Goal: Task Accomplishment & Management: Use online tool/utility

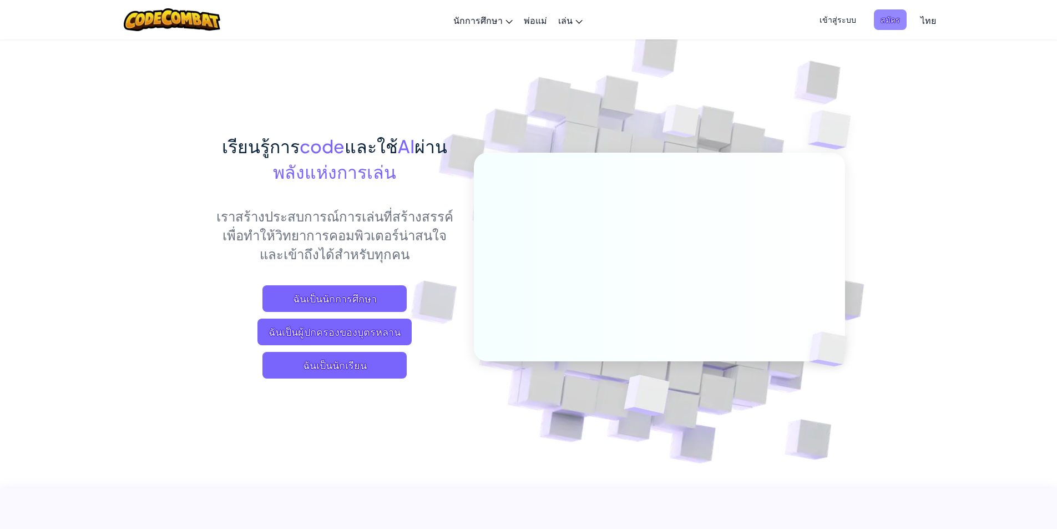
click at [881, 16] on span "สมัคร" at bounding box center [890, 19] width 33 height 21
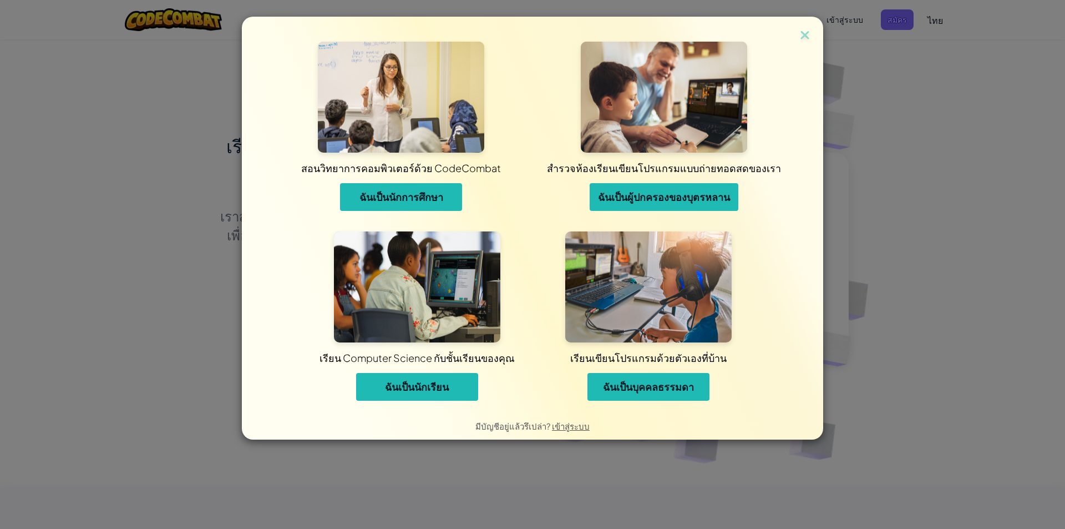
click at [429, 390] on span "ฉันเป็นนักเรียน" at bounding box center [417, 386] width 64 height 13
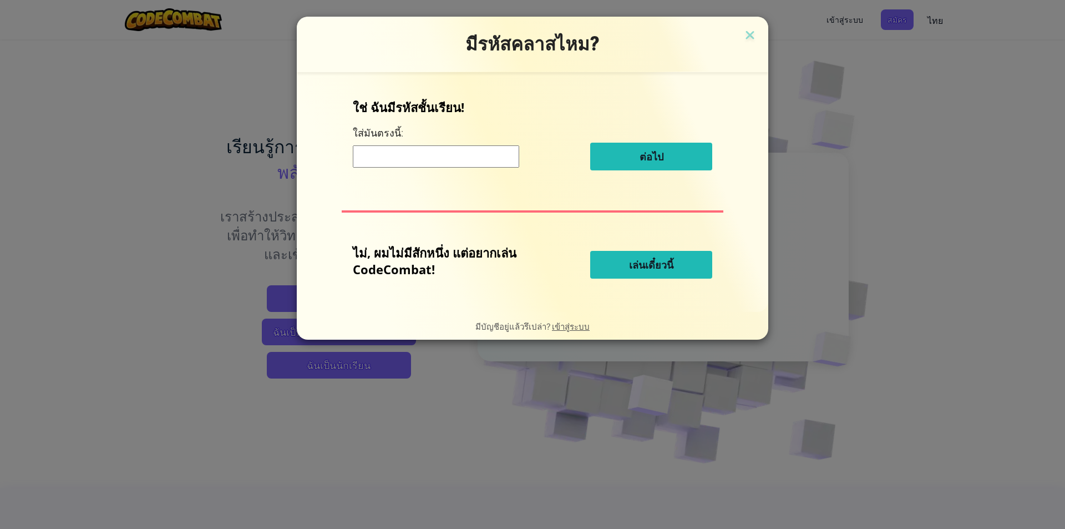
click at [424, 154] on input at bounding box center [436, 156] width 166 height 22
click at [623, 261] on button "เล่นเดี๋ยวนี้" at bounding box center [651, 265] width 122 height 28
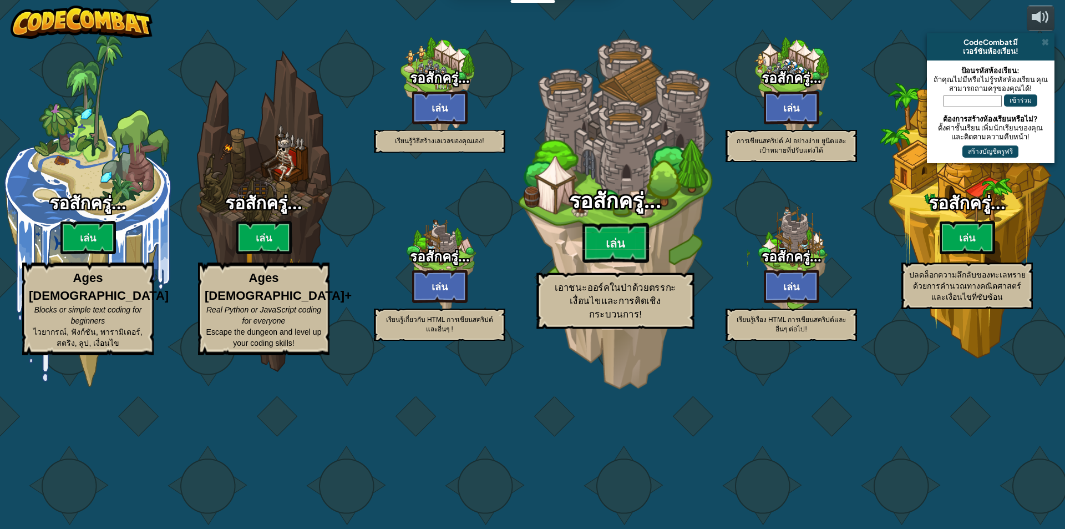
select select "th"
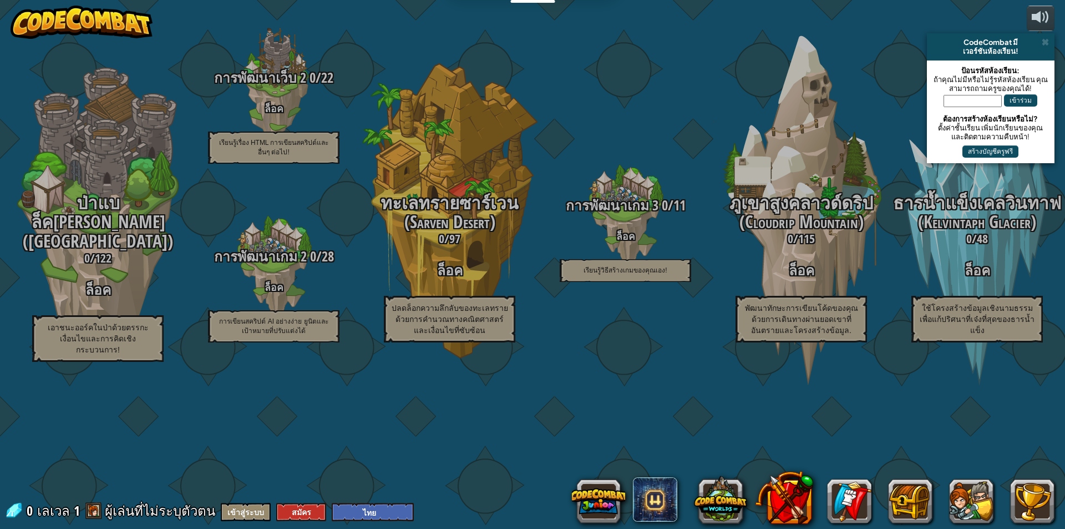
click at [289, 501] on div "CodeCombat Junior 0 / 172 เล่น Ages 5-8 Blocks or simple text coding for beginn…" at bounding box center [532, 264] width 1065 height 529
click at [297, 514] on button "สมัคร" at bounding box center [301, 512] width 50 height 18
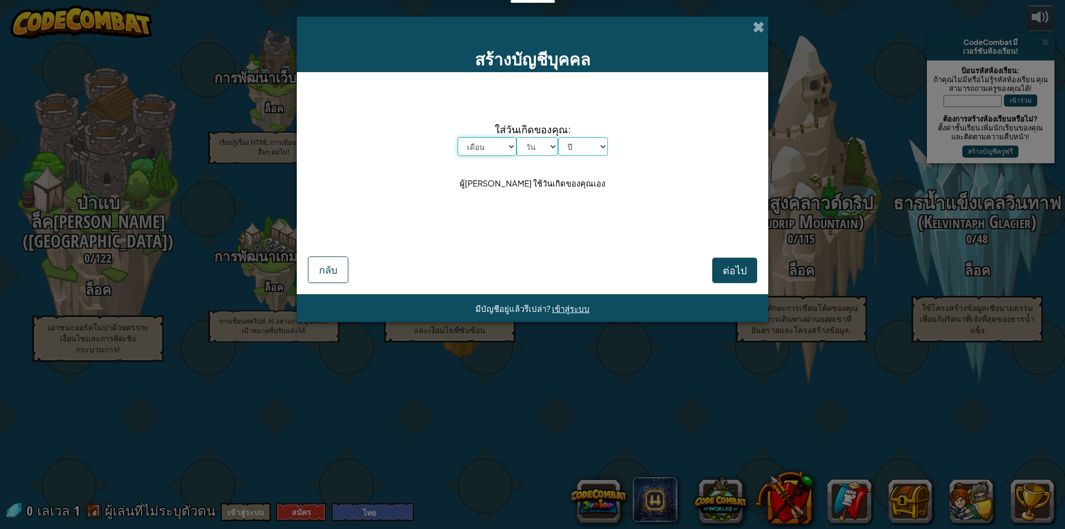
click at [510, 140] on select "เดือน มกราคม กุมภาพันธ์ มีนาคม เมษายน พฤษภาคม มิถุนายน กรกฎาคม สิงหาคม กันยายน …" at bounding box center [487, 146] width 59 height 19
select select "7"
click at [458, 137] on select "เดือน มกราคม กุมภาพันธ์ มีนาคม เมษายน พฤษภาคม มิถุนายน กรกฎาคม สิงหาคม กันยายน …" at bounding box center [487, 146] width 59 height 19
click at [549, 150] on select "วัน 1 2 3 4 5 6 7 8 9 10 11 12 13 14 15 16 17 18 19 20 21 22 23 24 25 26 27 28 …" at bounding box center [538, 146] width 42 height 19
select select "20"
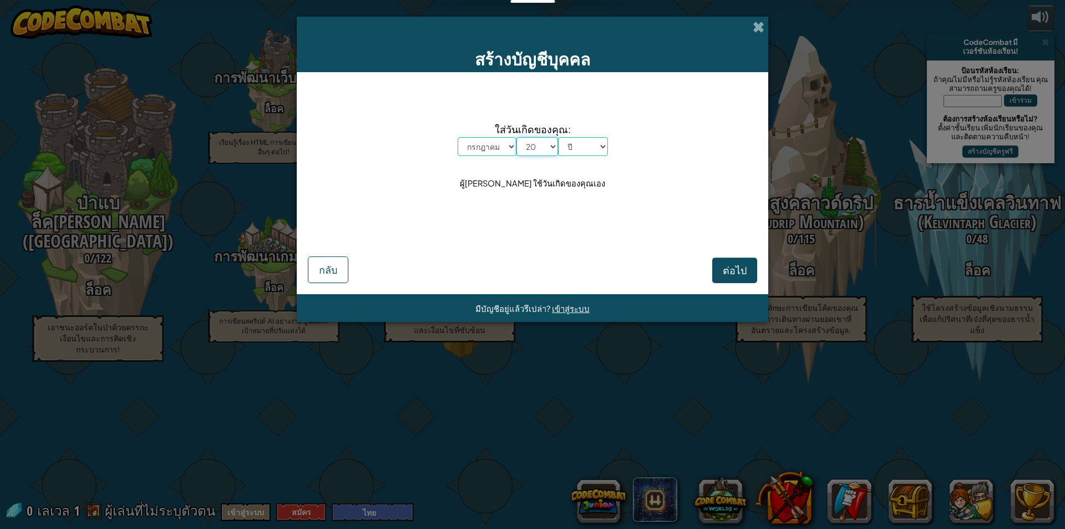
click at [517, 137] on select "วัน 1 2 3 4 5 6 7 8 9 10 11 12 13 14 15 16 17 18 19 20 21 22 23 24 25 26 27 28 …" at bounding box center [538, 146] width 42 height 19
click at [585, 148] on select "ปี 2025 2024 2023 2022 2021 2020 2019 2018 2017 2016 2015 2014 2013 2012 2011 2…" at bounding box center [583, 146] width 50 height 19
select select "2007"
click at [558, 137] on select "ปี 2025 2024 2023 2022 2021 2020 2019 2018 2017 2016 2015 2014 2013 2012 2011 2…" at bounding box center [583, 146] width 50 height 19
click at [734, 266] on span "ต่อไป" at bounding box center [735, 270] width 24 height 13
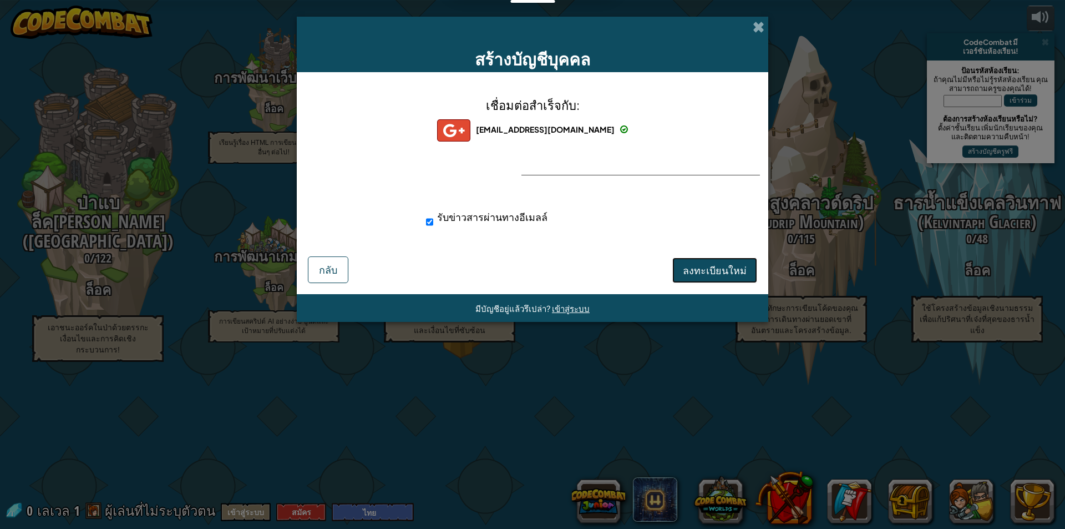
click at [699, 280] on button "ลงทะเบียนใหม่" at bounding box center [714, 270] width 85 height 26
click at [690, 276] on button "ลงทะเบียนใหม่" at bounding box center [714, 270] width 85 height 26
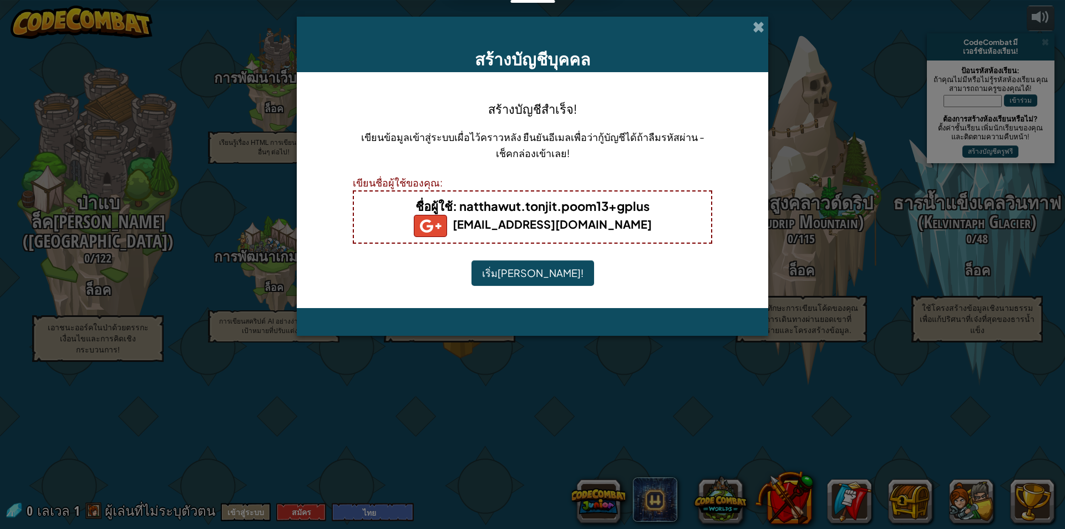
click at [539, 269] on button "เริ่มเล่น!" at bounding box center [533, 273] width 123 height 26
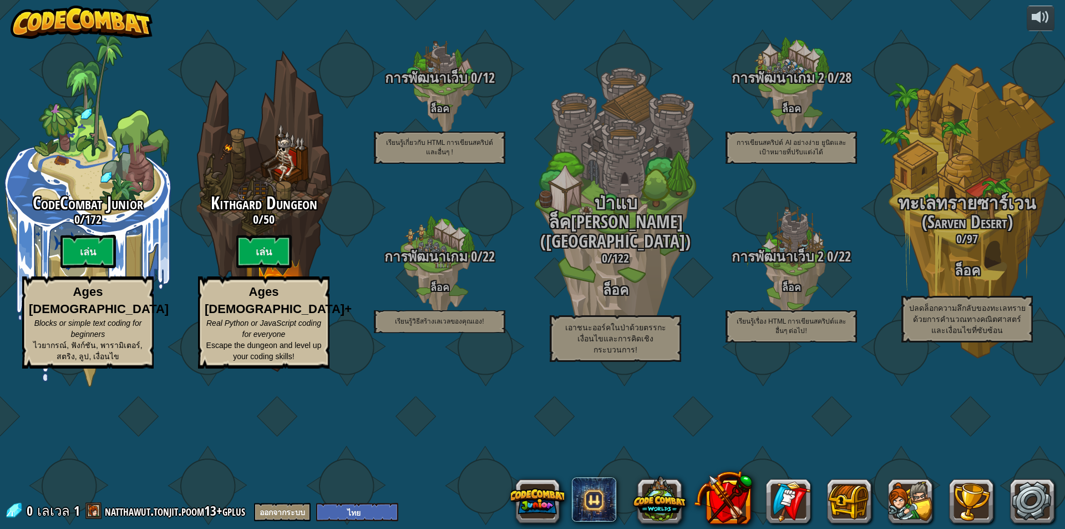
select select "th"
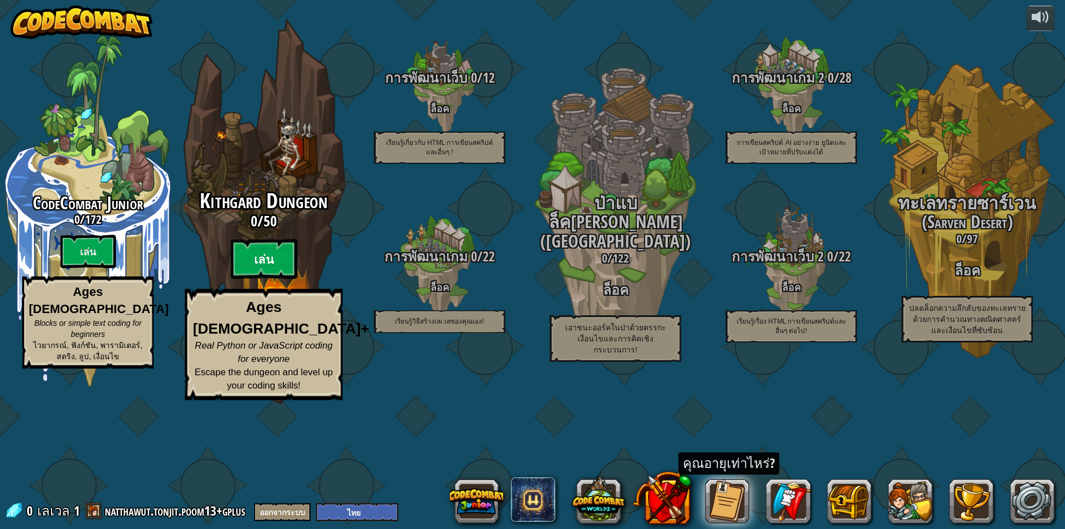
click at [284, 279] on btn "เล่น" at bounding box center [264, 259] width 67 height 40
select select "th"
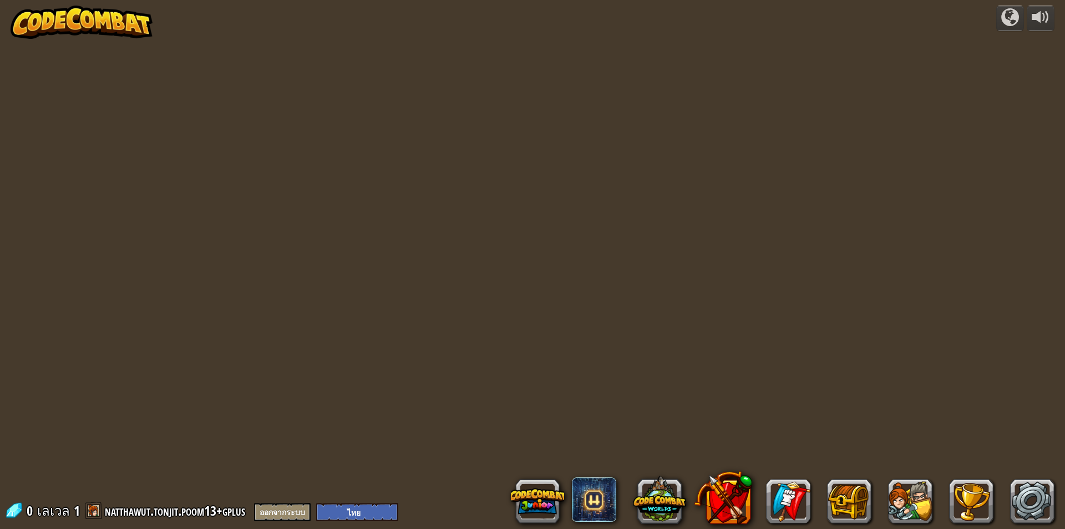
select select "th"
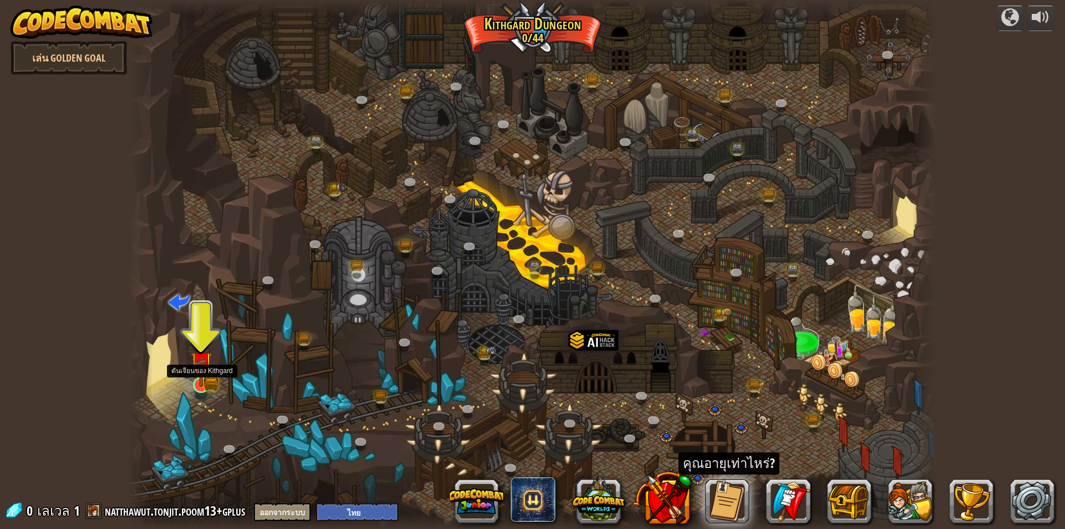
click at [203, 386] on img at bounding box center [201, 362] width 22 height 48
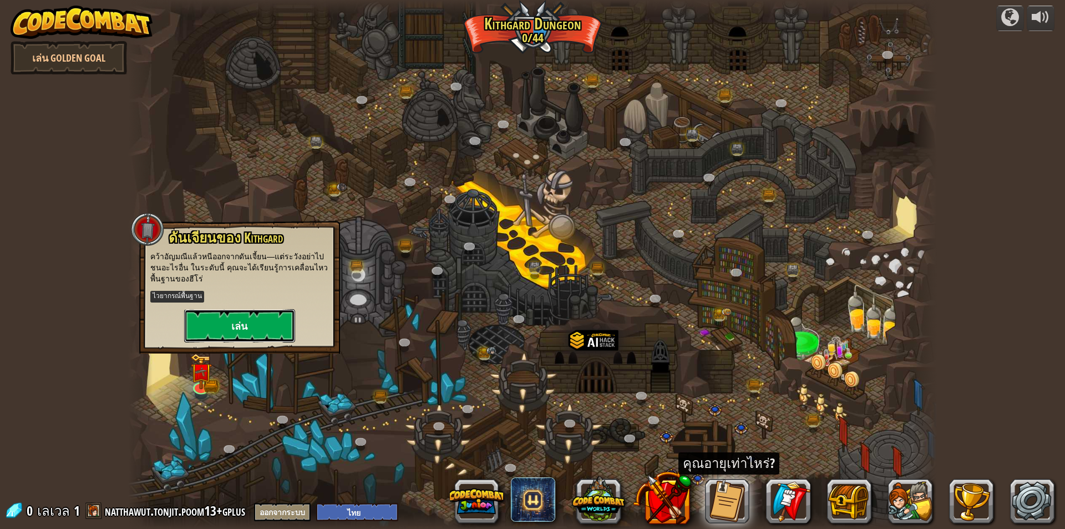
click at [227, 327] on button "เล่น" at bounding box center [239, 325] width 111 height 33
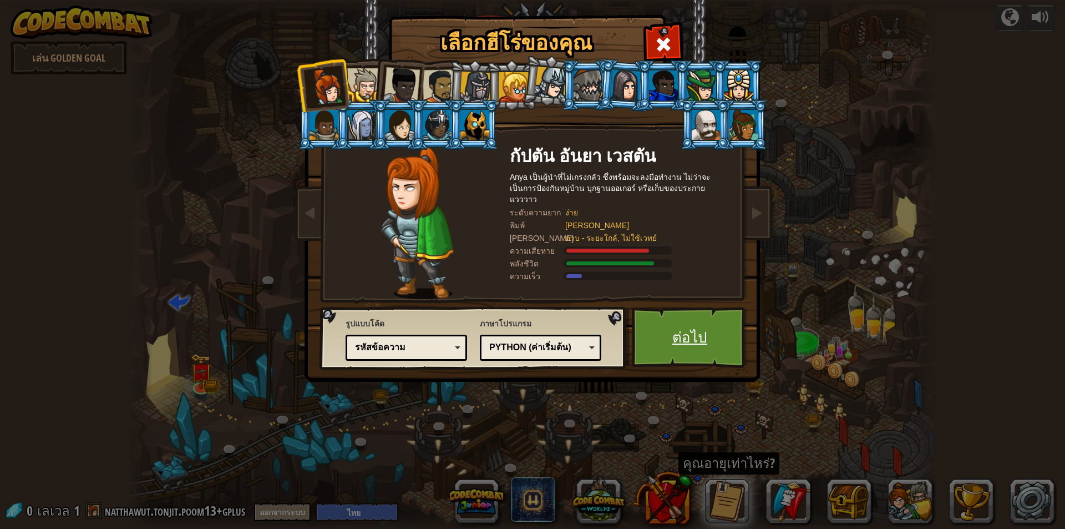
click at [662, 323] on link "ต่อไป" at bounding box center [690, 337] width 116 height 61
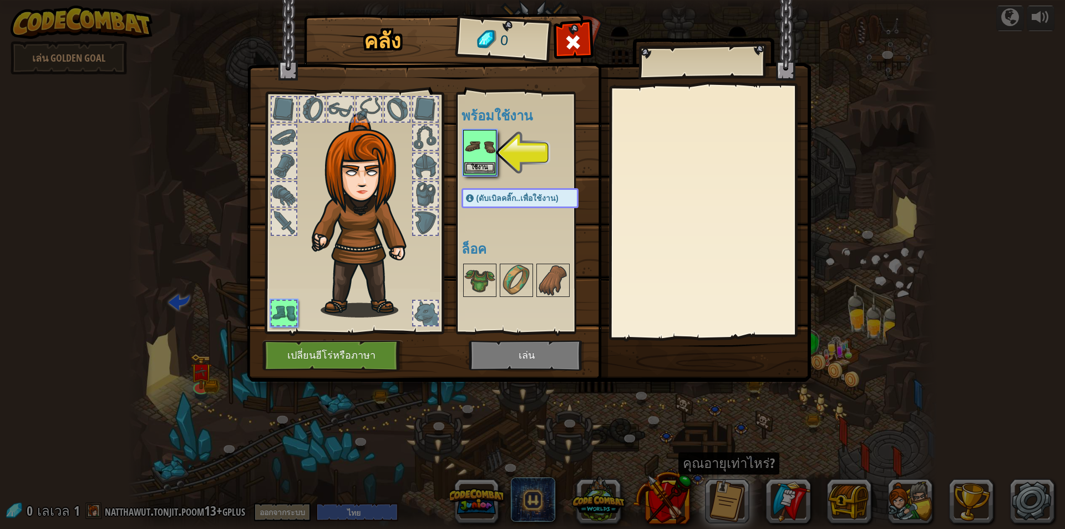
click at [492, 151] on img at bounding box center [479, 146] width 31 height 31
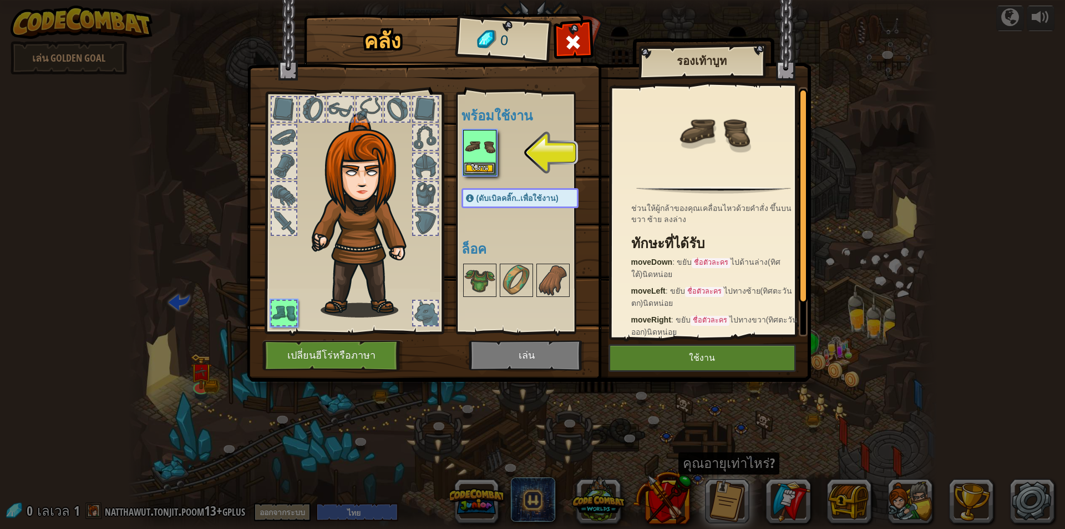
click at [548, 350] on img at bounding box center [529, 180] width 564 height 403
click at [545, 355] on img at bounding box center [529, 180] width 564 height 403
click at [679, 361] on button "ใช้งาน" at bounding box center [703, 358] width 188 height 28
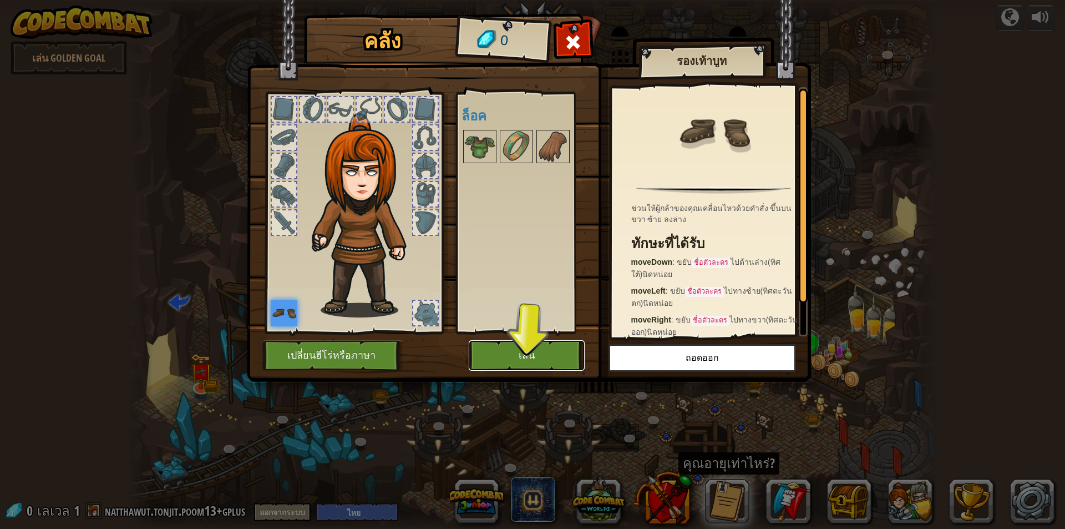
click at [543, 353] on button "เล่น" at bounding box center [527, 355] width 116 height 31
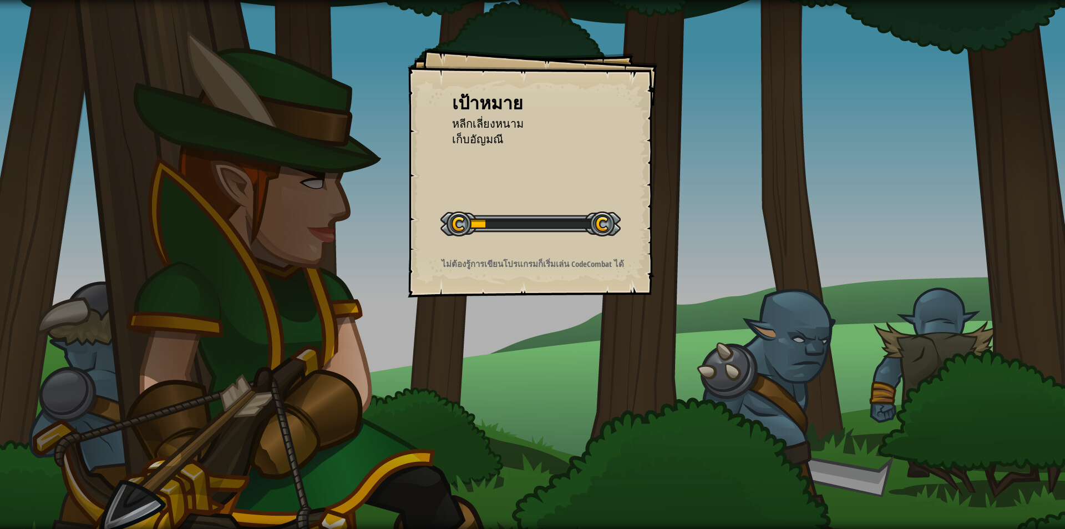
click at [527, 355] on div "เป้าหมาย หลีกเลี่ยงหนาม เก็บ[PERSON_NAME] เริ่มด่าน เกิดข้อผิดพลาดในการโหลดจากเ…" at bounding box center [532, 264] width 1065 height 529
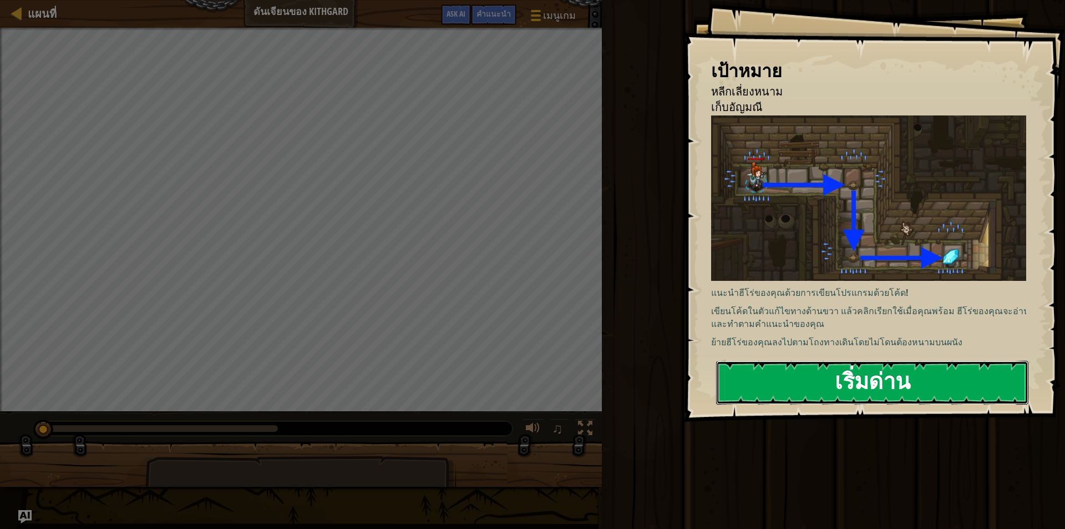
click at [757, 370] on button "เริ่มด่าน" at bounding box center [872, 383] width 312 height 44
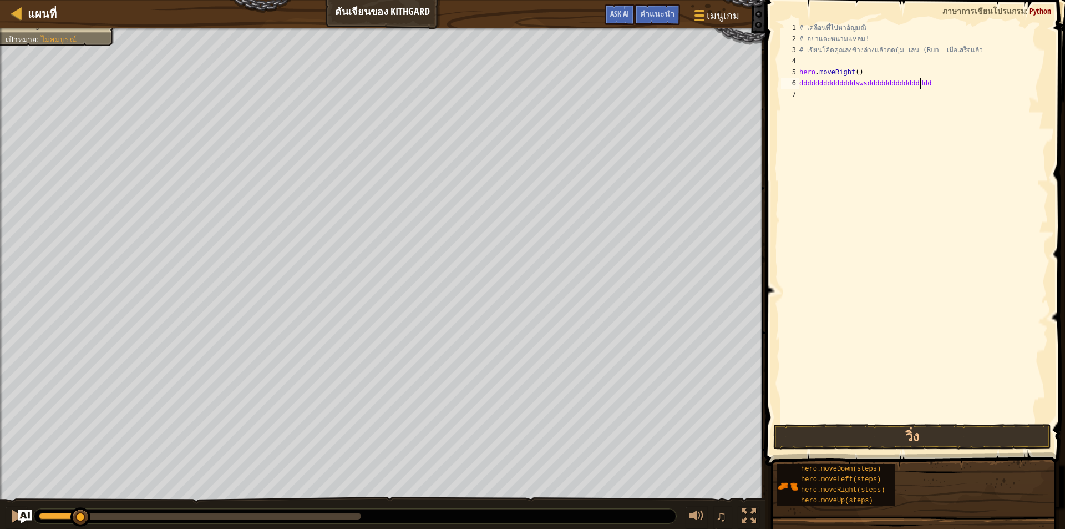
scroll to position [5, 9]
click at [859, 437] on button "วิ่ง" at bounding box center [912, 437] width 278 height 26
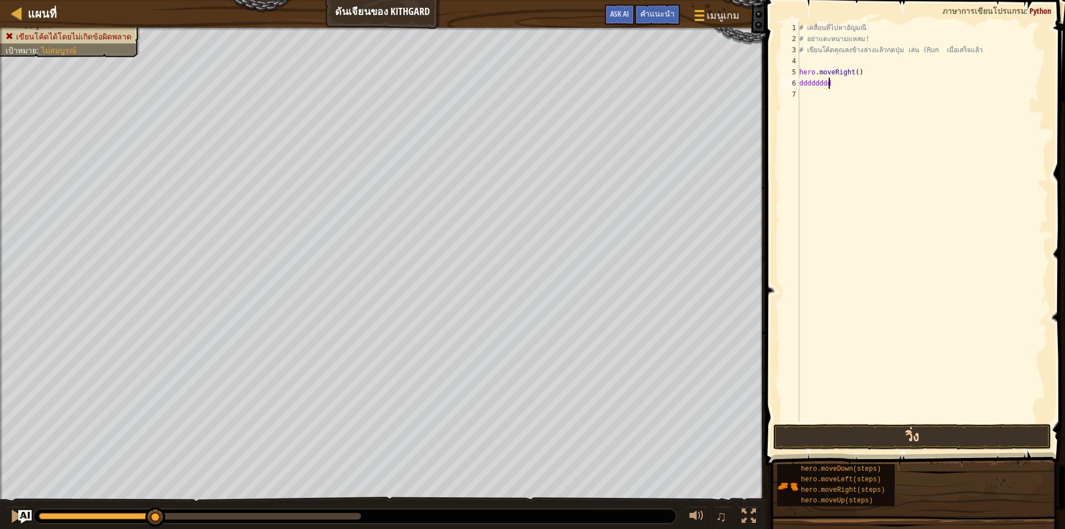
scroll to position [5, 1]
type textarea "d"
click at [834, 444] on button "วิ่ง" at bounding box center [912, 437] width 278 height 26
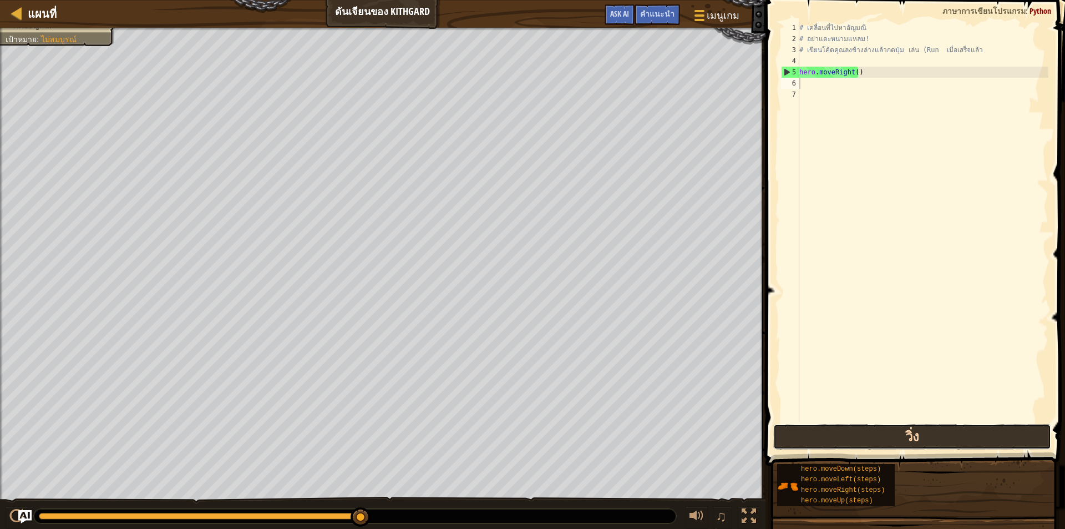
click at [964, 431] on button "วิ่ง" at bounding box center [912, 437] width 278 height 26
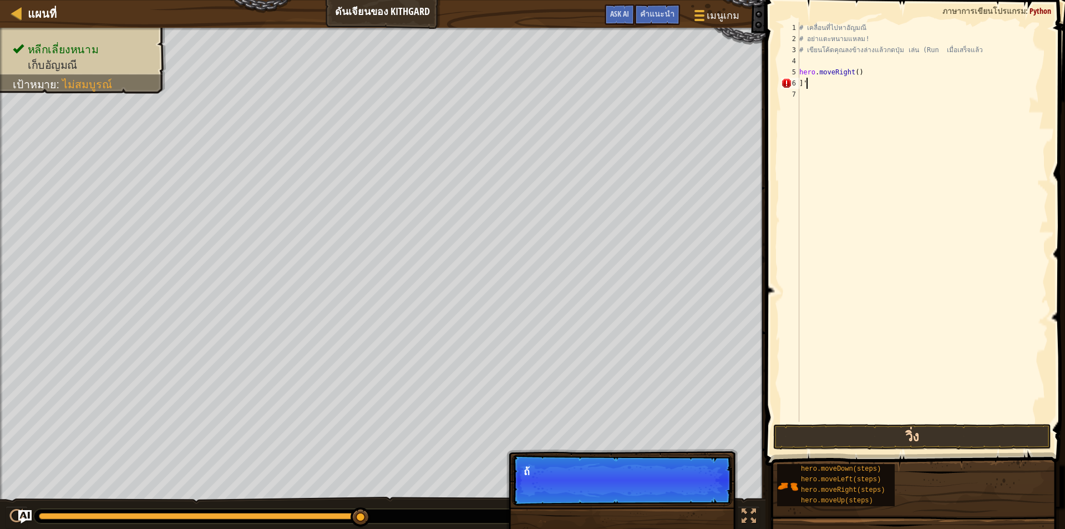
type textarea "]"
type textarea "ล"
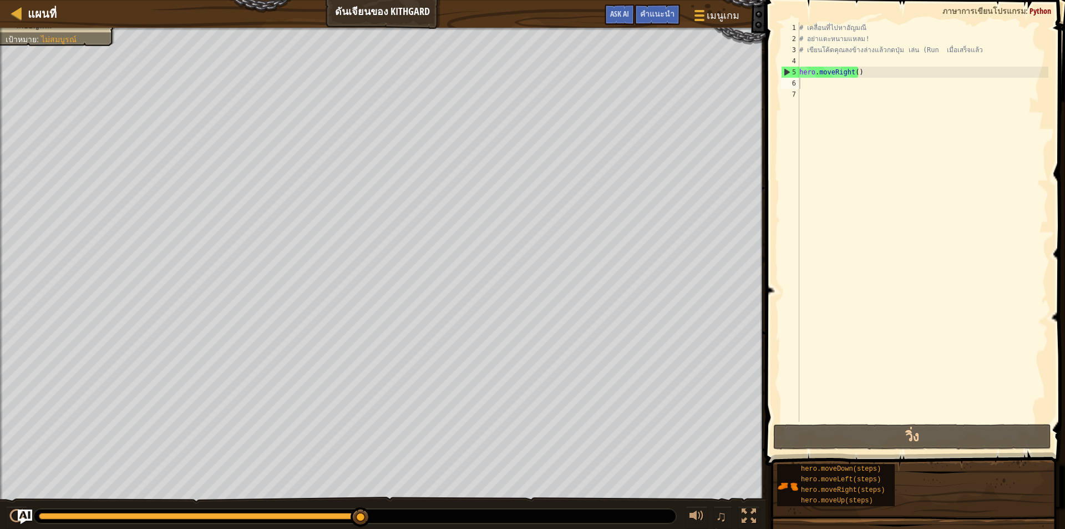
click at [22, 513] on img "Ask AI" at bounding box center [25, 516] width 14 height 14
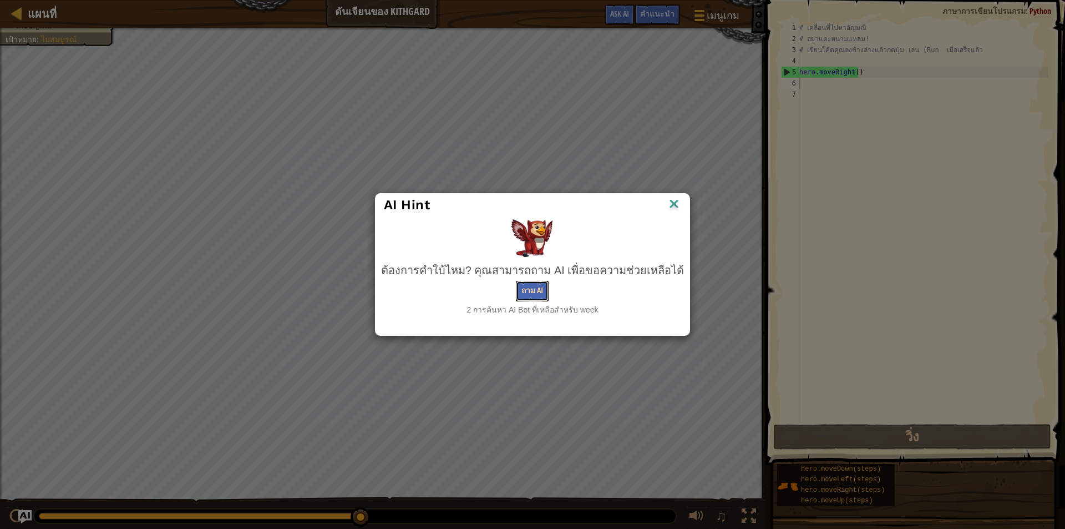
click at [540, 284] on button "ถาม AI" at bounding box center [532, 291] width 33 height 21
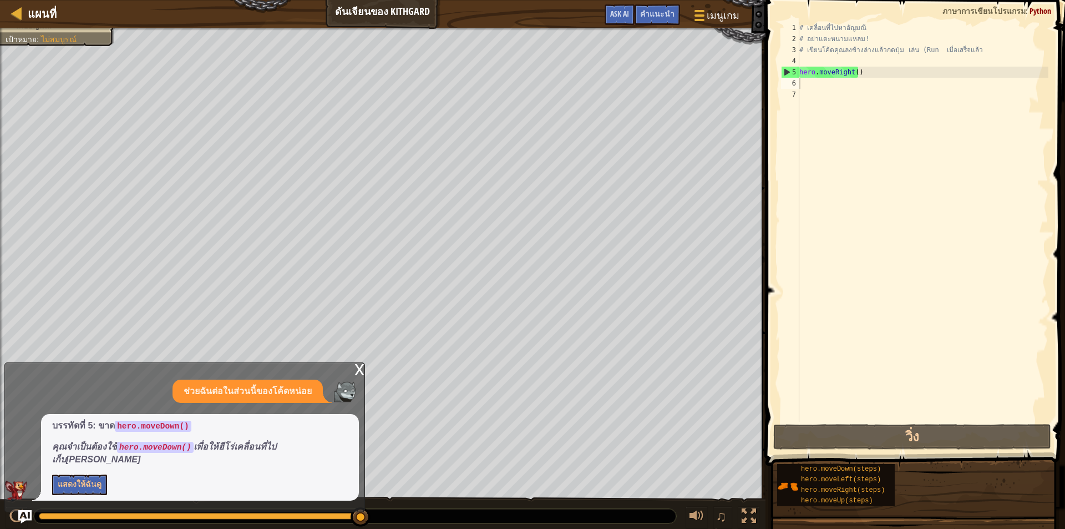
drag, startPoint x: 125, startPoint y: 458, endPoint x: 145, endPoint y: 460, distance: 19.5
click at [145, 453] on code "hero.moveDown()" at bounding box center [155, 447] width 77 height 11
click at [149, 453] on code "hero.moveDown()" at bounding box center [155, 447] width 77 height 11
click at [807, 78] on div "# เคลื่อนที่ไปหาอัญมณี # อย่าแตะหนามแหลม! # เขียนโค้ดคุณลงข้างล่างแล้วกดปุ่ม เล…" at bounding box center [922, 233] width 251 height 422
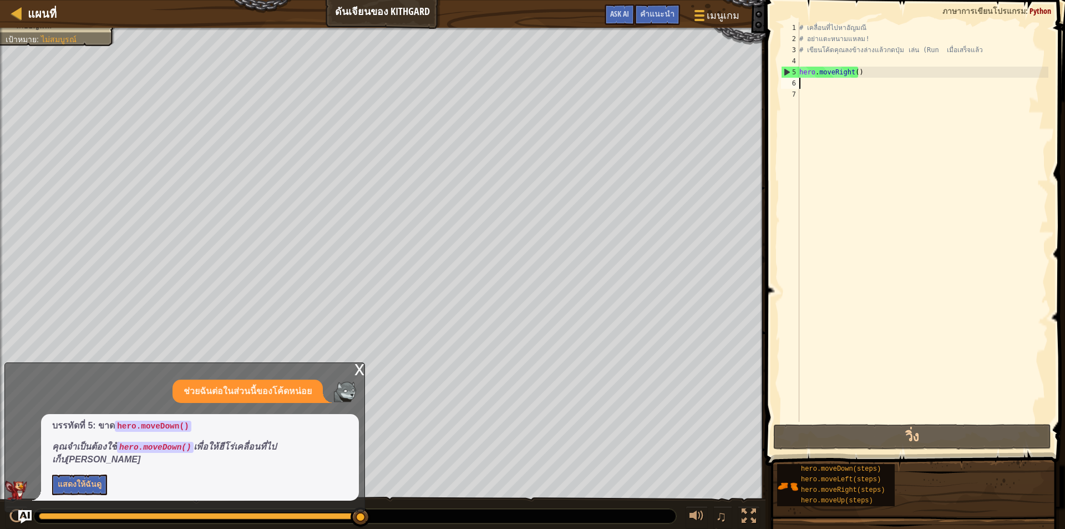
type textarea "h"
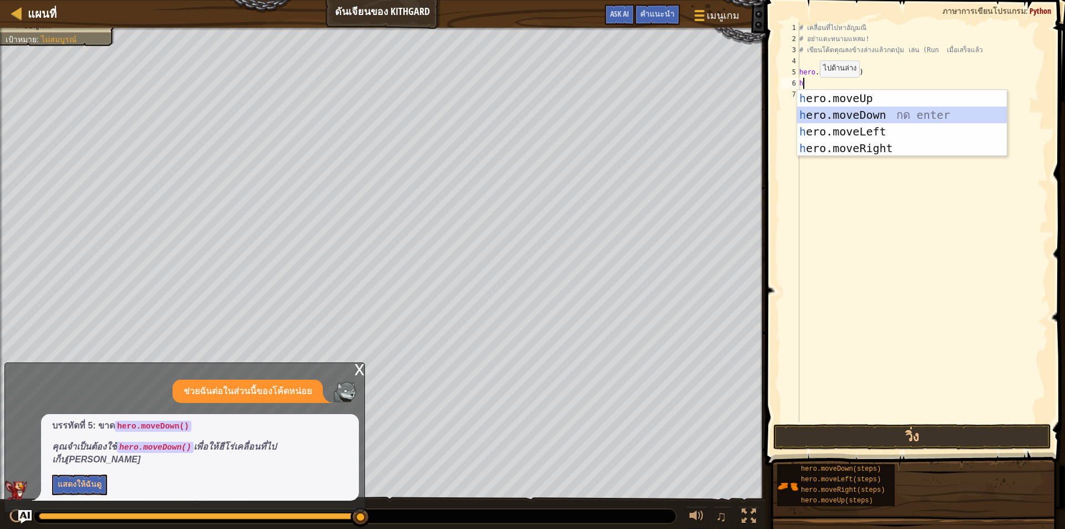
click at [882, 118] on div "h ero.moveUp กด enter h ero.moveDown กด enter h ero.moveLeft กด enter h ero.mov…" at bounding box center [902, 140] width 210 height 100
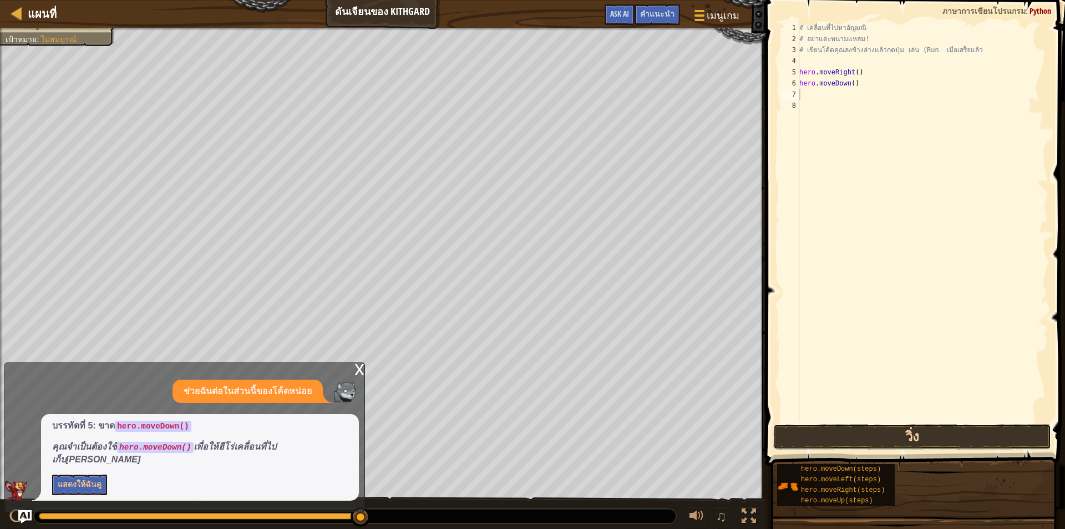
click at [864, 433] on button "วิ่ง" at bounding box center [912, 437] width 278 height 26
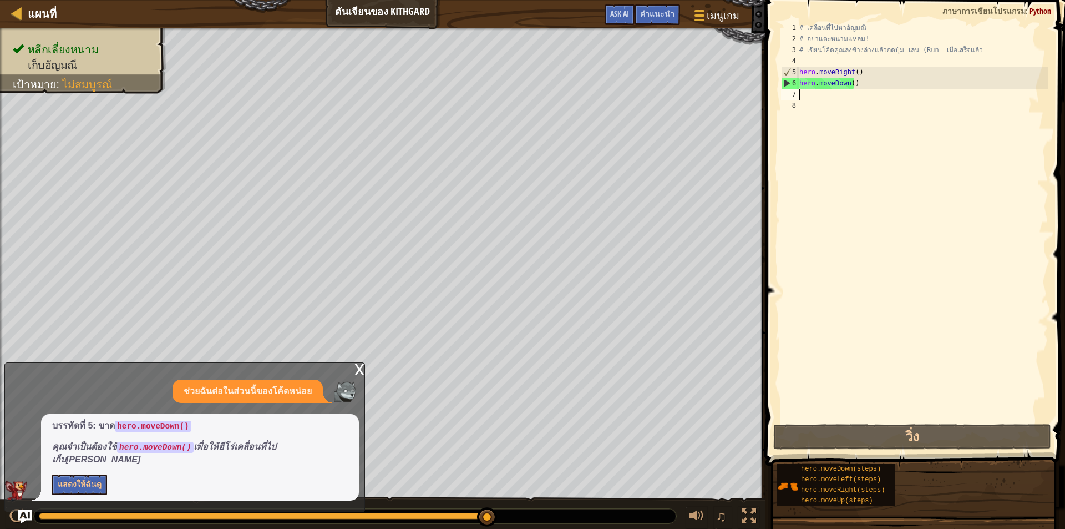
type textarea "h"
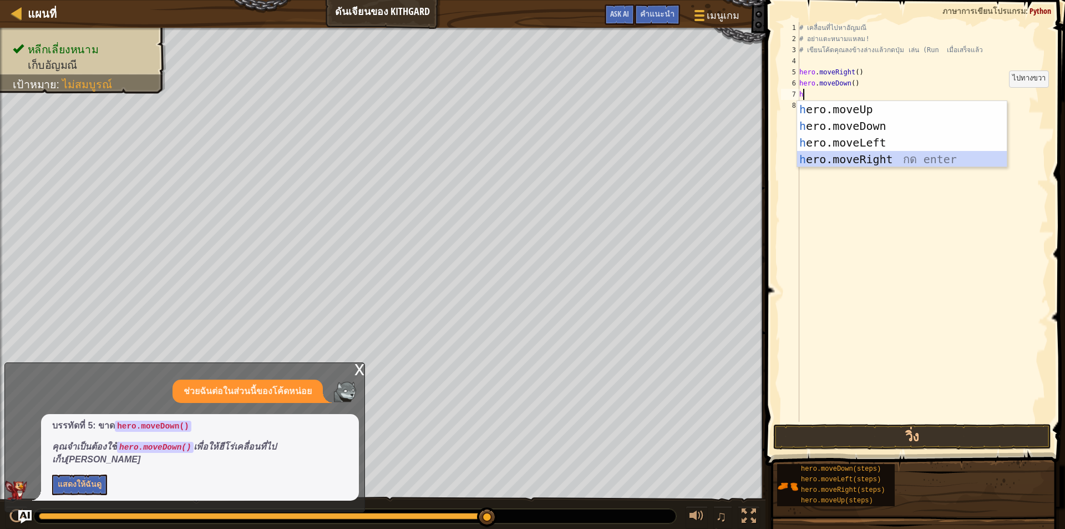
click at [936, 155] on div "h ero.moveUp กด enter h ero.moveDown กด enter h ero.moveLeft กด enter h ero.mov…" at bounding box center [902, 151] width 210 height 100
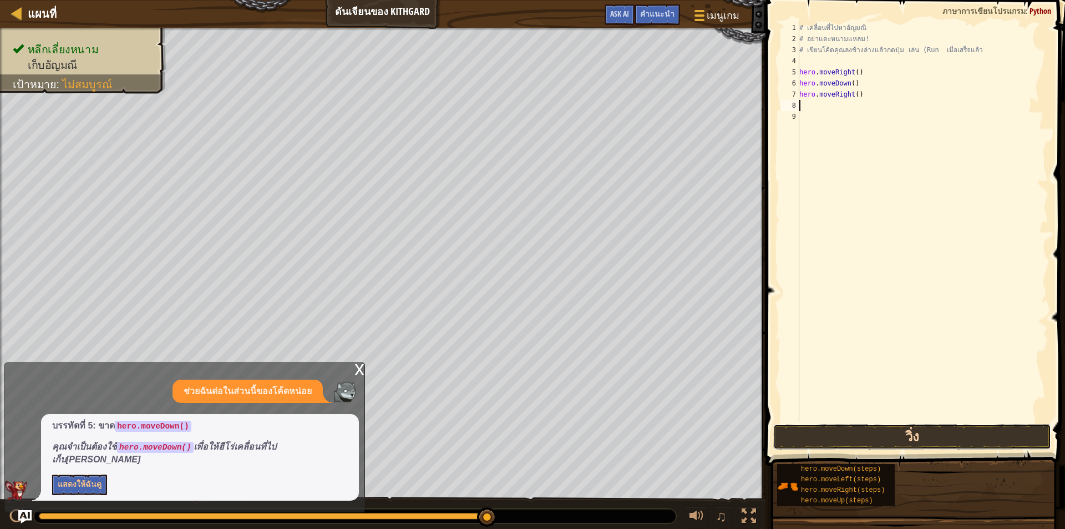
click at [892, 433] on button "วิ่ง" at bounding box center [912, 437] width 278 height 26
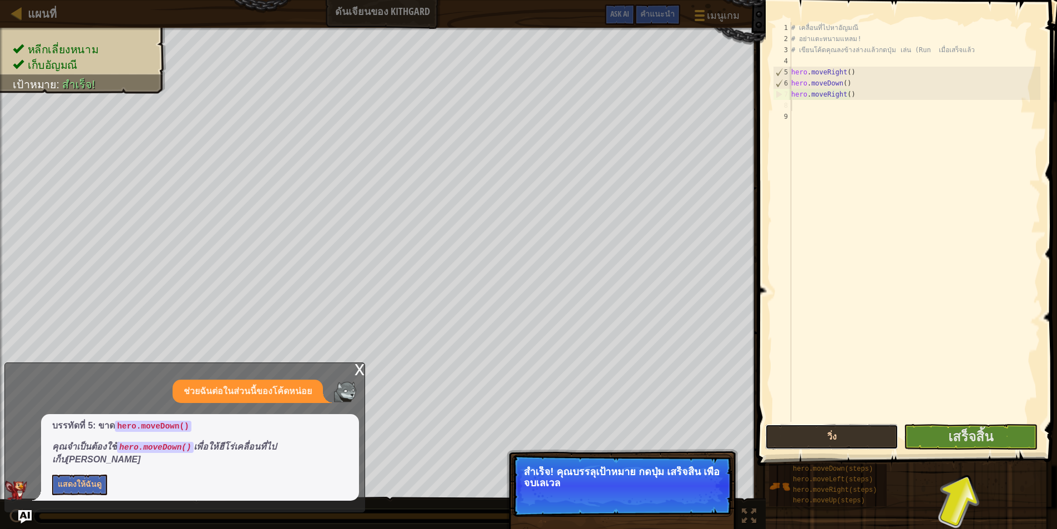
click at [799, 441] on button "วิ่ง" at bounding box center [831, 437] width 133 height 26
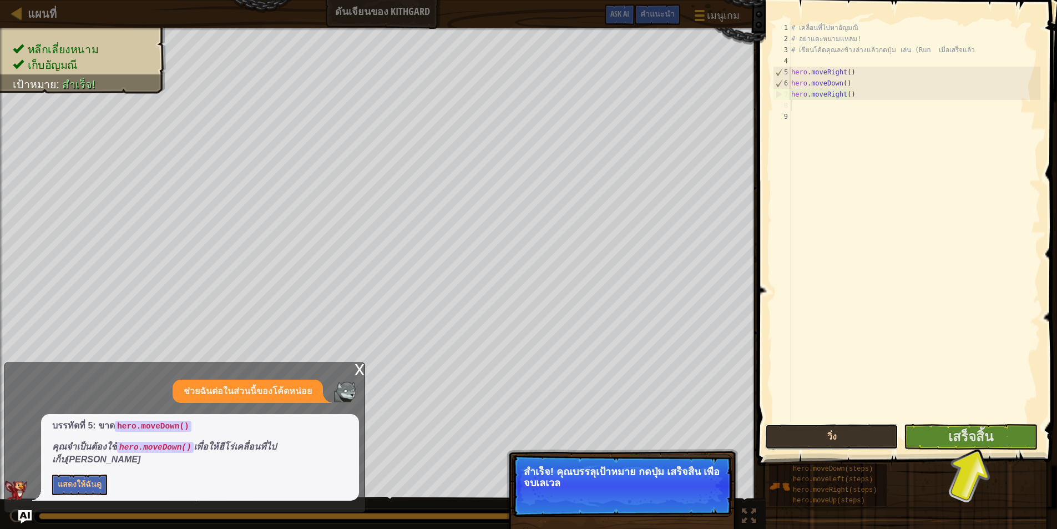
click at [805, 442] on button "วิ่ง" at bounding box center [831, 437] width 133 height 26
click at [813, 437] on button "วิ่ง" at bounding box center [831, 437] width 133 height 26
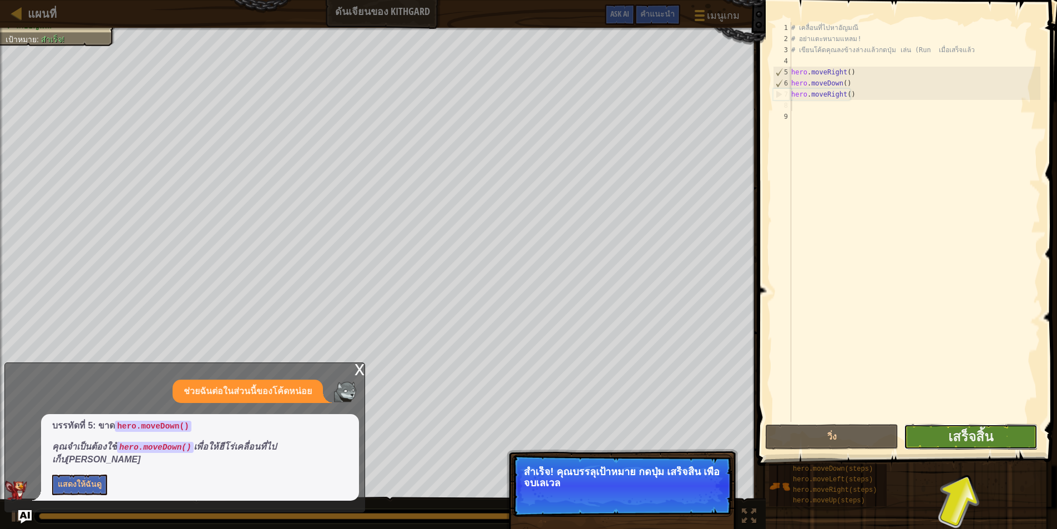
click at [976, 426] on button "เสร็จสิ้น" at bounding box center [970, 437] width 133 height 26
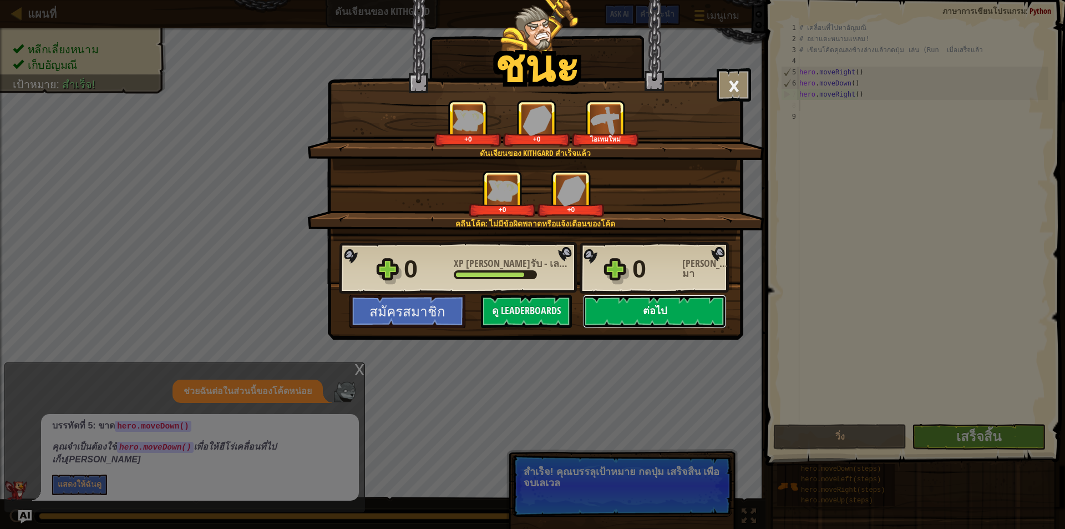
click at [686, 301] on button "ต่อไป" at bounding box center [654, 311] width 143 height 33
select select "th"
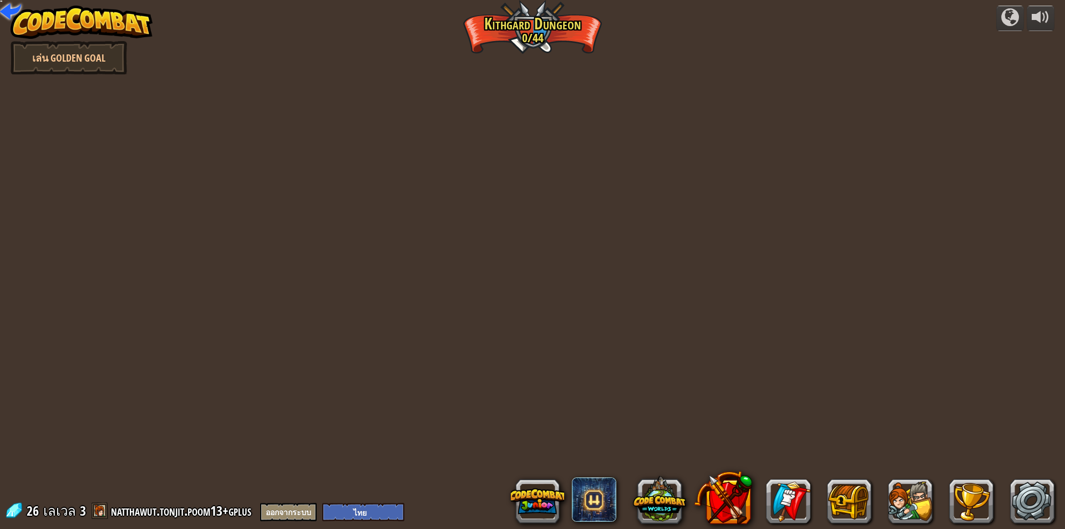
select select "th"
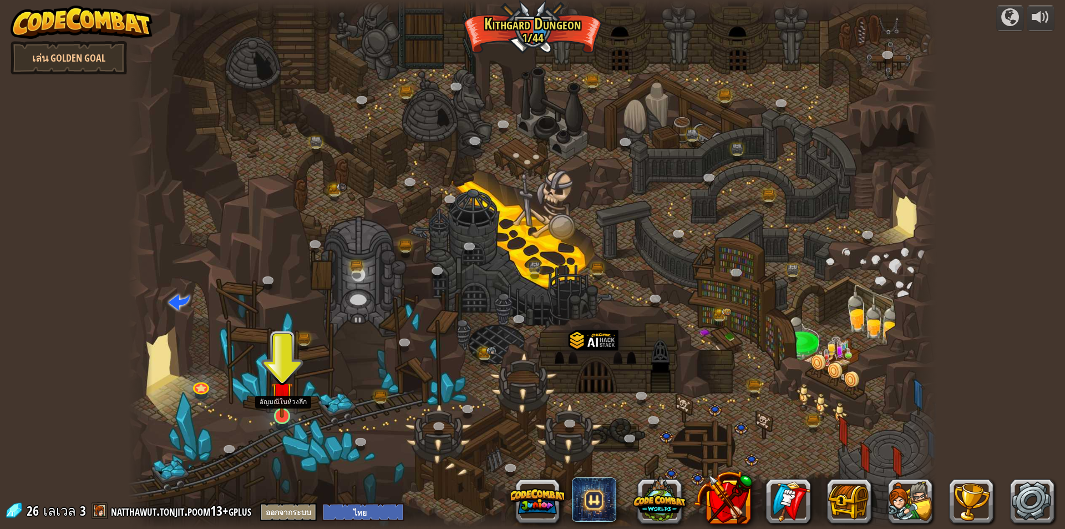
click at [277, 417] on img at bounding box center [282, 392] width 22 height 50
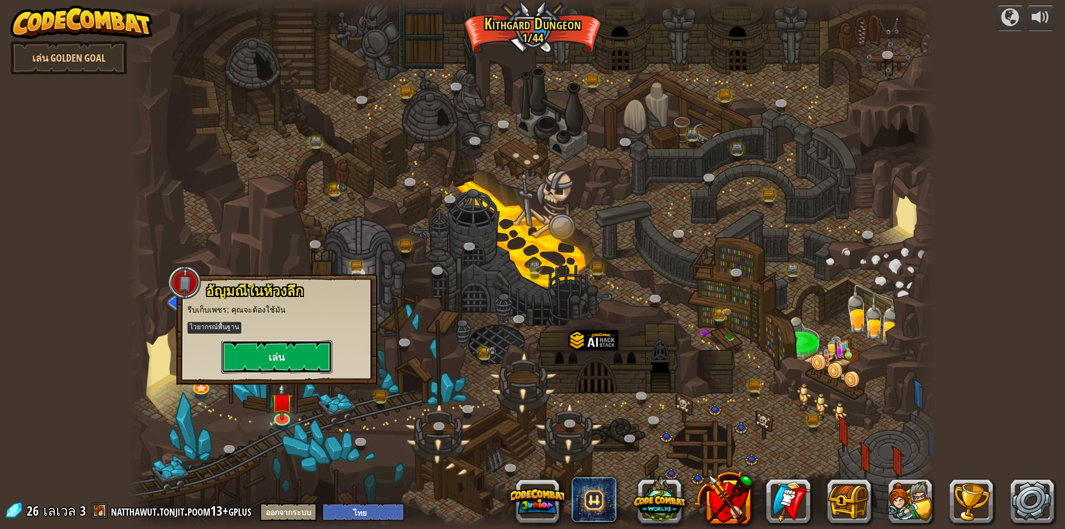
click at [295, 366] on button "เล่น" at bounding box center [276, 356] width 111 height 33
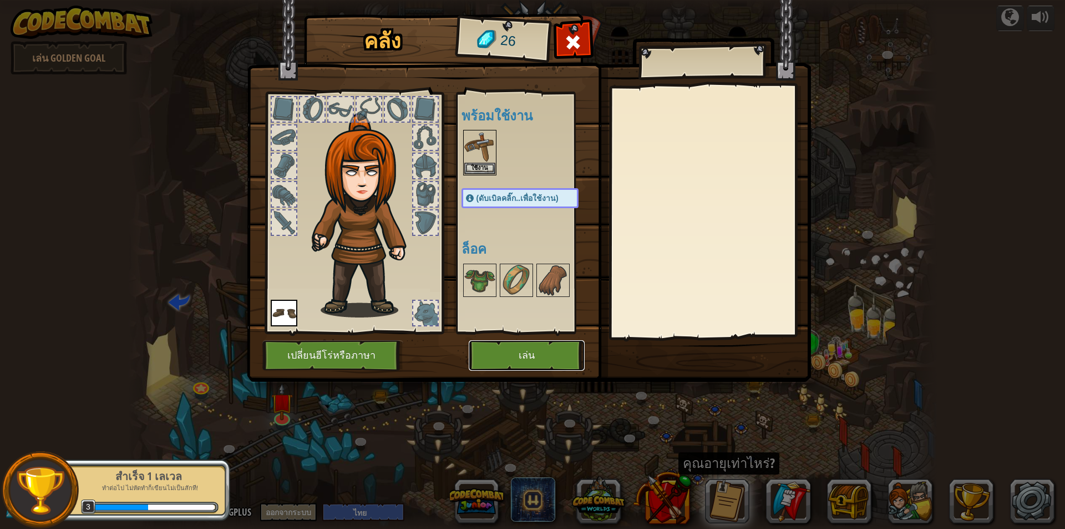
click at [480, 345] on button "เล่น" at bounding box center [527, 355] width 116 height 31
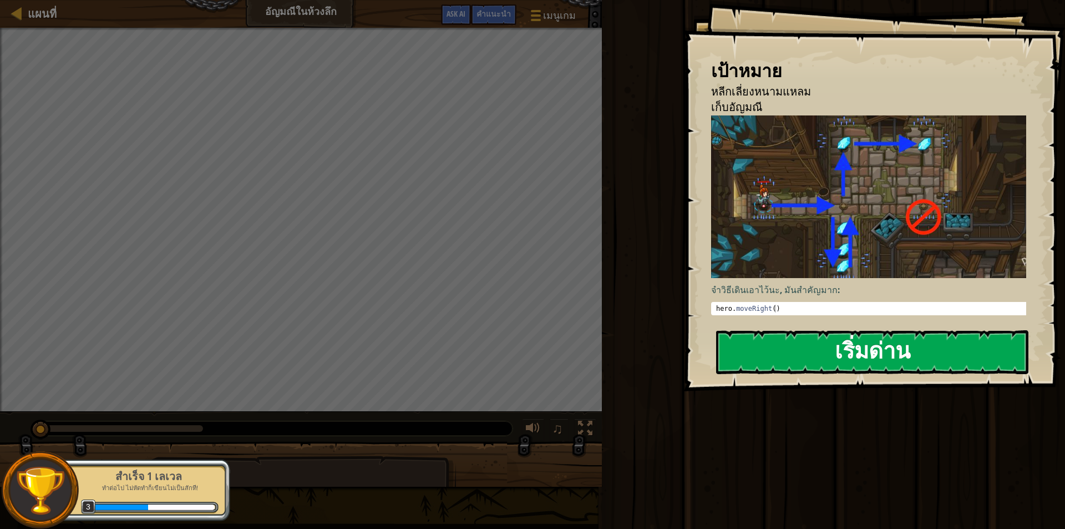
click at [813, 342] on button "เริ่มด่าน" at bounding box center [872, 352] width 312 height 44
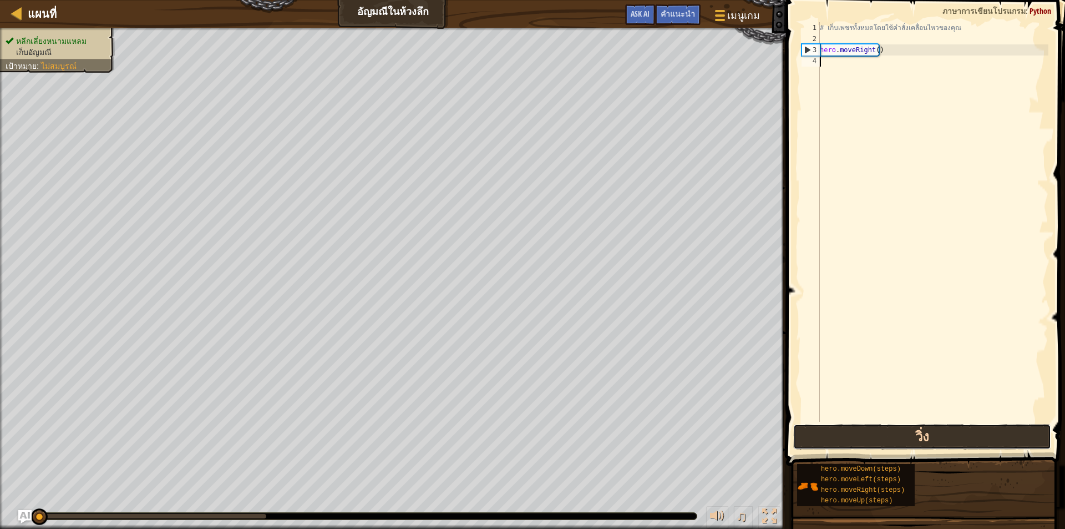
click at [943, 429] on button "วิ่ง" at bounding box center [922, 437] width 258 height 26
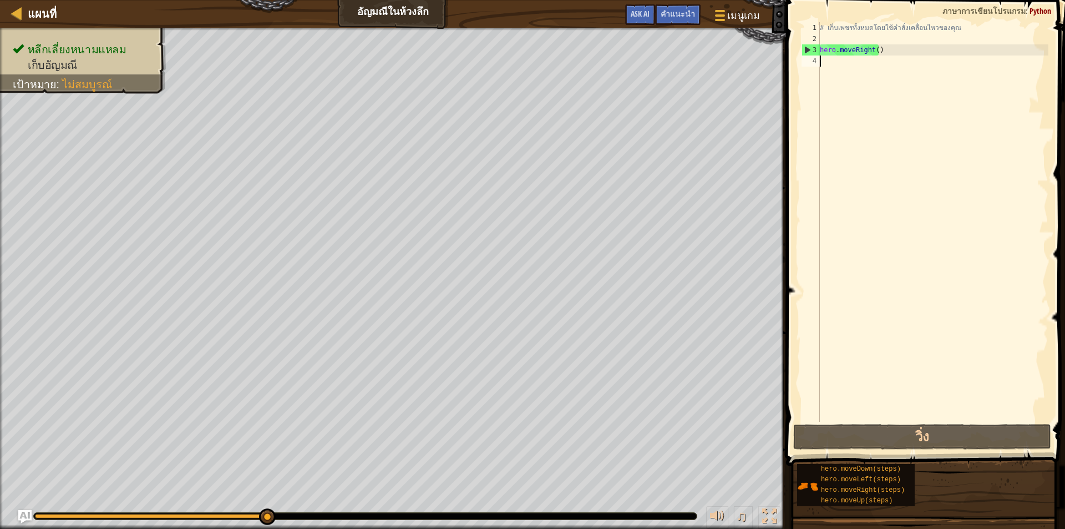
type textarea "h"
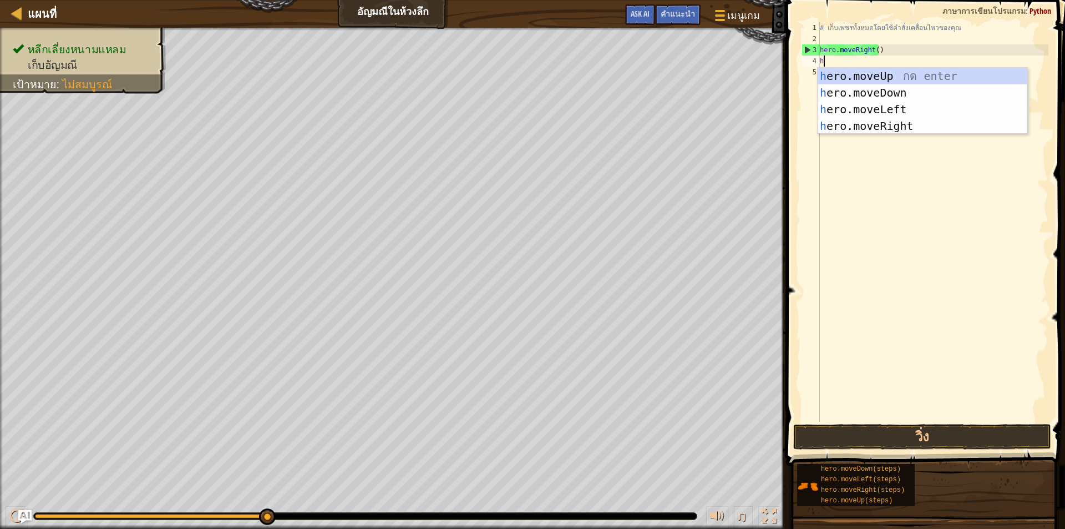
scroll to position [5, 0]
click at [904, 92] on div "h ero.moveUp กด enter h ero.moveDown กด enter h ero.moveLeft กด enter h ero.mov…" at bounding box center [923, 118] width 210 height 100
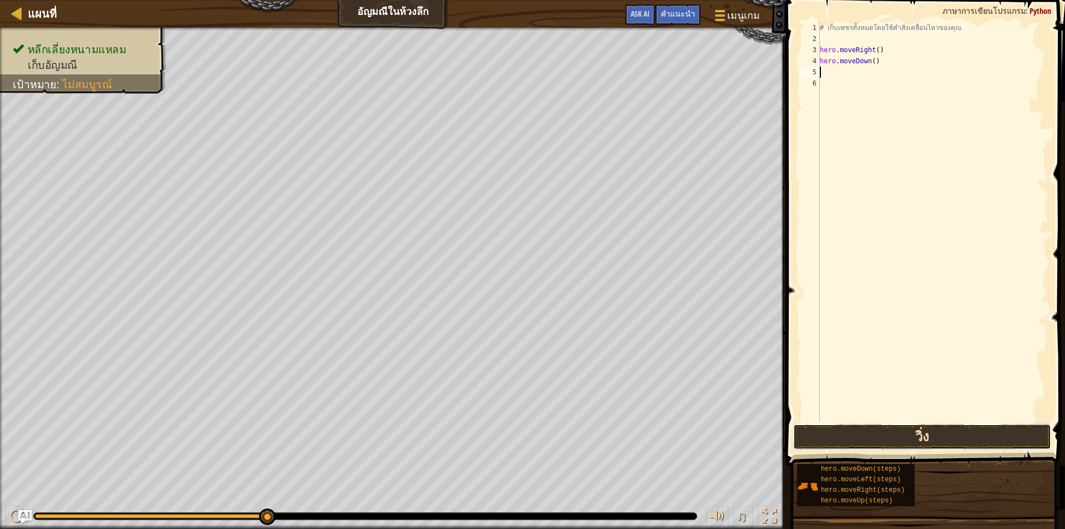
click at [884, 434] on button "วิ่ง" at bounding box center [922, 437] width 258 height 26
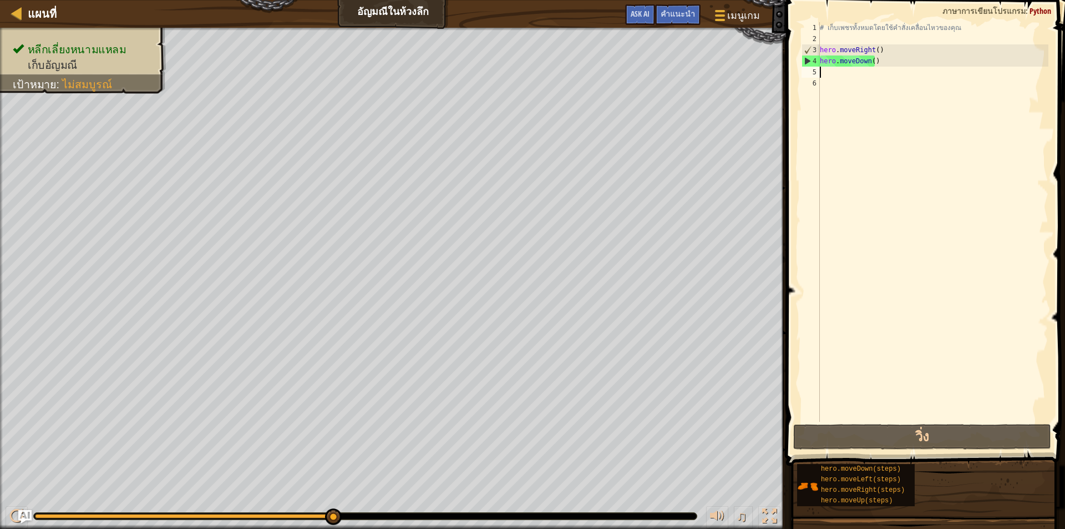
type textarea "h"
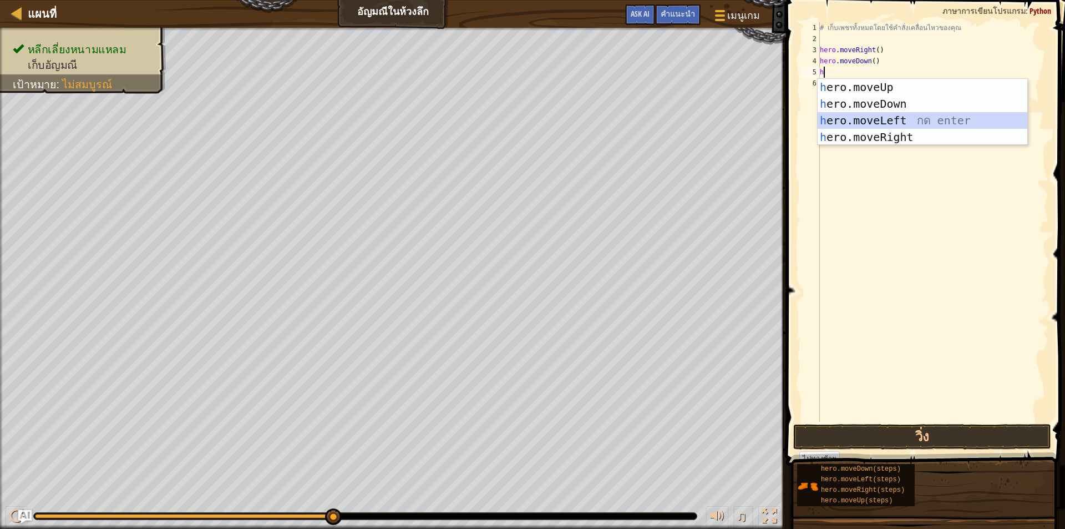
click at [877, 118] on div "h ero.moveUp กด enter h ero.moveDown กด enter h ero.moveLeft กด enter h ero.mov…" at bounding box center [923, 129] width 210 height 100
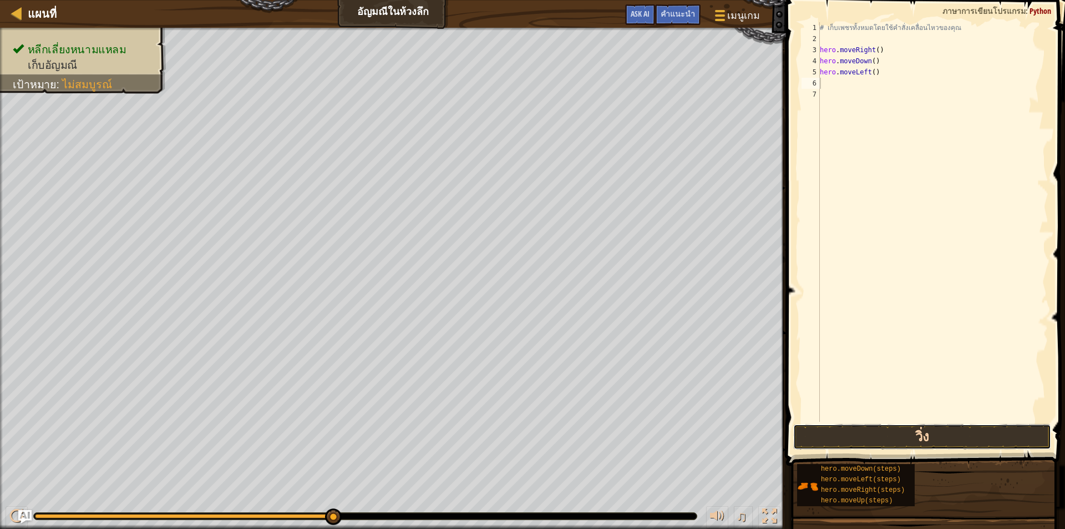
click at [871, 433] on button "วิ่ง" at bounding box center [922, 437] width 258 height 26
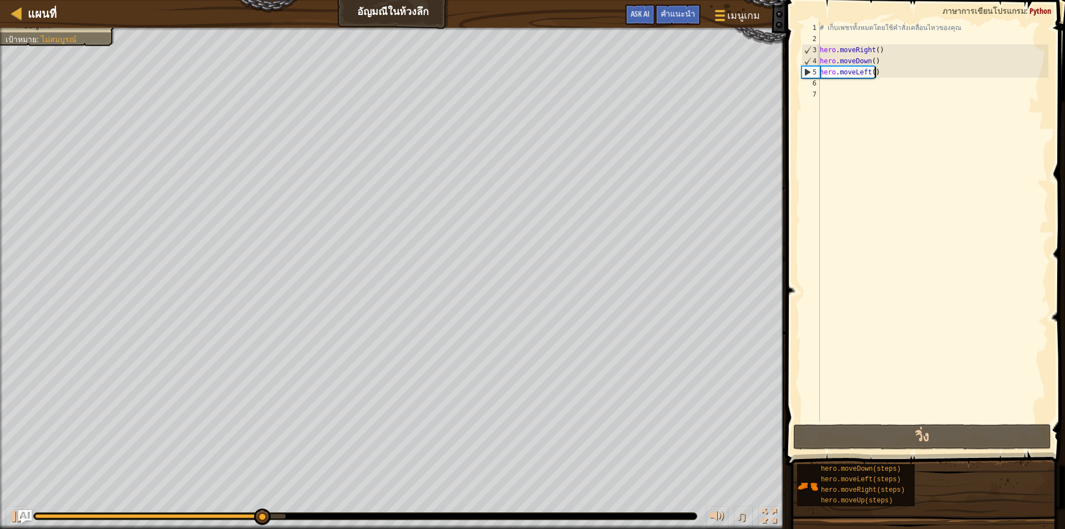
click at [888, 75] on div "# เก็บเพชรทั้งหมดโดยใช้คำสั่งเคลื่อนไหวของคุณ hero . moveRight ( ) hero . moveD…" at bounding box center [933, 233] width 231 height 422
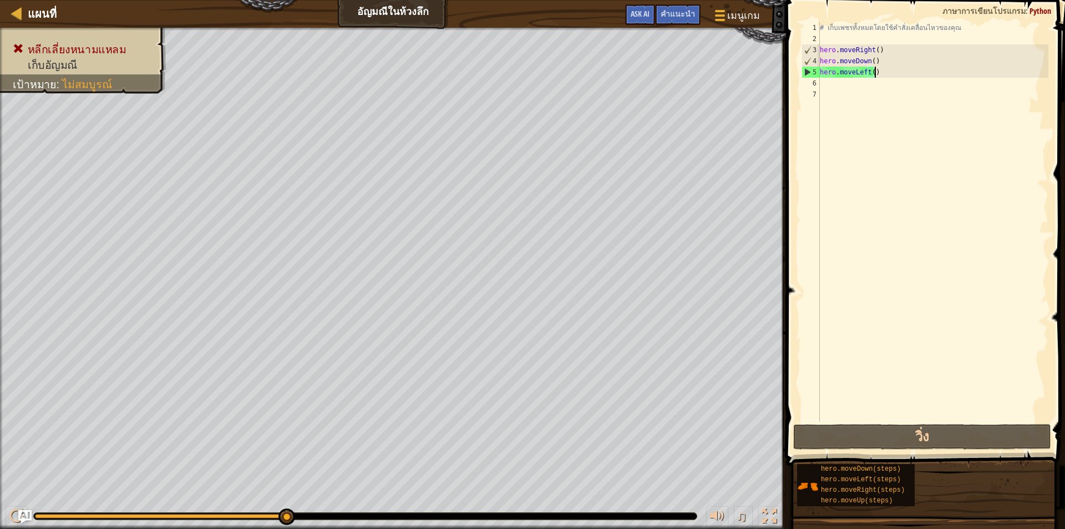
drag, startPoint x: 889, startPoint y: 74, endPoint x: 879, endPoint y: 70, distance: 10.9
click at [879, 70] on div "# เก็บเพชรทั้งหมดโดยใช้คำสั่งเคลื่อนไหวของคุณ hero . moveRight ( ) hero . moveD…" at bounding box center [933, 233] width 231 height 422
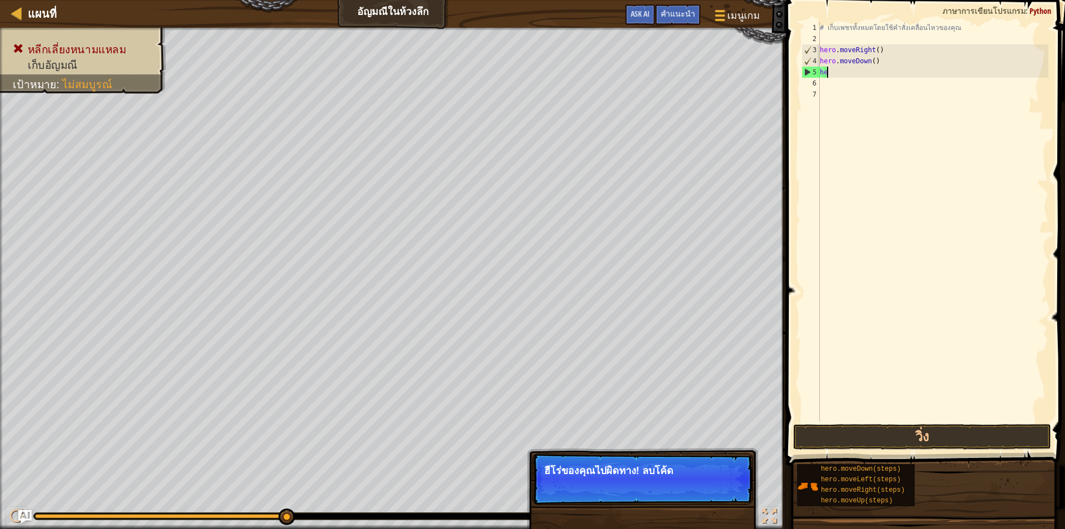
type textarea "h"
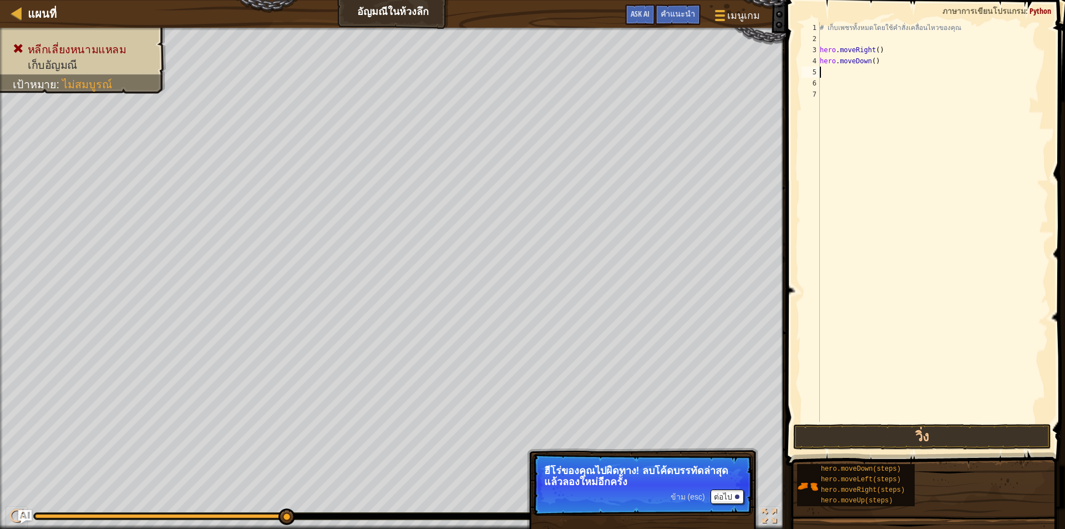
click at [880, 67] on div "# เก็บเพชรทั้งหมดโดยใช้คำสั่งเคลื่อนไหวของคุณ hero . moveRight ( ) hero . moveD…" at bounding box center [933, 233] width 231 height 422
type textarea "h"
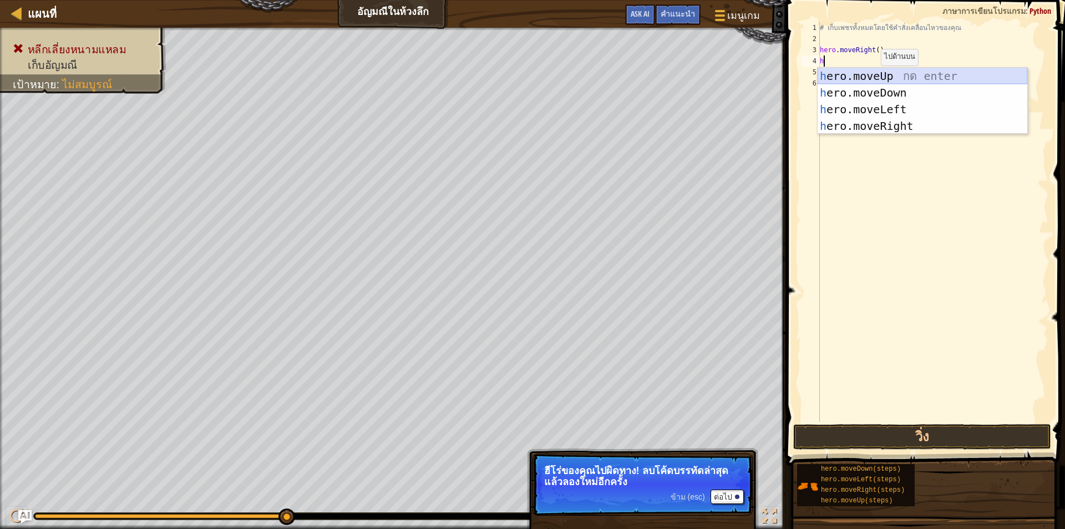
click at [920, 75] on div "h ero.moveUp กด enter h ero.moveDown กด enter h ero.moveLeft กด enter h ero.mov…" at bounding box center [923, 118] width 210 height 100
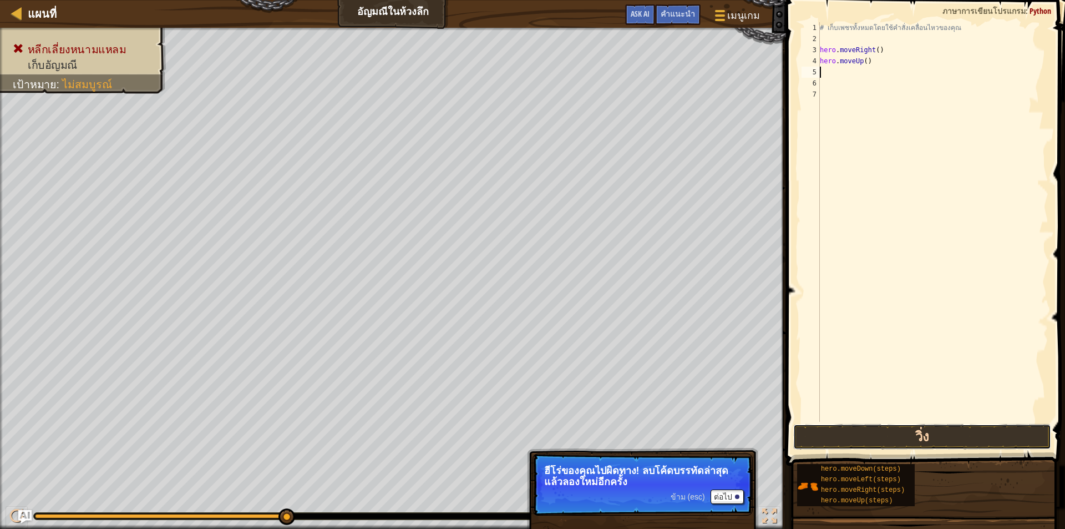
click at [943, 445] on button "วิ่ง" at bounding box center [922, 437] width 258 height 26
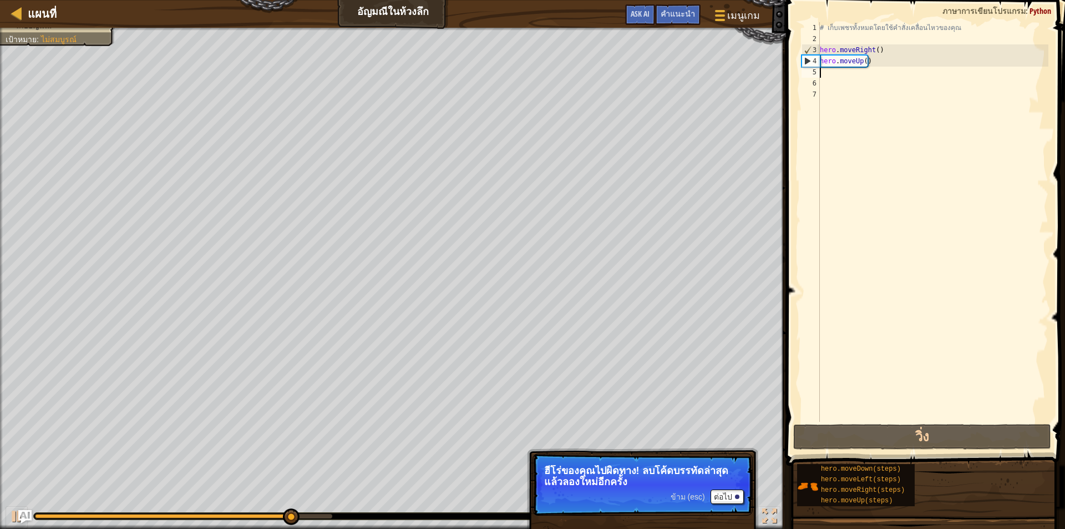
click at [831, 75] on div "# เก็บเพชรทั้งหมดโดยใช้คำสั่งเคลื่อนไหวของคุณ hero . moveRight ( ) hero . moveU…" at bounding box center [933, 233] width 231 height 422
type textarea "h"
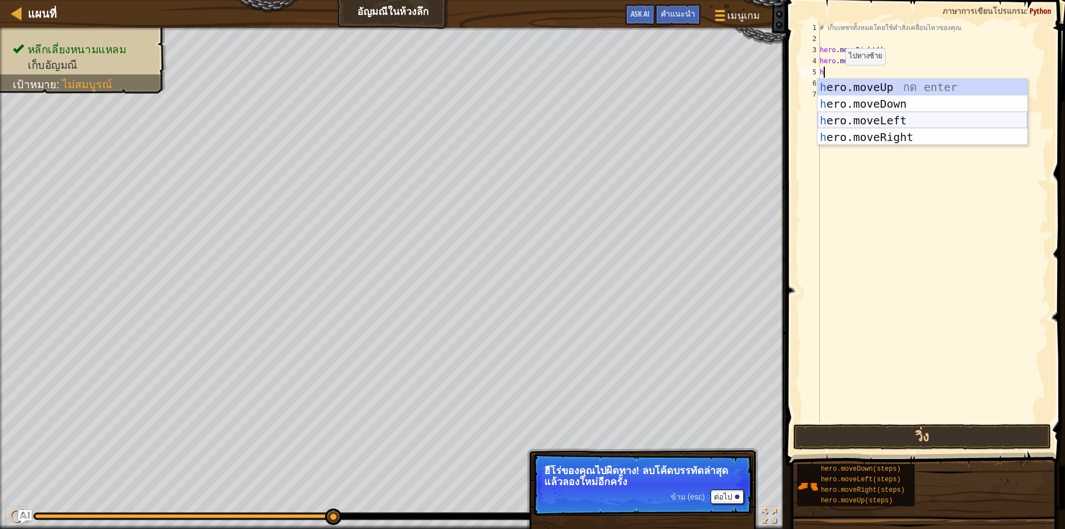
click at [871, 121] on div "h ero.moveUp กด enter h ero.moveDown กด enter h ero.moveLeft กด enter h ero.mov…" at bounding box center [923, 129] width 210 height 100
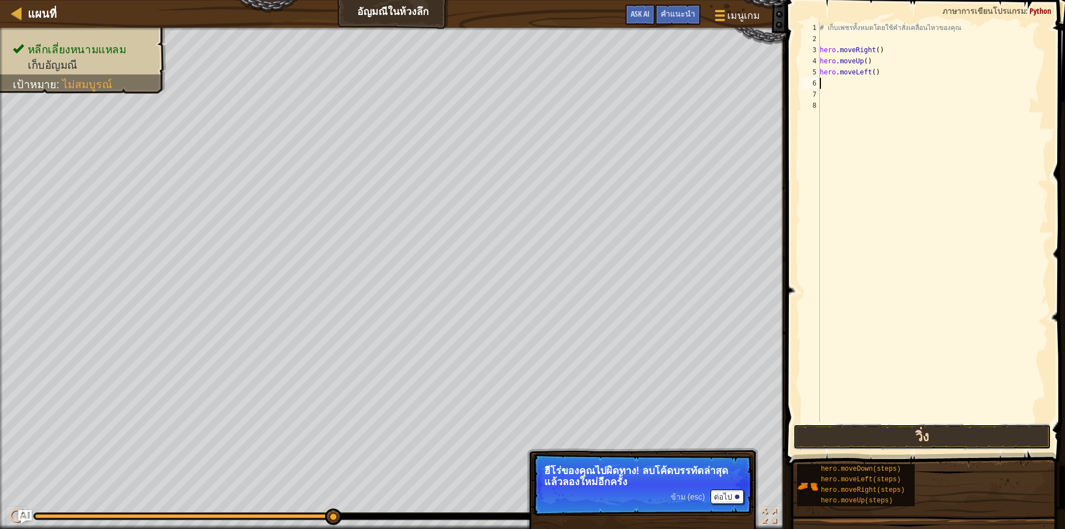
click at [889, 434] on button "วิ่ง" at bounding box center [922, 437] width 258 height 26
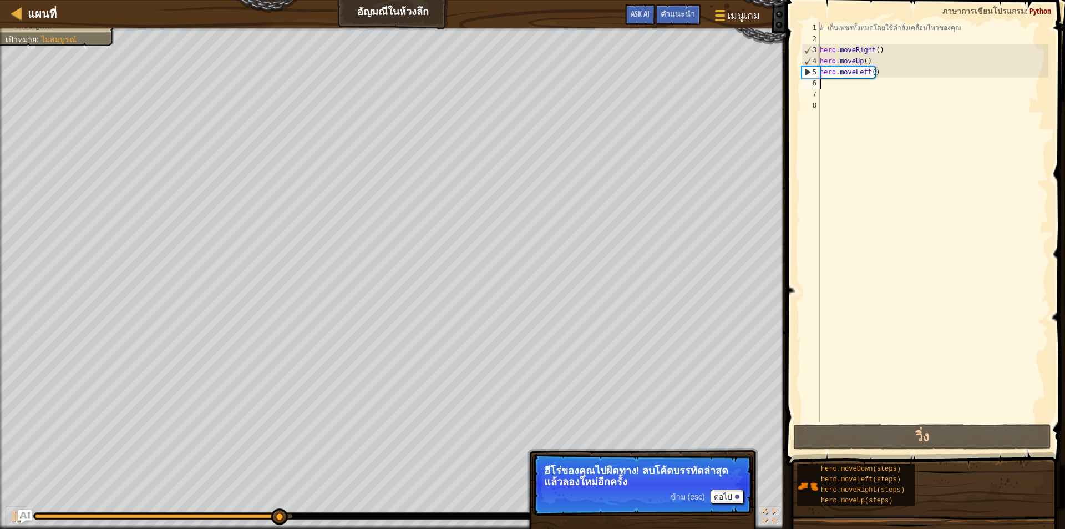
click at [896, 85] on div "# เก็บเพชรทั้งหมดโดยใช้คำสั่งเคลื่อนไหวของคุณ hero . moveRight ( ) hero . moveU…" at bounding box center [933, 233] width 231 height 422
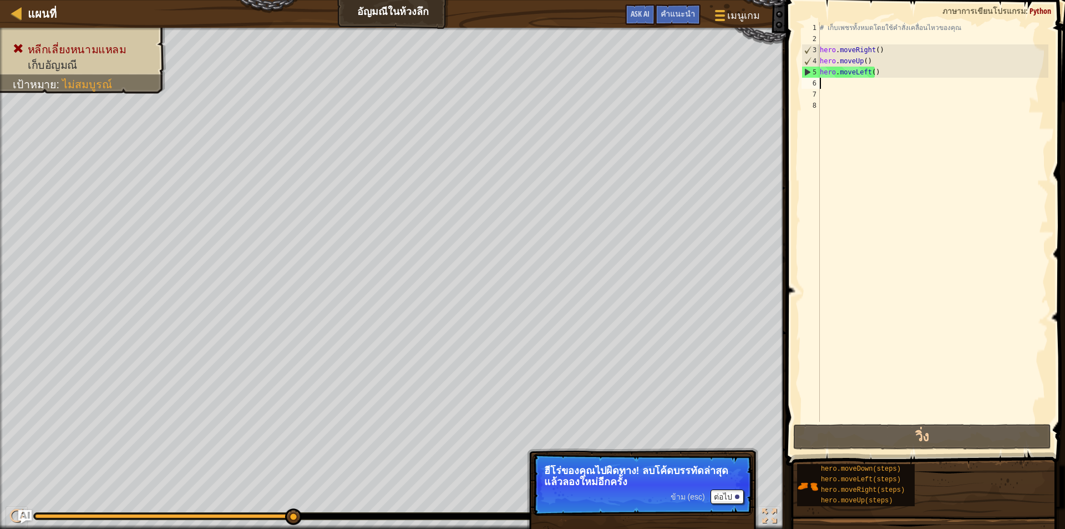
click at [894, 83] on div "# เก็บเพชรทั้งหมดโดยใช้คำสั่งเคลื่อนไหวของคุณ hero . moveRight ( ) hero . moveU…" at bounding box center [933, 233] width 231 height 422
click at [893, 80] on div "# เก็บเพชรทั้งหมดโดยใช้คำสั่งเคลื่อนไหวของคุณ hero . moveRight ( ) hero . moveU…" at bounding box center [933, 233] width 231 height 422
click at [890, 77] on div "# เก็บเพชรทั้งหมดโดยใช้คำสั่งเคลื่อนไหวของคุณ hero . moveRight ( ) hero . moveU…" at bounding box center [933, 233] width 231 height 422
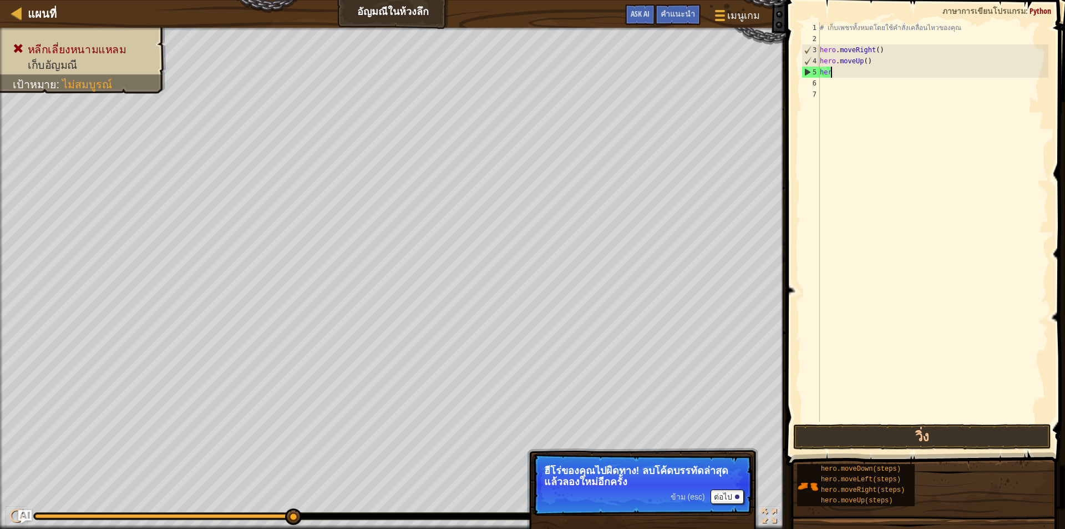
type textarea "h"
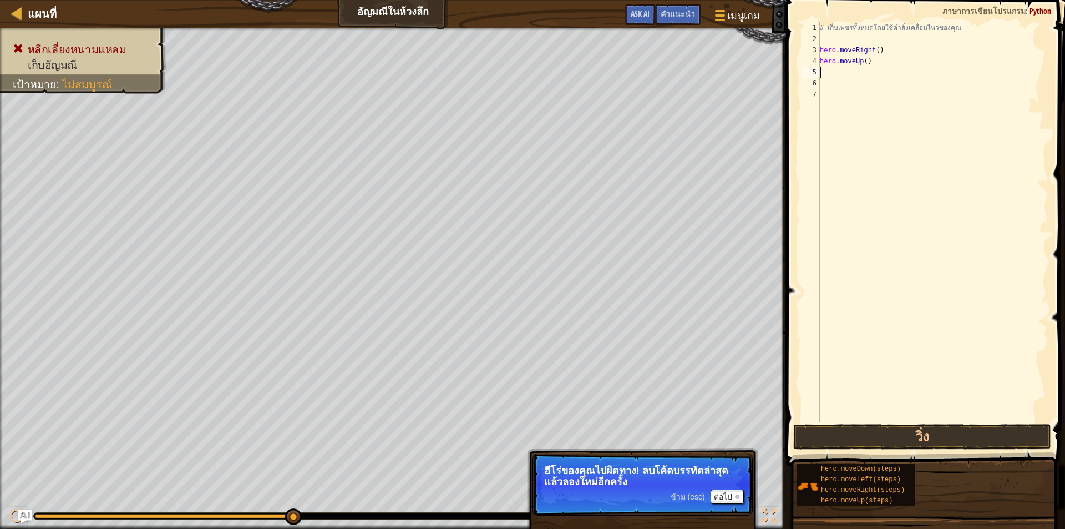
type textarea "h"
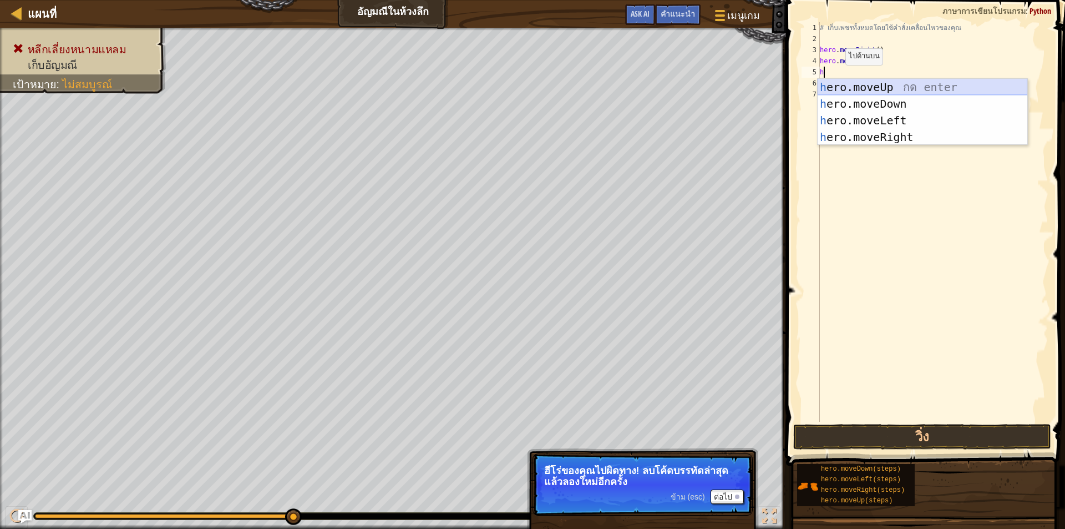
click at [902, 93] on div "h ero.moveUp กด enter h ero.moveDown กด enter h ero.moveLeft กด enter h ero.mov…" at bounding box center [923, 129] width 210 height 100
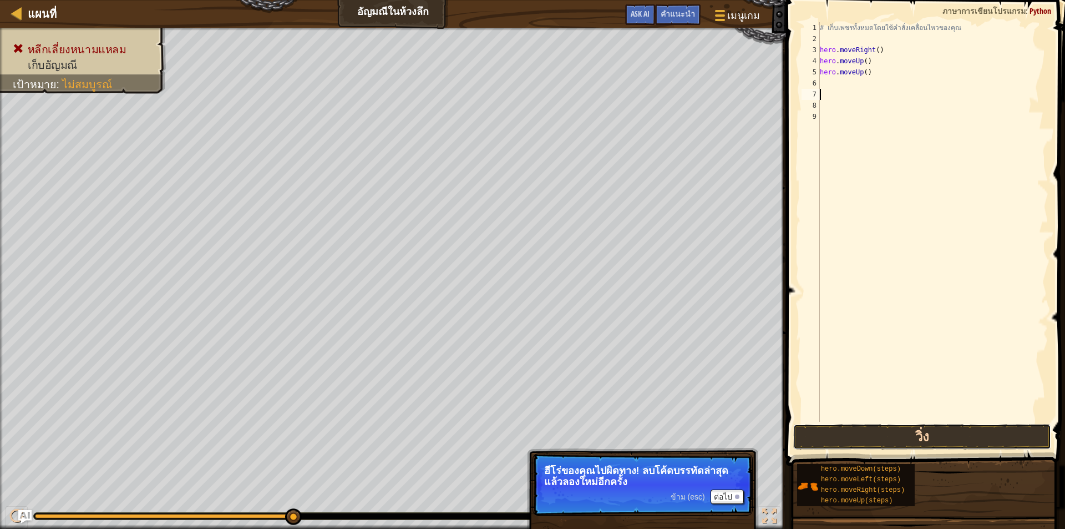
click at [898, 431] on button "วิ่ง" at bounding box center [922, 437] width 258 height 26
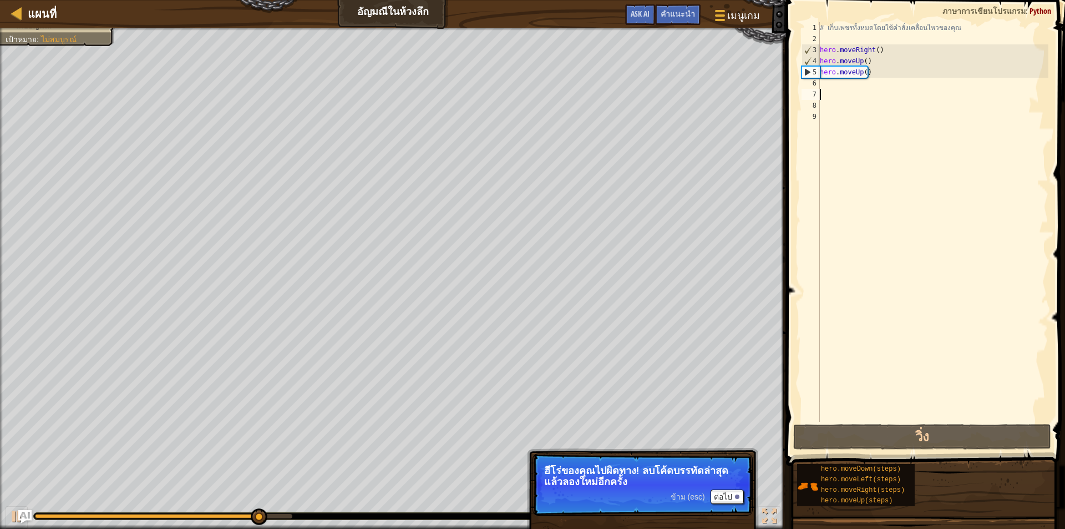
click at [895, 72] on div "# เก็บเพชรทั้งหมดโดยใช้คำสั่งเคลื่อนไหวของคุณ hero . moveRight ( ) hero . moveU…" at bounding box center [933, 233] width 231 height 422
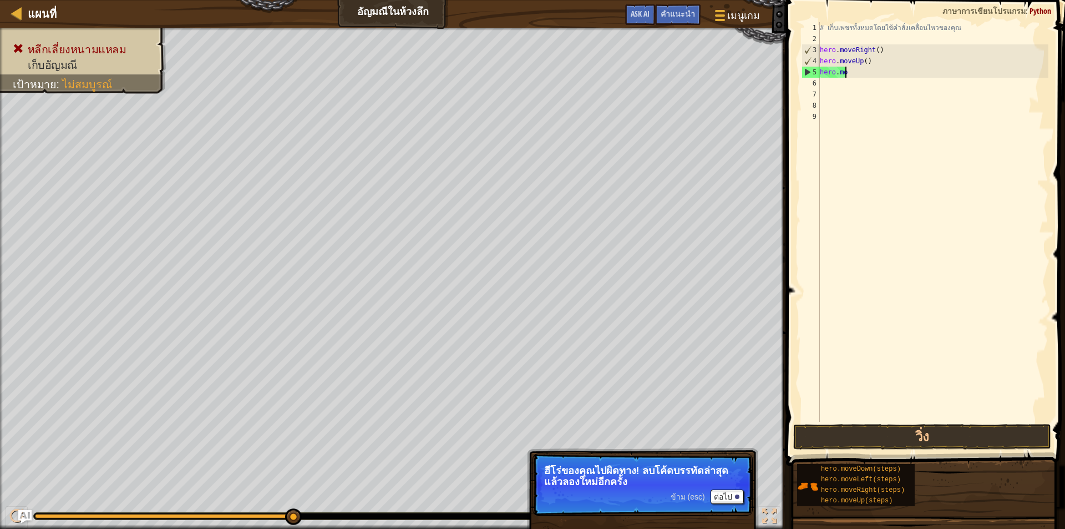
type textarea "h"
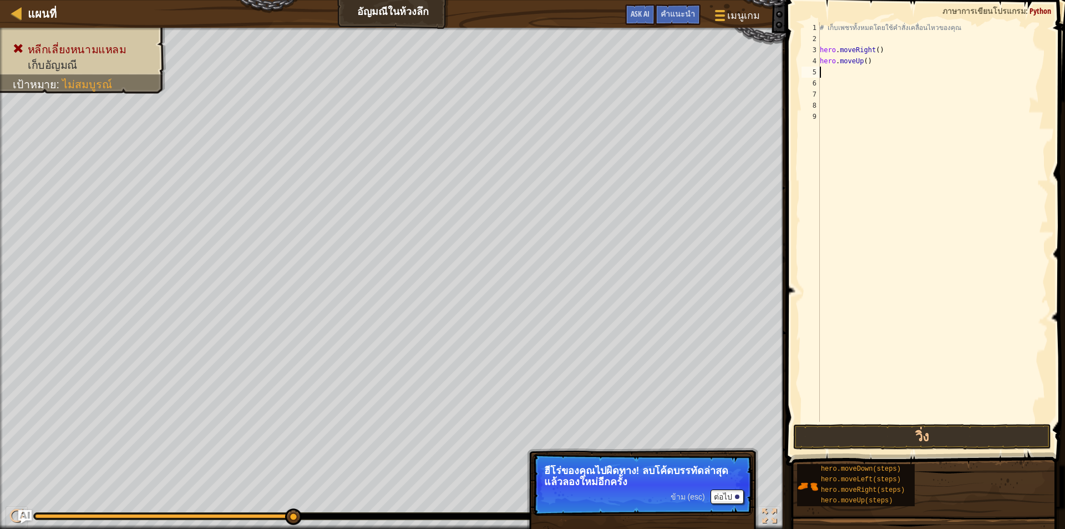
type textarea "h"
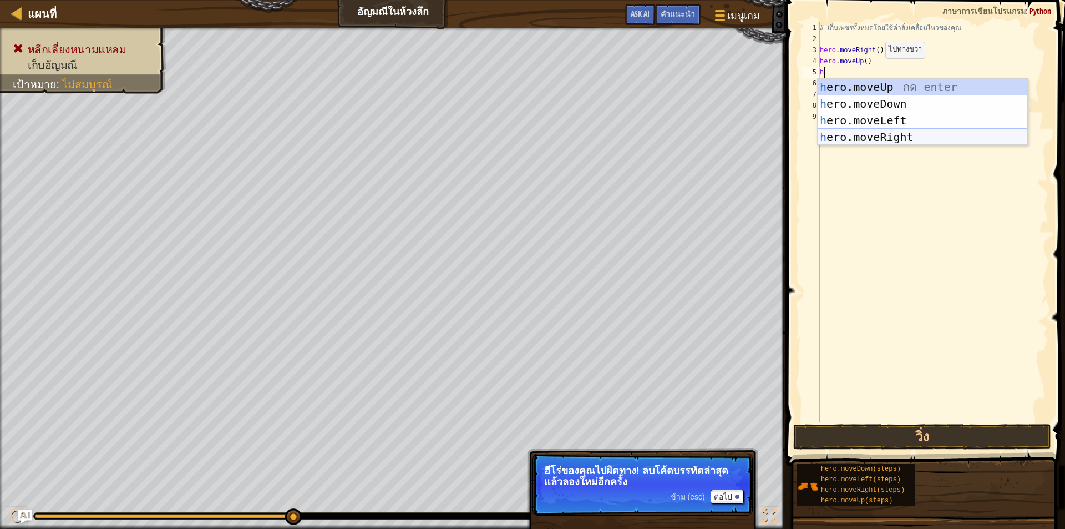
click at [885, 132] on div "h ero.moveUp กด enter h ero.moveDown กด enter h ero.moveLeft กด enter h ero.mov…" at bounding box center [923, 129] width 210 height 100
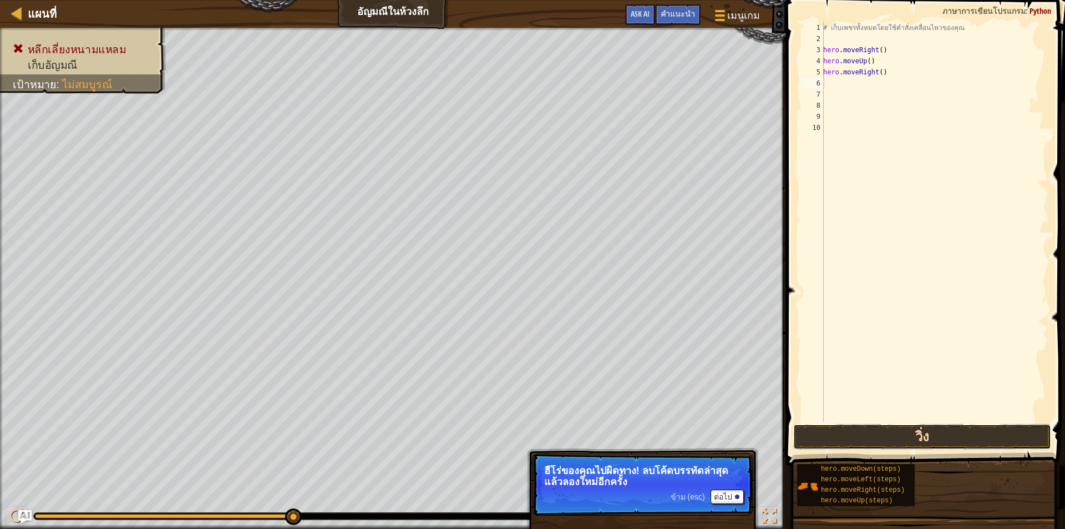
click at [861, 428] on button "วิ่ง" at bounding box center [922, 437] width 258 height 26
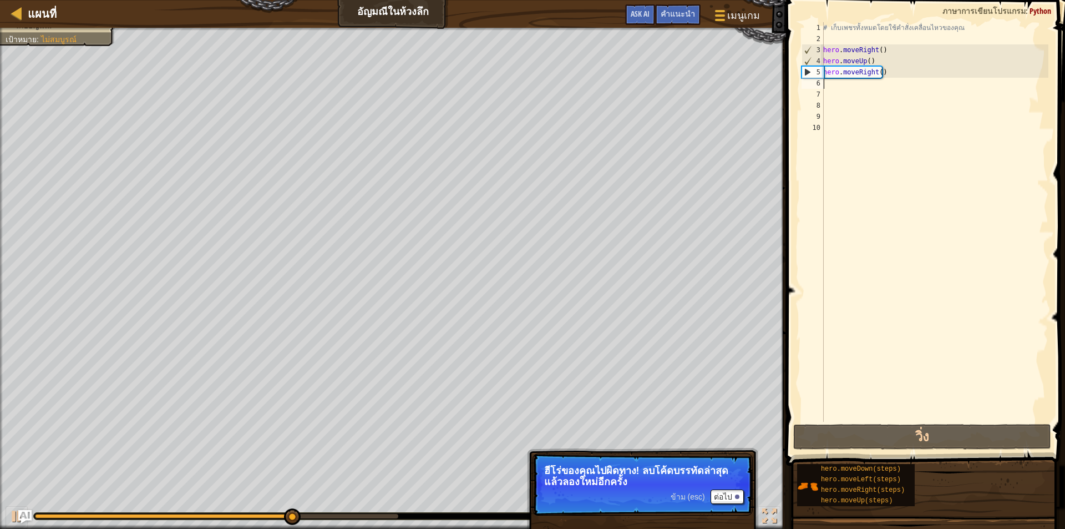
click at [830, 82] on div "# เก็บเพชรทั้งหมดโดยใช้คำสั่งเคลื่อนไหวของคุณ hero . moveRight ( ) hero . moveU…" at bounding box center [934, 233] width 227 height 422
type textarea "h"
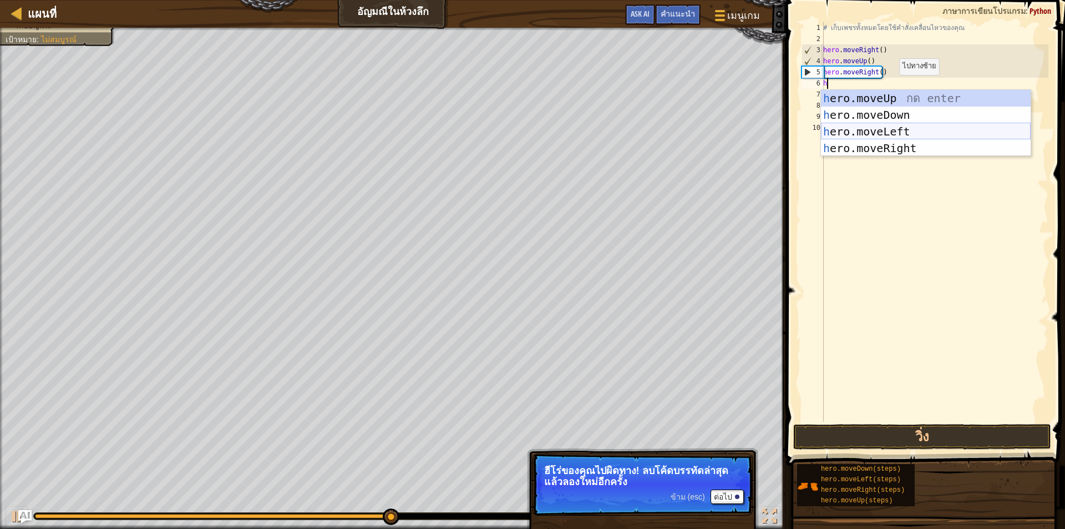
click at [907, 128] on div "h ero.moveUp กด enter h ero.moveDown กด enter h ero.moveLeft กด enter h ero.mov…" at bounding box center [926, 140] width 210 height 100
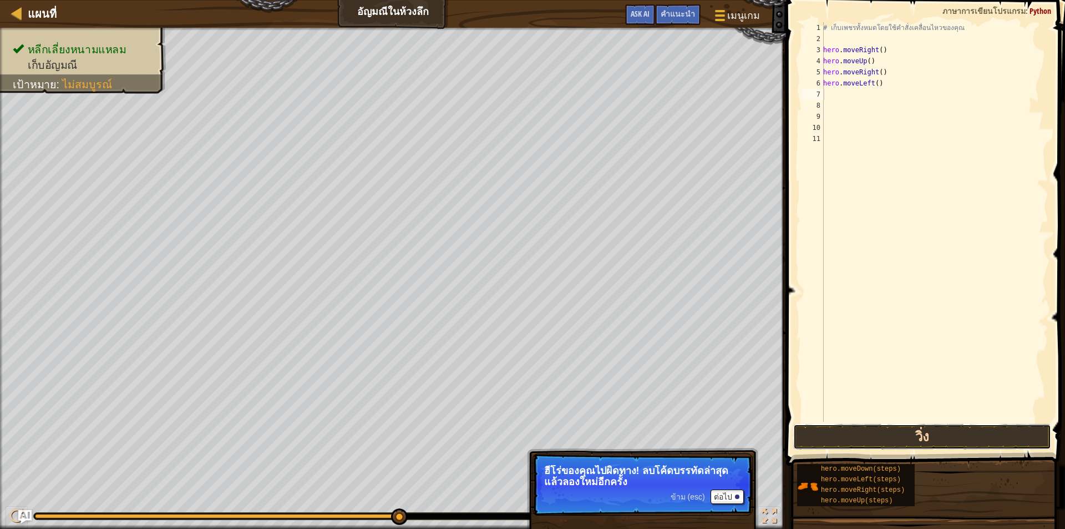
click at [883, 443] on button "วิ่ง" at bounding box center [922, 437] width 258 height 26
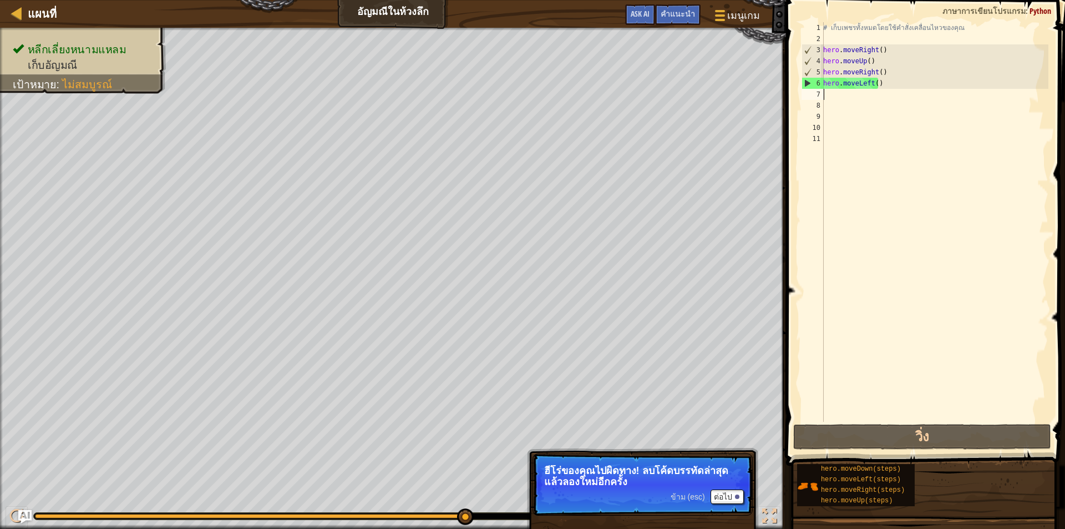
click at [909, 89] on div "# เก็บเพชรทั้งหมดโดยใช้คำสั่งเคลื่อนไหวของคุณ hero . moveRight ( ) hero . moveU…" at bounding box center [934, 233] width 227 height 422
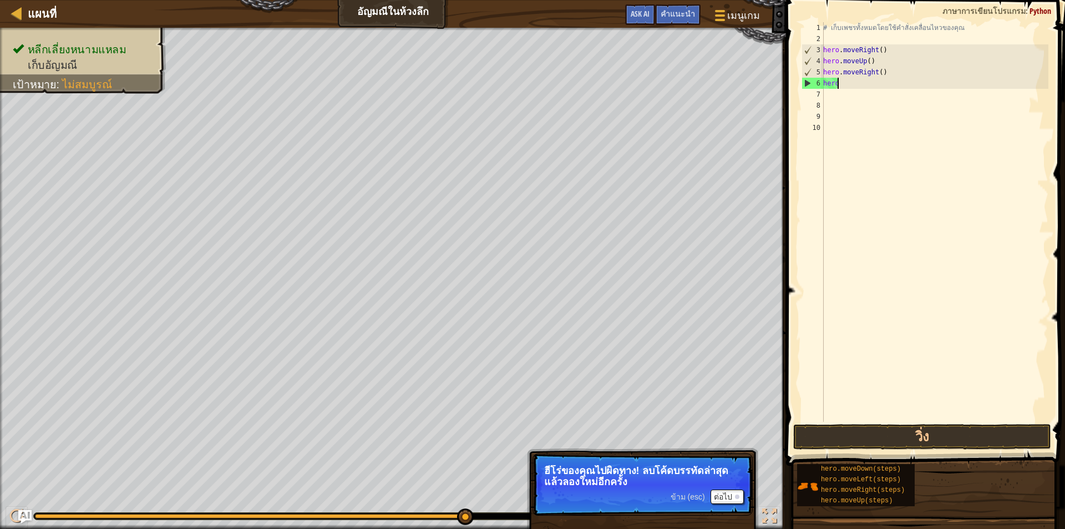
type textarea "h"
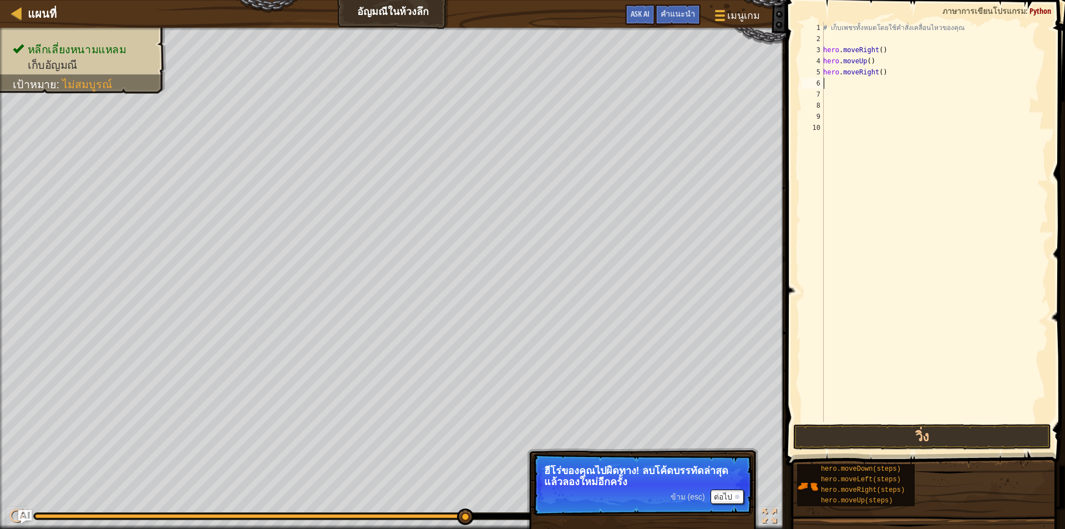
type textarea "h"
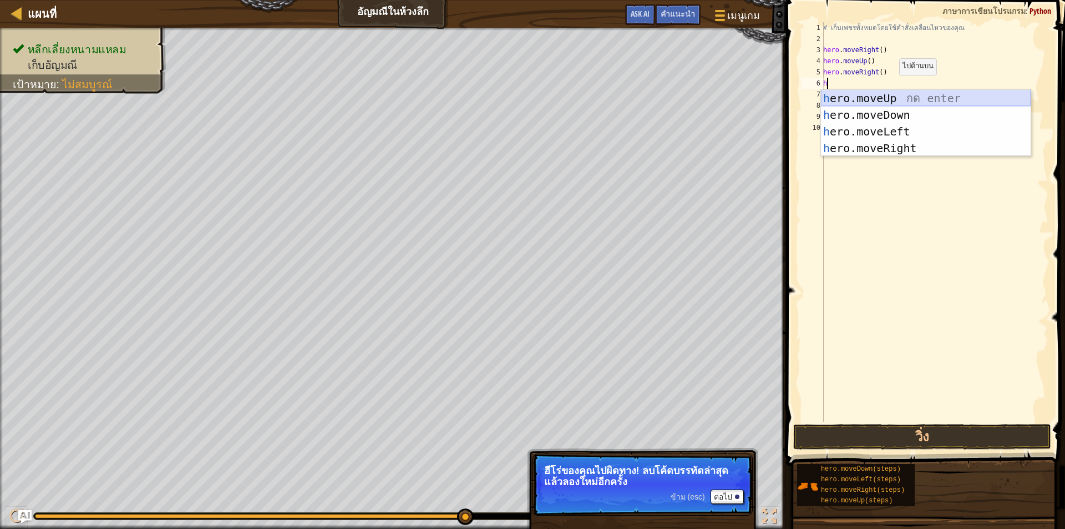
click at [930, 104] on div "h ero.moveUp กด enter h ero.moveDown กด enter h ero.moveLeft กด enter h ero.mov…" at bounding box center [926, 140] width 210 height 100
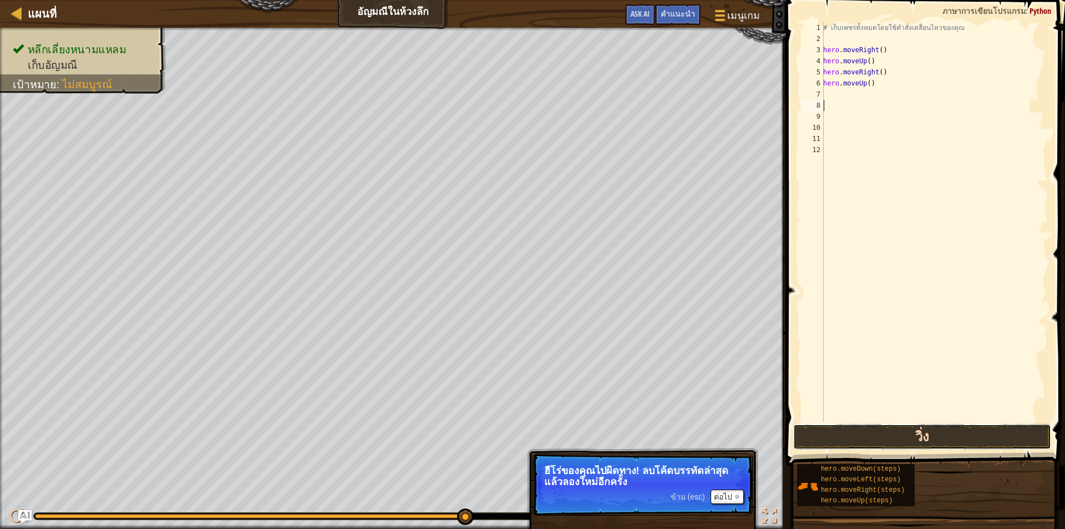
click at [907, 429] on button "วิ่ง" at bounding box center [922, 437] width 258 height 26
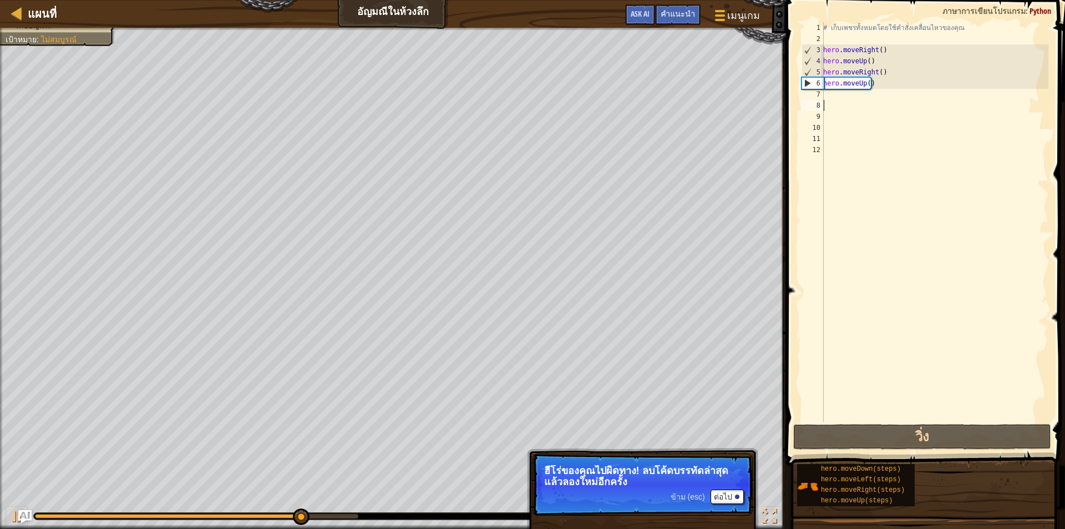
click at [876, 92] on div "# เก็บเพชรทั้งหมดโดยใช้คำสั่งเคลื่อนไหวของคุณ hero . moveRight ( ) hero . moveU…" at bounding box center [934, 233] width 227 height 422
click at [878, 88] on div "# เก็บเพชรทั้งหมดโดยใช้คำสั่งเคลื่อนไหวของคุณ hero . moveRight ( ) hero . moveU…" at bounding box center [934, 233] width 227 height 422
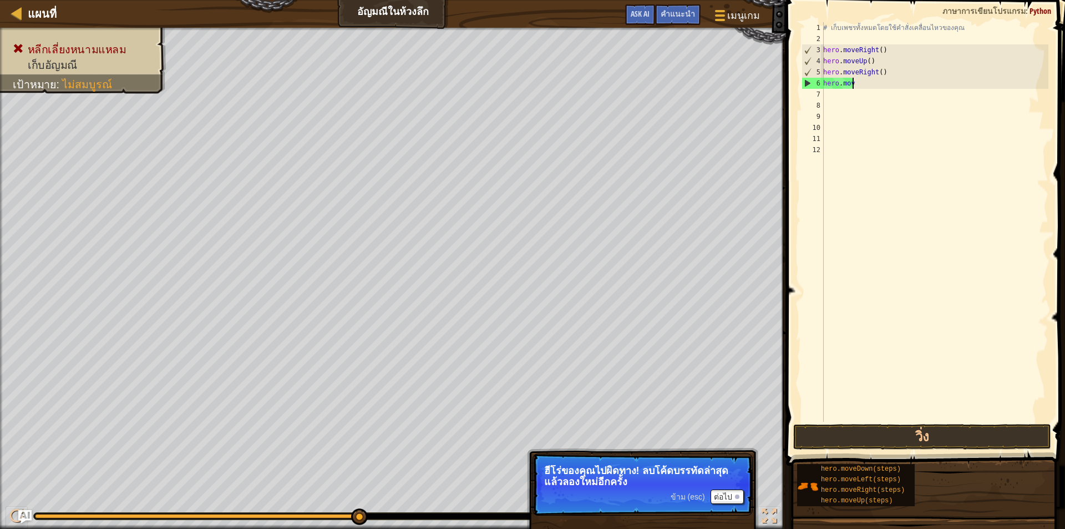
type textarea "h"
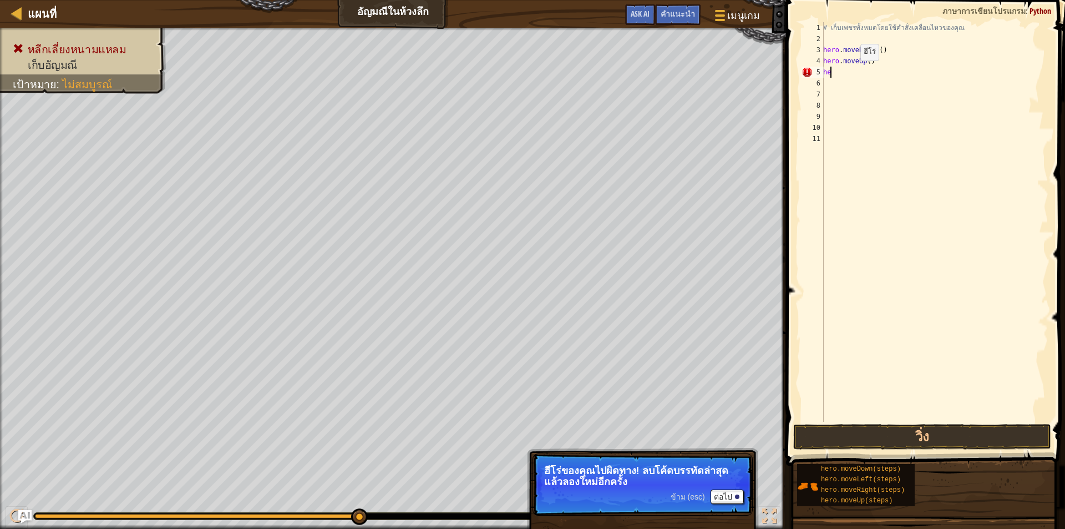
type textarea "h"
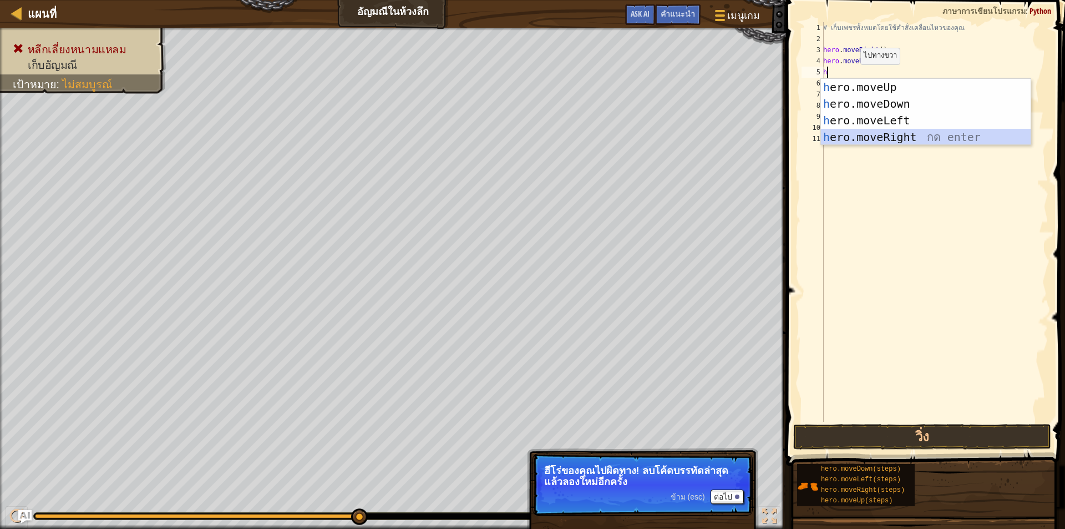
click at [927, 133] on div "h ero.moveUp กด enter h ero.moveDown กด enter h ero.moveLeft กด enter h ero.mov…" at bounding box center [926, 129] width 210 height 100
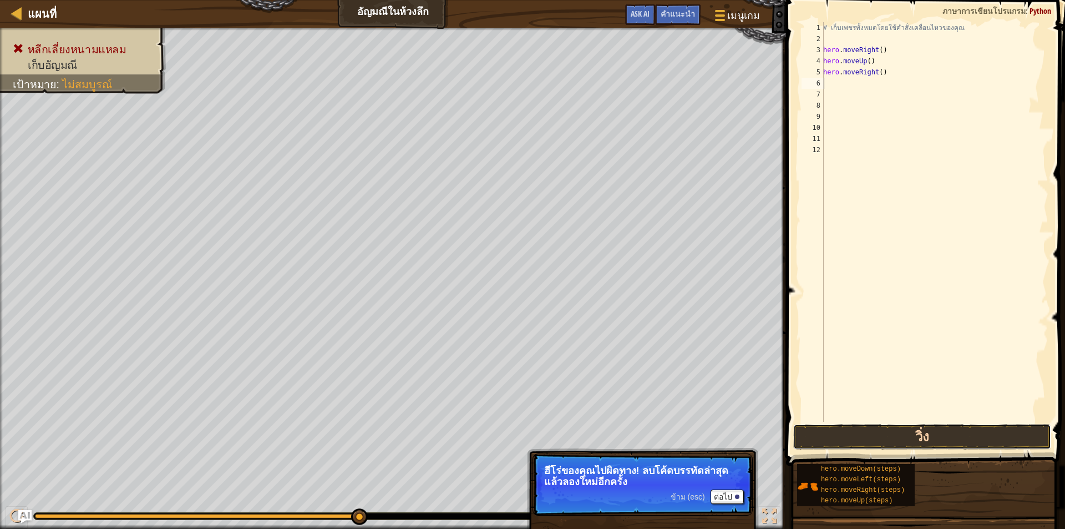
click at [892, 435] on button "วิ่ง" at bounding box center [922, 437] width 258 height 26
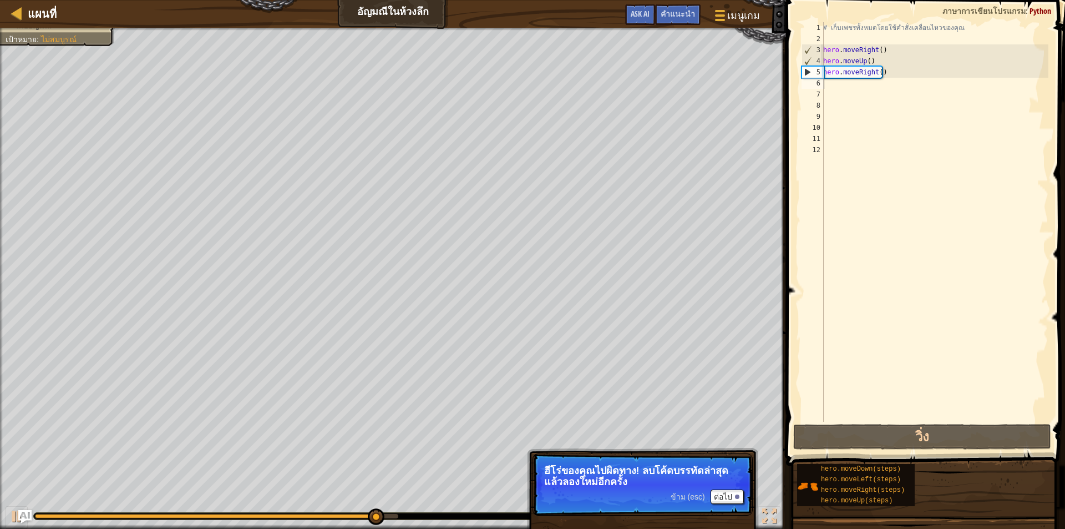
type textarea "h"
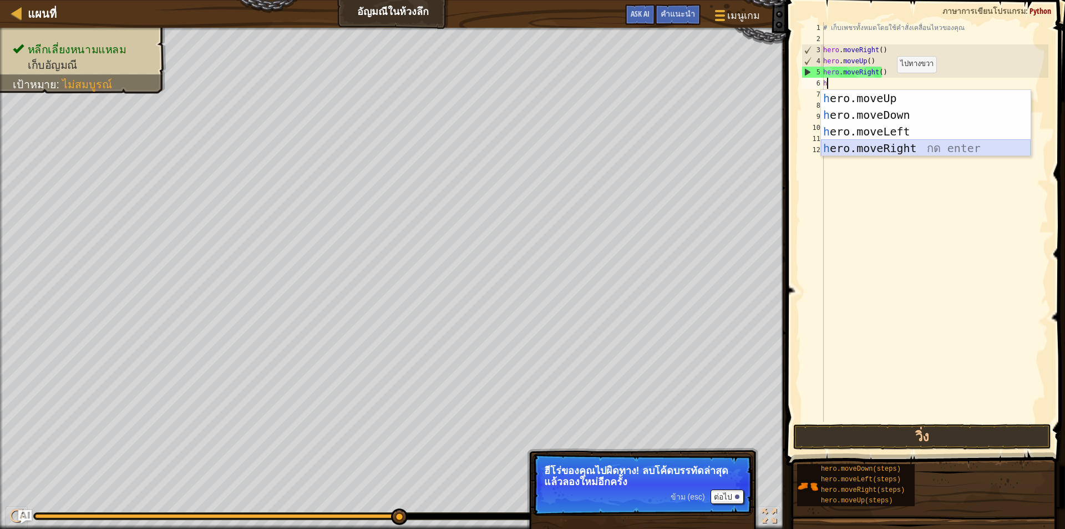
click at [900, 145] on div "h ero.moveUp กด enter h ero.moveDown กด enter h ero.moveLeft กด enter h ero.mov…" at bounding box center [926, 140] width 210 height 100
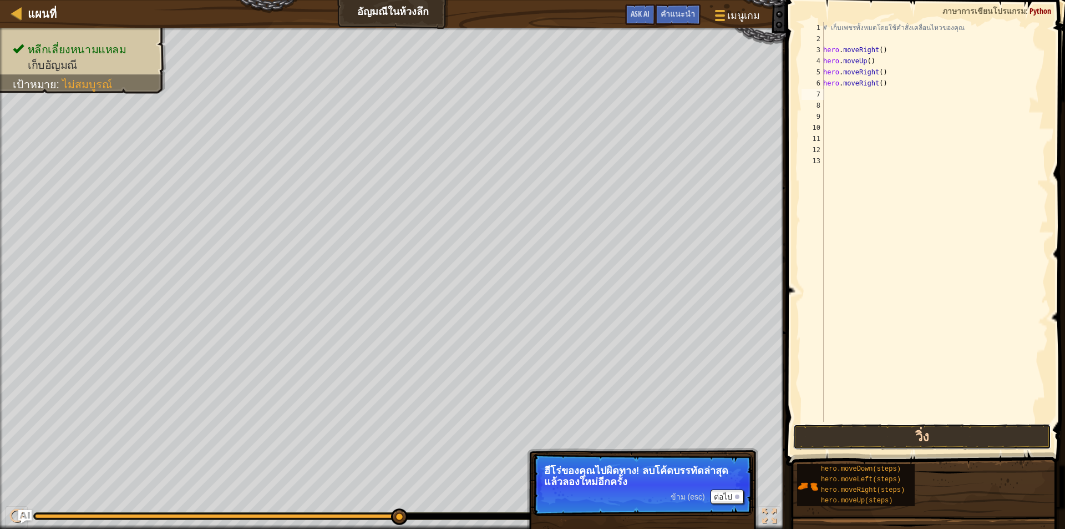
click at [882, 439] on button "วิ่ง" at bounding box center [922, 437] width 258 height 26
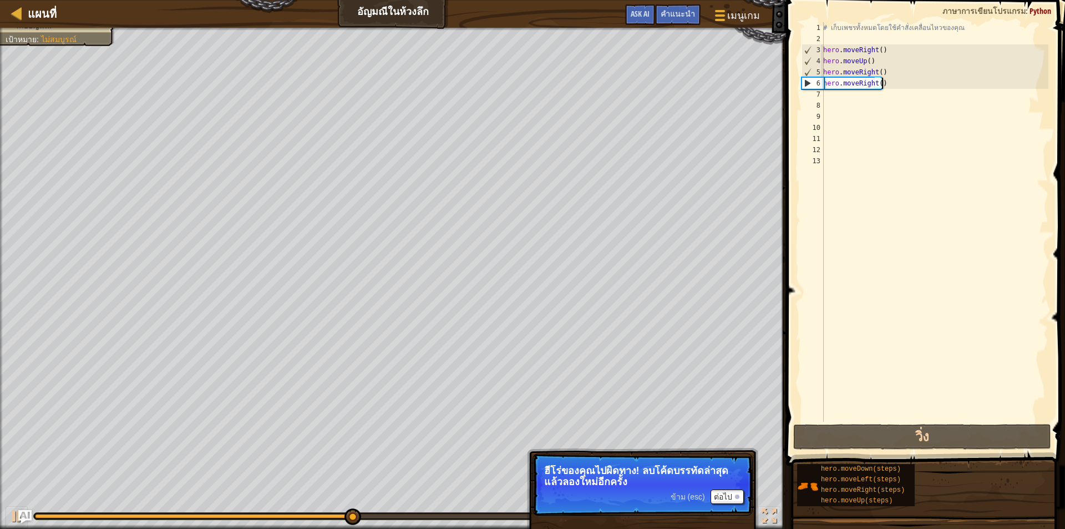
click at [899, 83] on div "# เก็บเพชรทั้งหมดโดยใช้คำสั่งเคลื่อนไหวของคุณ hero . moveRight ( ) hero . moveU…" at bounding box center [934, 233] width 227 height 422
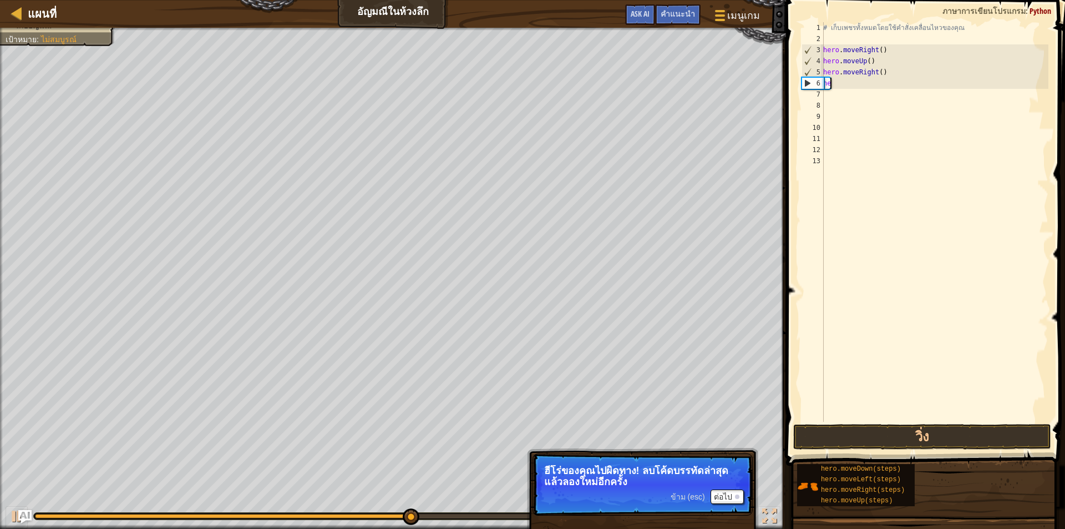
type textarea "h"
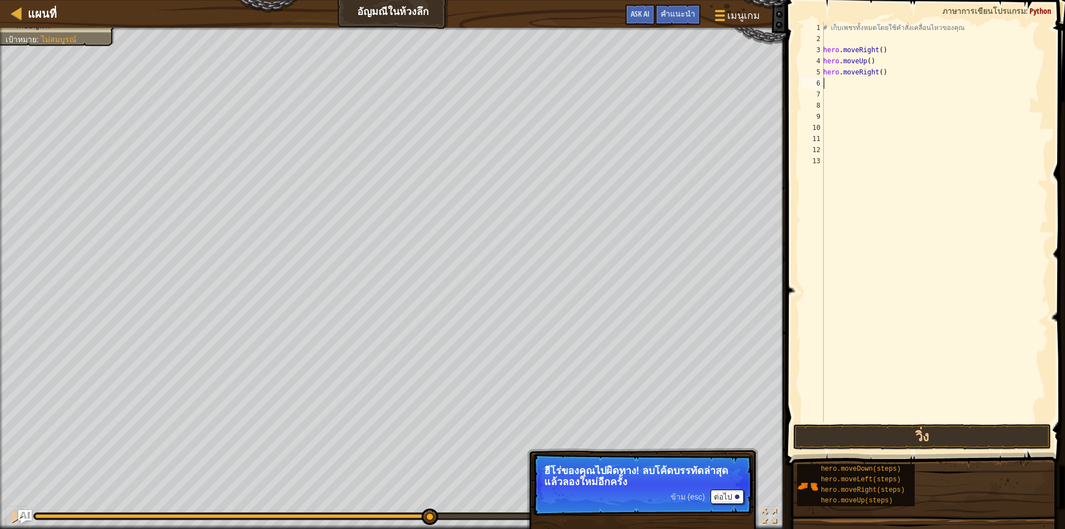
type textarea "h"
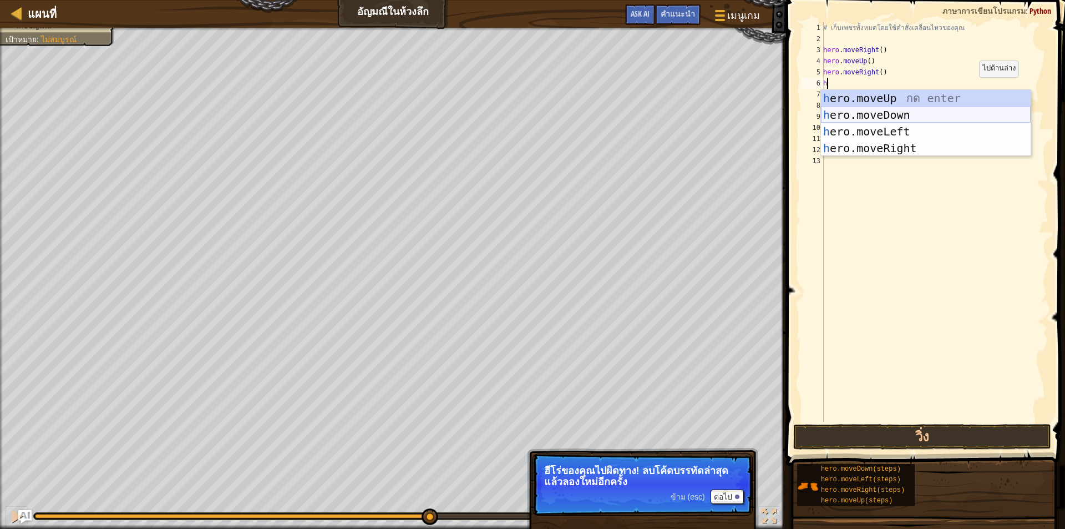
click at [896, 109] on div "h ero.moveUp กด enter h ero.moveDown กด enter h ero.moveLeft กด enter h ero.mov…" at bounding box center [926, 140] width 210 height 100
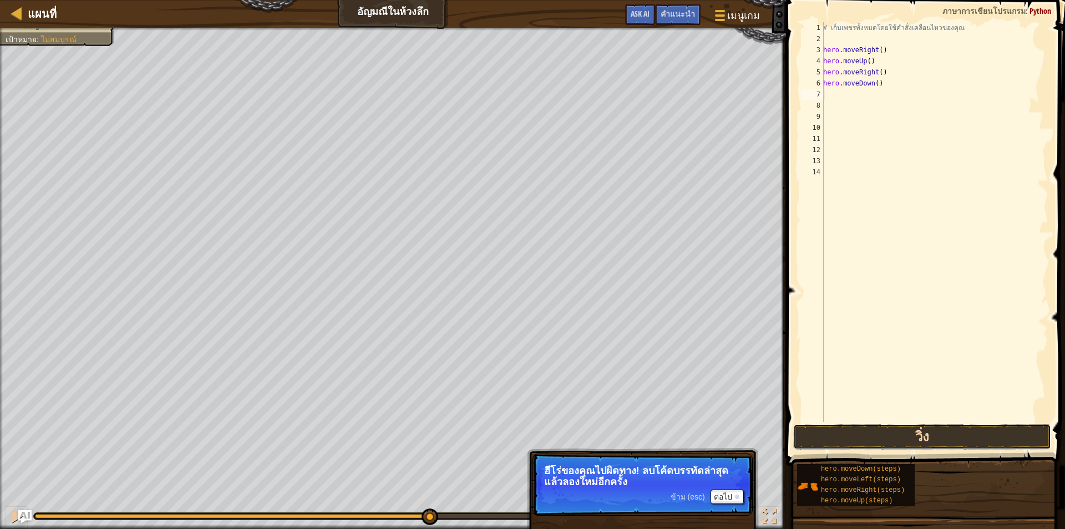
click at [941, 435] on button "วิ่ง" at bounding box center [922, 437] width 258 height 26
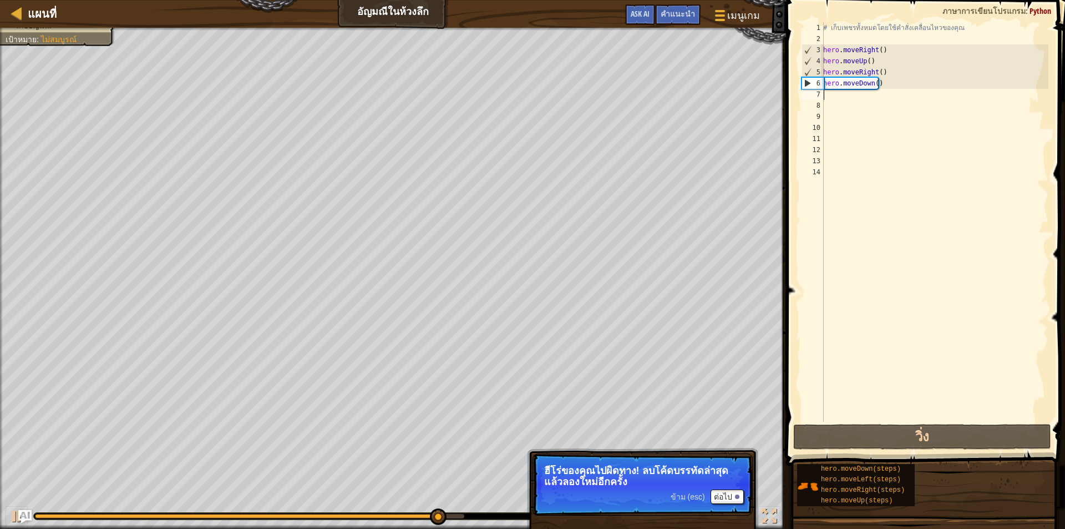
type textarea "h"
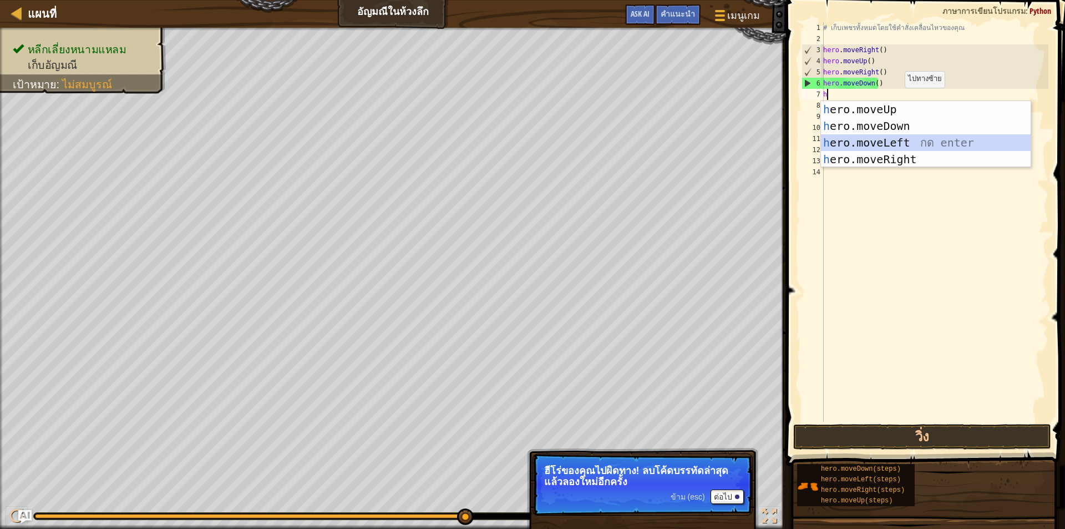
click at [911, 144] on div "h ero.moveUp กด enter h ero.moveDown กด enter h ero.moveLeft กด enter h ero.mov…" at bounding box center [926, 151] width 210 height 100
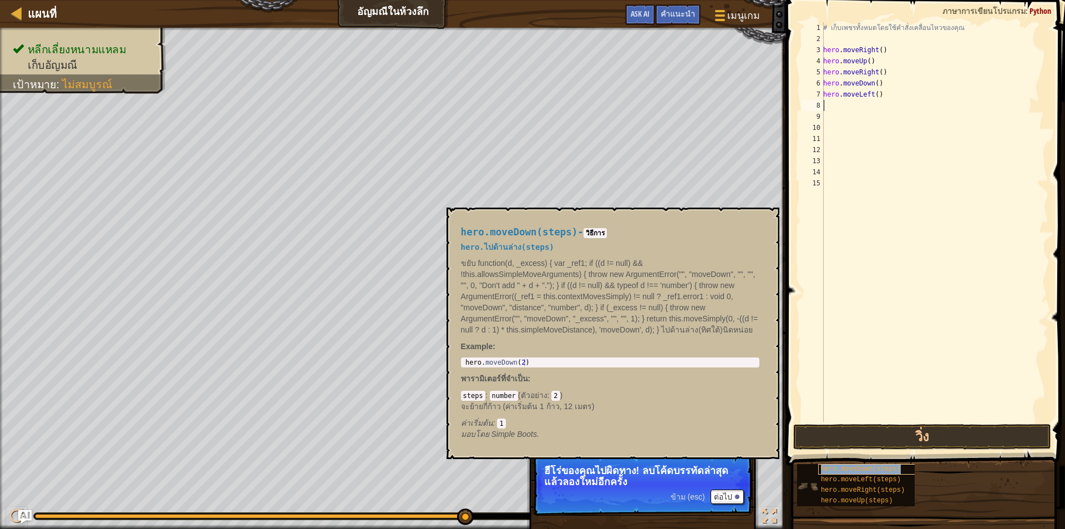
click at [885, 470] on span "hero.moveDown(steps)" at bounding box center [861, 469] width 80 height 8
click at [887, 441] on button "วิ่ง" at bounding box center [922, 437] width 258 height 26
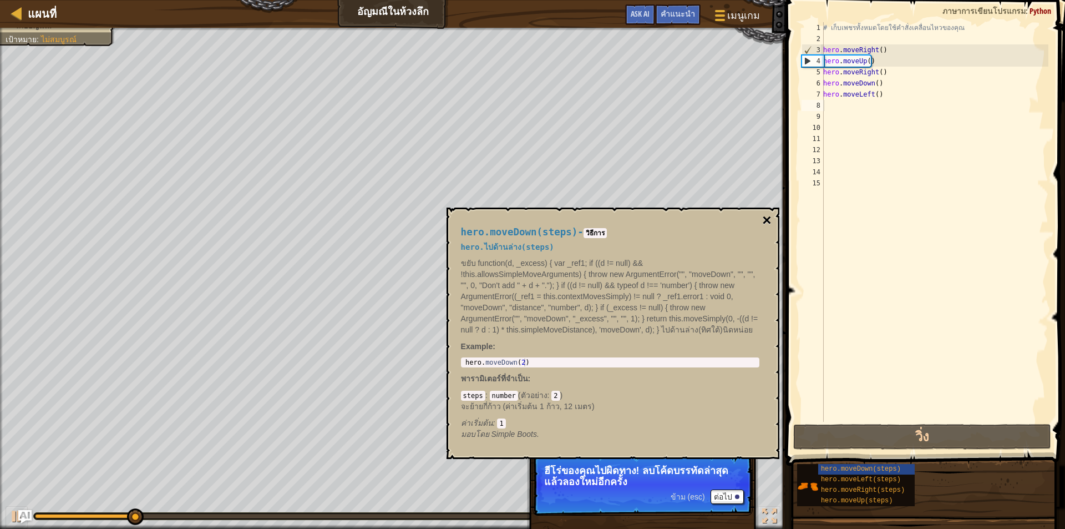
click at [768, 224] on button "×" at bounding box center [766, 220] width 9 height 16
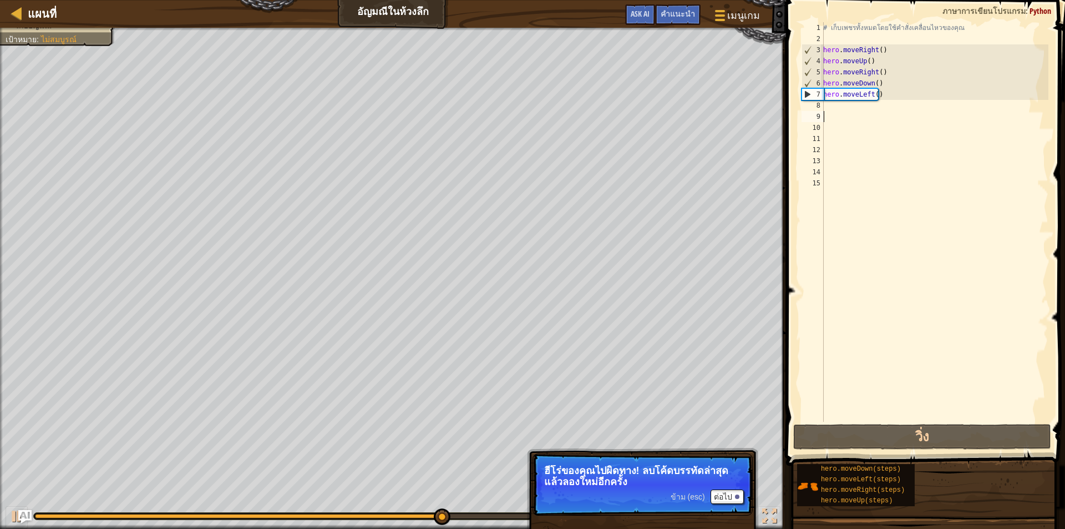
click at [856, 118] on div "# เก็บเพชรทั้งหมดโดยใช้คำสั่งเคลื่อนไหวของคุณ hero . moveRight ( ) hero . moveU…" at bounding box center [934, 233] width 227 height 422
click at [856, 113] on div "# เก็บเพชรทั้งหมดโดยใช้คำสั่งเคลื่อนไหวของคุณ hero . moveRight ( ) hero . moveU…" at bounding box center [934, 233] width 227 height 422
click at [855, 109] on div "# เก็บเพชรทั้งหมดโดยใช้คำสั่งเคลื่อนไหวของคุณ hero . moveRight ( ) hero . moveU…" at bounding box center [934, 233] width 227 height 422
type textarea "k"
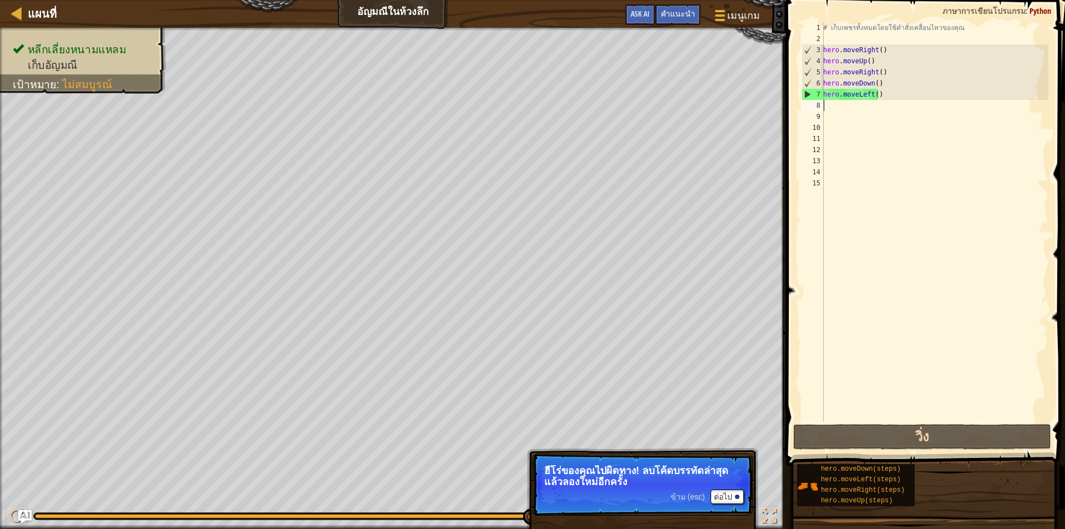
type textarea "h"
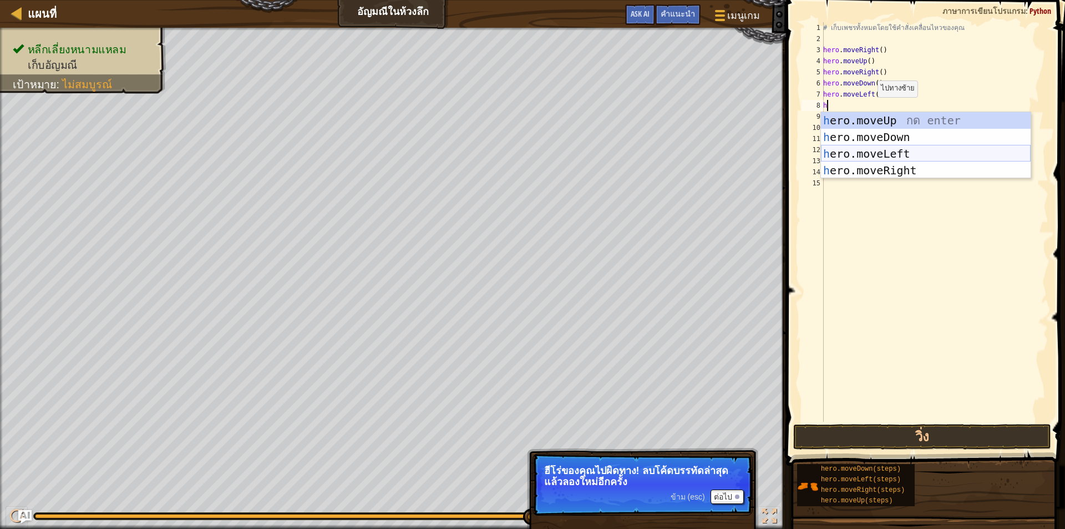
click at [890, 155] on div "h ero.moveUp กด enter h ero.moveDown กด enter h ero.moveLeft กด enter h ero.mov…" at bounding box center [926, 162] width 210 height 100
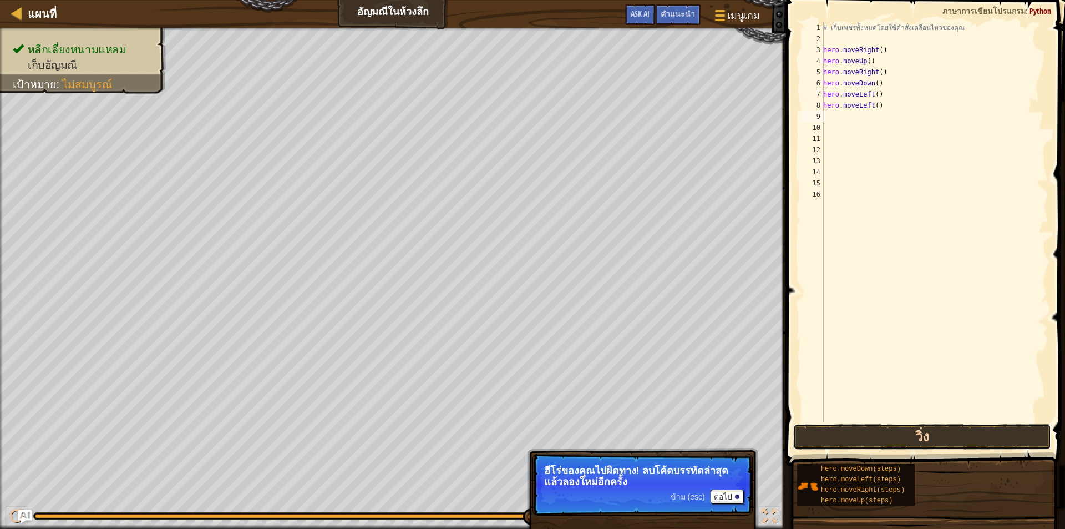
click at [840, 438] on button "วิ่ง" at bounding box center [922, 437] width 258 height 26
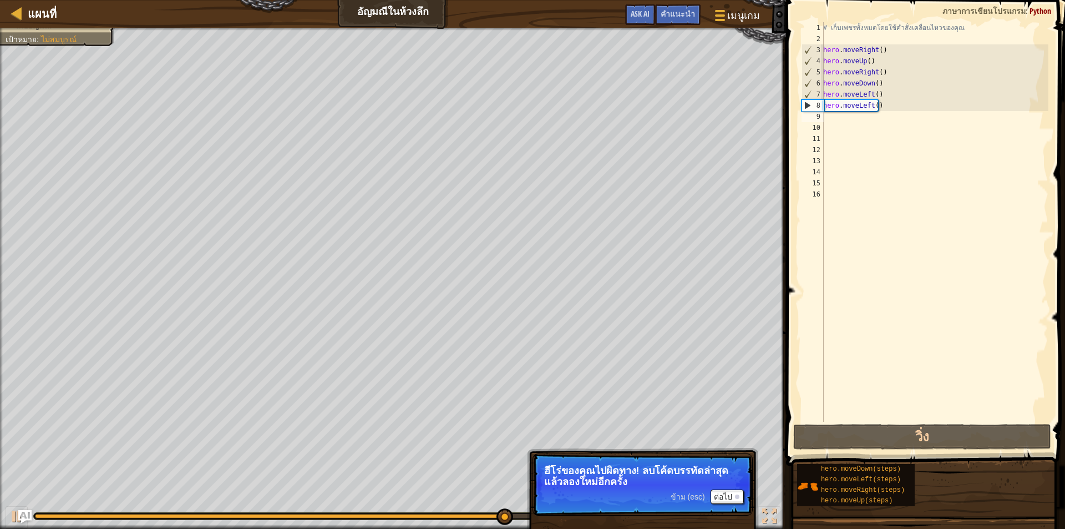
click at [991, 282] on div "# เก็บเพชรทั้งหมดโดยใช้คำสั่งเคลื่อนไหวของคุณ hero . moveRight ( ) hero . moveU…" at bounding box center [934, 233] width 227 height 422
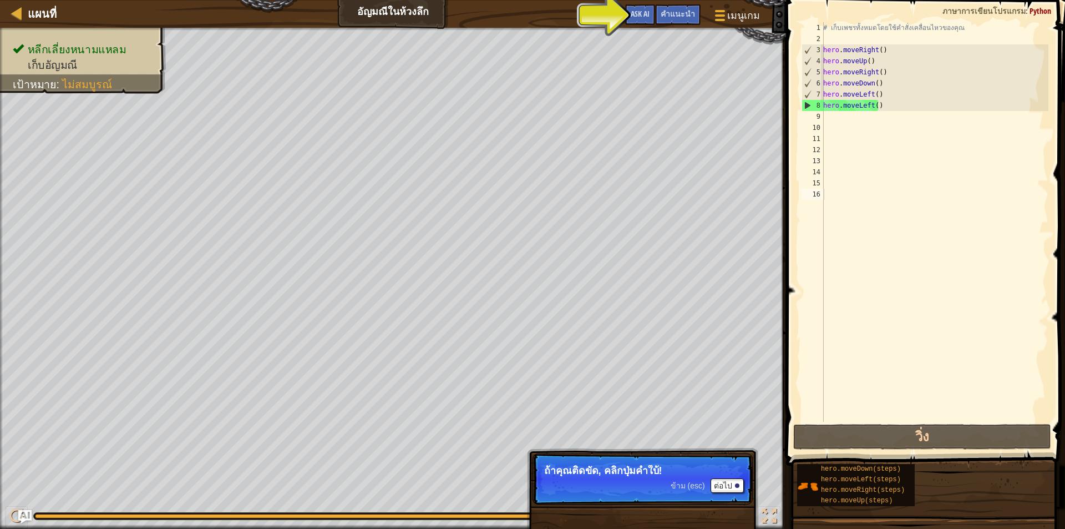
click at [894, 113] on div "# เก็บเพชรทั้งหมดโดยใช้คำสั่งเคลื่อนไหวของคุณ hero . moveRight ( ) hero . moveU…" at bounding box center [934, 233] width 227 height 422
click at [894, 107] on div "# เก็บเพชรทั้งหมดโดยใช้คำสั่งเคลื่อนไหวของคุณ hero . moveRight ( ) hero . moveU…" at bounding box center [934, 233] width 227 height 422
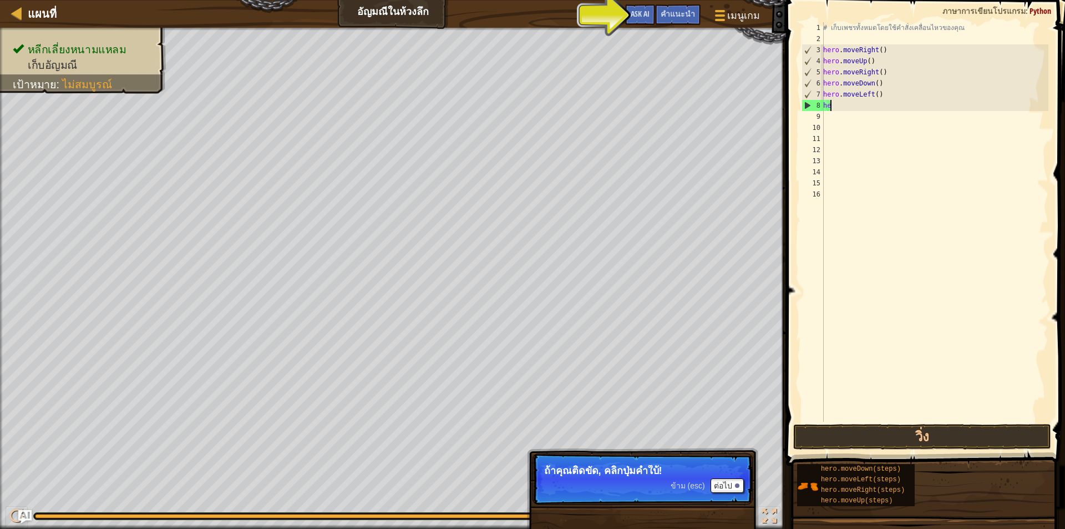
type textarea "h"
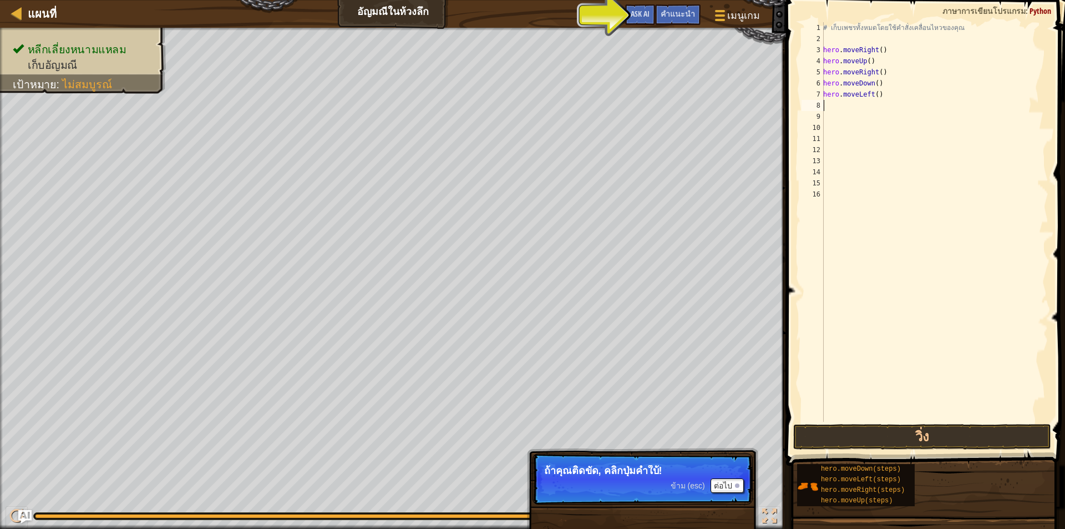
type textarea "h"
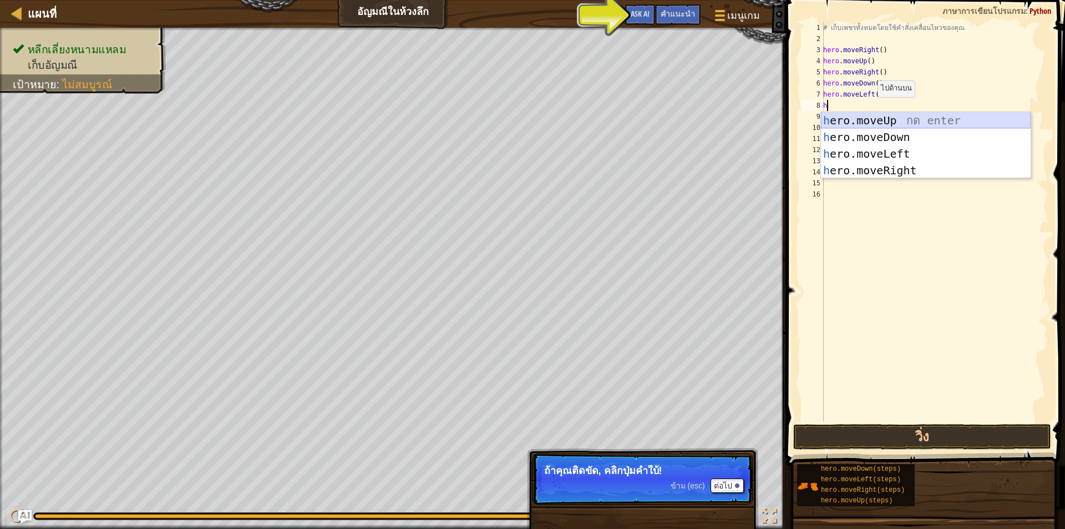
click at [920, 123] on div "h ero.moveUp กด enter h ero.moveDown กด enter h ero.moveLeft กด enter h ero.mov…" at bounding box center [926, 162] width 210 height 100
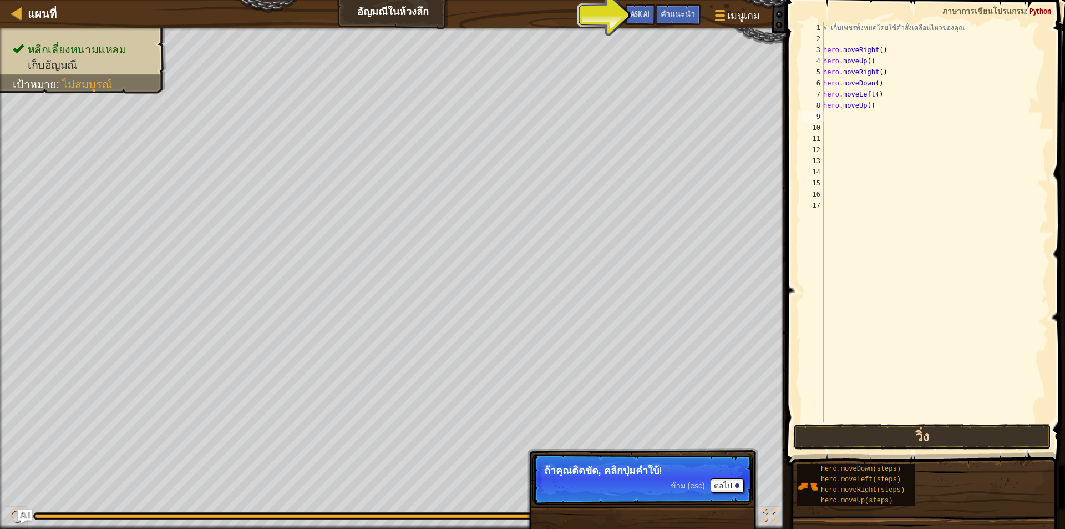
click at [802, 430] on button "วิ่ง" at bounding box center [922, 437] width 258 height 26
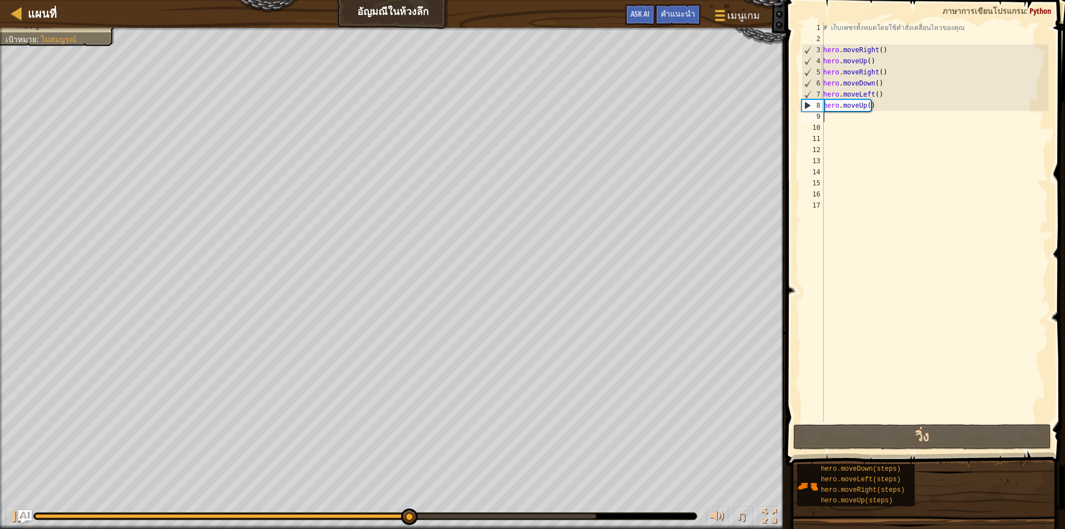
click at [908, 117] on div "# เก็บเพชรทั้งหมดโดยใช้คำสั่งเคลื่อนไหวของคุณ hero . moveRight ( ) hero . moveU…" at bounding box center [934, 233] width 227 height 422
click at [908, 107] on div "# เก็บเพชรทั้งหมดโดยใช้คำสั่งเคลื่อนไหวของคุณ hero . moveRight ( ) hero . moveU…" at bounding box center [934, 233] width 227 height 422
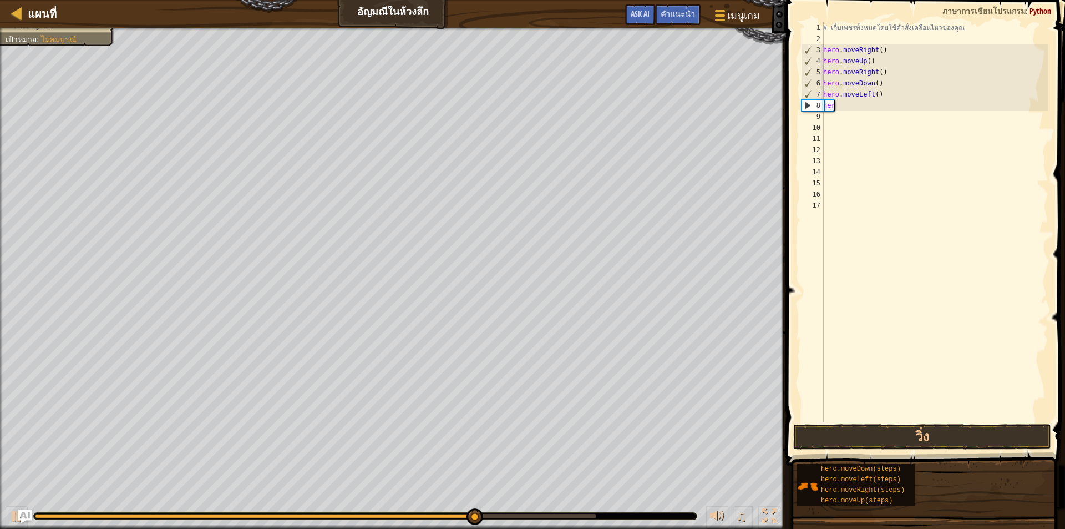
type textarea "h"
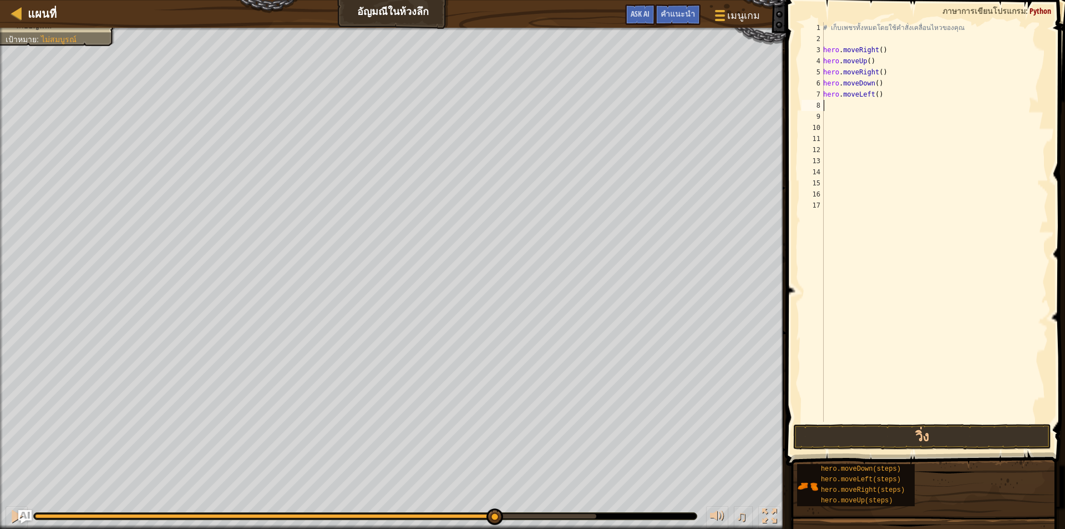
type textarea "h"
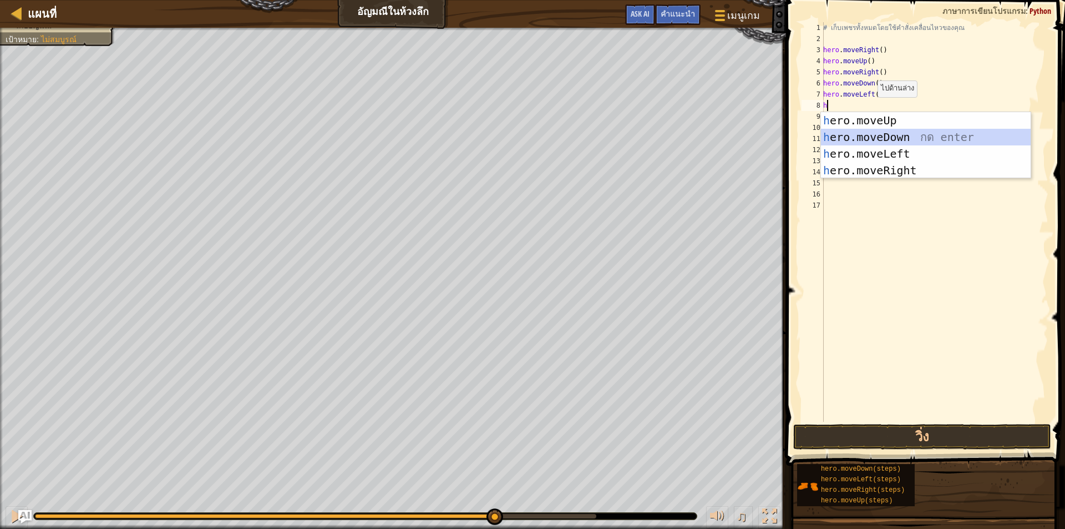
click at [866, 135] on div "h ero.moveUp กด enter h ero.moveDown กด enter h ero.moveLeft กด enter h ero.mov…" at bounding box center [926, 162] width 210 height 100
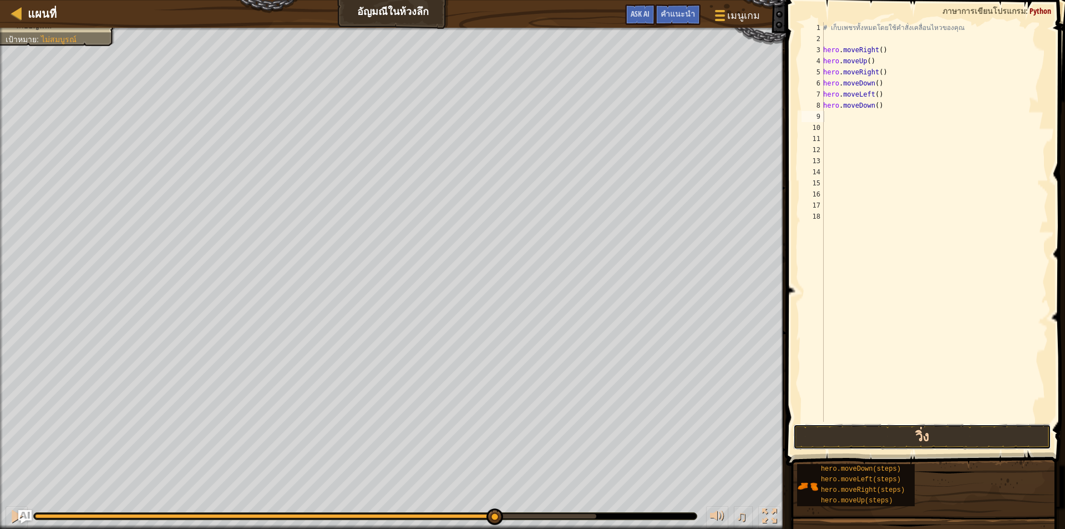
click at [867, 447] on button "วิ่ง" at bounding box center [922, 437] width 258 height 26
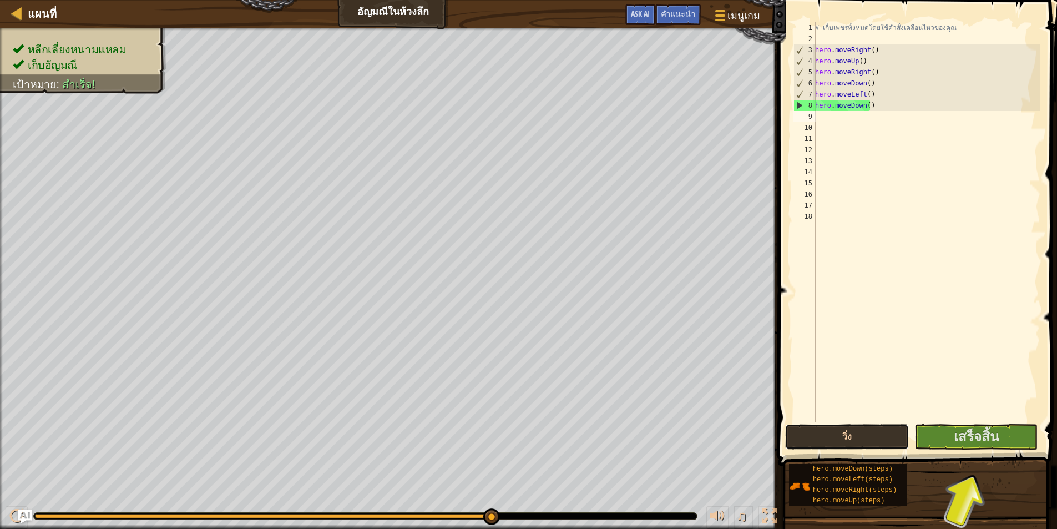
click at [866, 440] on button "วิ่ง" at bounding box center [847, 437] width 124 height 26
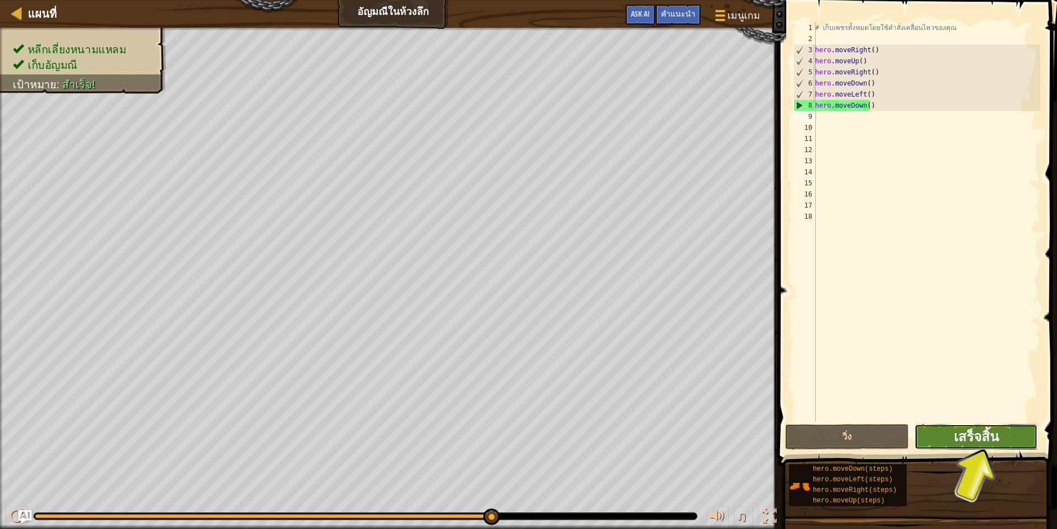
click at [954, 444] on span "เสร็จสิ้น" at bounding box center [976, 436] width 45 height 18
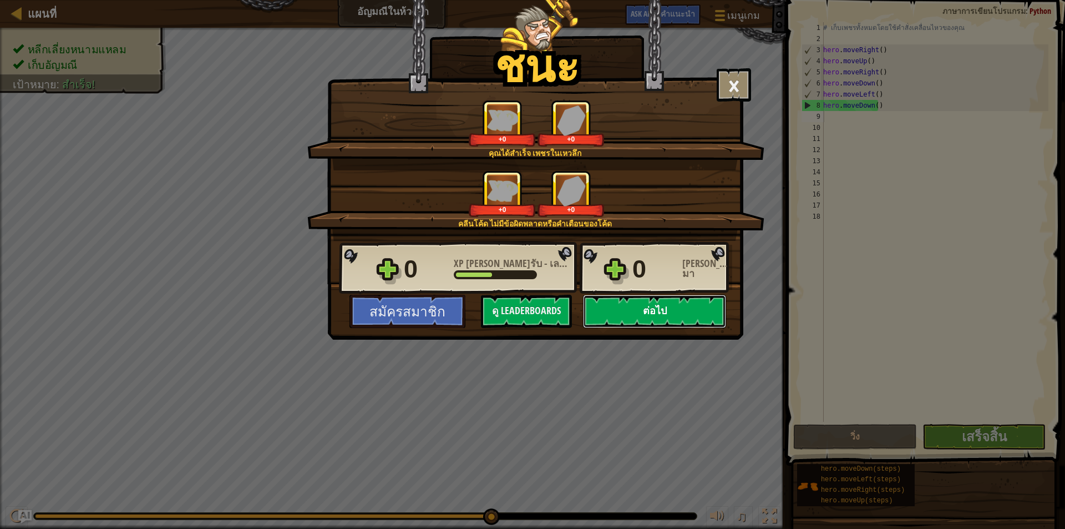
click at [610, 320] on button "ต่อไป" at bounding box center [654, 311] width 143 height 33
select select "th"
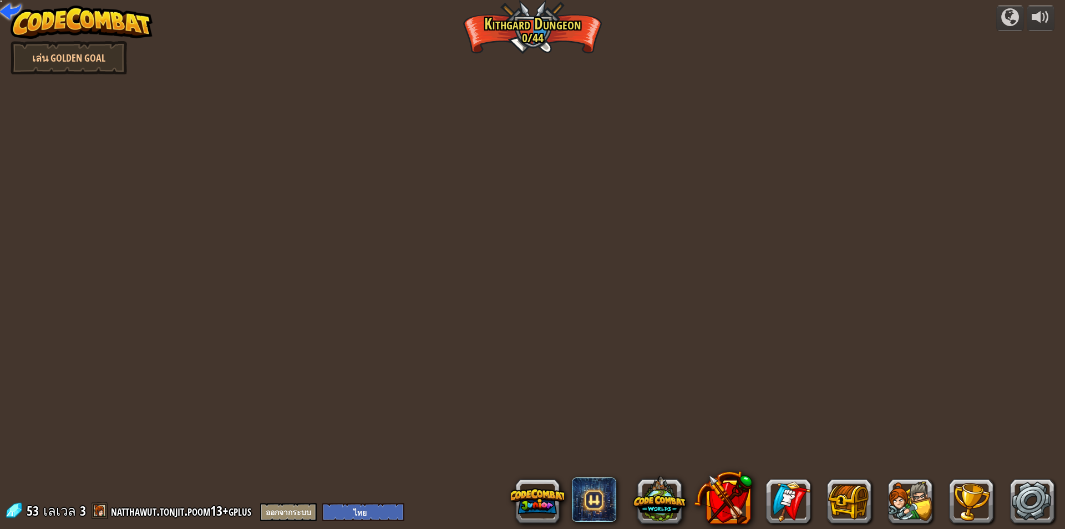
select select "th"
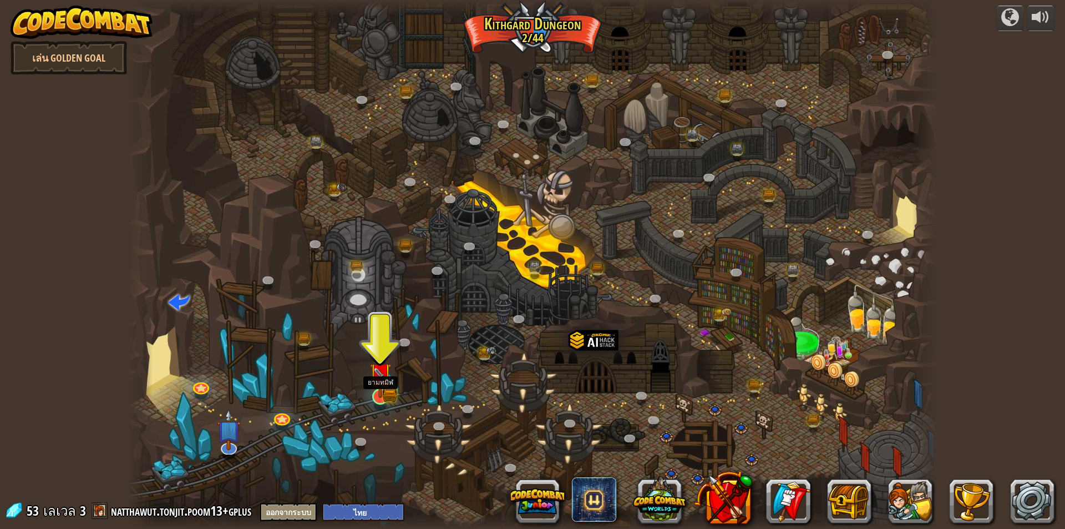
click at [383, 379] on img at bounding box center [380, 374] width 13 height 13
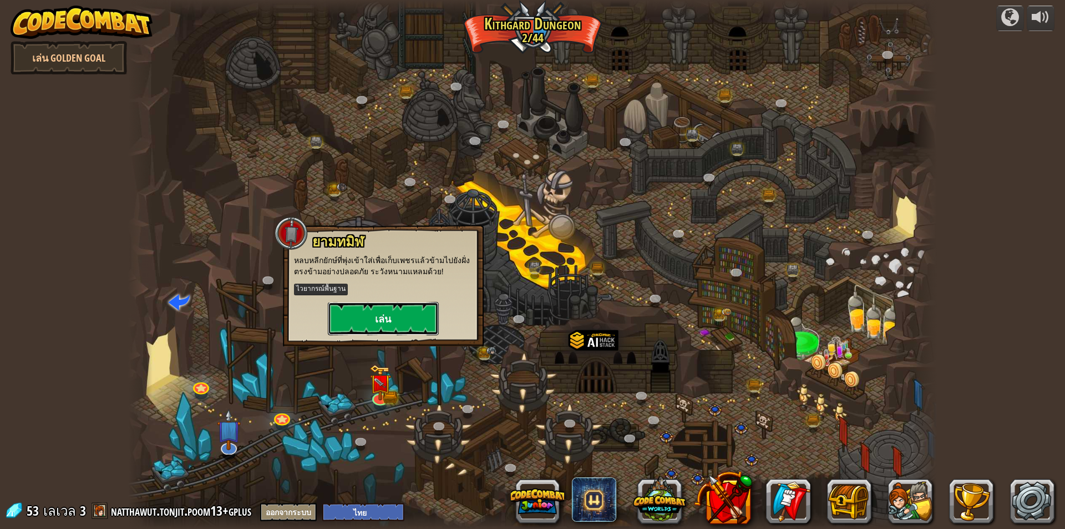
click at [401, 325] on button "เล่น" at bounding box center [383, 318] width 111 height 33
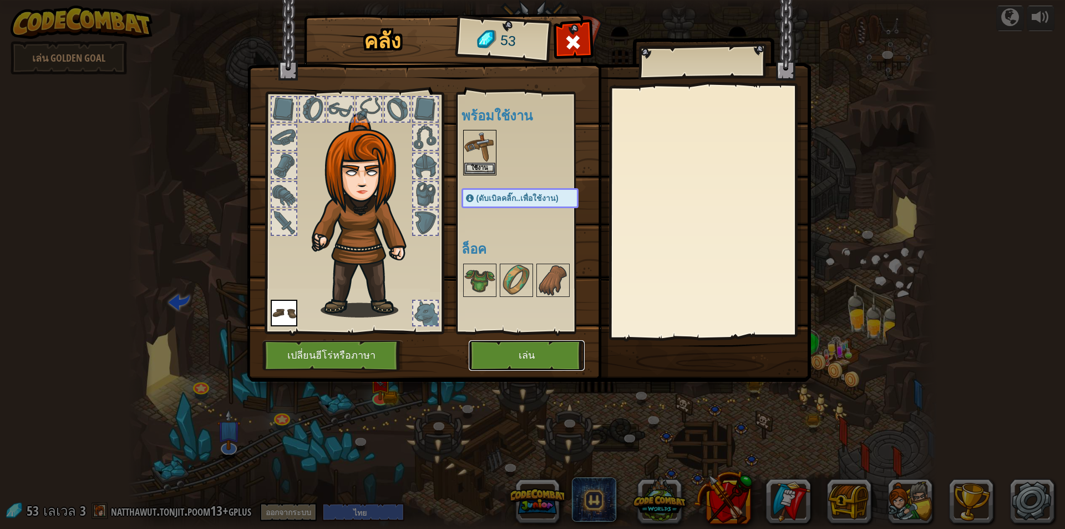
click at [553, 347] on button "เล่น" at bounding box center [527, 355] width 116 height 31
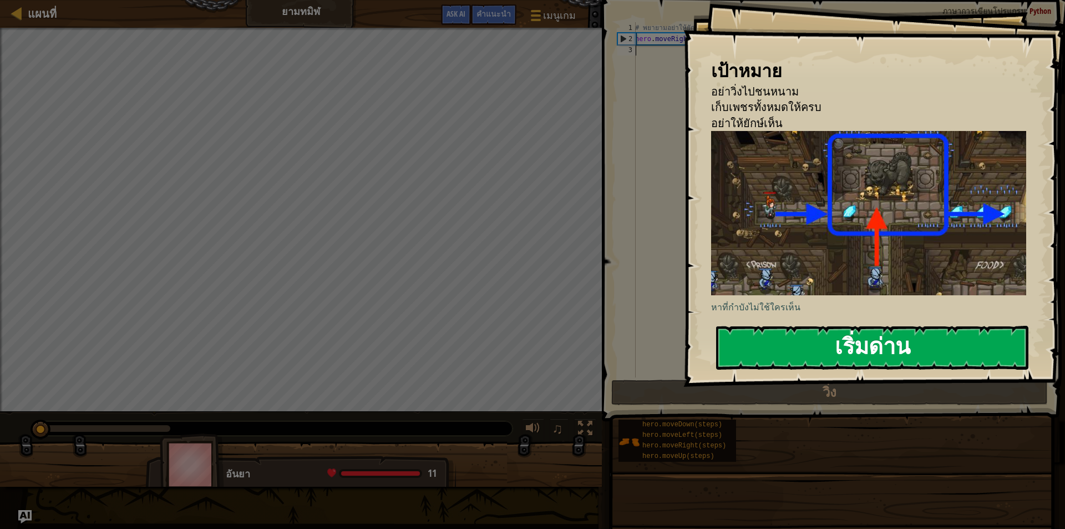
click at [849, 329] on button "เริ่มด่าน" at bounding box center [872, 348] width 312 height 44
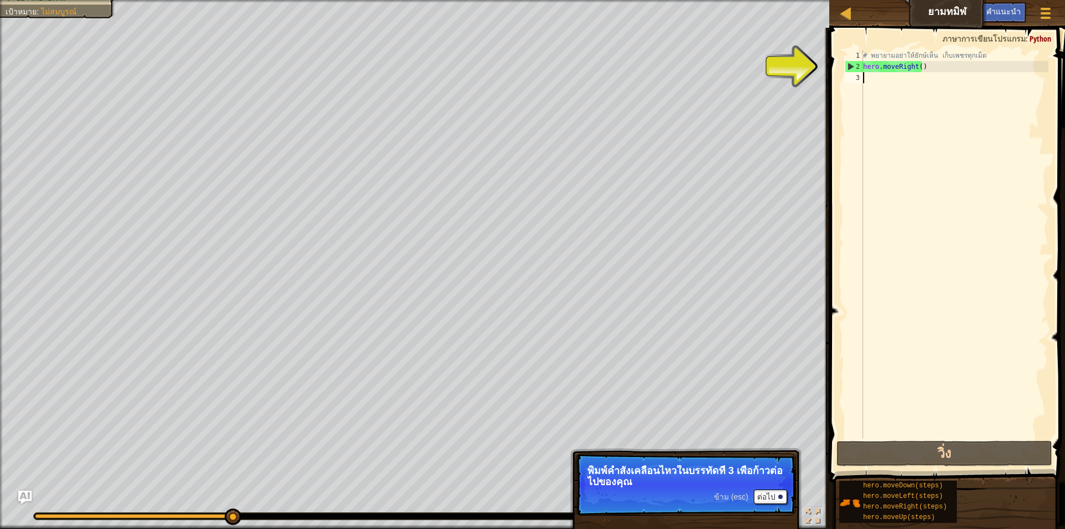
select select "th"
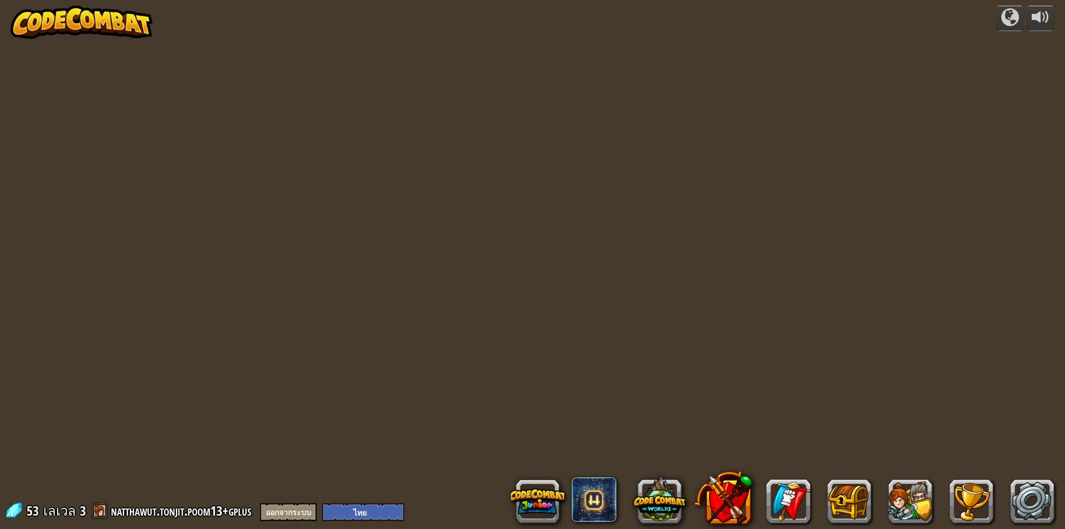
select select "th"
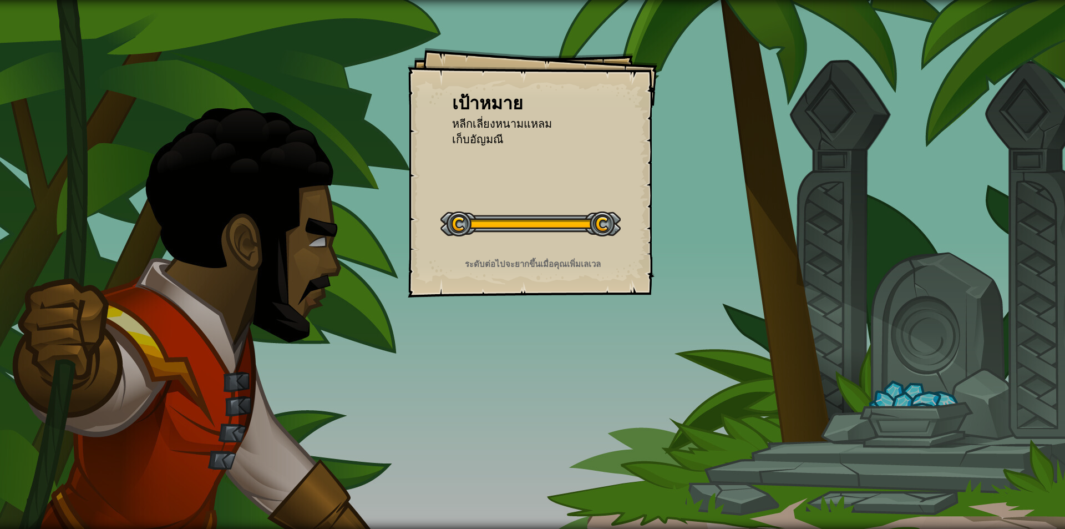
select select "th"
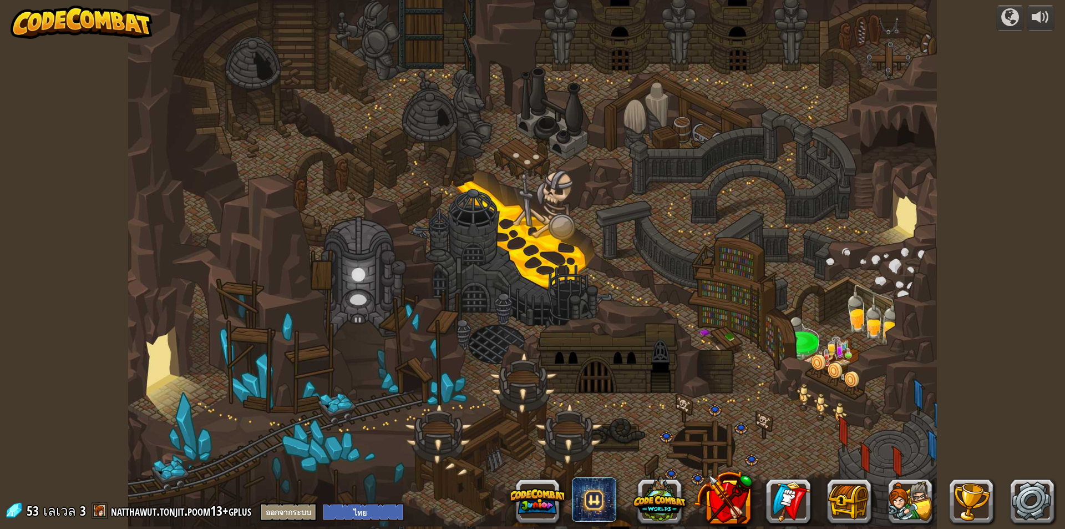
select select "th"
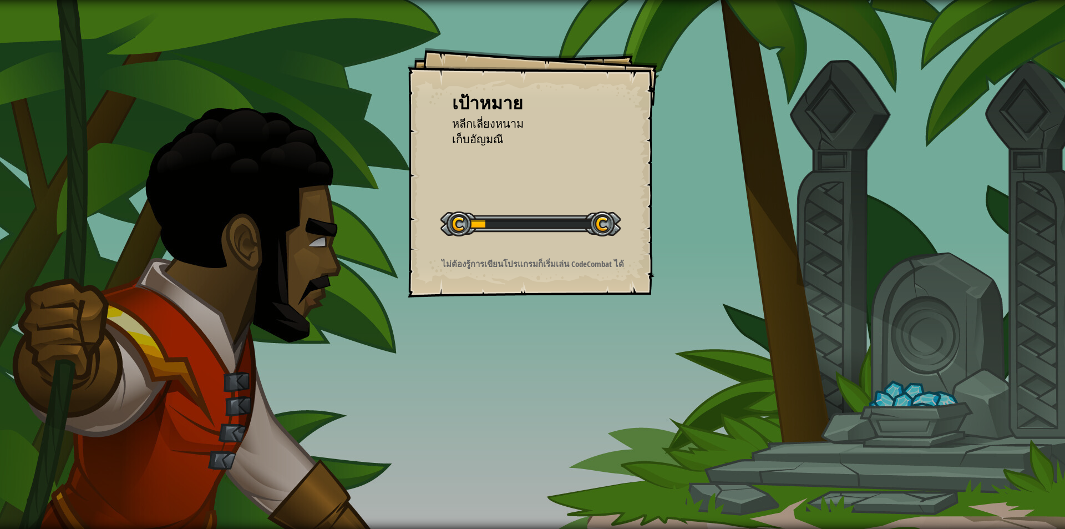
select select "th"
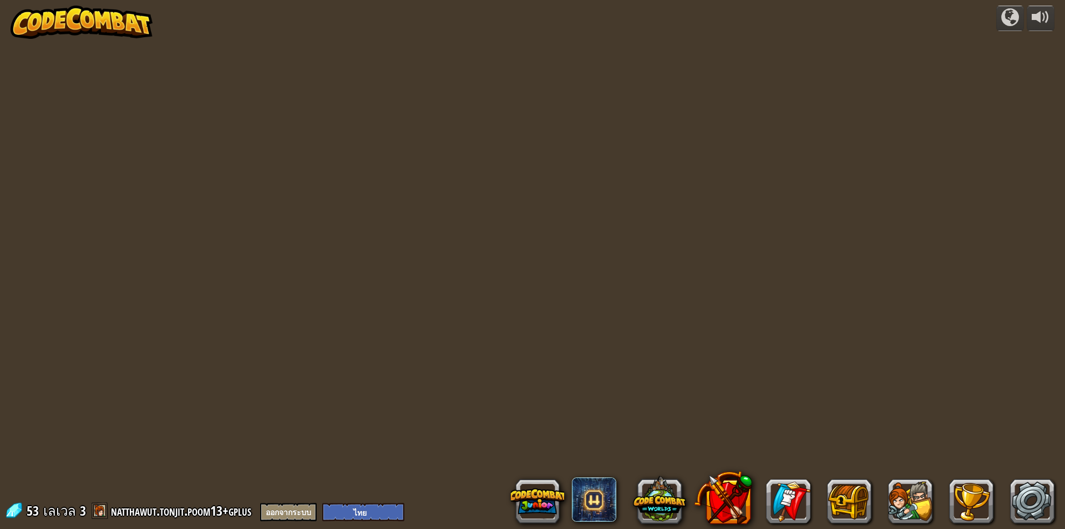
select select "th"
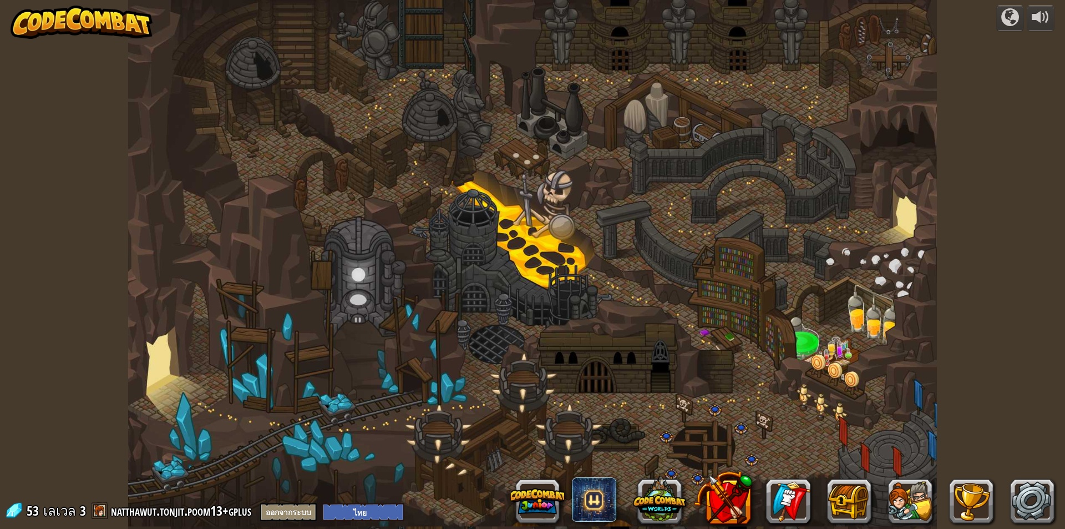
select select "th"
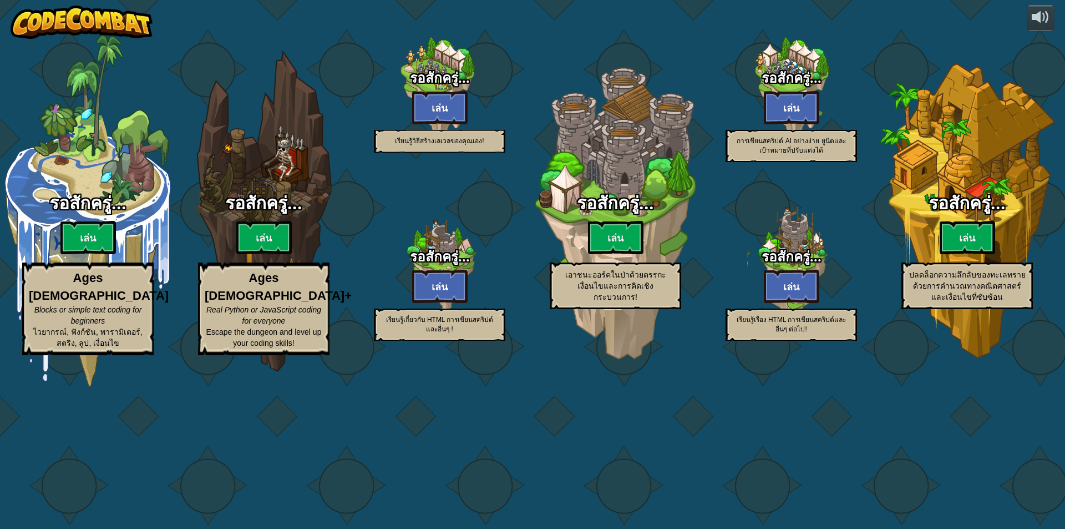
select select "th"
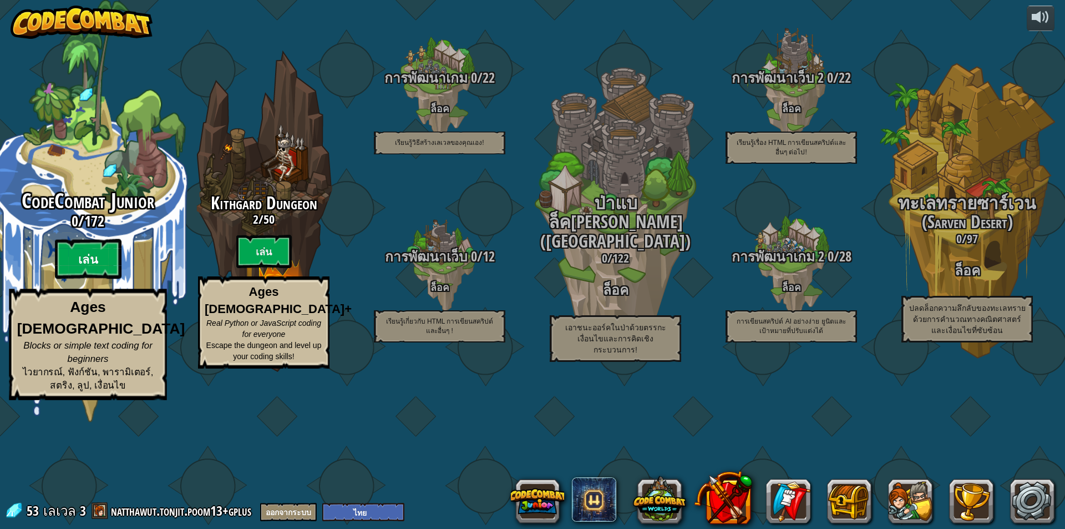
click at [110, 279] on btn "เล่น" at bounding box center [88, 259] width 67 height 40
select select "th"
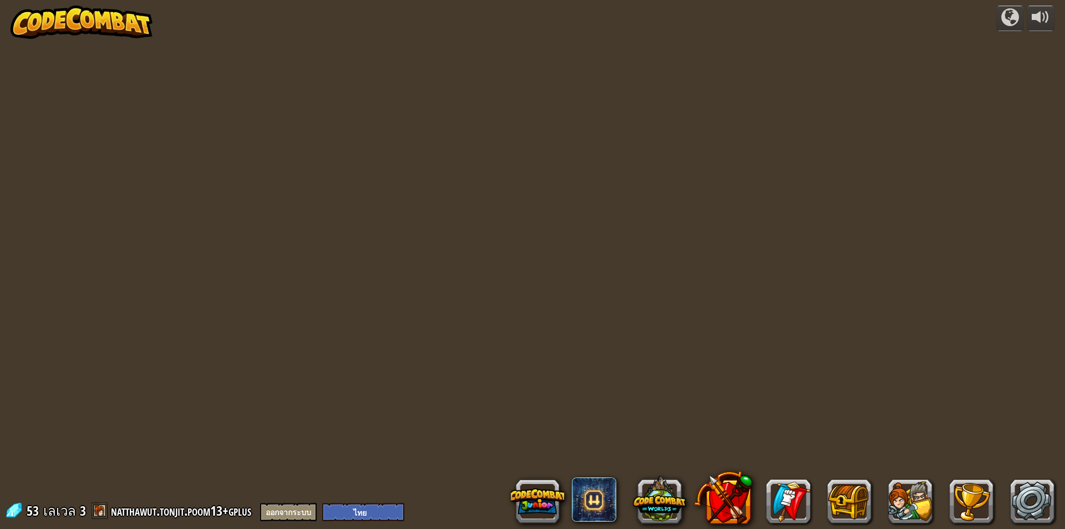
select select "th"
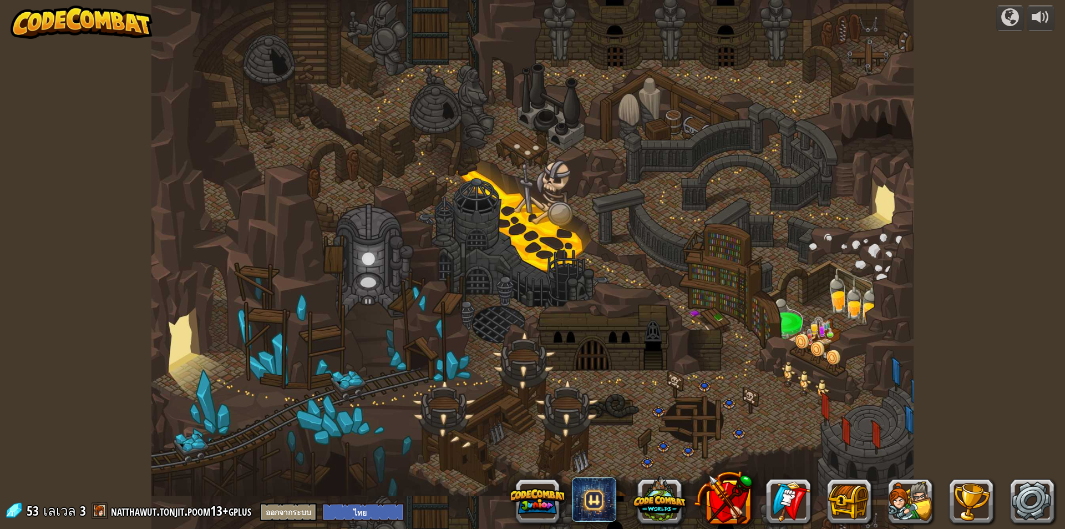
select select "th"
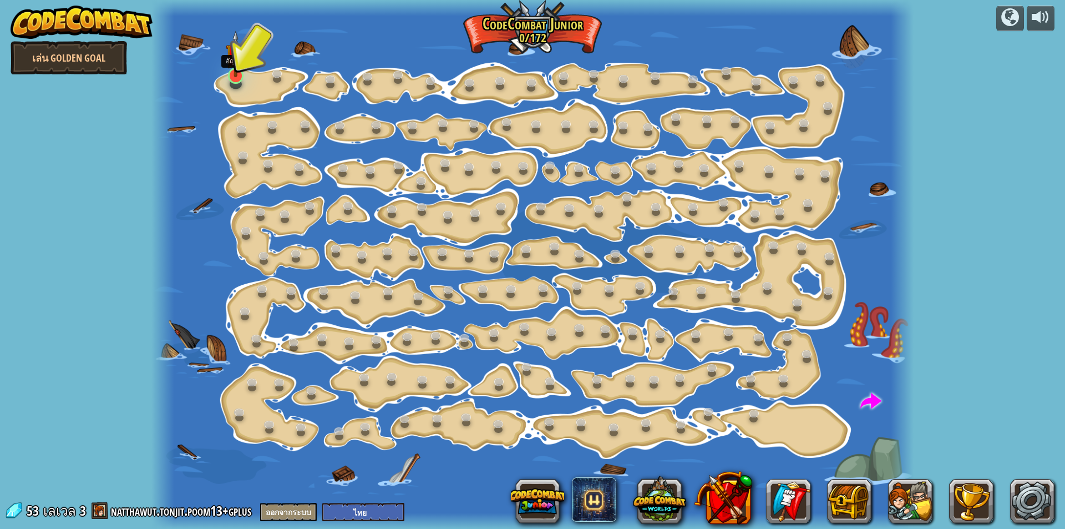
click at [242, 69] on img at bounding box center [236, 54] width 20 height 47
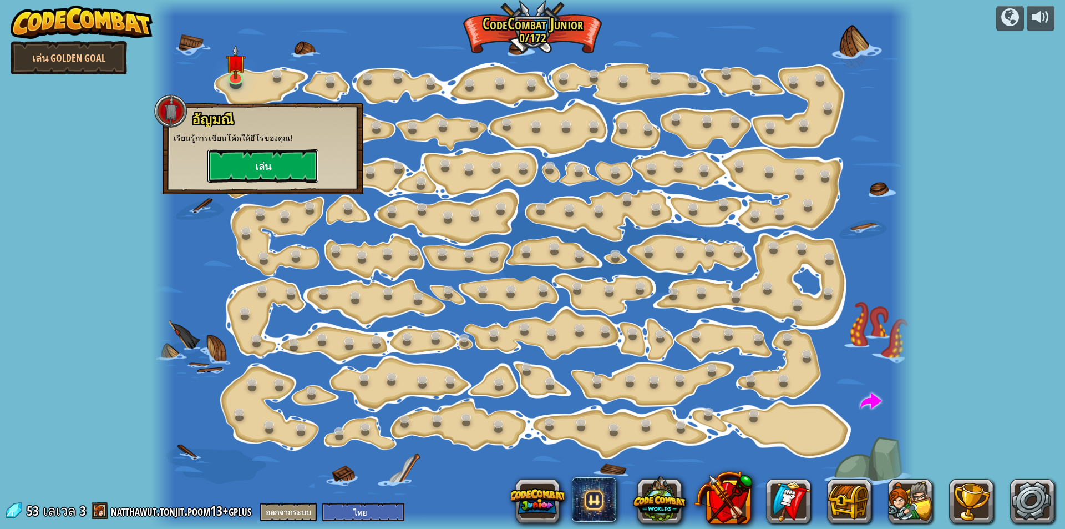
click at [263, 164] on button "เล่น" at bounding box center [263, 165] width 111 height 33
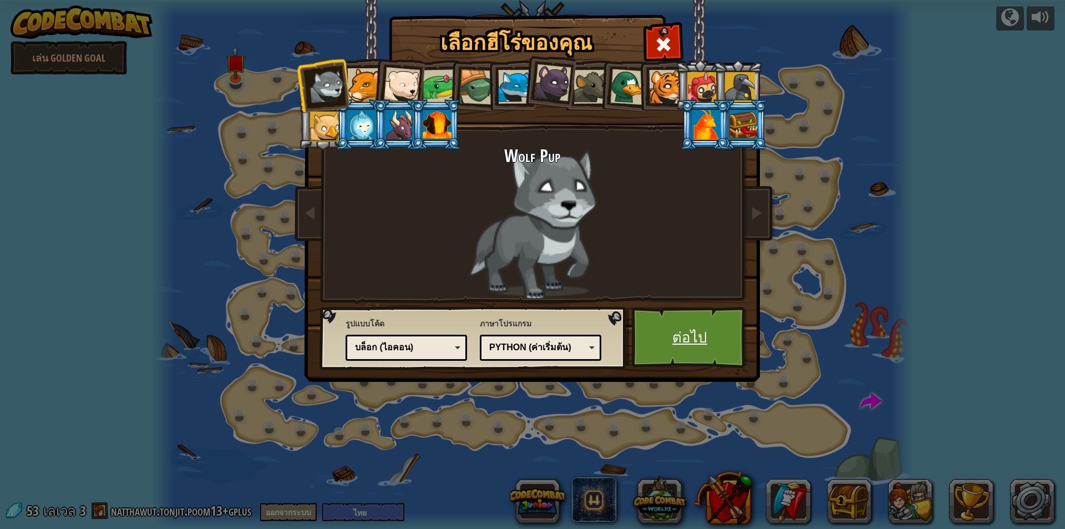
click at [662, 312] on link "ต่อไป" at bounding box center [690, 337] width 116 height 61
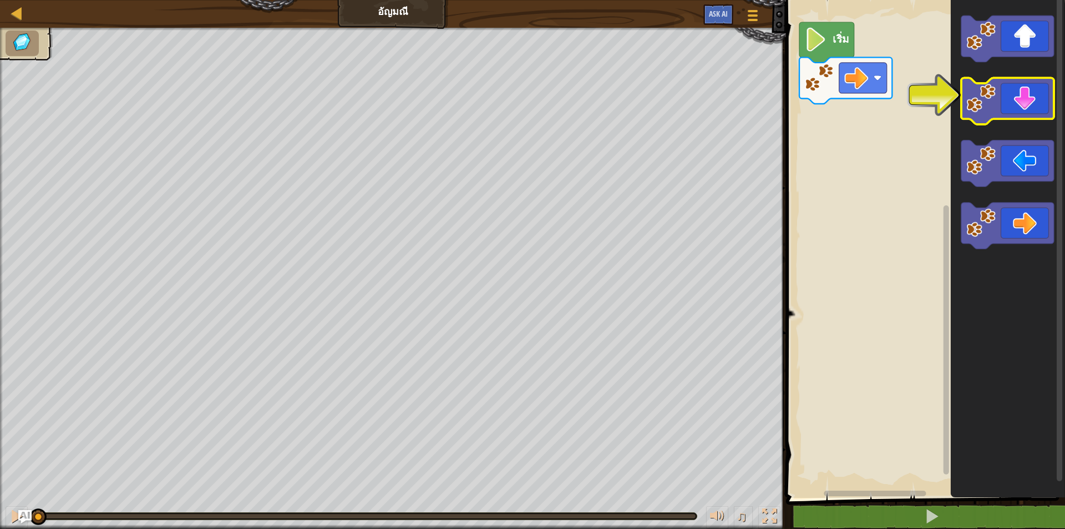
click at [1024, 111] on icon "พื้นที่ทำงาน Blockly" at bounding box center [1007, 101] width 93 height 47
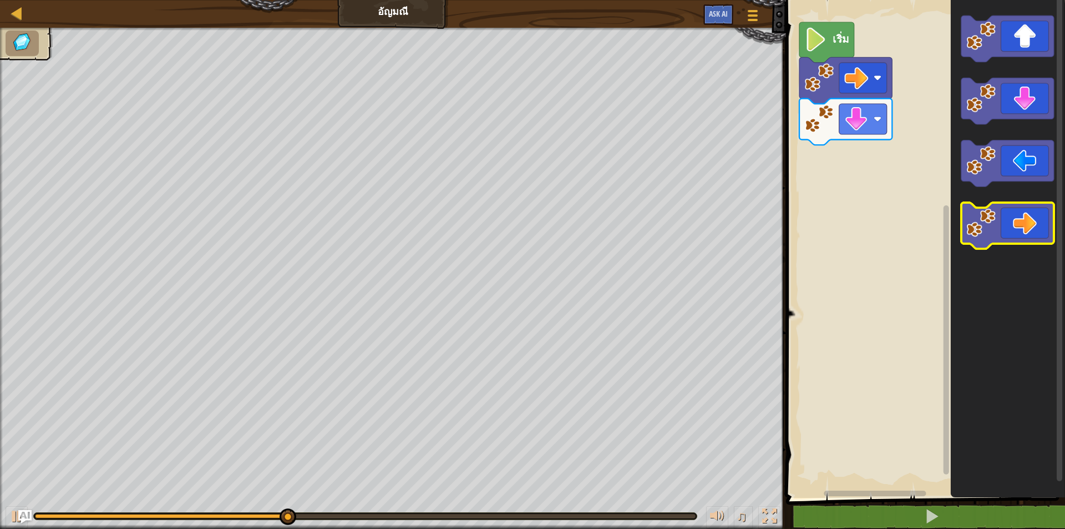
click at [1025, 214] on icon "พื้นที่ทำงาน Blockly" at bounding box center [1007, 226] width 93 height 47
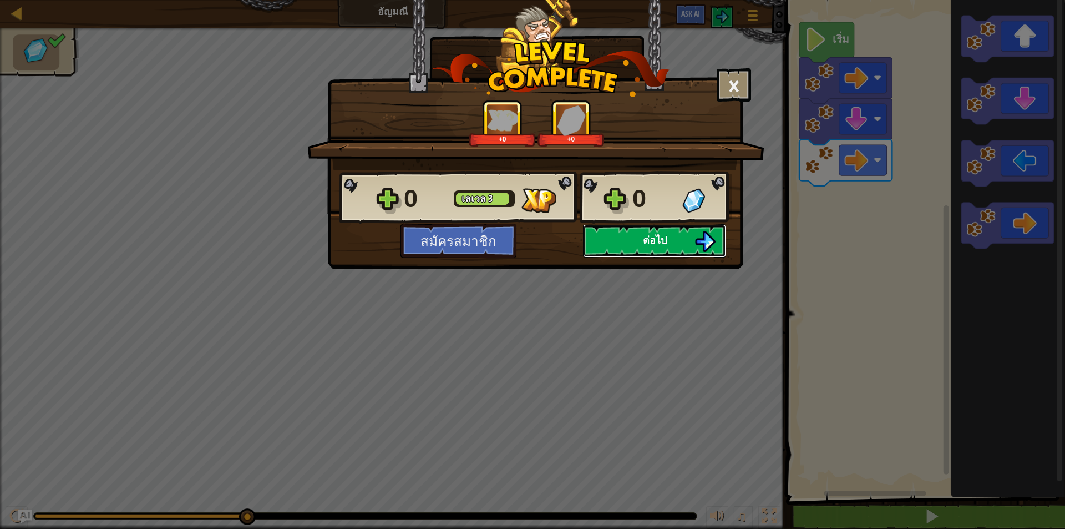
click at [694, 239] on button "ต่อไป" at bounding box center [654, 240] width 143 height 33
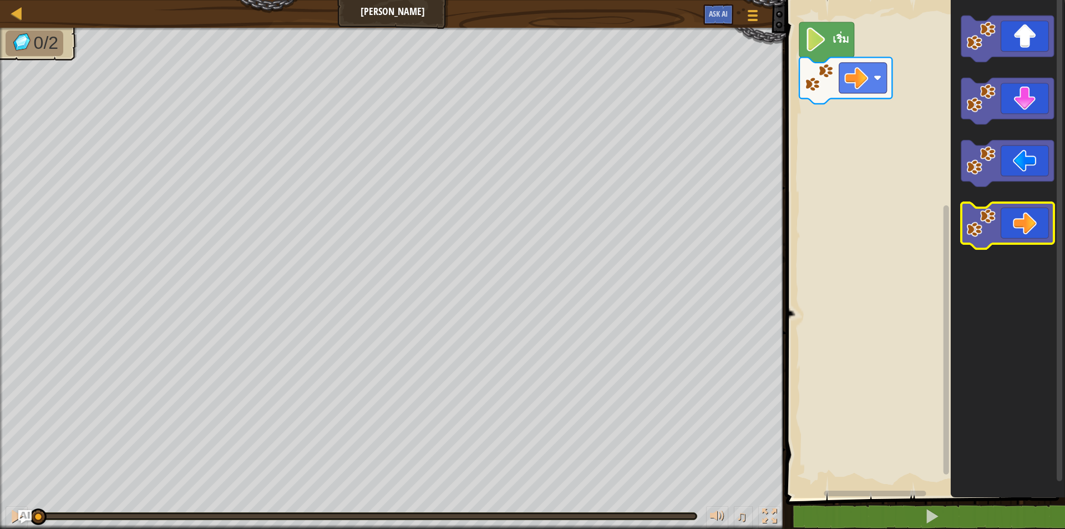
click at [993, 220] on image "พื้นที่ทำงาน Blockly" at bounding box center [980, 222] width 29 height 29
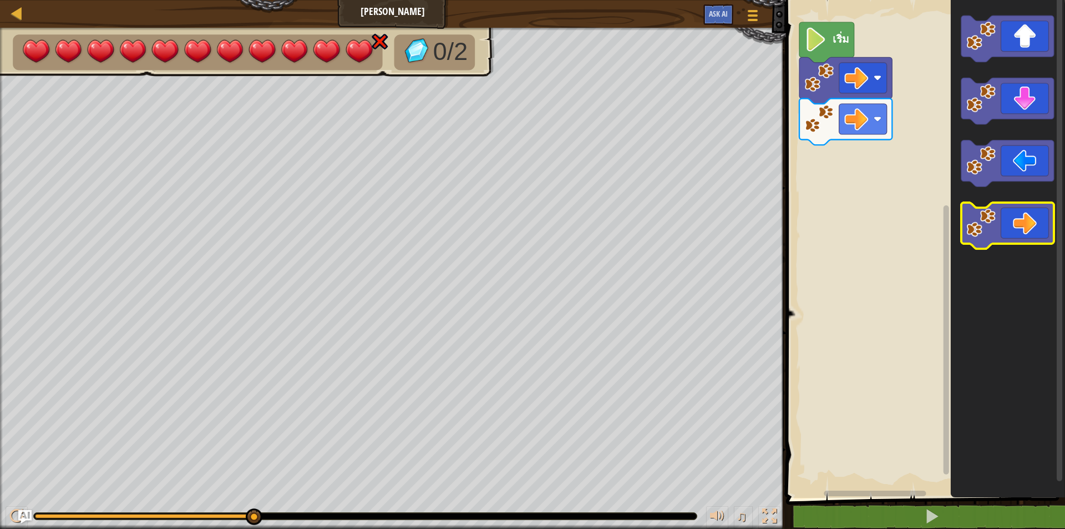
click at [978, 220] on image "พื้นที่ทำงาน Blockly" at bounding box center [980, 222] width 29 height 29
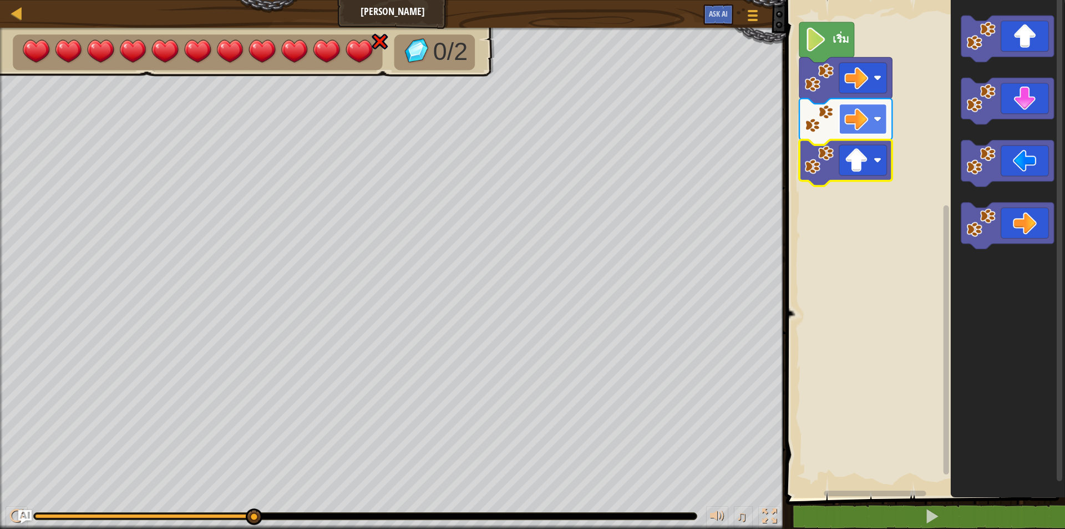
click at [865, 118] on image "พื้นที่ทำงาน Blockly" at bounding box center [856, 119] width 24 height 24
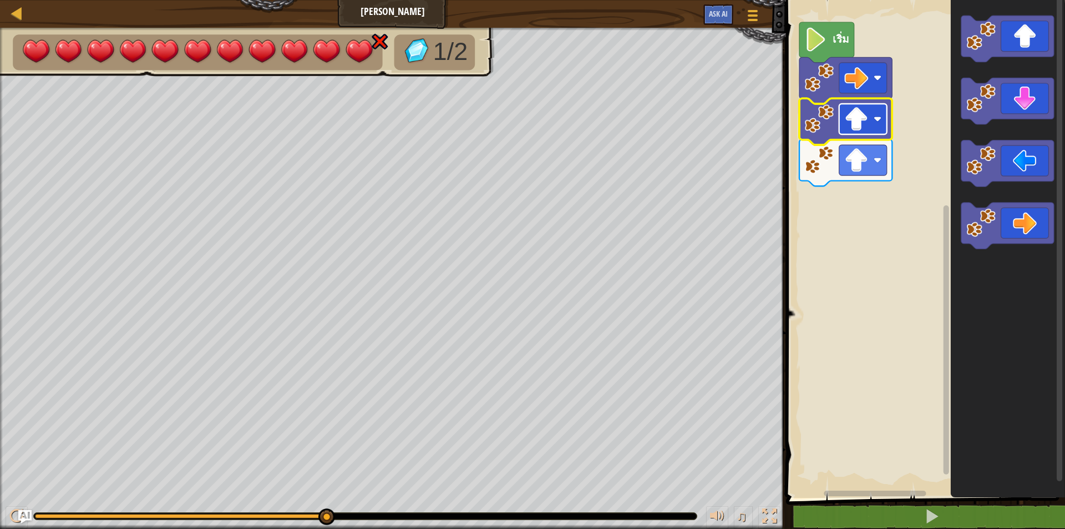
click at [867, 129] on image "พื้นที่ทำงาน Blockly" at bounding box center [856, 119] width 24 height 24
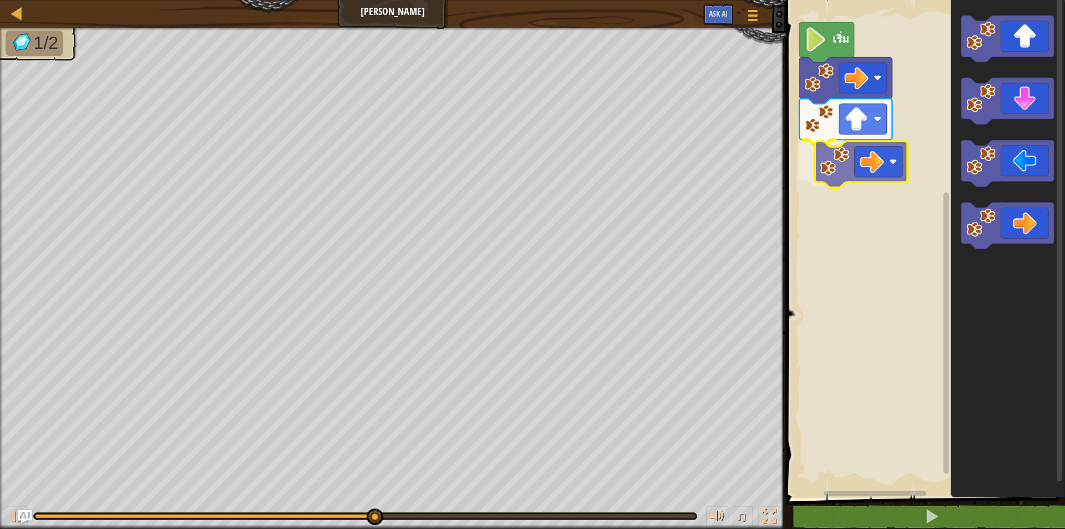
click at [876, 166] on div "เริ่ม" at bounding box center [924, 245] width 282 height 503
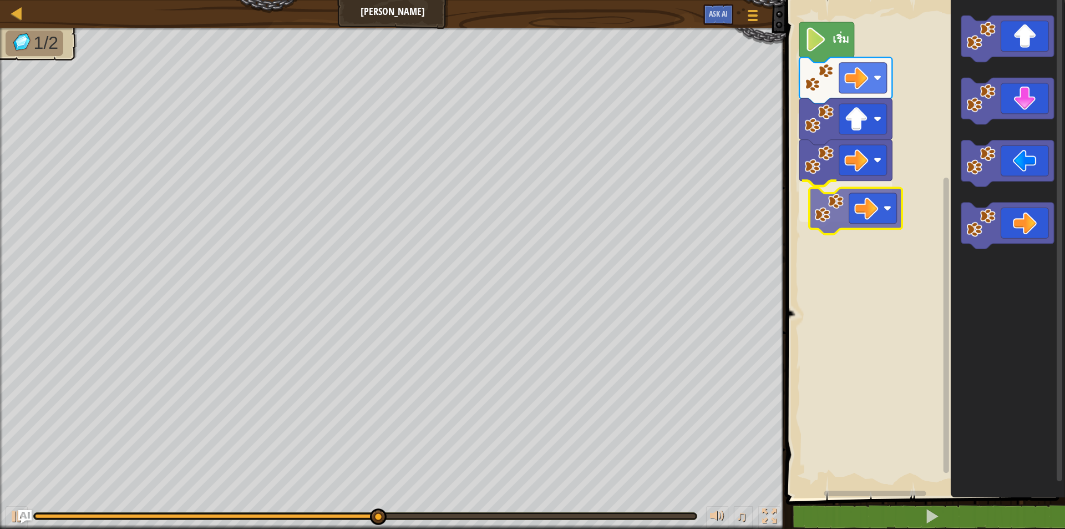
click at [877, 198] on div "เริ่ม" at bounding box center [924, 245] width 282 height 503
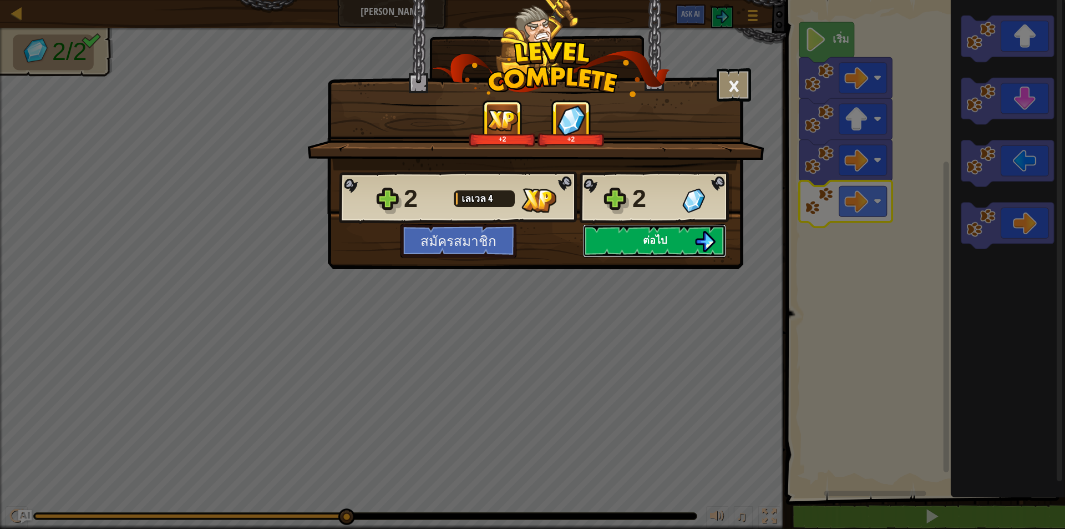
click at [691, 250] on button "ต่อไป" at bounding box center [654, 240] width 143 height 33
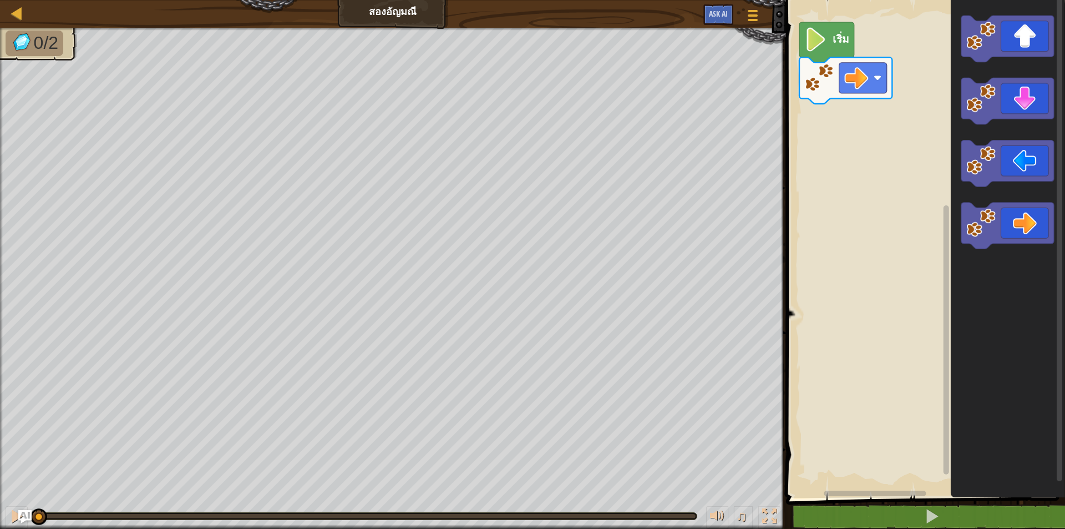
click at [700, 198] on div "แผนที่ สอง[PERSON_NAME] เมนูเกม Ask AI 1 הההההההההההההההההההההההההההההההההההההה…" at bounding box center [532, 264] width 1065 height 529
click at [870, 119] on div "เริ่ม" at bounding box center [924, 245] width 282 height 503
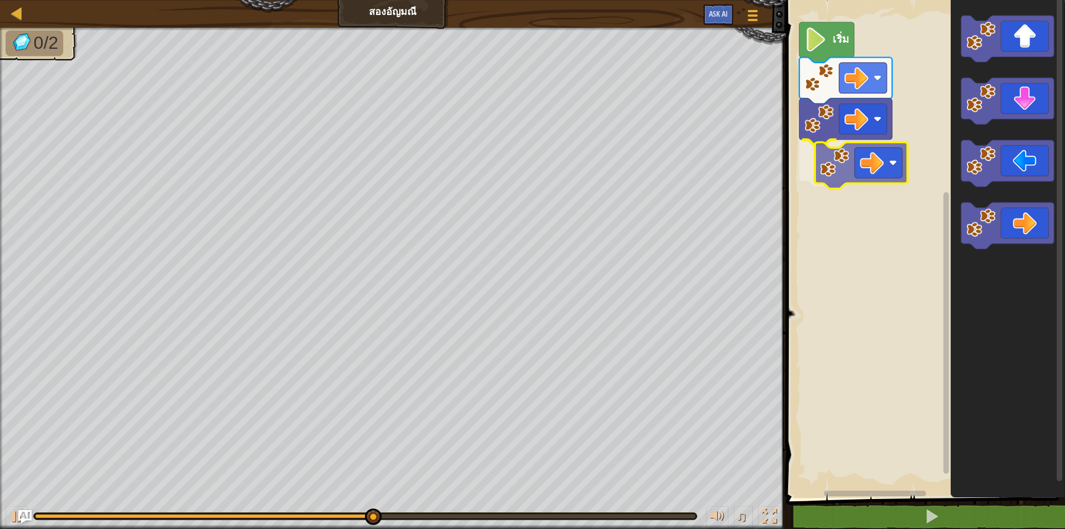
click at [888, 166] on div "เริ่ม" at bounding box center [924, 245] width 282 height 503
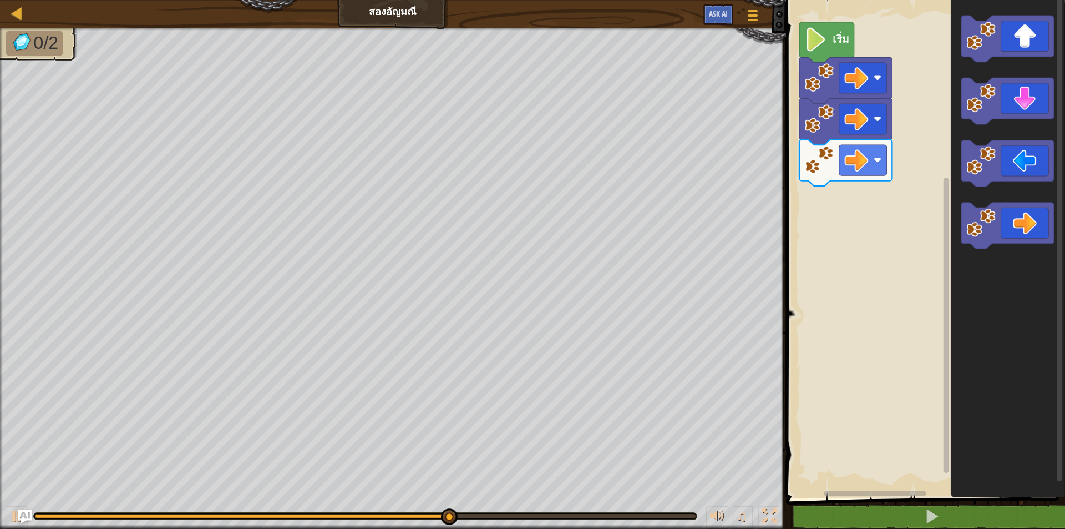
click at [910, 146] on div "เริ่ม" at bounding box center [924, 245] width 282 height 503
click at [823, 241] on div "เริ่ม" at bounding box center [924, 245] width 282 height 503
click at [924, 158] on div "เริ่ม" at bounding box center [924, 245] width 282 height 503
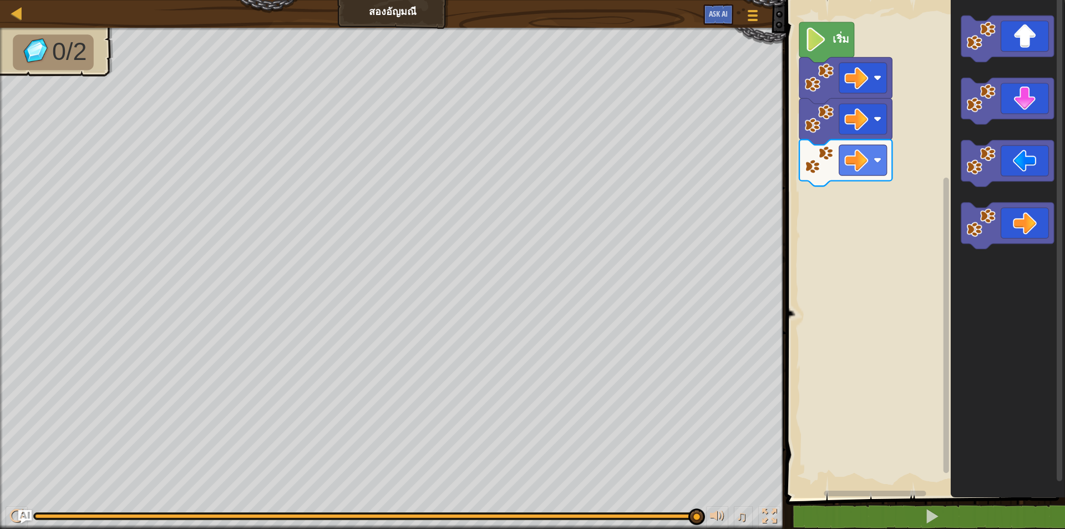
click at [960, 172] on icon "พื้นที่ทำงาน Blockly" at bounding box center [1007, 245] width 114 height 503
click at [997, 118] on icon "พื้นที่ทำงาน Blockly" at bounding box center [1007, 101] width 93 height 47
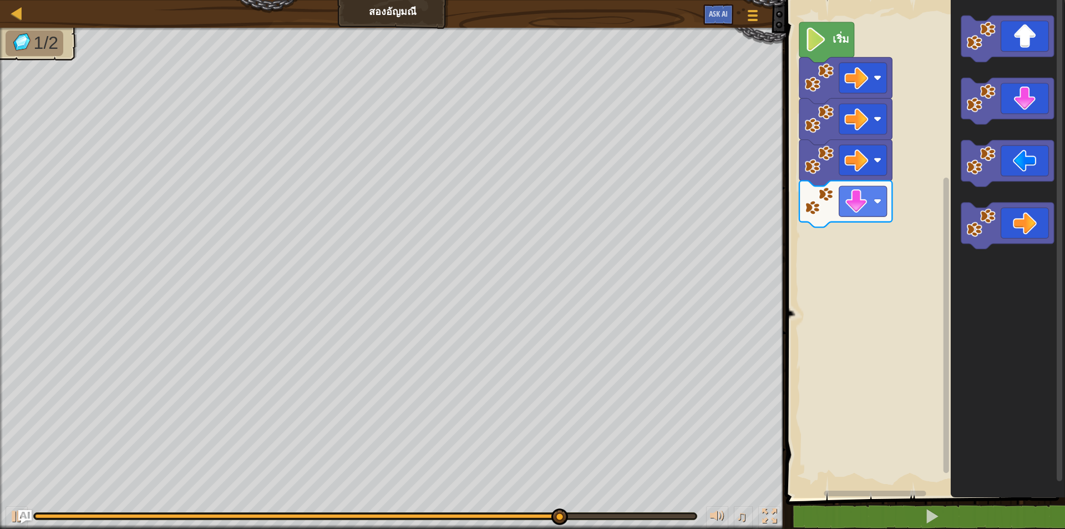
click at [846, 238] on div "เริ่ม" at bounding box center [924, 245] width 282 height 503
click at [843, 235] on rect "พื้นที่ทำงาน Blockly" at bounding box center [924, 245] width 282 height 503
click at [986, 55] on icon "พื้นที่ทำงาน Blockly" at bounding box center [1007, 39] width 93 height 47
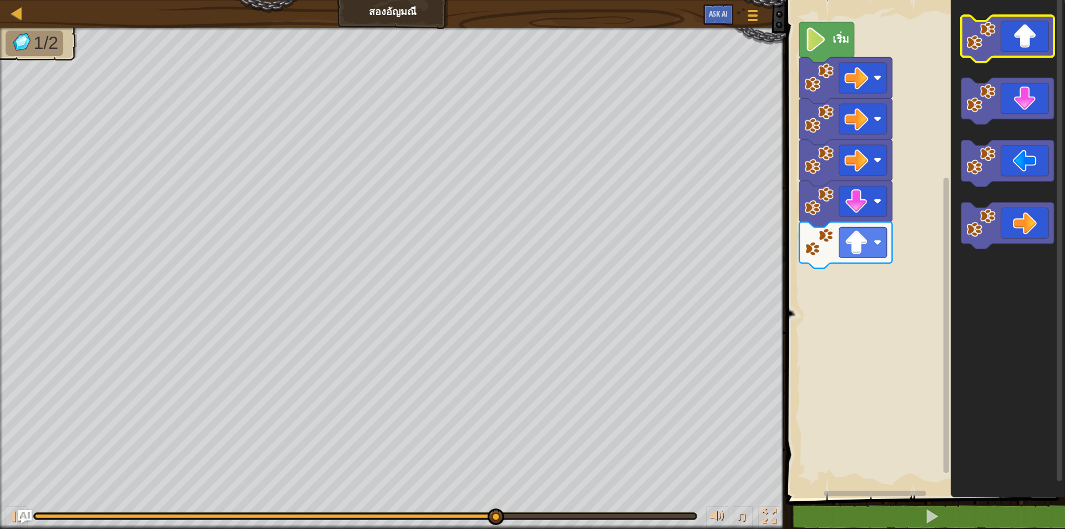
click at [1004, 47] on icon "พื้นที่ทำงาน Blockly" at bounding box center [1007, 39] width 93 height 47
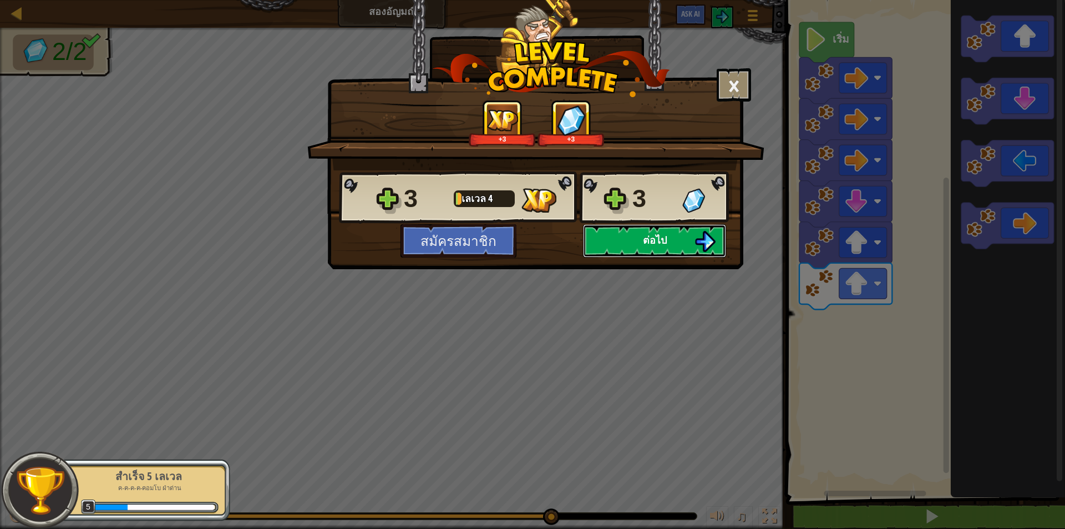
click at [681, 236] on button "ต่อไป" at bounding box center [654, 240] width 143 height 33
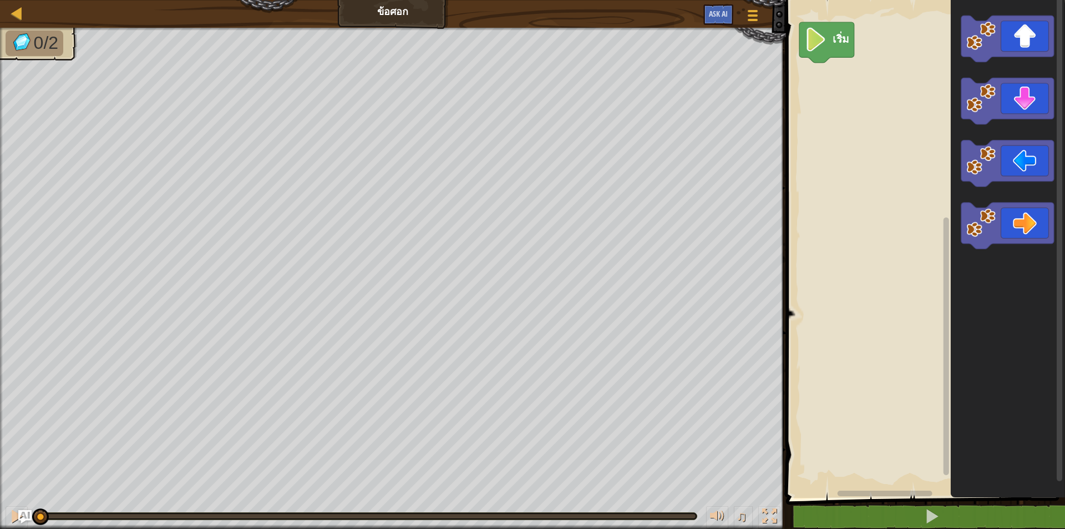
click at [696, 126] on div "แผนที่ ข้อศอก เมนูเกม Ask AI 1 הההההההההההההההההההההההההההההההההההההההההההההההה…" at bounding box center [532, 264] width 1065 height 529
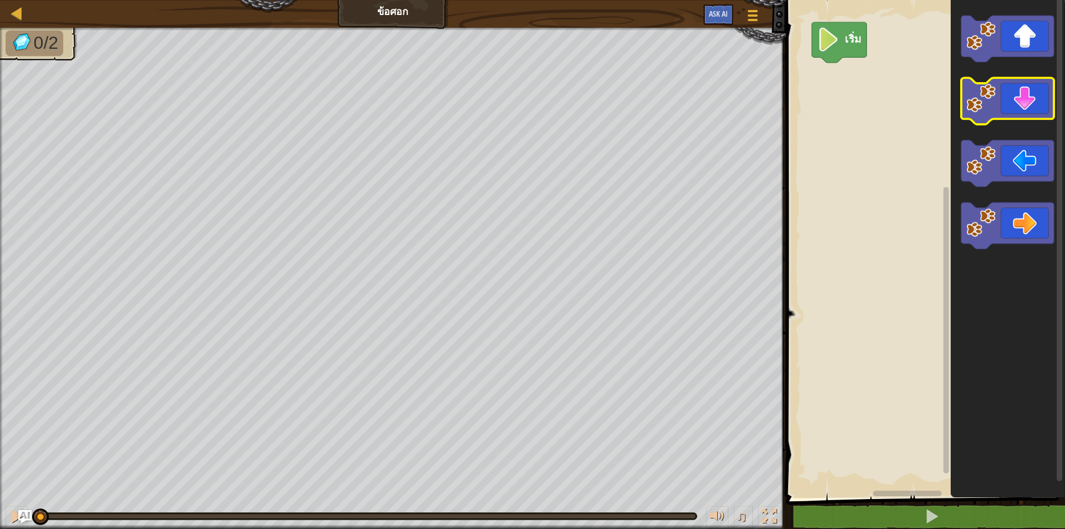
click at [996, 88] on icon "พื้นที่ทำงาน Blockly" at bounding box center [1007, 101] width 93 height 47
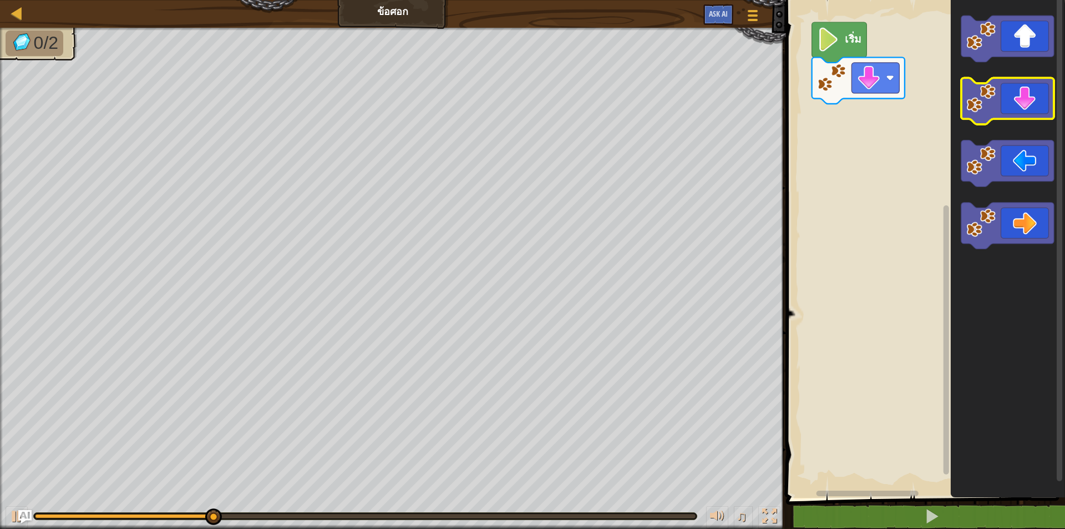
click at [1002, 94] on icon "พื้นที่ทำงาน Blockly" at bounding box center [1007, 101] width 93 height 47
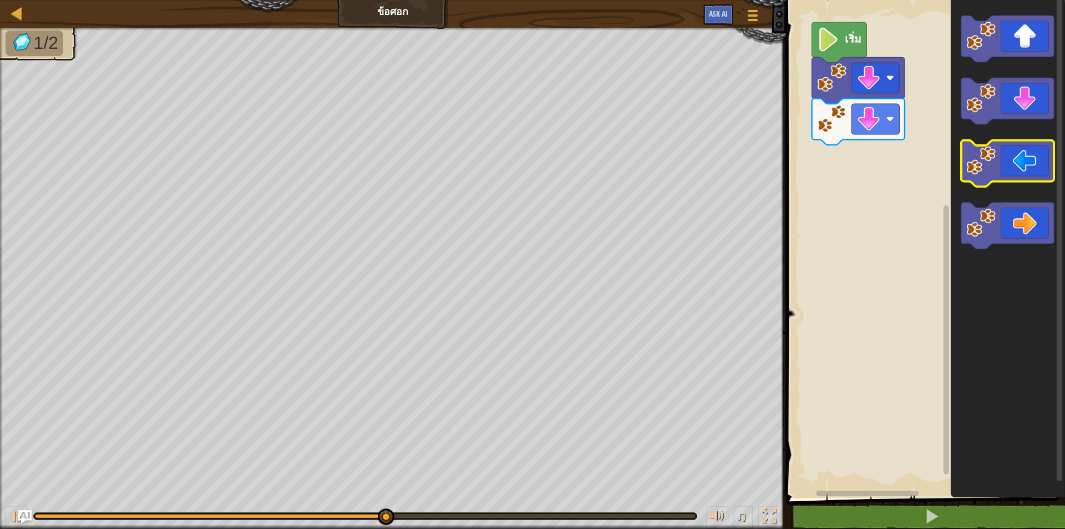
click at [1021, 165] on icon "พื้นที่ทำงาน Blockly" at bounding box center [1007, 163] width 93 height 47
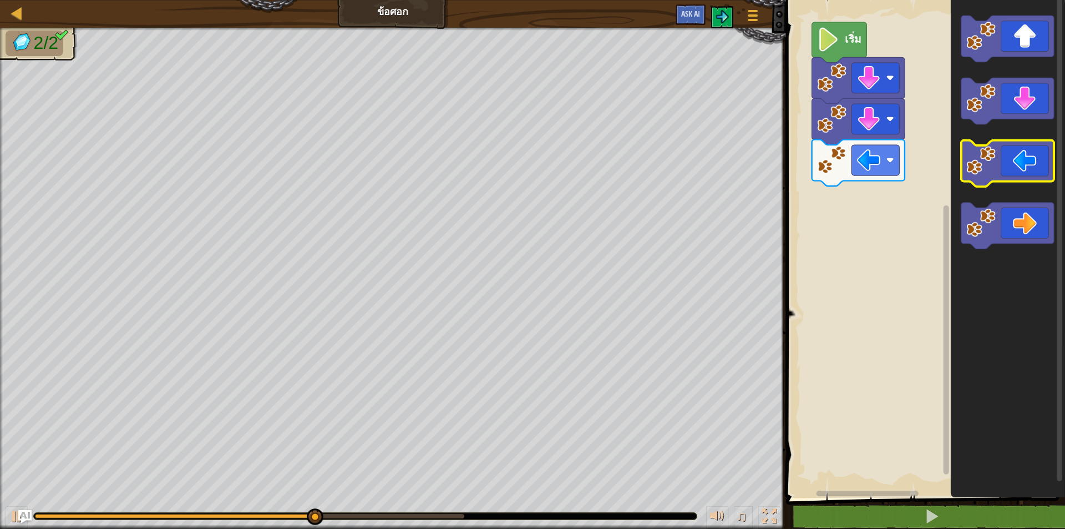
click at [1021, 165] on icon "พื้นที่ทำงาน Blockly" at bounding box center [1007, 163] width 93 height 47
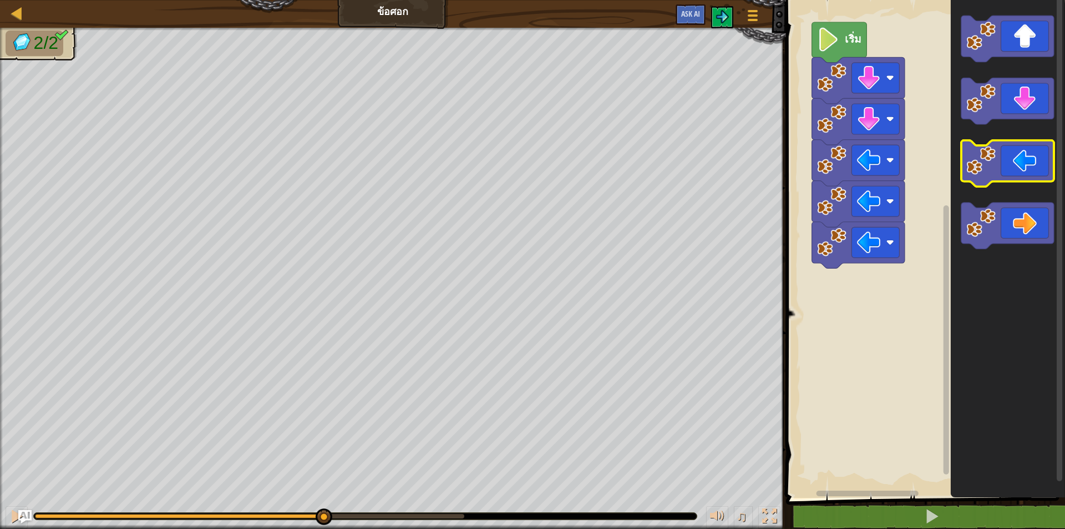
click at [1021, 165] on icon "พื้นที่ทำงาน Blockly" at bounding box center [1007, 163] width 93 height 47
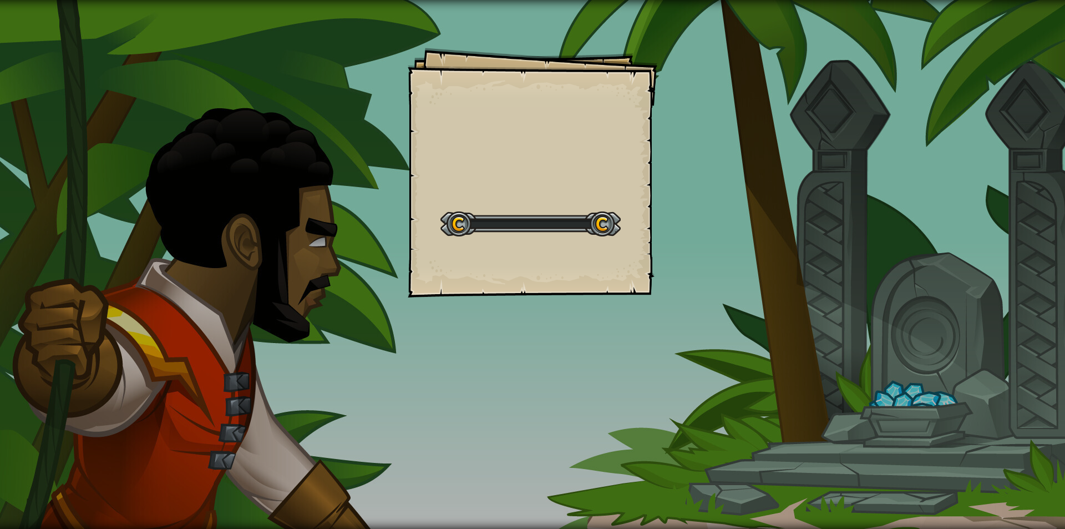
select select "th"
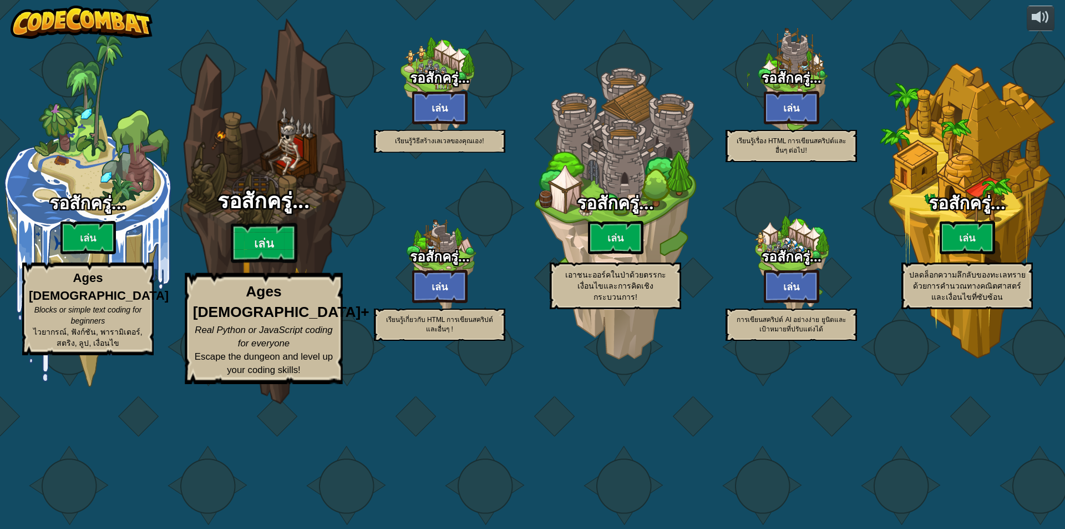
select select "th"
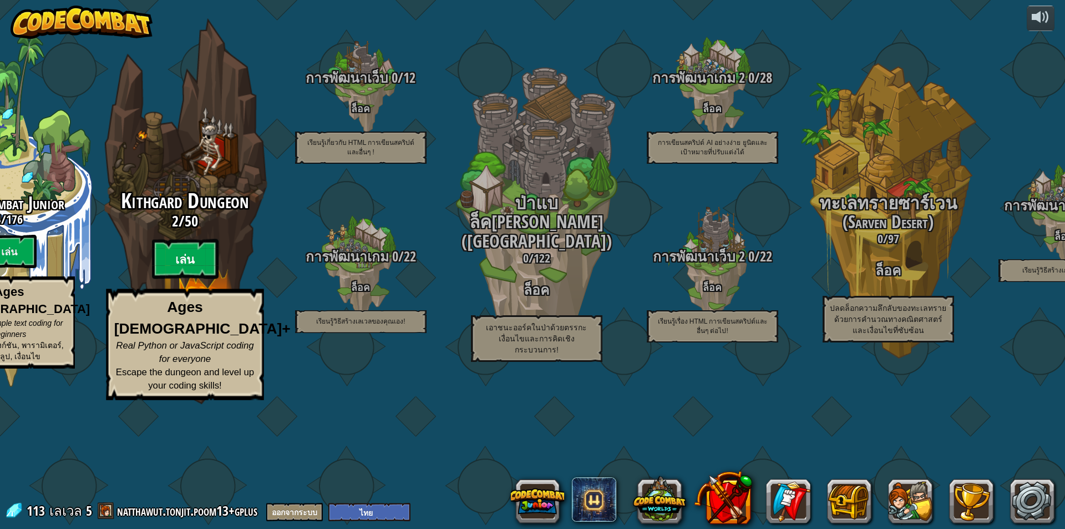
click at [215, 279] on btn "เล่น" at bounding box center [184, 259] width 67 height 40
select select "th"
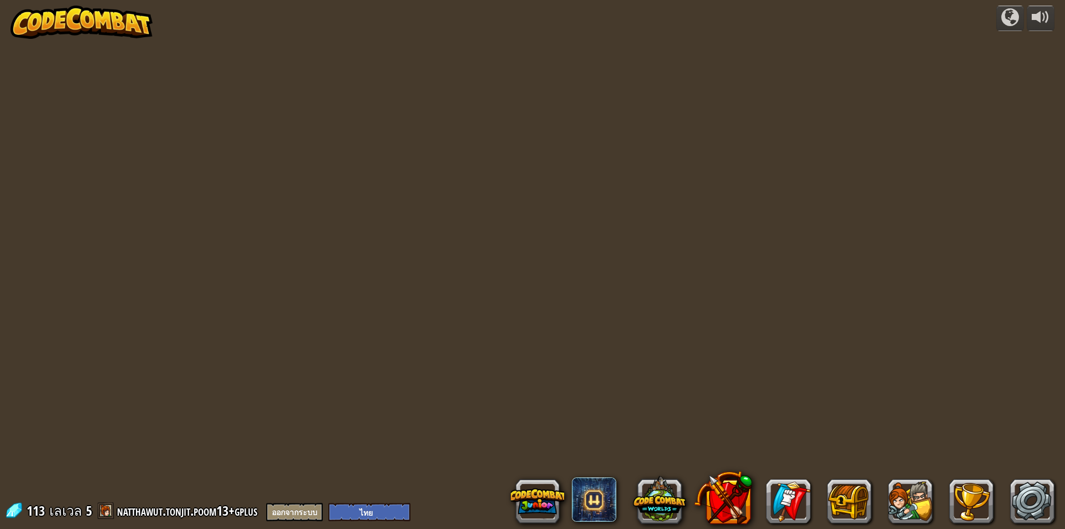
select select "th"
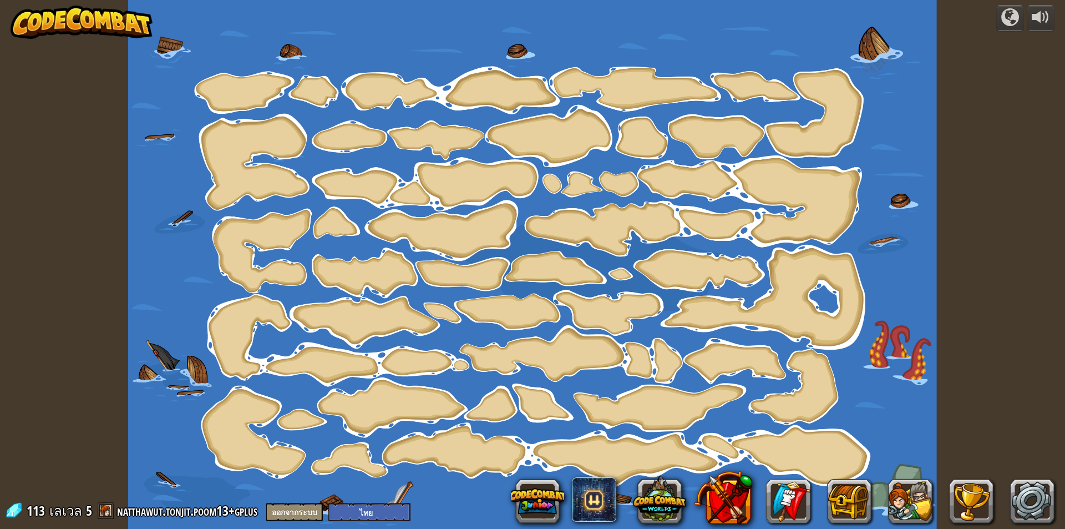
select select "th"
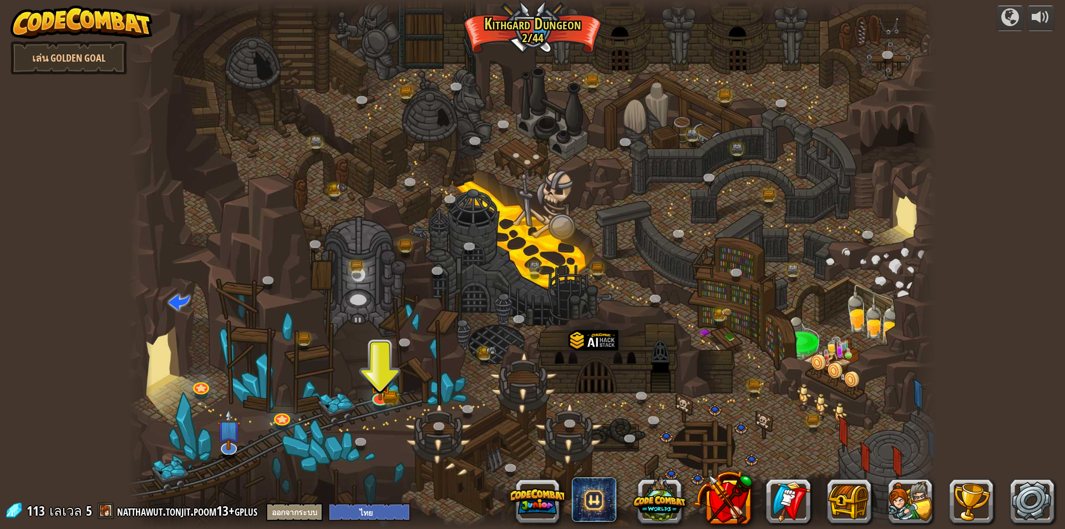
click at [397, 391] on div at bounding box center [532, 264] width 809 height 529
click at [375, 395] on img at bounding box center [381, 374] width 22 height 48
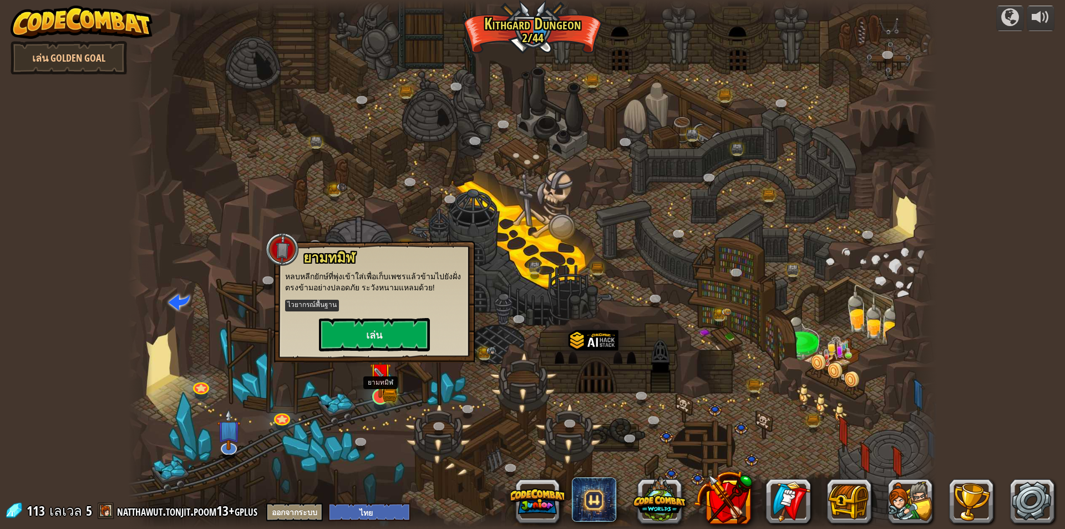
click at [374, 389] on img at bounding box center [381, 374] width 22 height 48
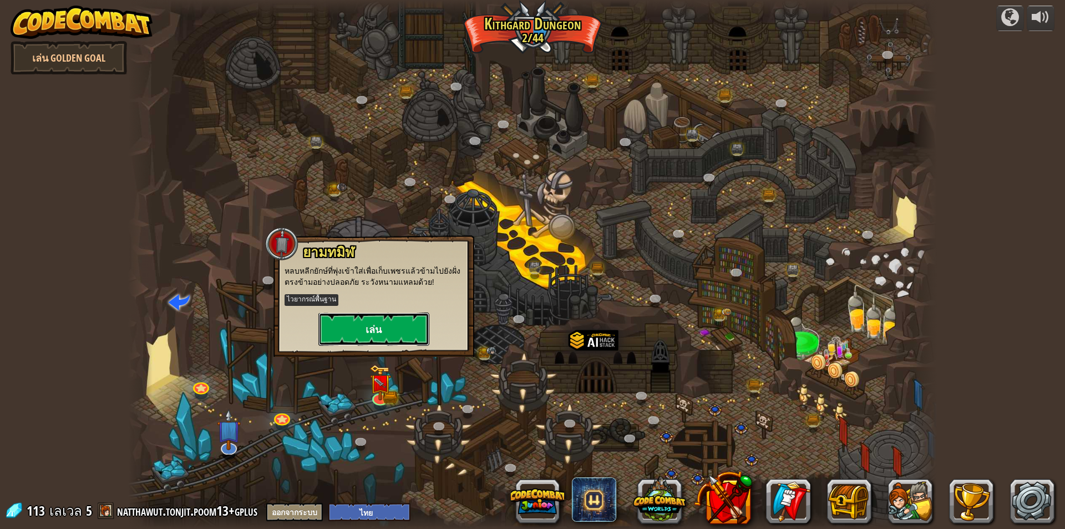
click at [375, 319] on button "เล่น" at bounding box center [373, 328] width 111 height 33
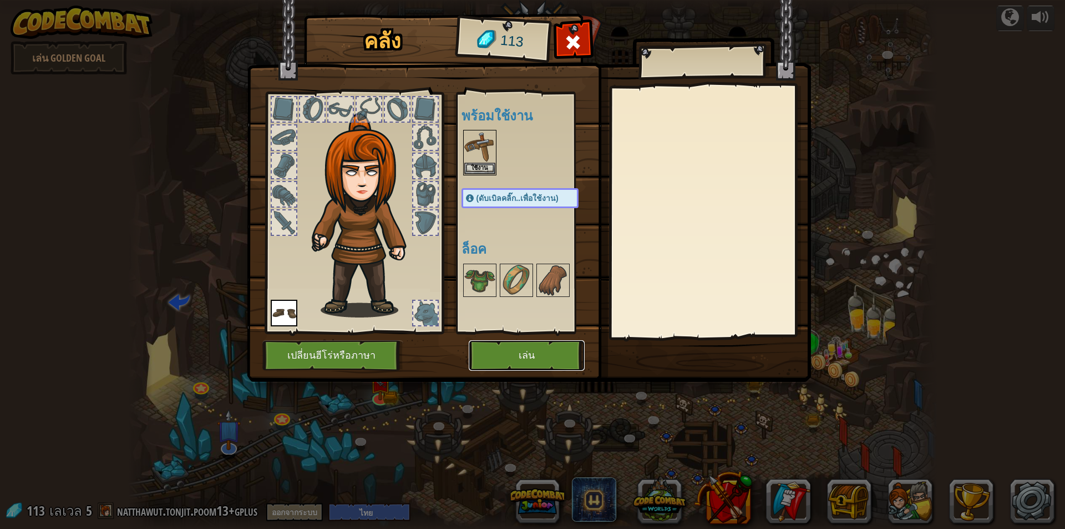
click at [493, 355] on button "เล่น" at bounding box center [527, 355] width 116 height 31
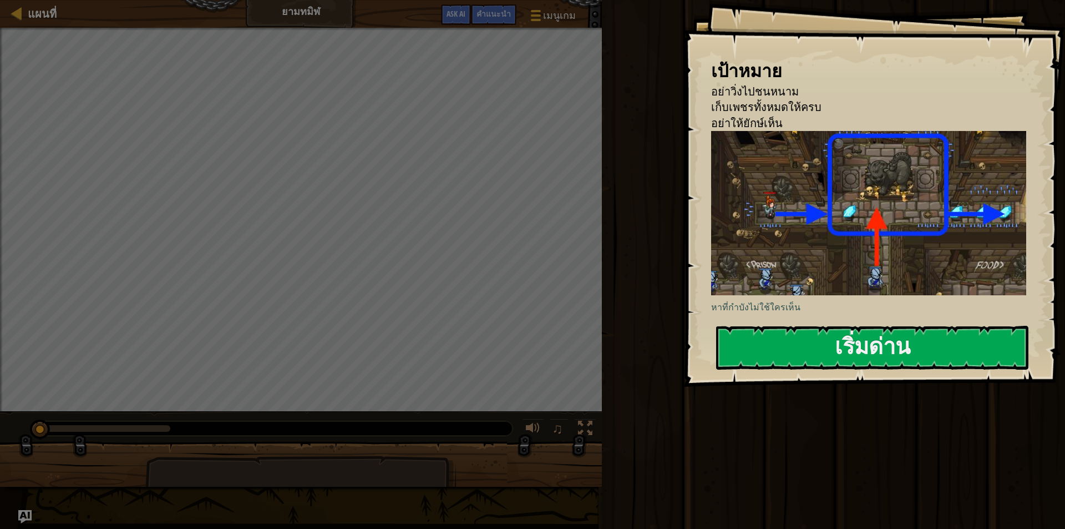
click at [783, 431] on div "วิ่ง ส่ง เสร็จสิ้น" at bounding box center [832, 261] width 467 height 523
click at [697, 409] on div "วิ่ง ส่ง เสร็จสิ้น" at bounding box center [832, 261] width 467 height 523
click at [863, 347] on button "เริ่มด่าน" at bounding box center [872, 348] width 312 height 44
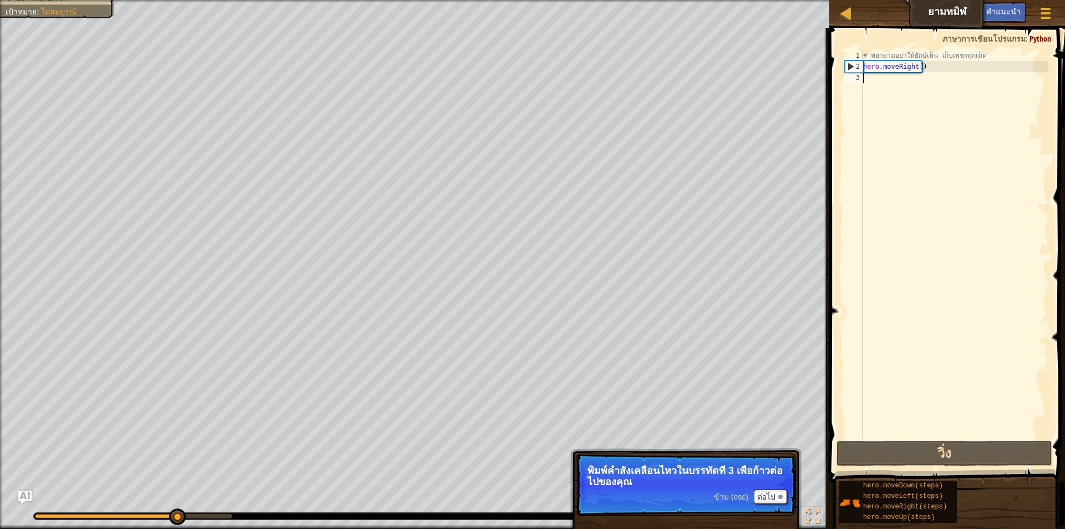
type textarea "h"
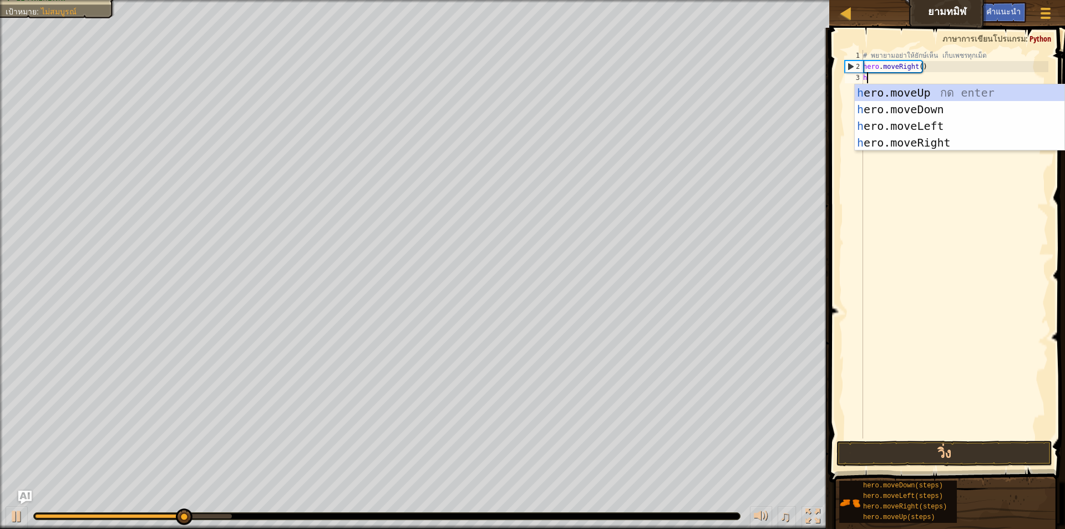
scroll to position [5, 0]
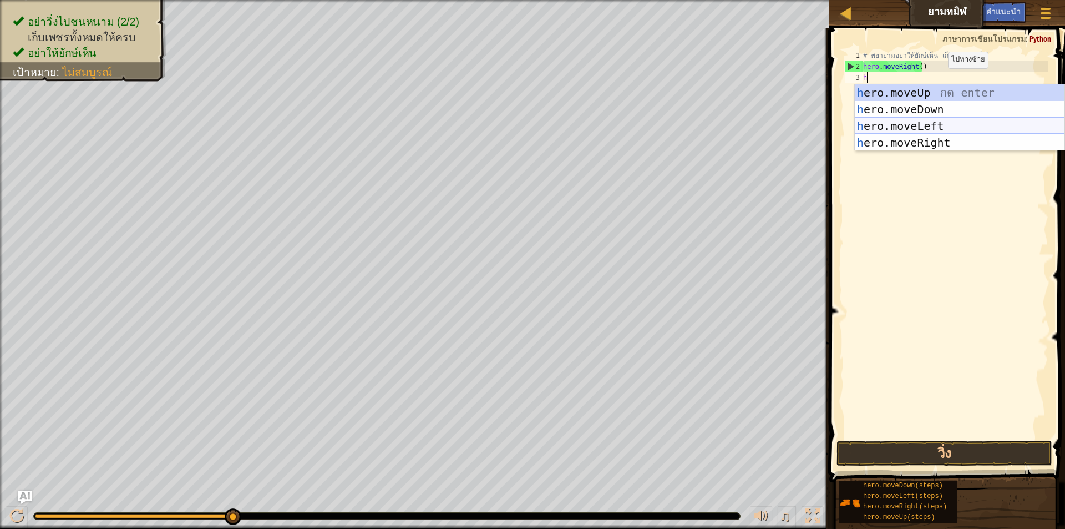
click at [949, 129] on div "h ero.moveUp กด enter h ero.moveDown กด enter h ero.moveLeft กด enter h ero.mov…" at bounding box center [960, 134] width 210 height 100
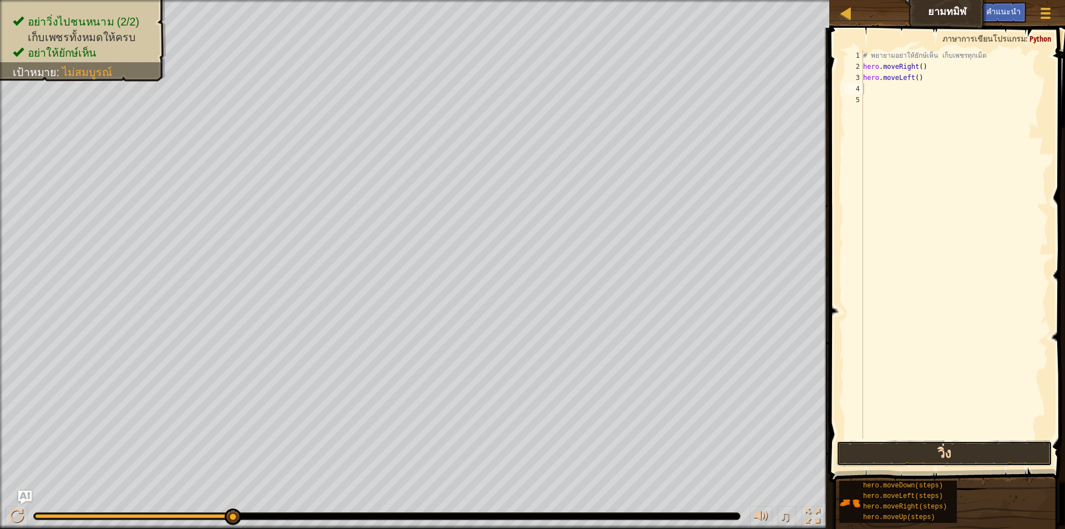
click at [925, 452] on button "วิ่ง" at bounding box center [945, 454] width 216 height 26
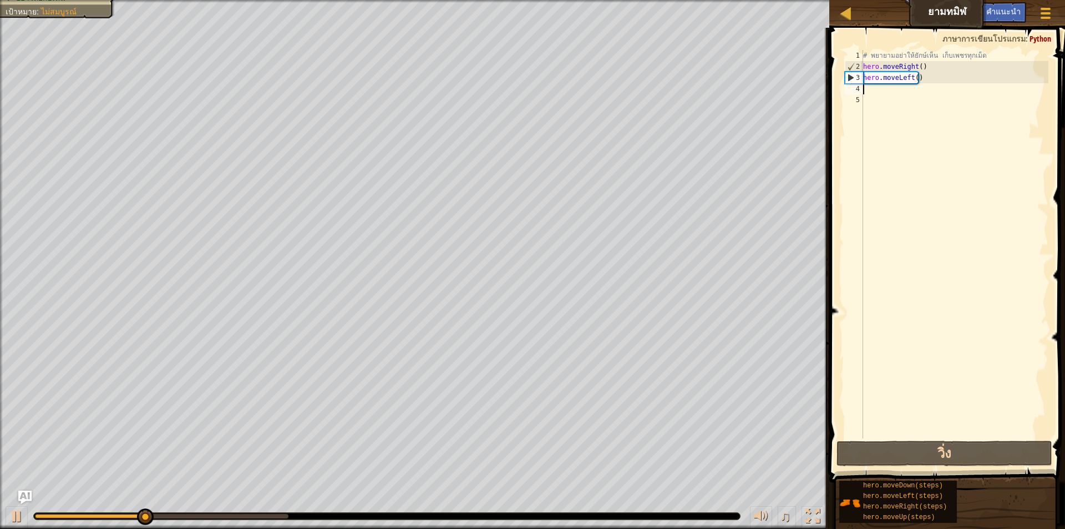
click at [934, 68] on div "# [PERSON_NAME]อย่าให้ยักษ์เห็น เก็บเพชรทุกเม็ด hero . moveRight ( ) hero . mov…" at bounding box center [955, 255] width 188 height 411
click at [933, 75] on div "# [PERSON_NAME]อย่าให้ยักษ์เห็น เก็บเพชรทุกเม็ด hero . moveRight ( ) hero . mov…" at bounding box center [955, 255] width 188 height 411
click at [934, 74] on div "# [PERSON_NAME]อย่าให้ยักษ์เห็น เก็บเพชรทุกเม็ด hero . moveRight ( ) hero . mov…" at bounding box center [955, 255] width 188 height 411
click at [927, 75] on div "# [PERSON_NAME]อย่าให้ยักษ์เห็น เก็บเพชรทุกเม็ด hero . moveRight ( ) hero . mov…" at bounding box center [955, 255] width 188 height 411
click at [927, 76] on div "# [PERSON_NAME]อย่าให้ยักษ์เห็น เก็บเพชรทุกเม็ด hero . moveRight ( ) hero . mov…" at bounding box center [955, 255] width 188 height 411
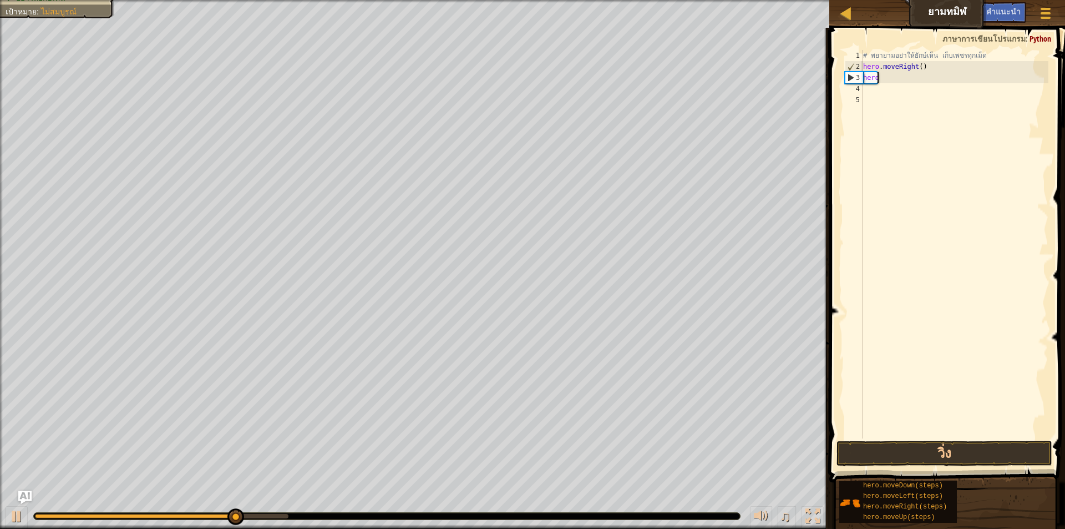
type textarea "h"
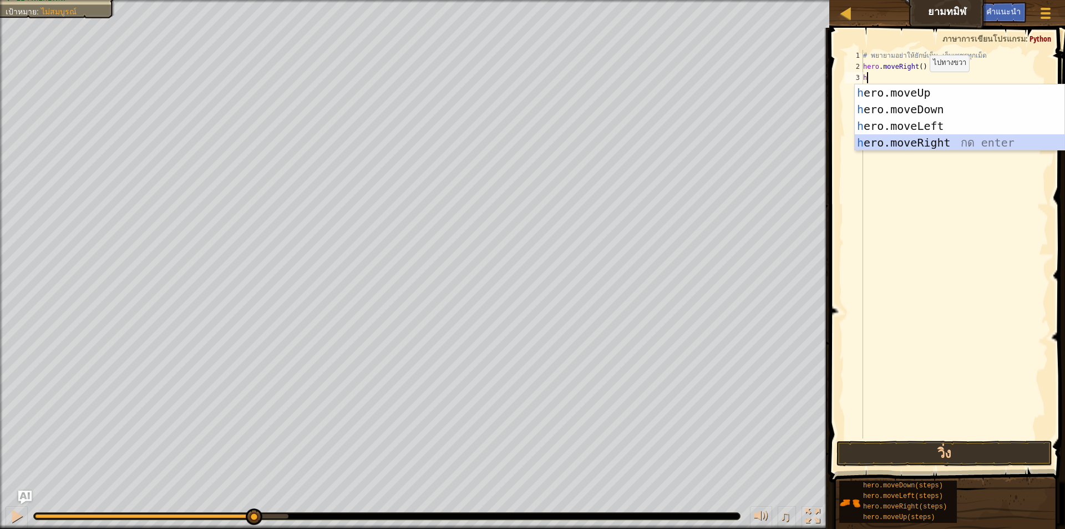
click at [950, 144] on div "h ero.moveUp กด enter h ero.moveDown กด enter h ero.moveLeft กด enter h ero.mov…" at bounding box center [960, 134] width 210 height 100
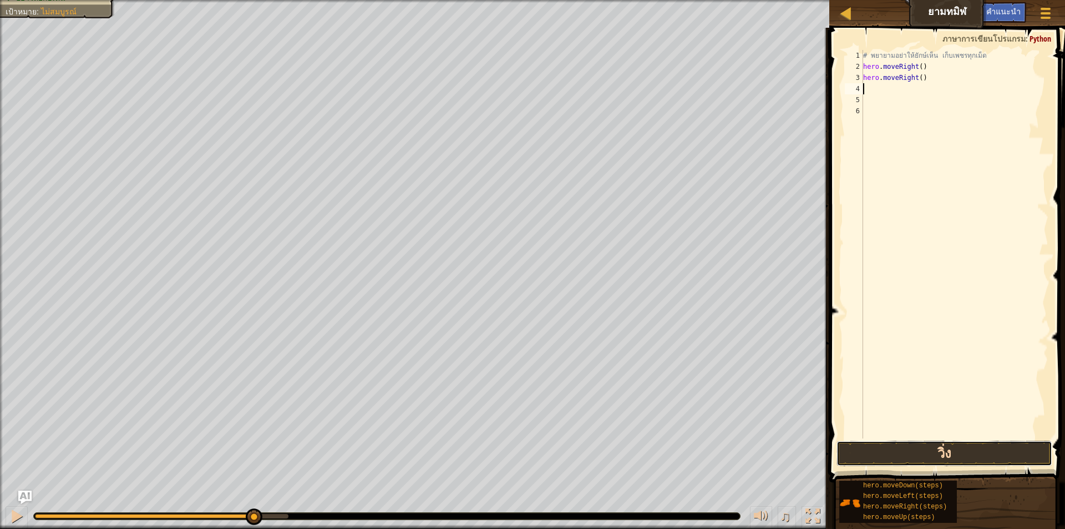
click at [923, 451] on button "วิ่ง" at bounding box center [945, 454] width 216 height 26
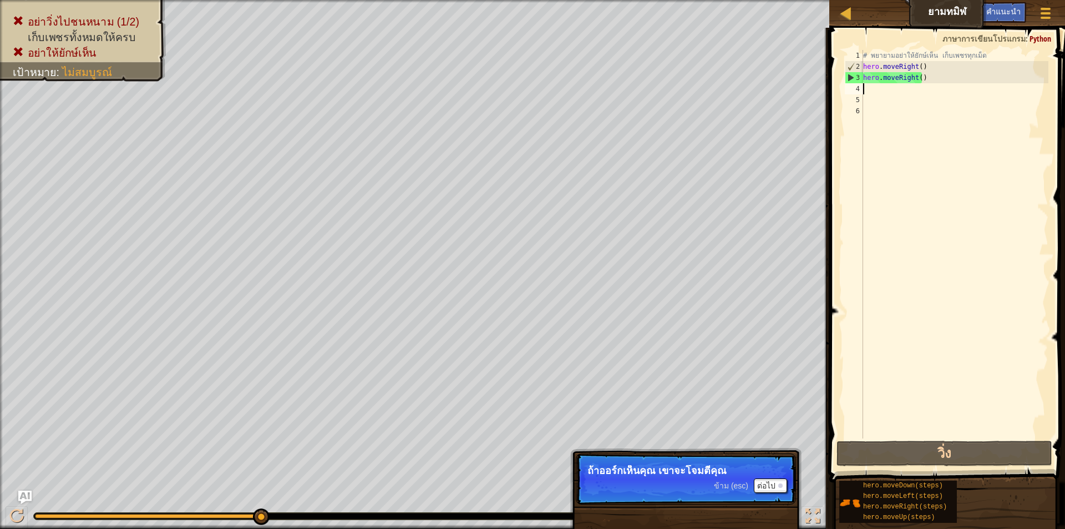
click at [924, 84] on div "# [PERSON_NAME]อย่าให้ยักษ์เห็น เก็บเพชรทุกเม็ด hero . moveRight ( ) hero . mov…" at bounding box center [955, 255] width 188 height 411
click at [927, 83] on div "# [PERSON_NAME]อย่าให้ยักษ์เห็น เก็บเพชรทุกเม็ด hero . moveRight ( ) hero . mov…" at bounding box center [955, 255] width 188 height 411
click at [927, 82] on div "# [PERSON_NAME]อย่าให้ยักษ์เห็น เก็บเพชรทุกเม็ด hero . moveRight ( ) hero . mov…" at bounding box center [955, 255] width 188 height 411
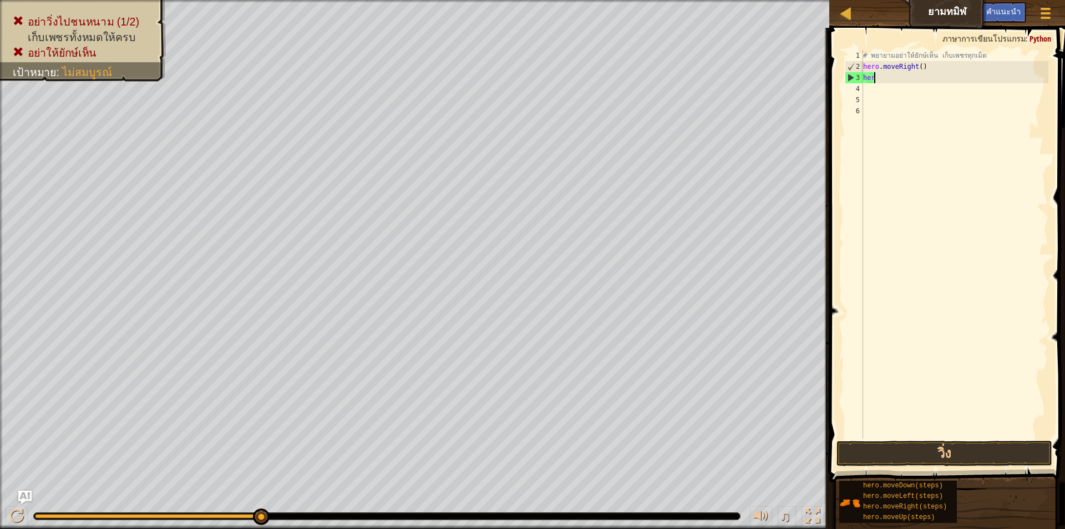
type textarea "h"
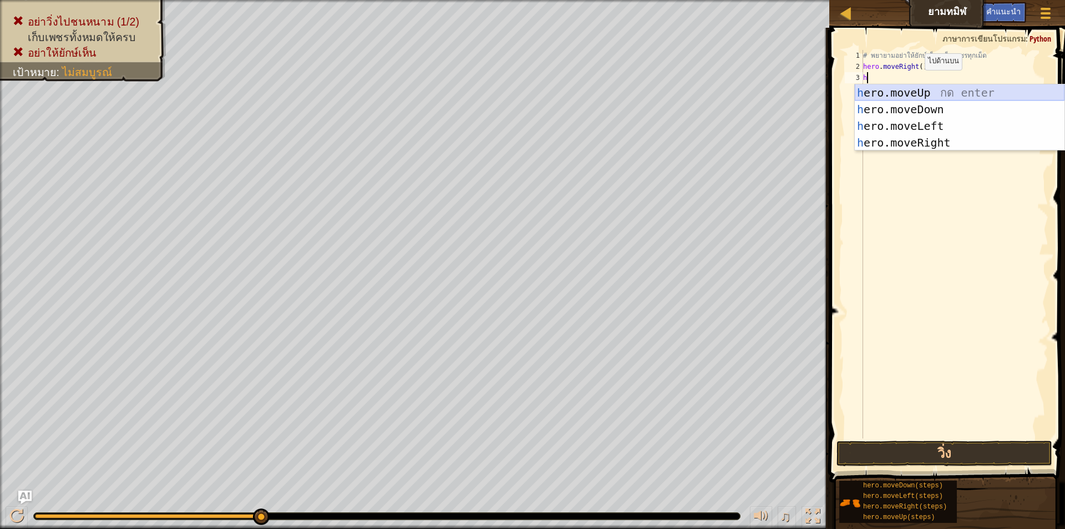
click at [914, 92] on div "h ero.moveUp กด enter h ero.moveDown กด enter h ero.moveLeft กด enter h ero.mov…" at bounding box center [960, 134] width 210 height 100
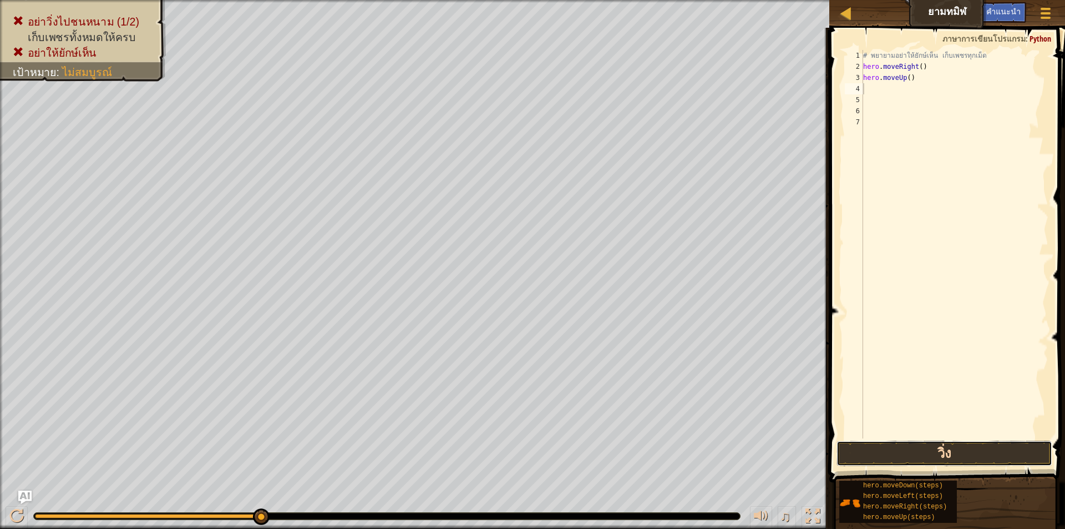
click at [935, 443] on button "วิ่ง" at bounding box center [945, 454] width 216 height 26
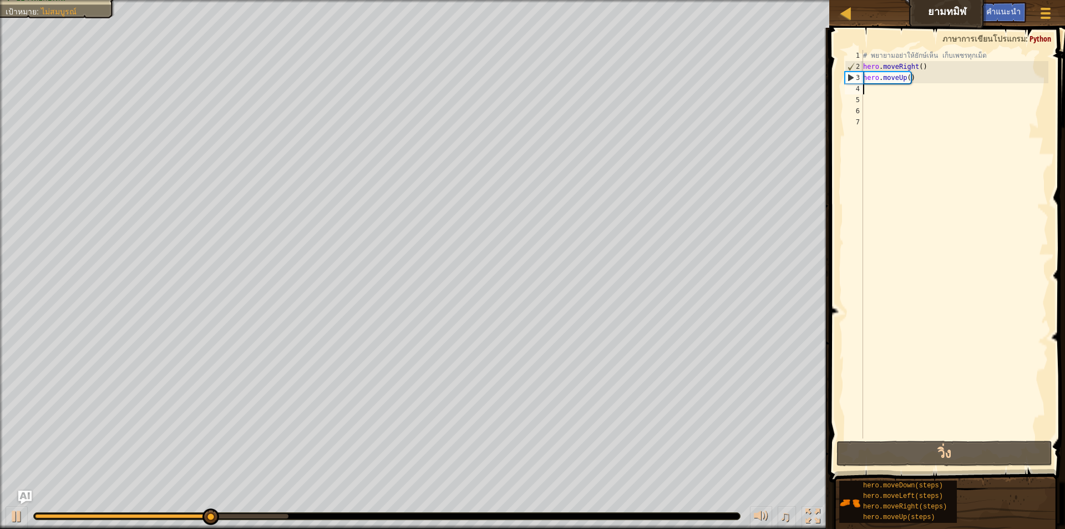
type textarea "h"
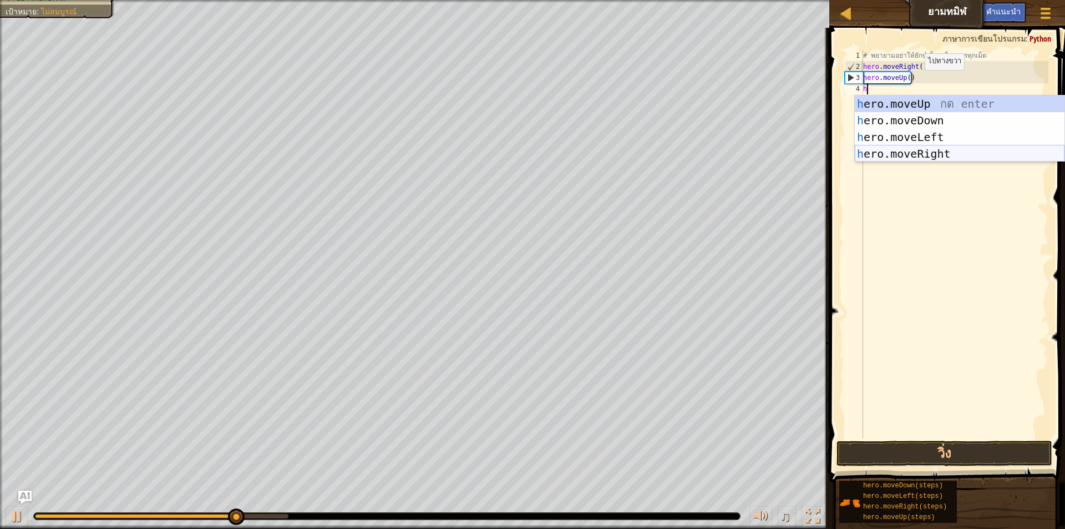
click at [933, 155] on div "h ero.moveUp กด enter h ero.moveDown กด enter h ero.moveLeft กด enter h ero.mov…" at bounding box center [960, 145] width 210 height 100
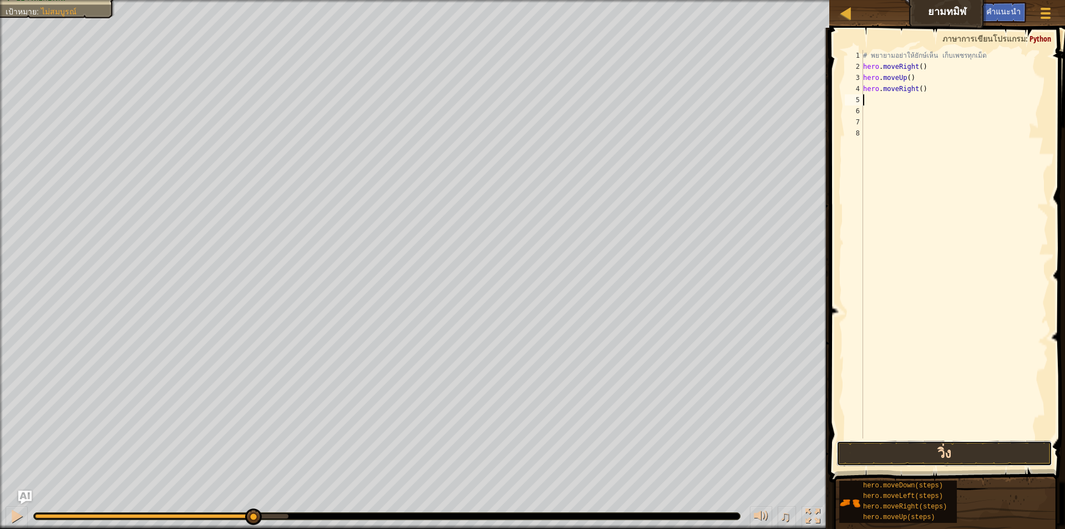
click at [906, 452] on button "วิ่ง" at bounding box center [945, 454] width 216 height 26
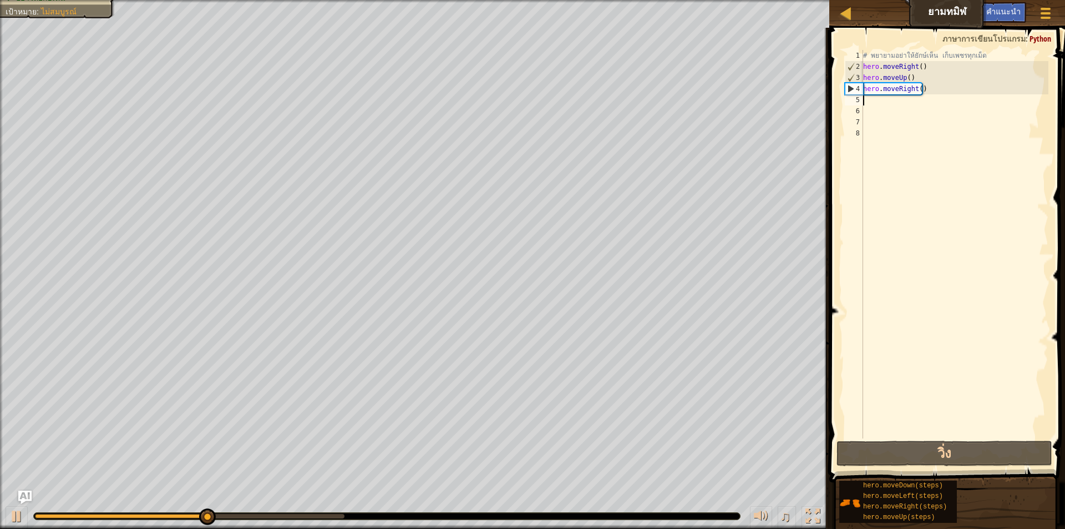
type textarea "h"
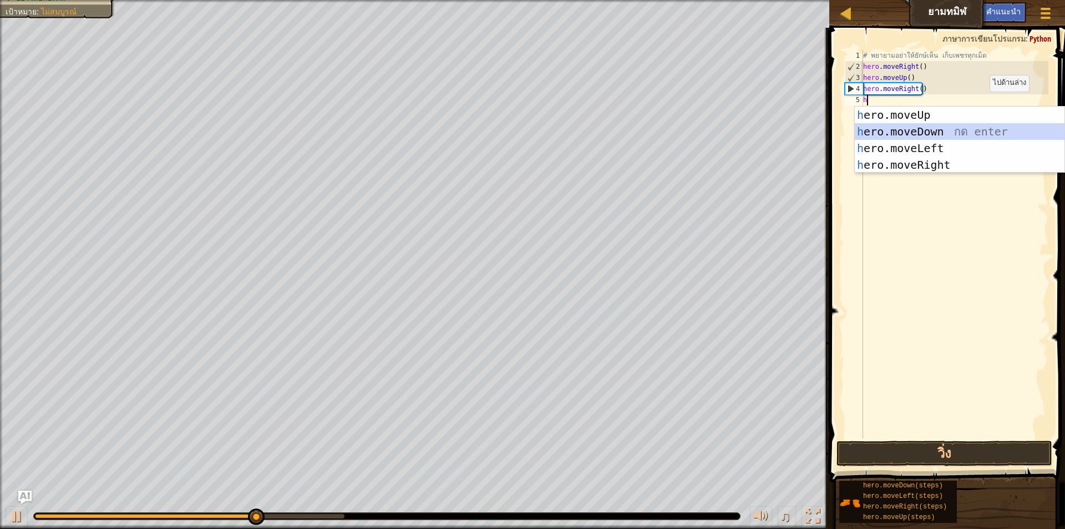
click at [968, 130] on div "h ero.moveUp กด enter h ero.moveDown กด enter h ero.moveLeft กด enter h ero.mov…" at bounding box center [960, 157] width 210 height 100
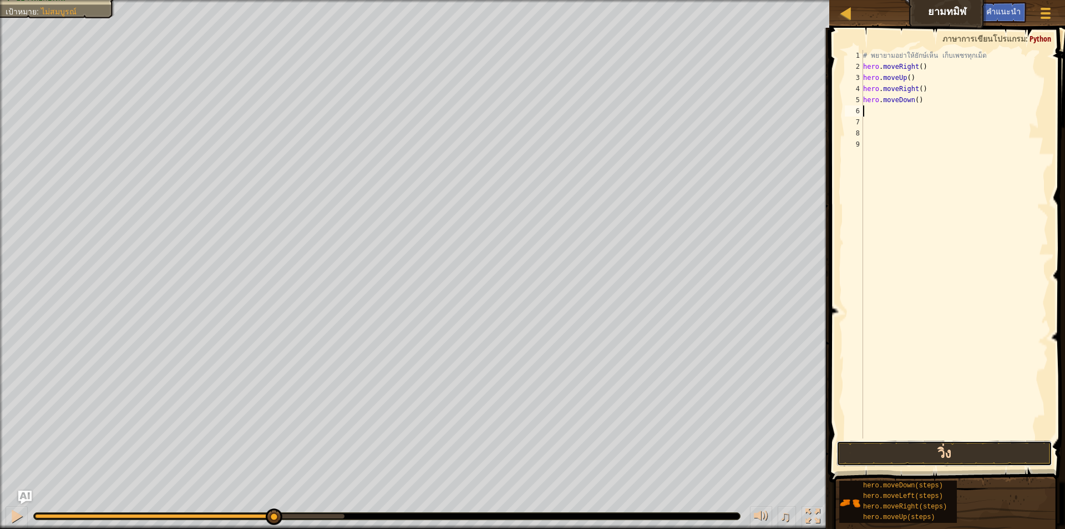
click at [907, 451] on button "วิ่ง" at bounding box center [945, 454] width 216 height 26
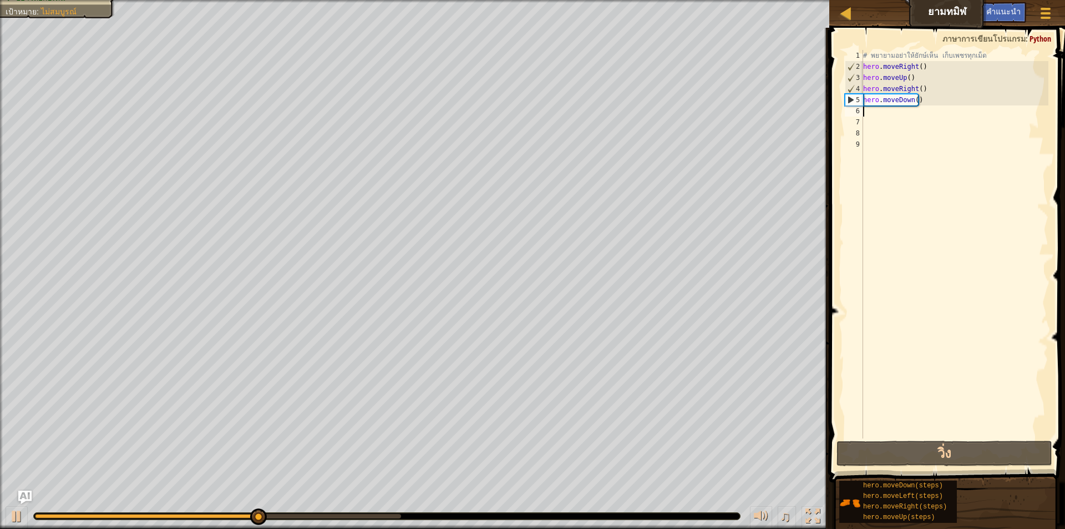
type textarea "h"
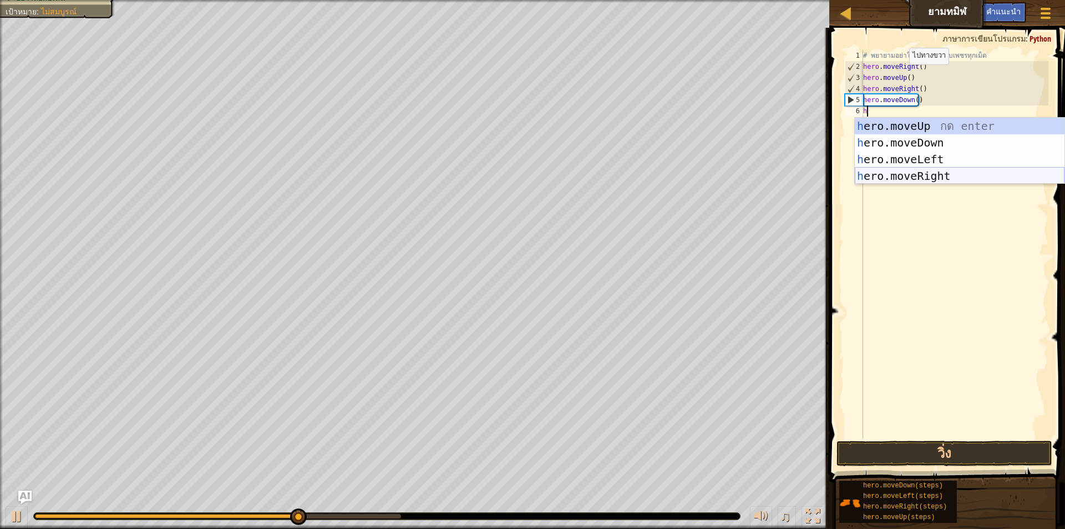
click at [906, 181] on div "h ero.moveUp กด enter h ero.moveDown กด enter h ero.moveLeft กด enter h ero.mov…" at bounding box center [960, 168] width 210 height 100
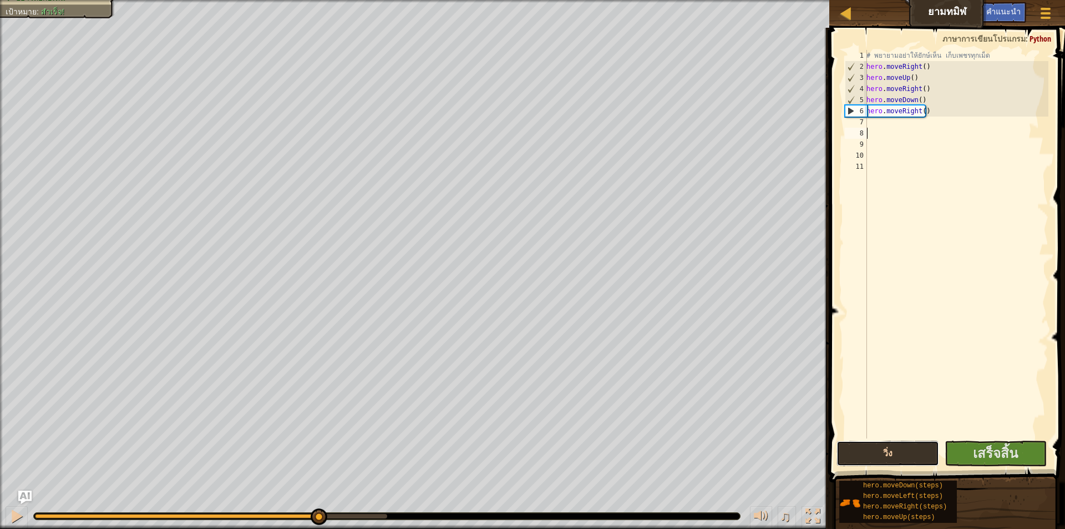
click at [878, 449] on button "วิ่ง" at bounding box center [888, 454] width 102 height 26
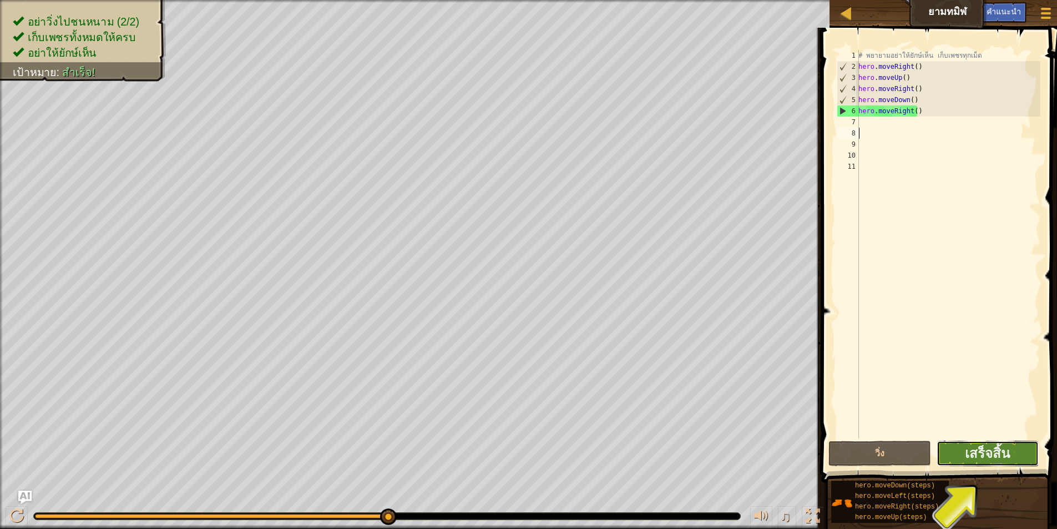
click at [989, 441] on button "เสร็จสิ้น" at bounding box center [988, 454] width 102 height 26
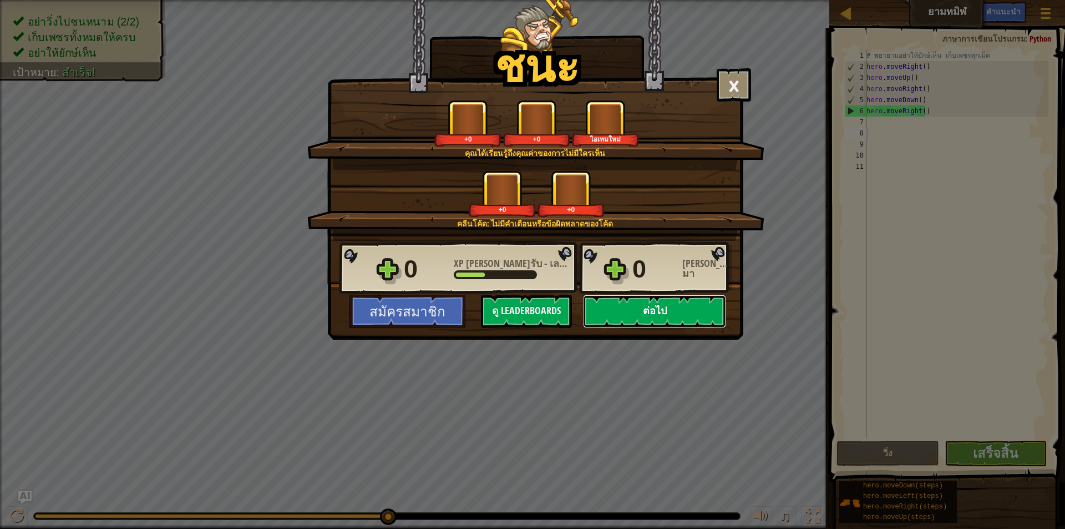
click at [696, 312] on button "ต่อไป" at bounding box center [654, 311] width 143 height 33
select select "th"
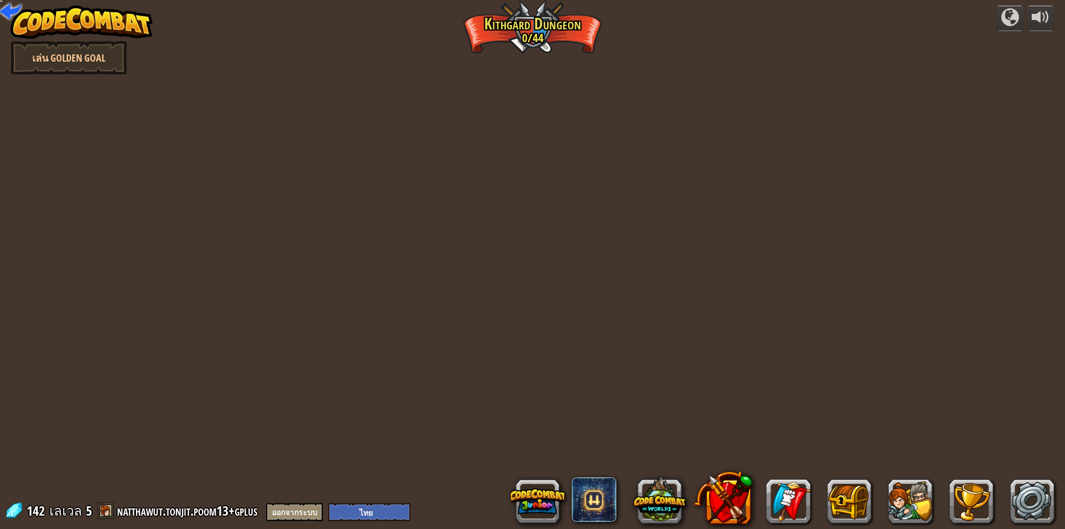
select select "th"
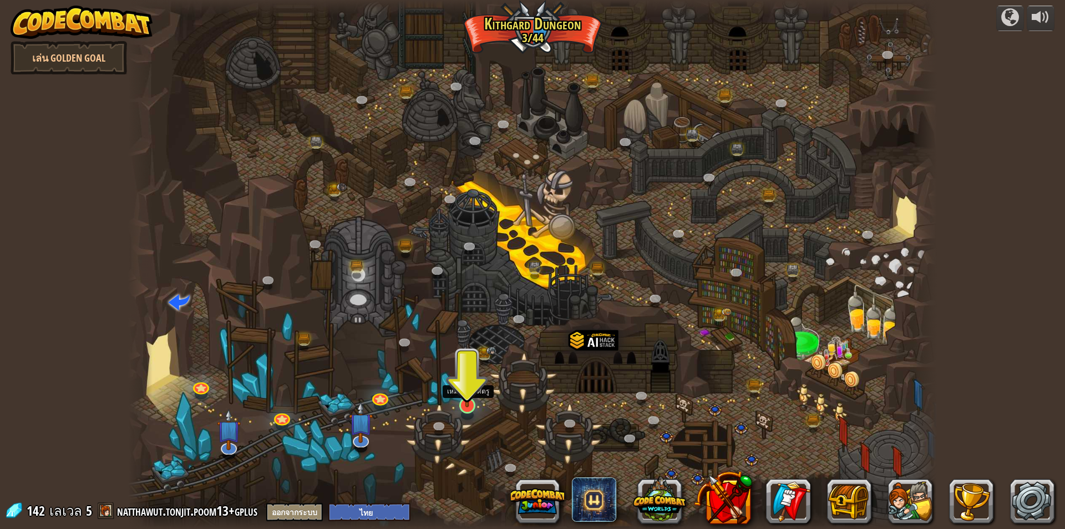
click at [467, 389] on img at bounding box center [468, 382] width 22 height 50
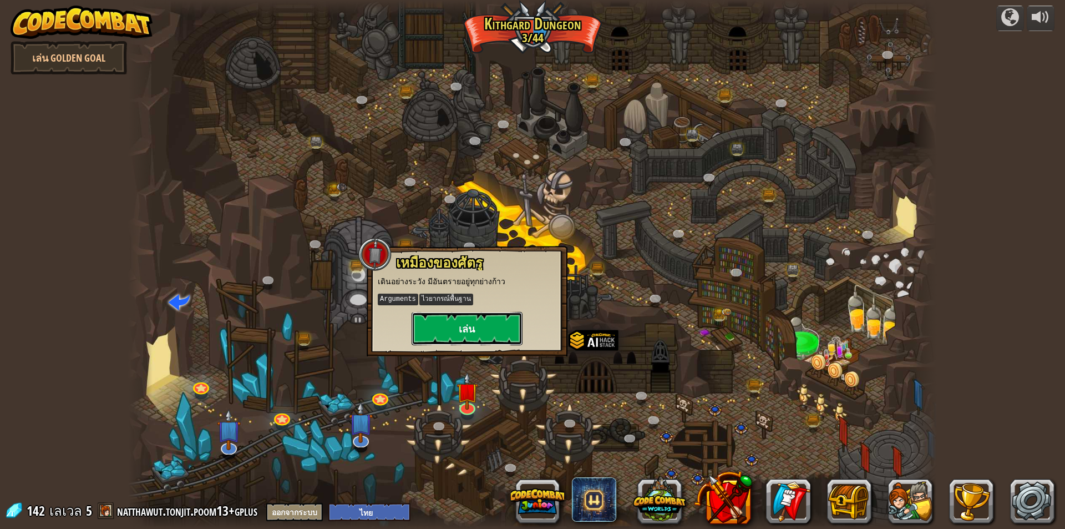
click at [465, 315] on button "เล่น" at bounding box center [467, 328] width 111 height 33
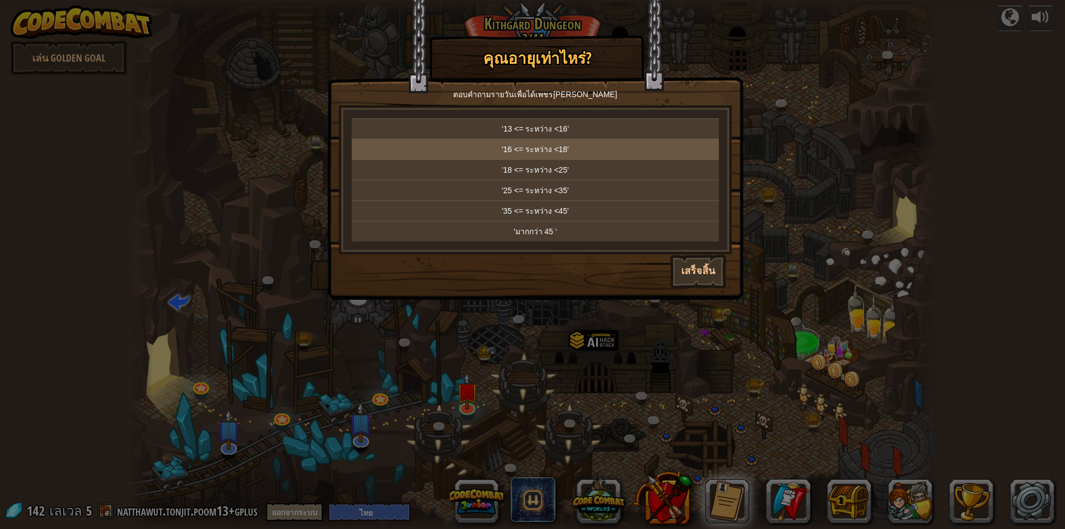
click at [595, 154] on p "'16 <= ระหว่าง <18'" at bounding box center [535, 149] width 358 height 11
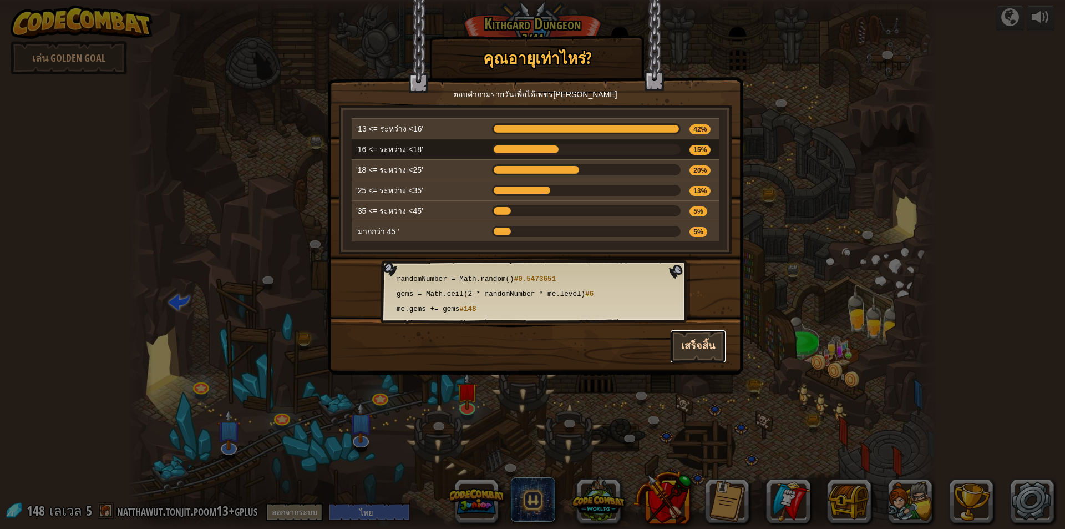
click at [706, 345] on button "เสร็จสิ้น" at bounding box center [698, 346] width 56 height 33
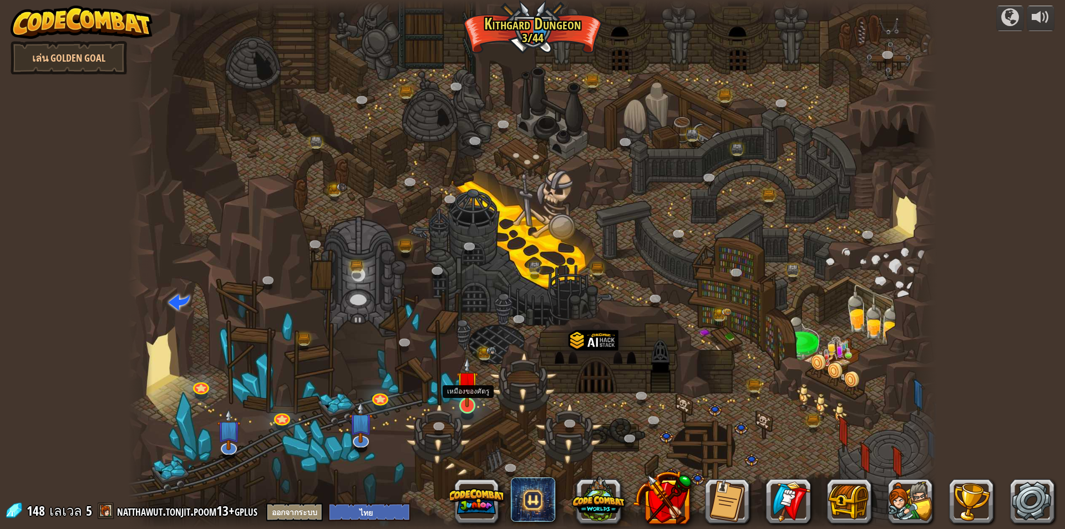
click at [463, 398] on img at bounding box center [468, 382] width 22 height 50
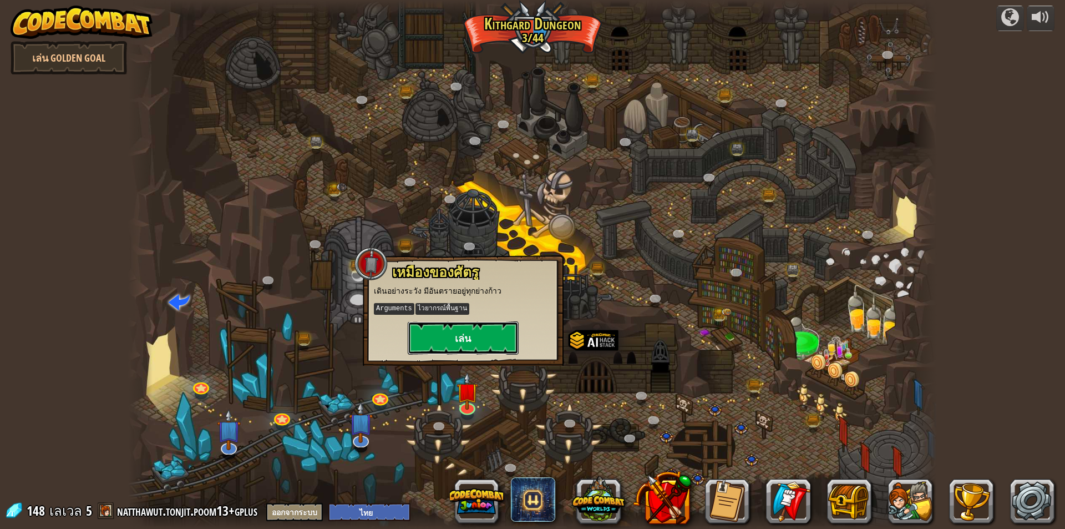
click at [488, 335] on button "เล่น" at bounding box center [463, 337] width 111 height 33
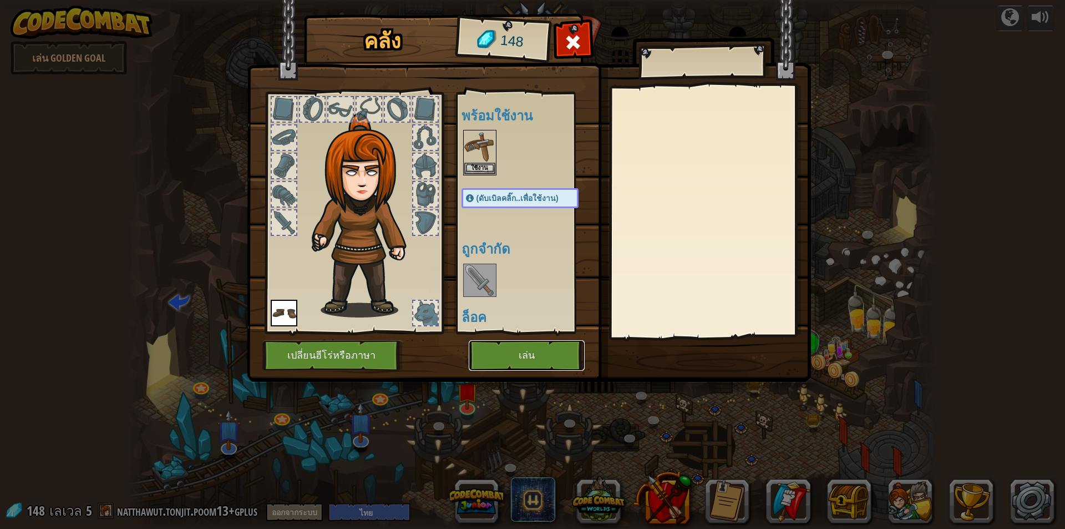
click at [498, 362] on button "เล่น" at bounding box center [527, 355] width 116 height 31
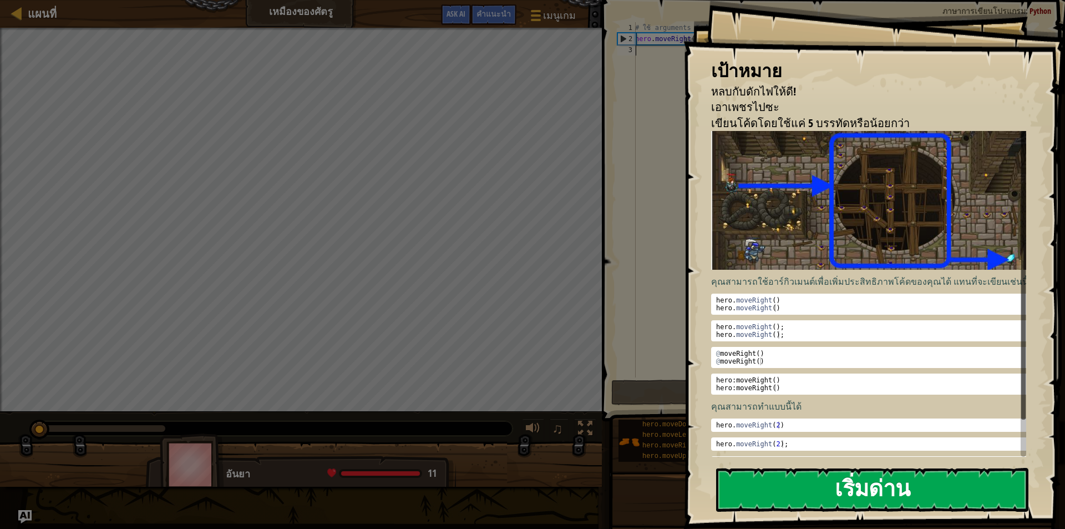
click at [776, 479] on button "เริ่มด่าน" at bounding box center [872, 490] width 312 height 44
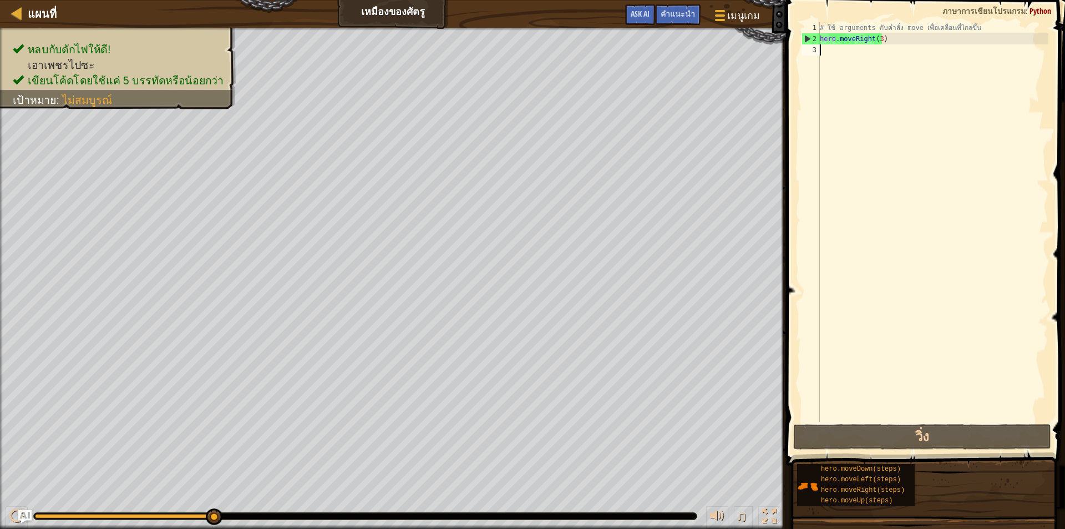
type textarea "h"
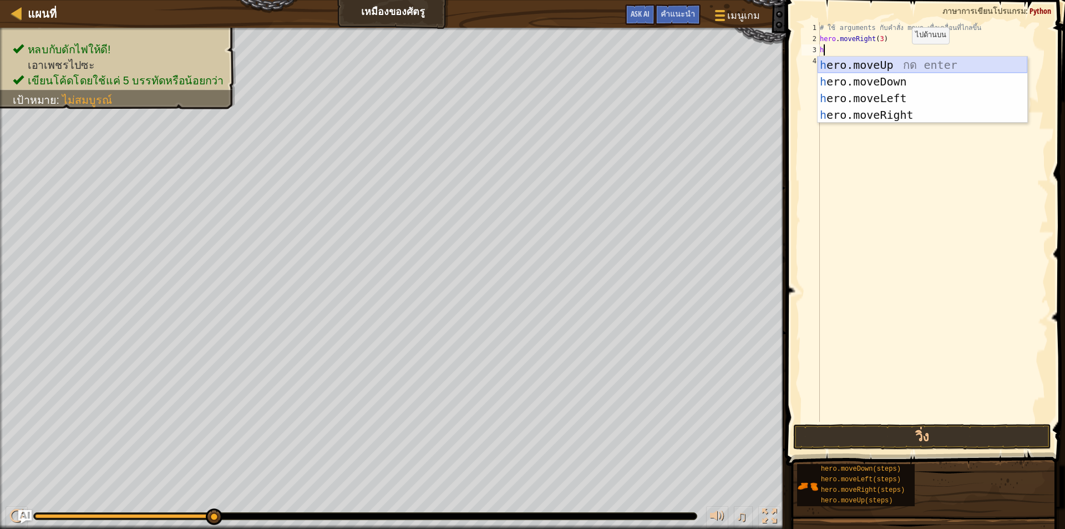
click at [900, 65] on div "h ero.moveUp กด enter h ero.moveDown กด enter h ero.moveLeft กด enter h ero.mov…" at bounding box center [923, 107] width 210 height 100
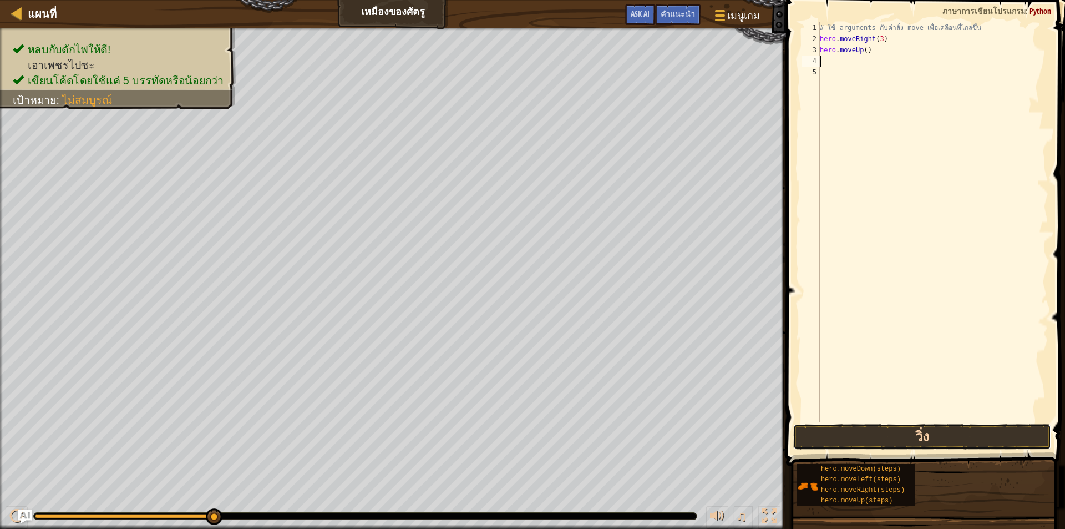
click at [848, 447] on button "วิ่ง" at bounding box center [922, 437] width 258 height 26
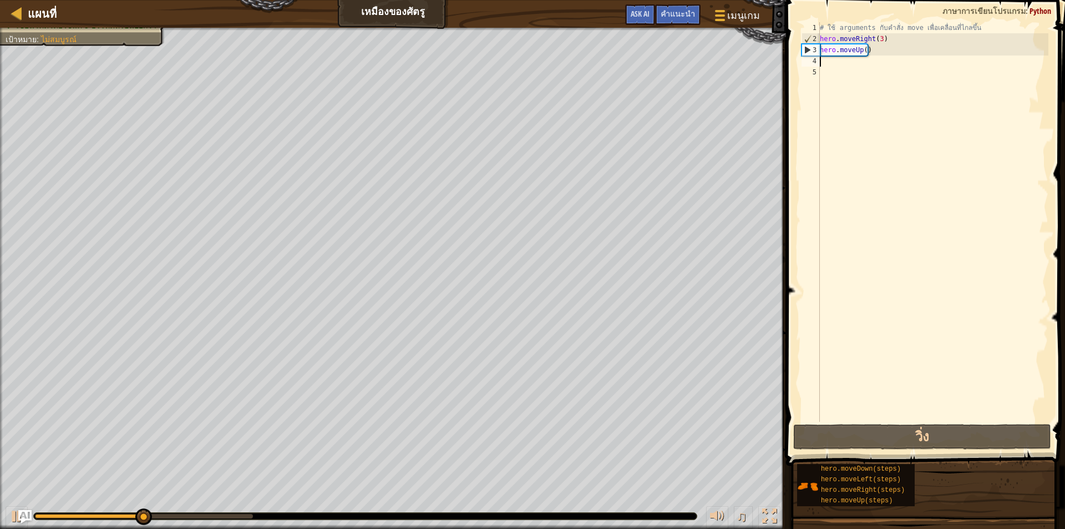
type textarea "h"
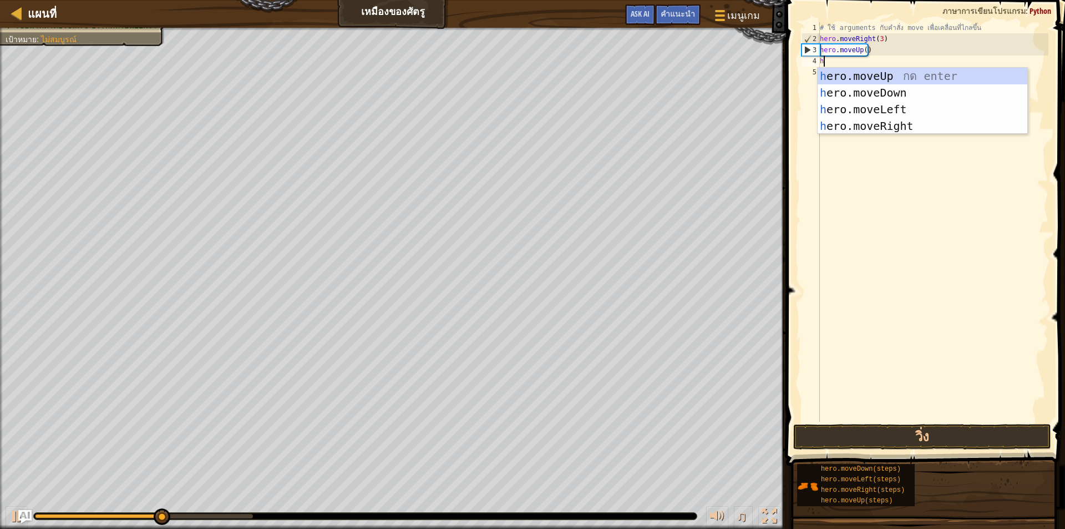
click at [881, 134] on div "# ใช้ arguments กับคำสั่ง move เพื่อเคลื่อนที่ไกลขึ้น hero . moveRight ( 3 ) he…" at bounding box center [933, 233] width 231 height 422
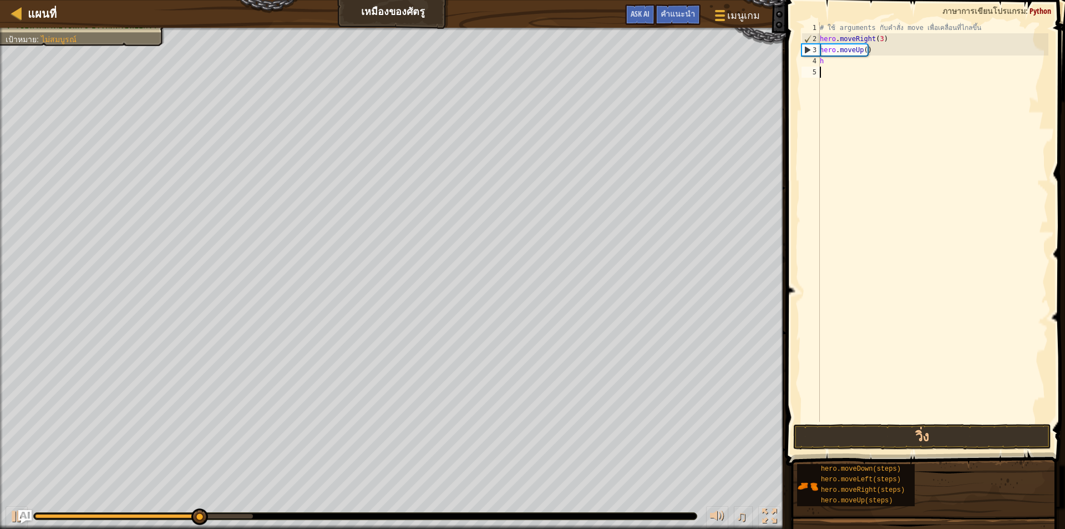
click at [882, 72] on div "# ใช้ arguments กับคำสั่ง move เพื่อเคลื่อนที่ไกลขึ้น hero . moveRight ( 3 ) he…" at bounding box center [933, 233] width 231 height 422
click at [870, 65] on div "# ใช้ arguments กับคำสั่ง move เพื่อเคลื่อนที่ไกลขึ้น hero . moveRight ( 3 ) he…" at bounding box center [933, 233] width 231 height 422
type textarea "h"
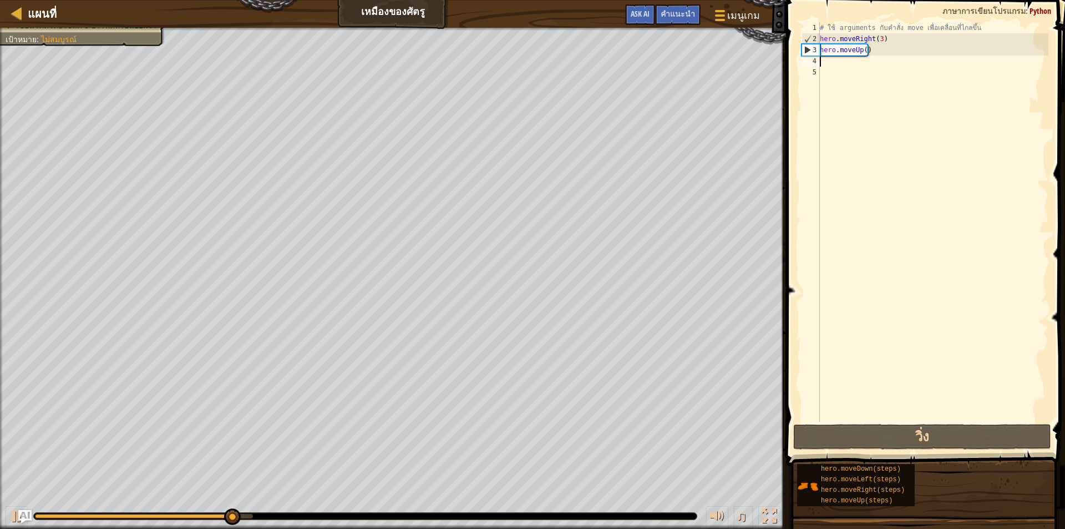
type textarea "h"
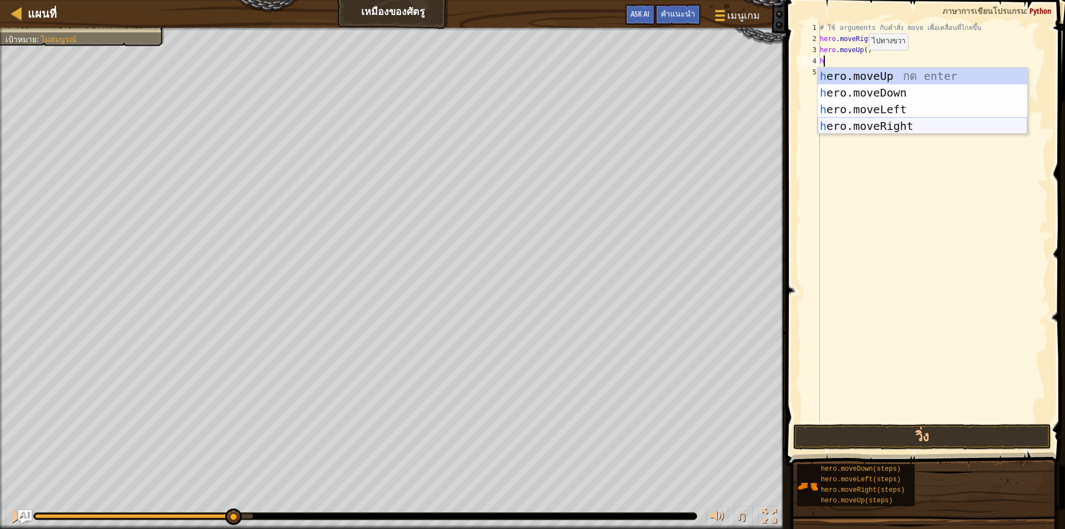
click at [875, 126] on div "h ero.moveUp กด enter h ero.moveDown กด enter h ero.moveLeft กด enter h ero.mov…" at bounding box center [923, 118] width 210 height 100
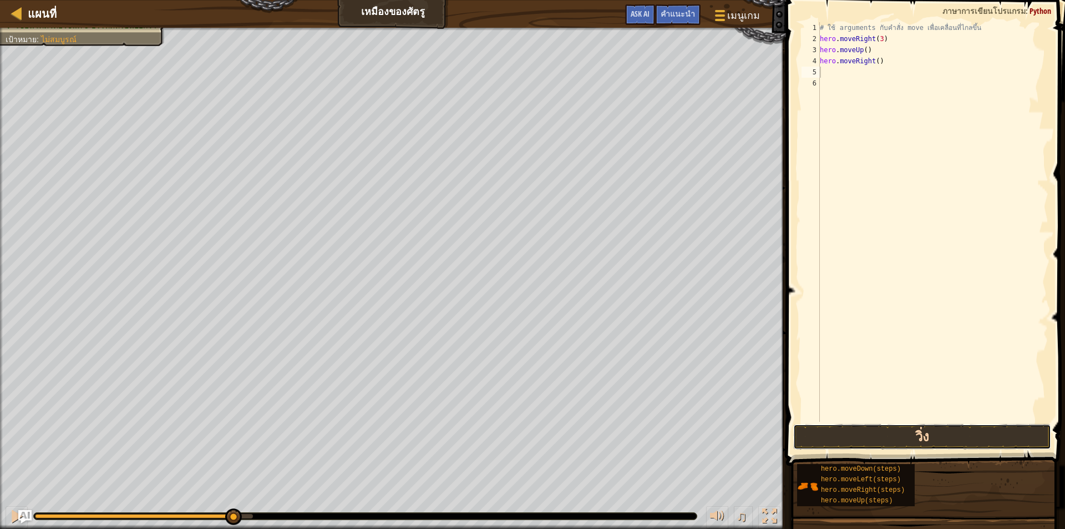
click at [882, 447] on button "วิ่ง" at bounding box center [922, 437] width 258 height 26
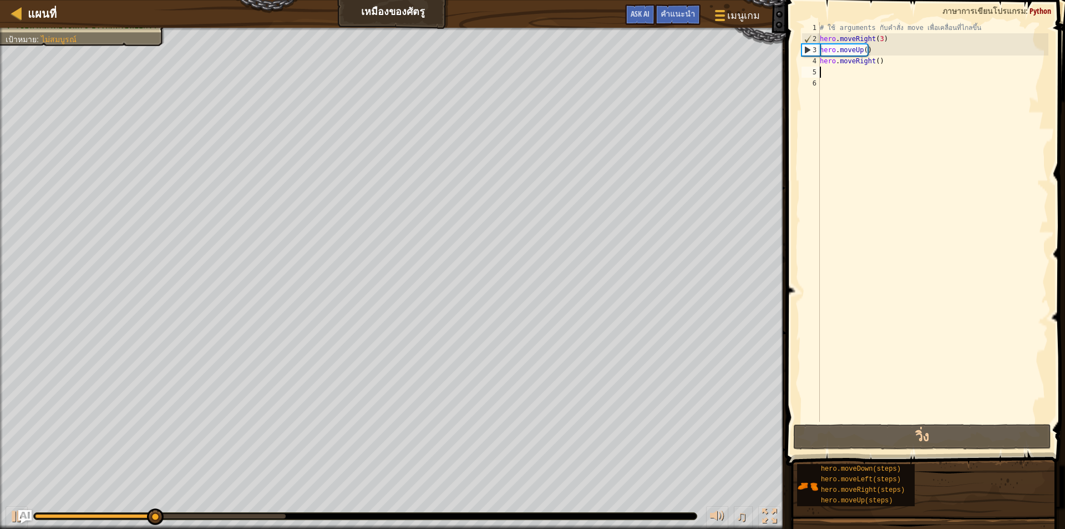
type textarea "h"
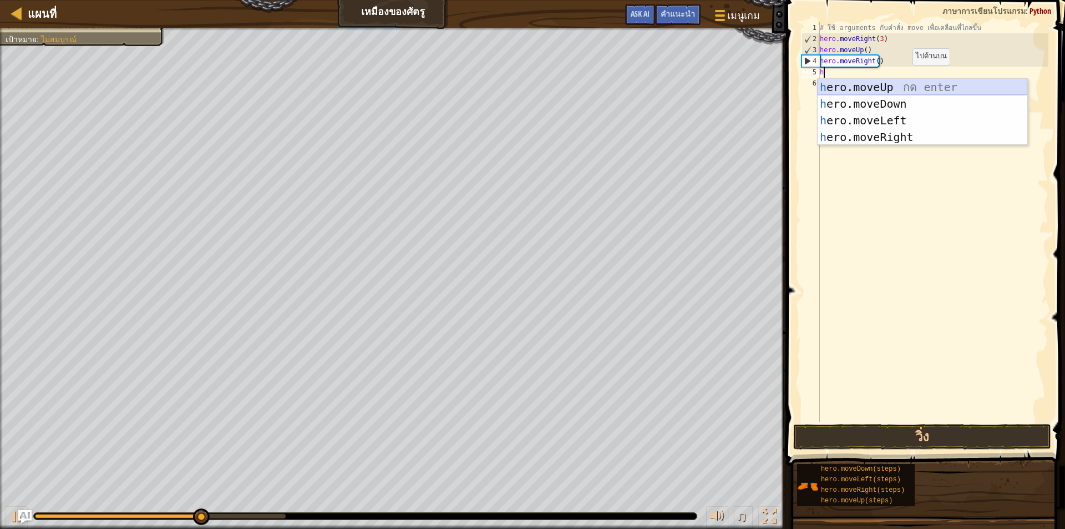
click at [914, 89] on div "h ero.moveUp กด enter h ero.moveDown กด enter h ero.moveLeft กด enter h ero.mov…" at bounding box center [923, 129] width 210 height 100
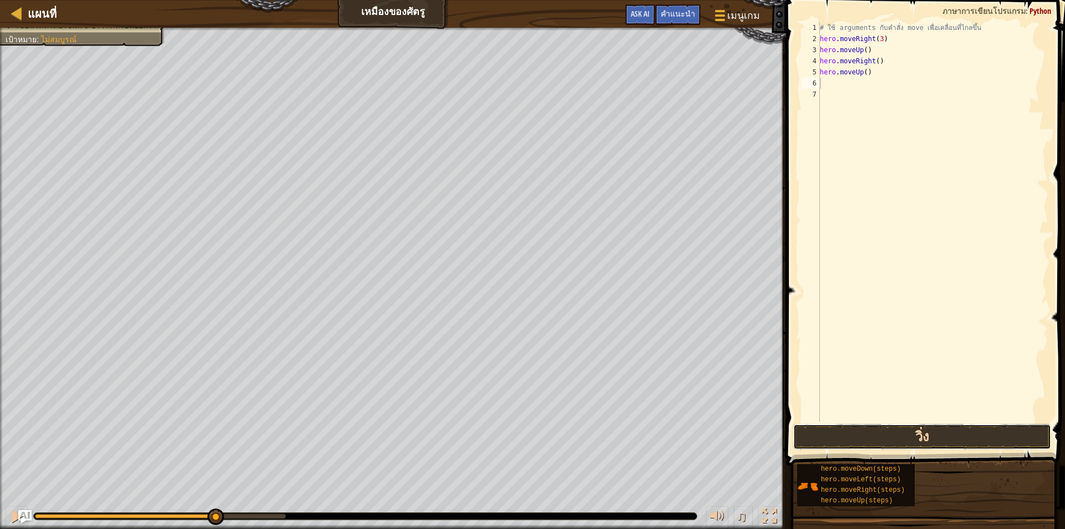
click at [875, 429] on button "วิ่ง" at bounding box center [922, 437] width 258 height 26
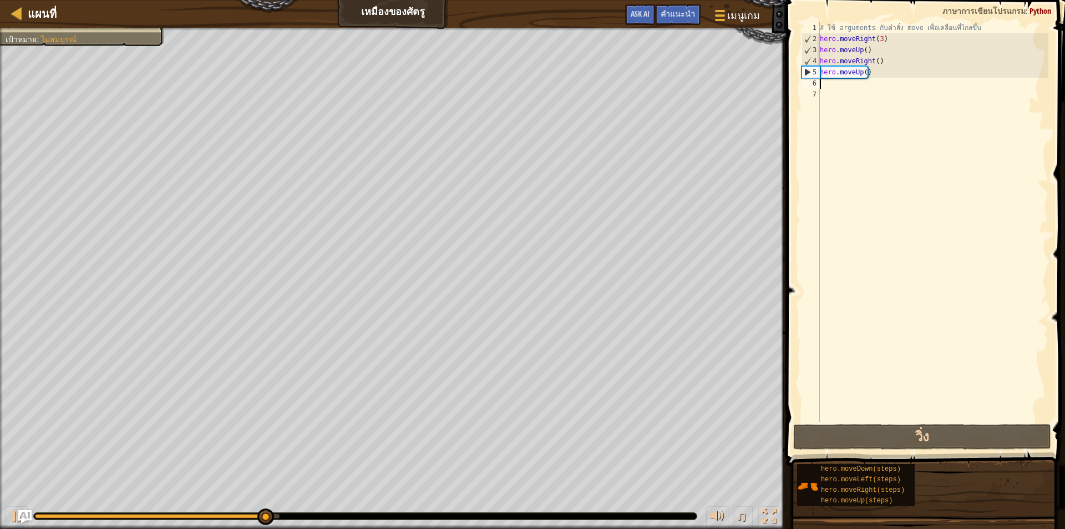
click at [896, 84] on div "# ใช้ arguments กับคำสั่ง move เพื่อเคลื่อนที่ไกลขึ้น hero . moveRight ( 3 ) he…" at bounding box center [933, 233] width 231 height 422
click at [892, 80] on div "# ใช้ arguments กับคำสั่ง move เพื่อเคลื่อนที่ไกลขึ้น hero . moveRight ( 3 ) he…" at bounding box center [933, 233] width 231 height 422
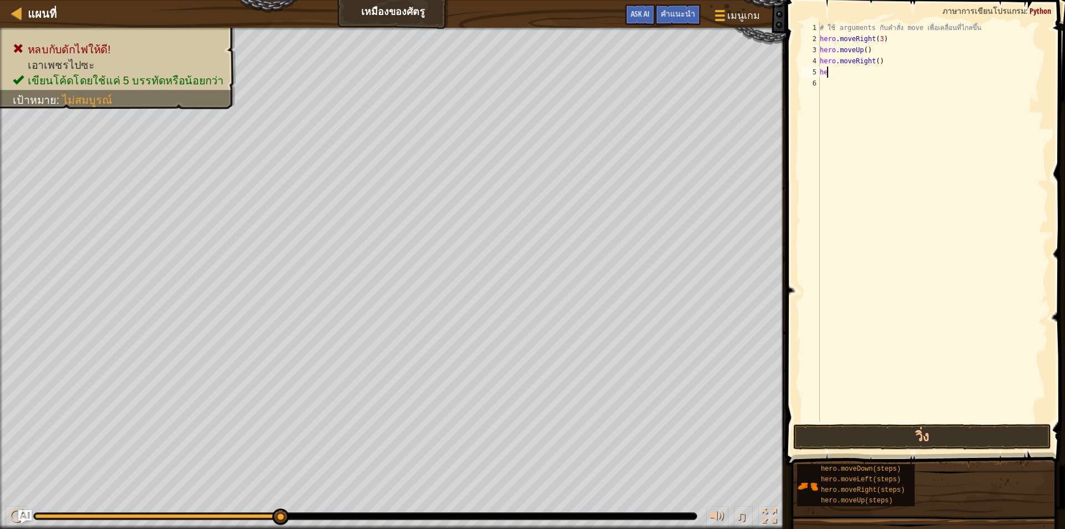
type textarea "h"
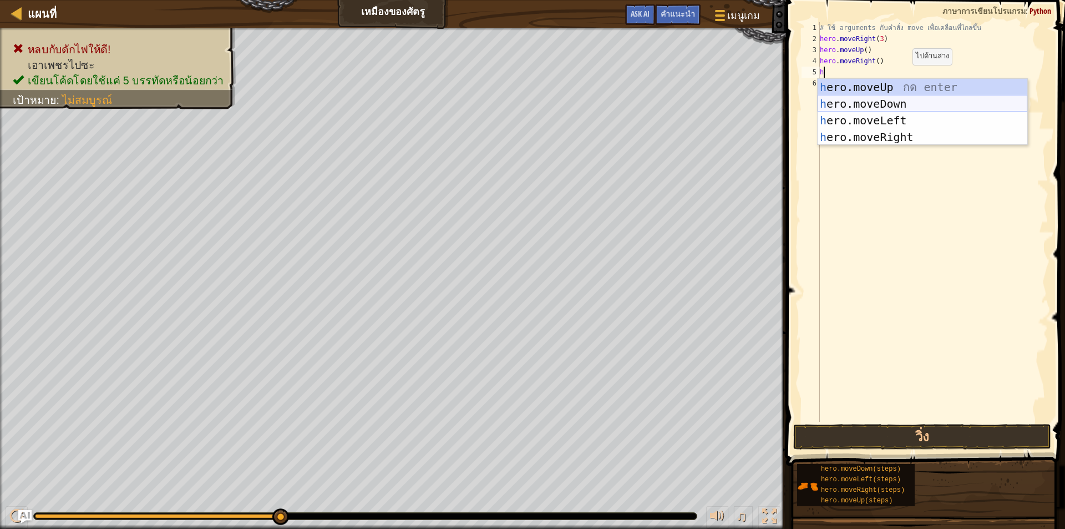
click at [932, 105] on div "h ero.moveUp กด enter h ero.moveDown กด enter h ero.moveLeft กด enter h ero.mov…" at bounding box center [923, 129] width 210 height 100
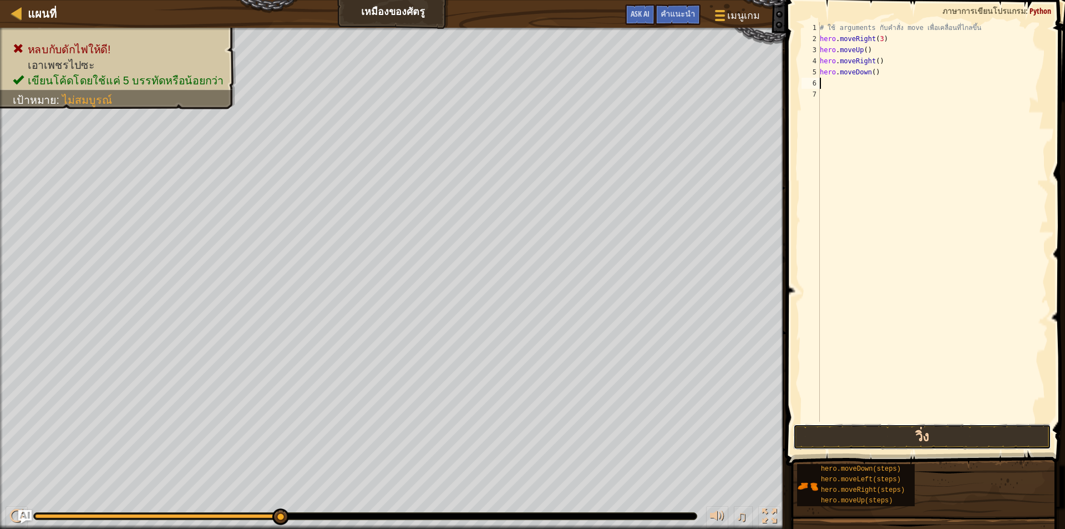
click at [926, 427] on button "วิ่ง" at bounding box center [922, 437] width 258 height 26
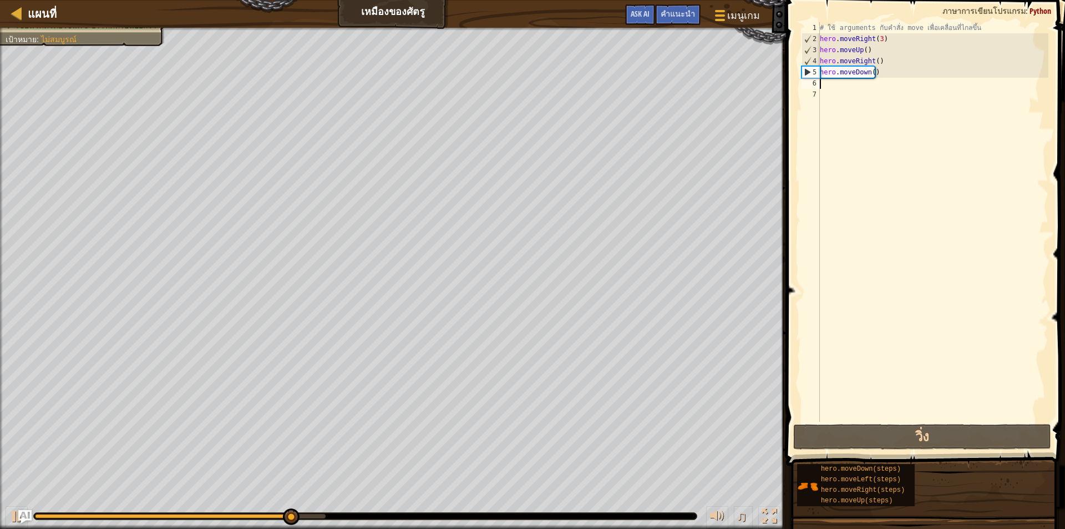
type textarea "h"
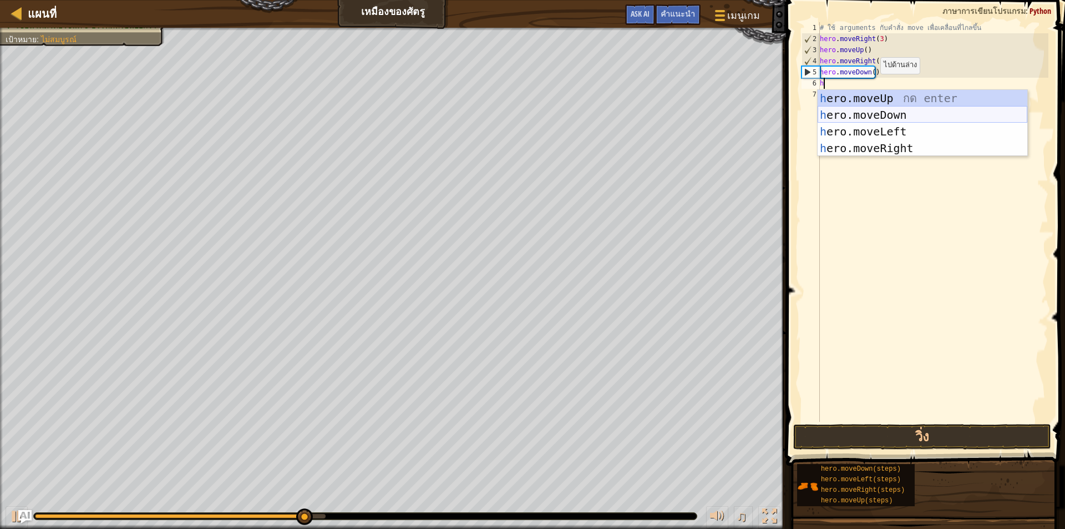
click at [890, 114] on div "h ero.moveUp กด enter h ero.moveDown กด enter h ero.moveLeft กด enter h ero.mov…" at bounding box center [923, 140] width 210 height 100
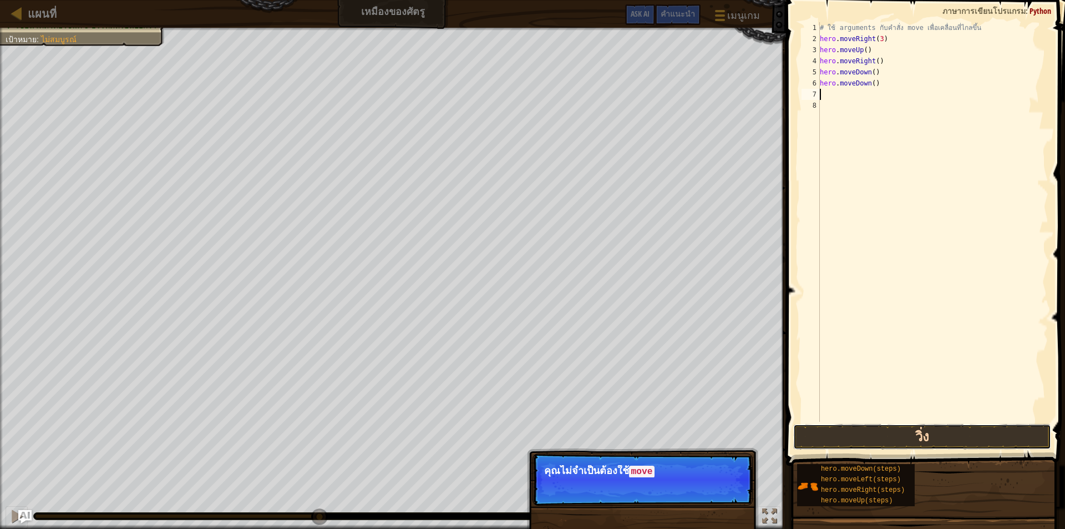
click at [910, 429] on button "วิ่ง" at bounding box center [922, 437] width 258 height 26
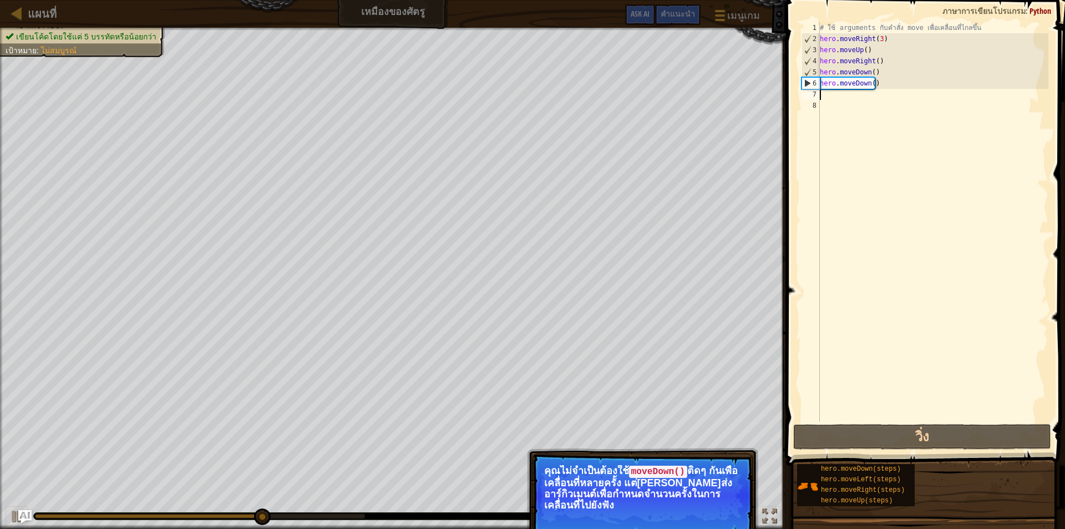
type textarea "h"
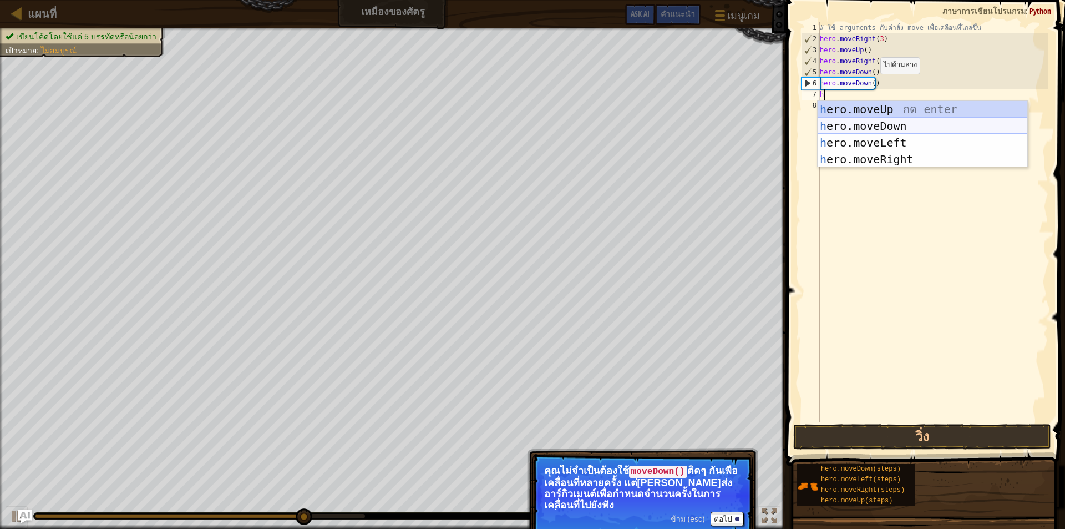
click at [908, 126] on div "h ero.moveUp กด enter h ero.moveDown กด enter h ero.moveLeft กด enter h ero.mov…" at bounding box center [923, 151] width 210 height 100
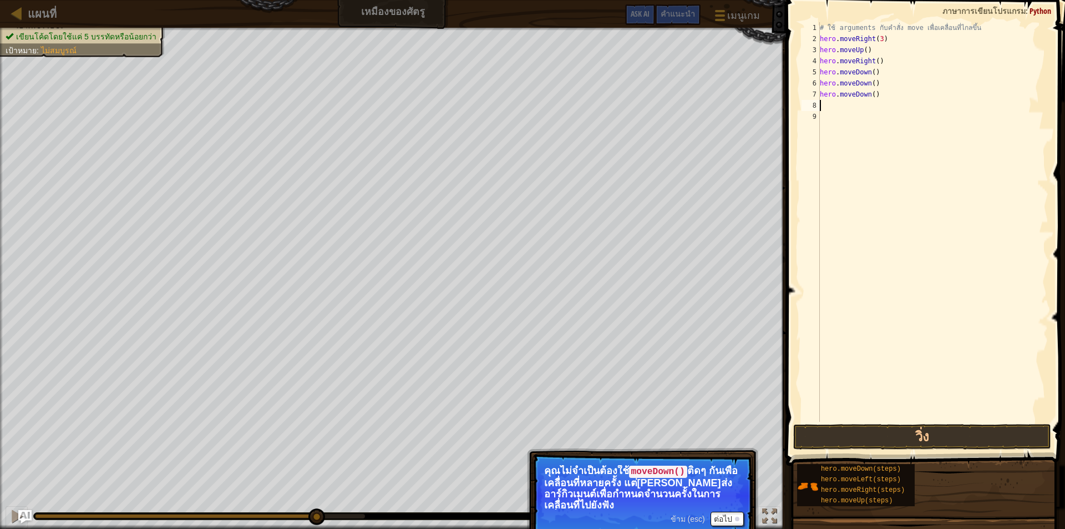
type textarea "h"
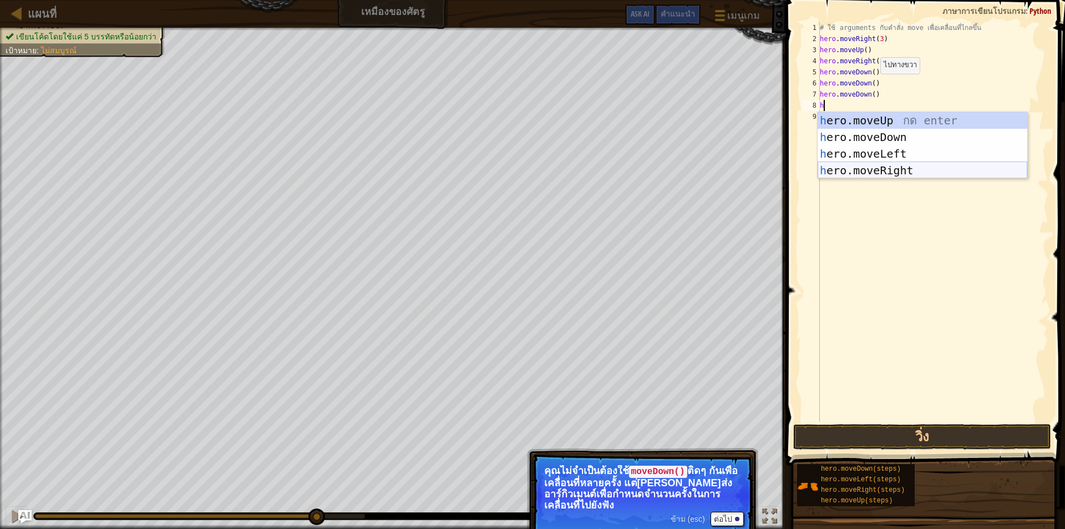
click at [903, 164] on div "h ero.moveUp กด enter h ero.moveDown กด enter h ero.moveLeft กด enter h ero.mov…" at bounding box center [923, 162] width 210 height 100
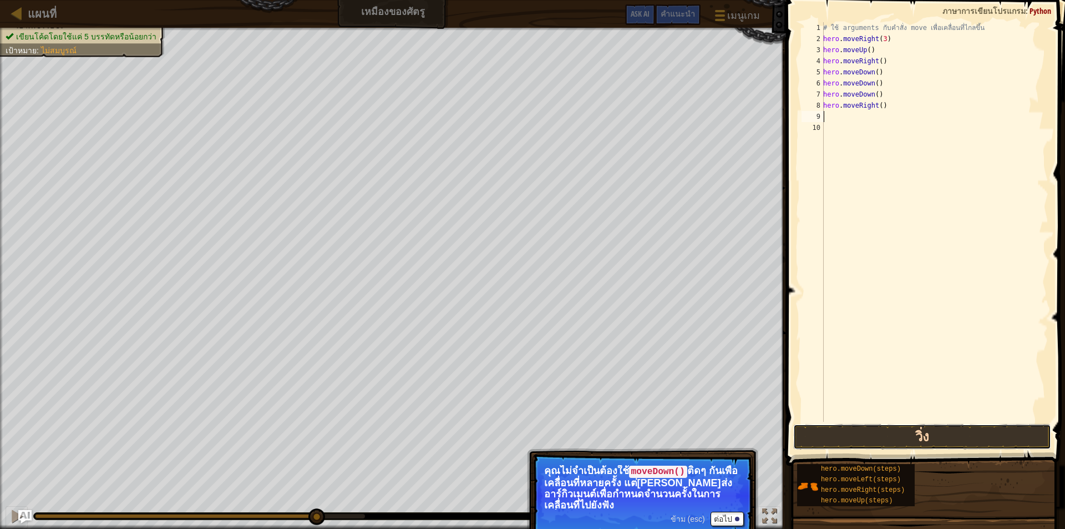
click at [898, 439] on button "วิ่ง" at bounding box center [922, 437] width 258 height 26
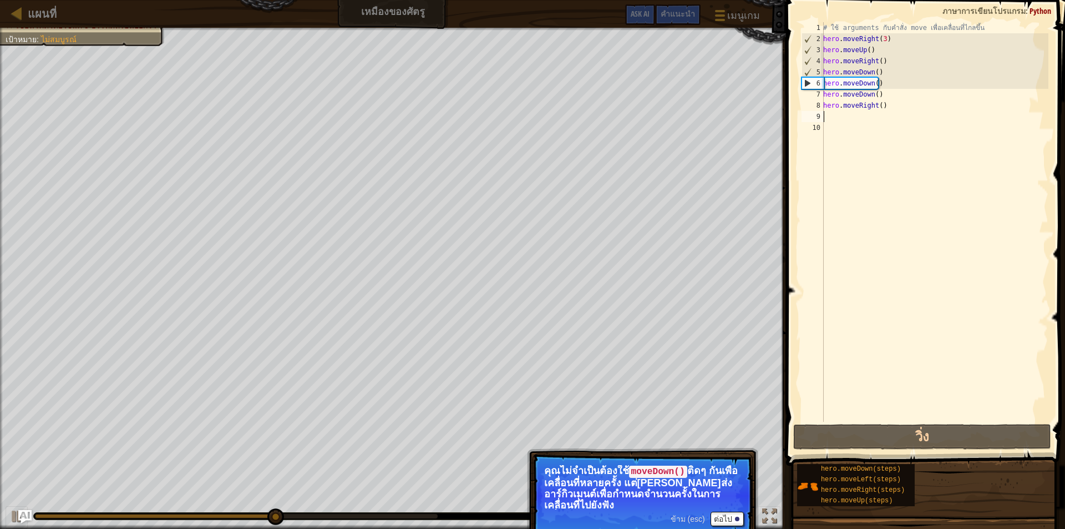
click at [697, 519] on span "ข้าม (esc)" at bounding box center [688, 518] width 34 height 9
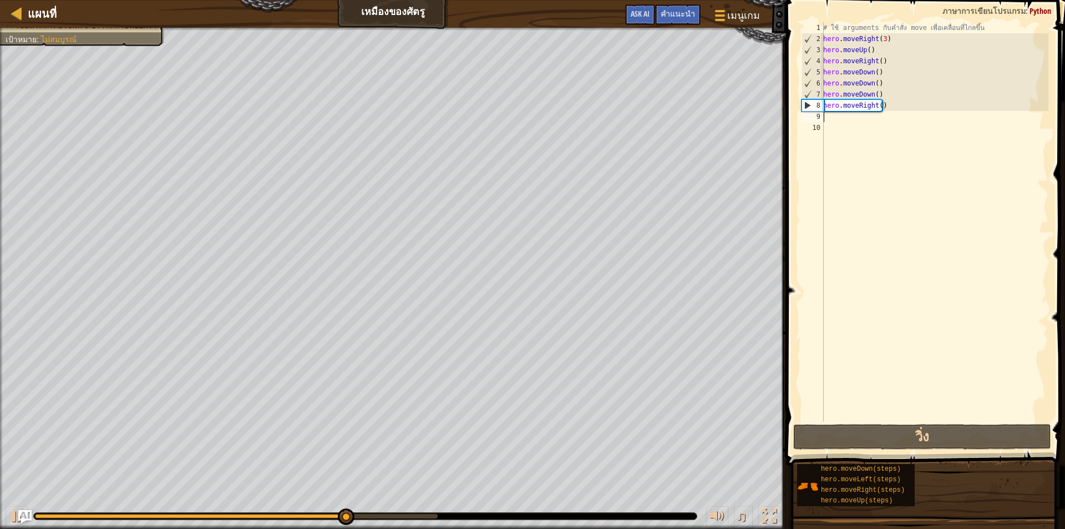
type textarea "h"
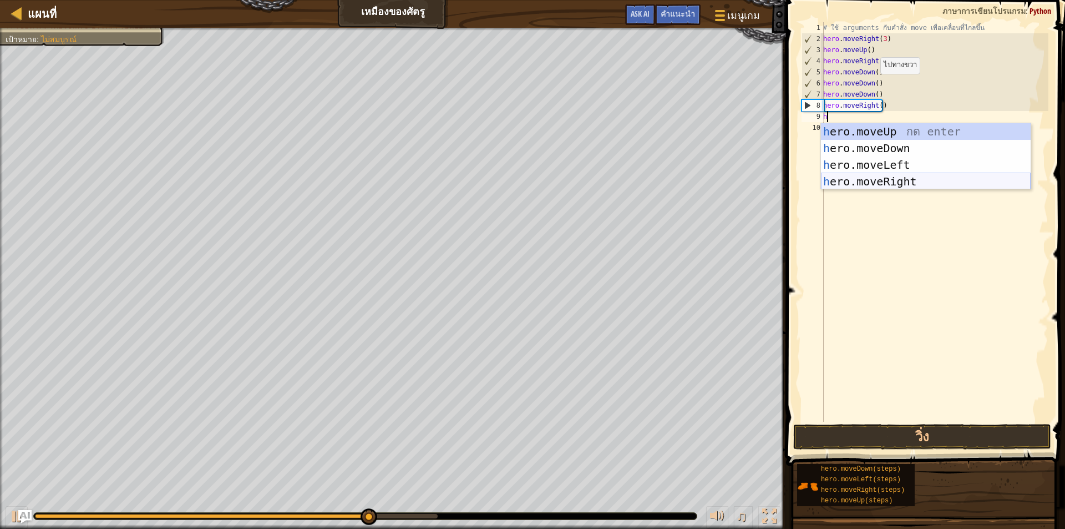
click at [890, 186] on div "h ero.moveUp กด enter h ero.moveDown กด enter h ero.moveLeft กด enter h ero.mov…" at bounding box center [926, 173] width 210 height 100
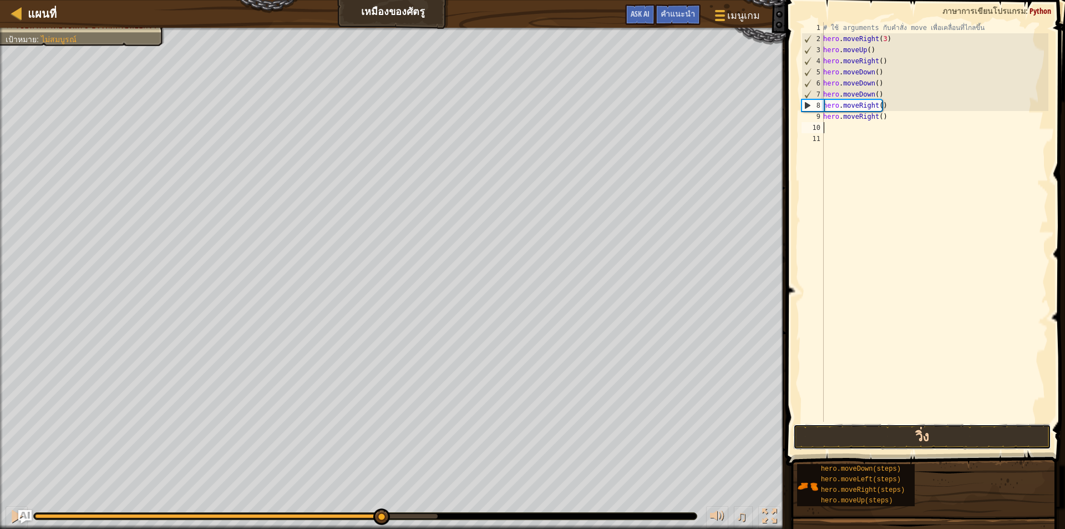
click at [889, 436] on button "วิ่ง" at bounding box center [922, 437] width 258 height 26
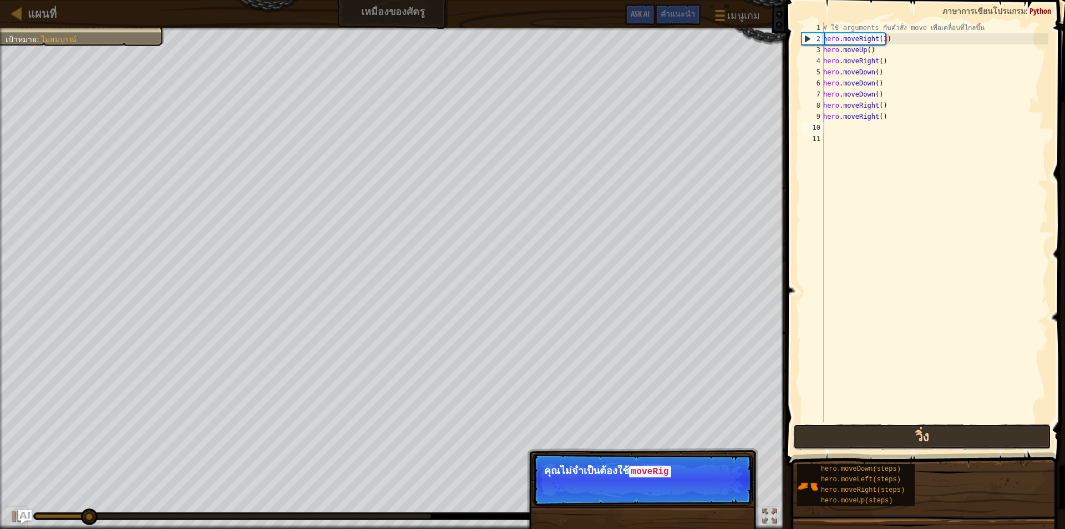
click at [828, 443] on button "วิ่ง" at bounding box center [922, 437] width 258 height 26
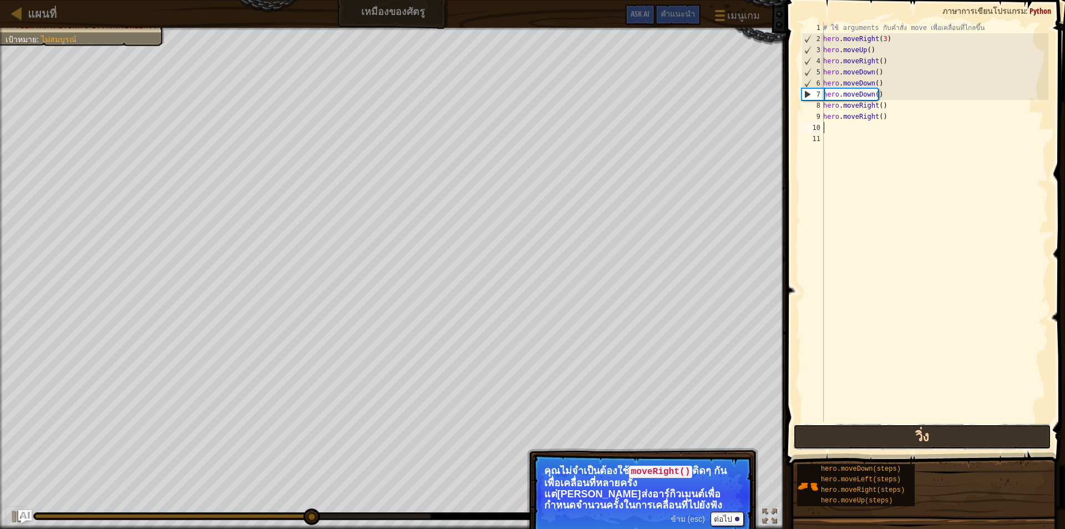
click at [986, 443] on button "วิ่ง" at bounding box center [922, 437] width 258 height 26
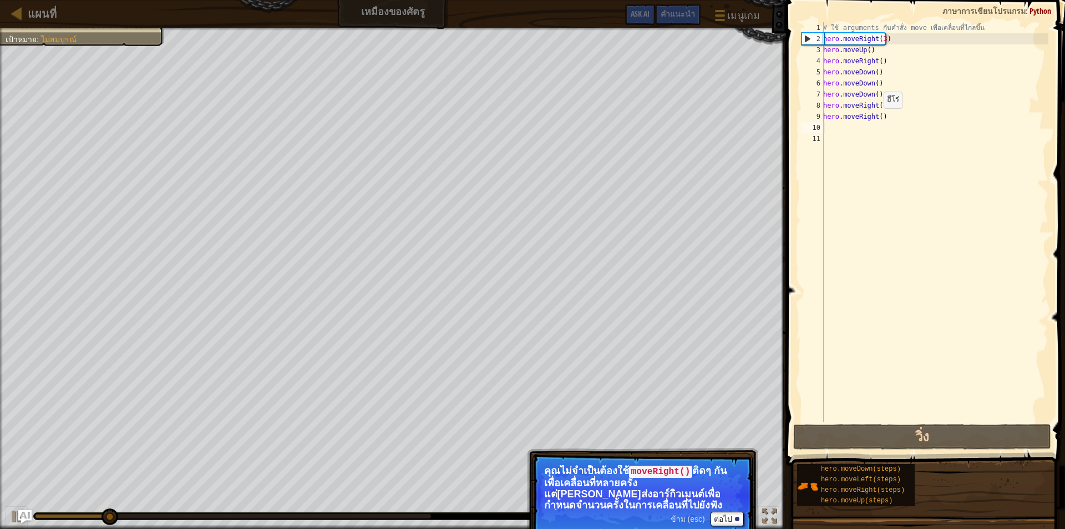
click at [878, 119] on div "# ใช้ arguments กับคำสั่ง move เพื่อเคลื่อนที่ไกลขึ้น hero . moveRight ( 3 ) he…" at bounding box center [934, 233] width 227 height 422
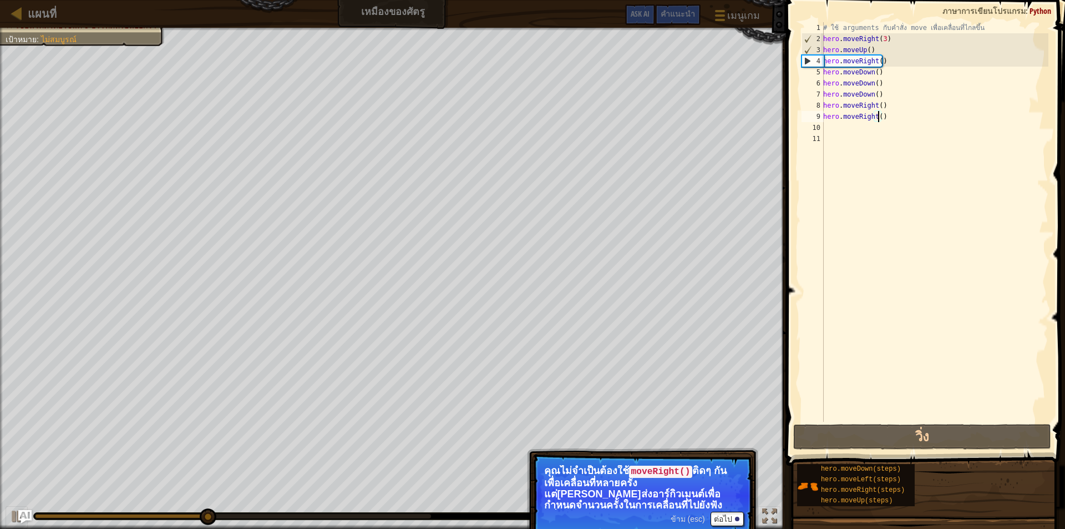
scroll to position [5, 4]
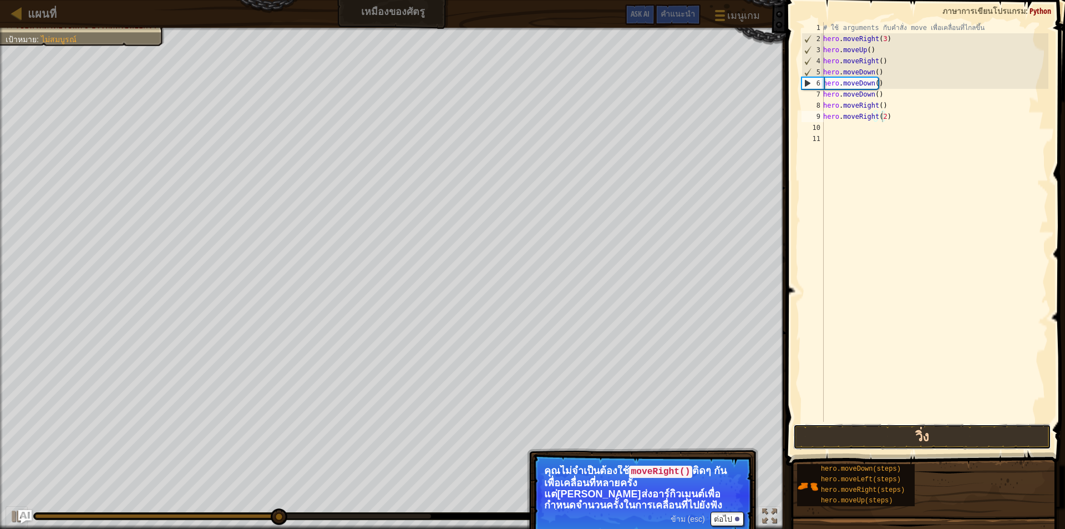
click at [935, 427] on button "วิ่ง" at bounding box center [922, 437] width 258 height 26
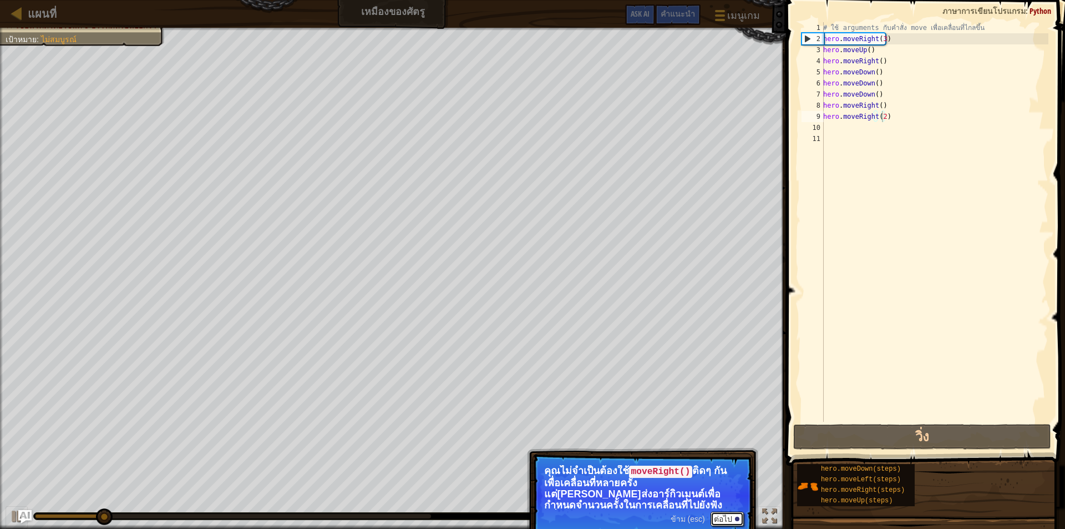
click at [726, 518] on button "ต่อไป" at bounding box center [727, 519] width 33 height 14
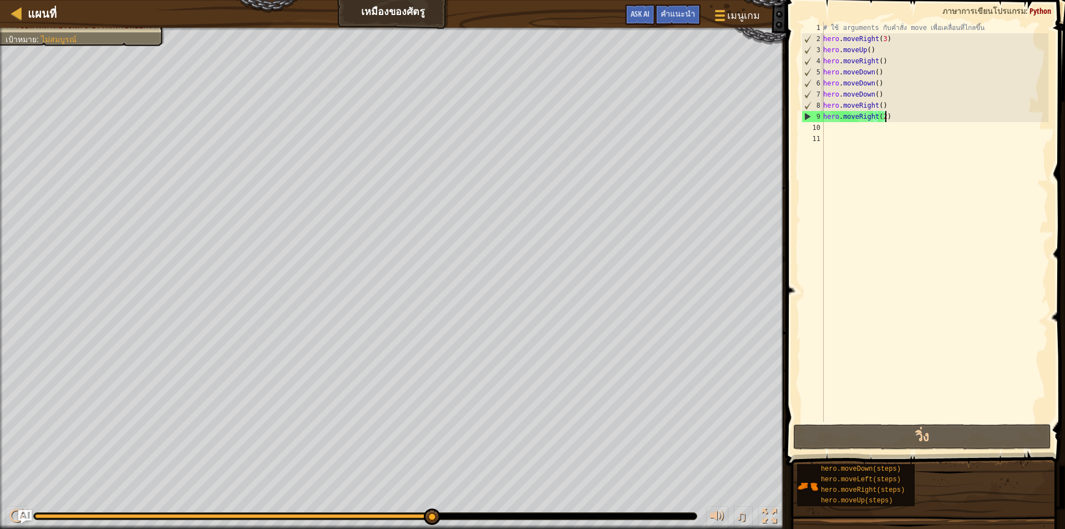
drag, startPoint x: 902, startPoint y: 115, endPoint x: 894, endPoint y: 108, distance: 11.0
click at [902, 114] on div "# ใช้ arguments กับคำสั่ง move เพื่อเคลื่อนที่ไกลขึ้น hero . moveRight ( 3 ) he…" at bounding box center [934, 233] width 227 height 422
click at [892, 106] on div "# ใช้ arguments กับคำสั่ง move เพื่อเคลื่อนที่ไกลขึ้น hero . moveRight ( 3 ) he…" at bounding box center [934, 233] width 227 height 422
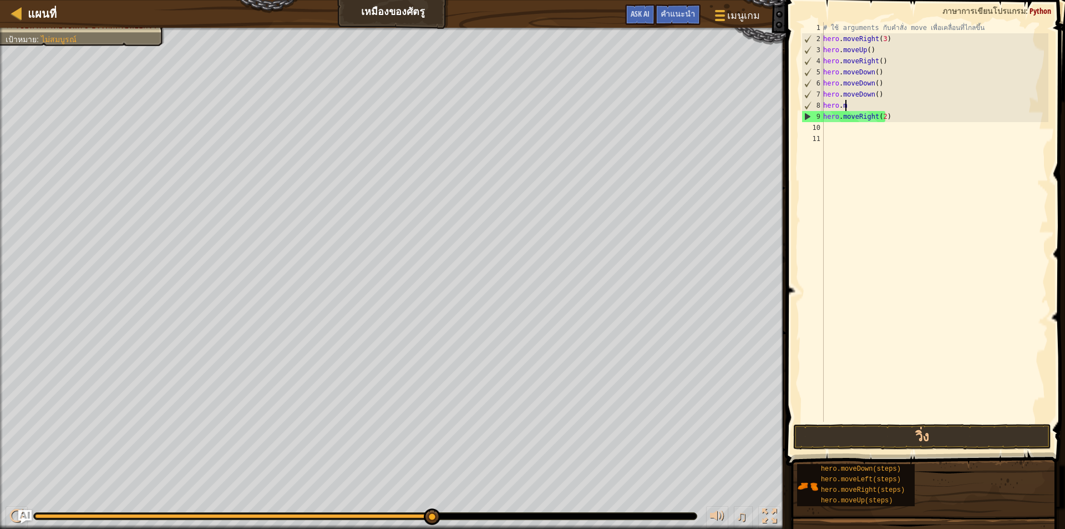
scroll to position [5, 0]
type textarea "h"
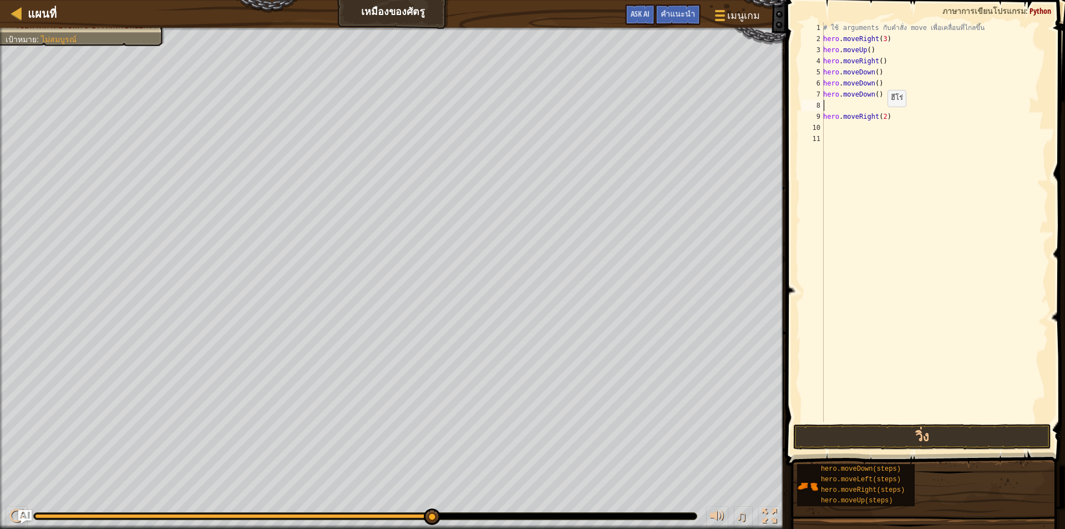
click at [882, 118] on div "# ใช้ arguments กับคำสั่ง move เพื่อเคลื่อนที่ไกลขึ้น hero . moveRight ( 3 ) he…" at bounding box center [934, 233] width 227 height 422
type textarea "hero.moveRight(3)"
click at [842, 119] on div "# ใช้ arguments กับคำสั่ง move เพื่อเคลื่อนที่ไกลขึ้น hero . moveRight ( 3 ) he…" at bounding box center [934, 233] width 227 height 422
click at [841, 114] on div "# ใช้ arguments กับคำสั่ง move เพื่อเคลื่อนที่ไกลขึ้น hero . moveRight ( 3 ) he…" at bounding box center [934, 233] width 227 height 422
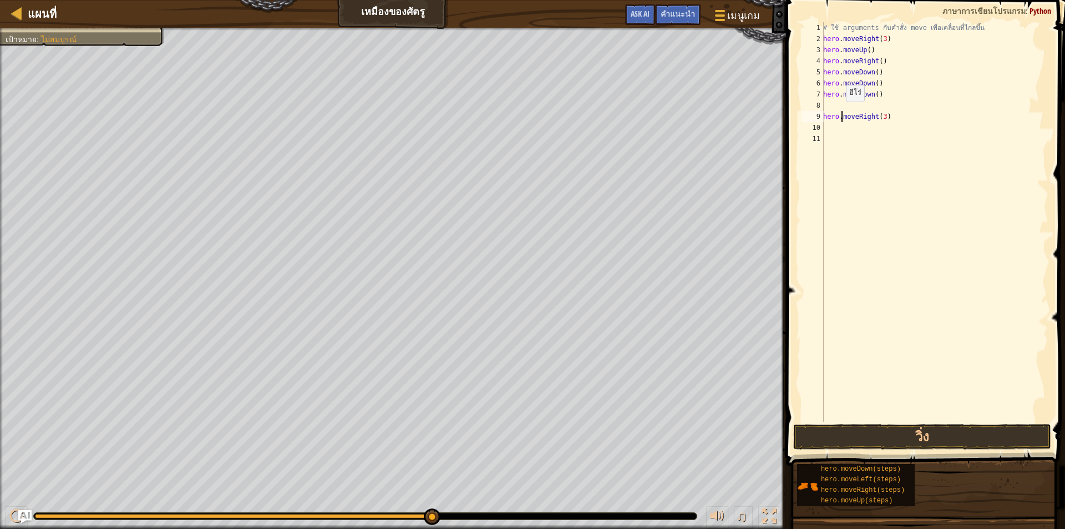
click at [839, 110] on div "# ใช้ arguments กับคำสั่ง move เพื่อเคลื่อนที่ไกลขึ้น hero . moveRight ( 3 ) he…" at bounding box center [934, 233] width 227 height 422
click at [823, 121] on div "9" at bounding box center [813, 116] width 22 height 11
click at [884, 91] on div "# ใช้ arguments กับคำสั่ง move เพื่อเคลื่อนที่ไกลขึ้น hero . moveRight ( 3 ) he…" at bounding box center [934, 233] width 227 height 422
type textarea "h"
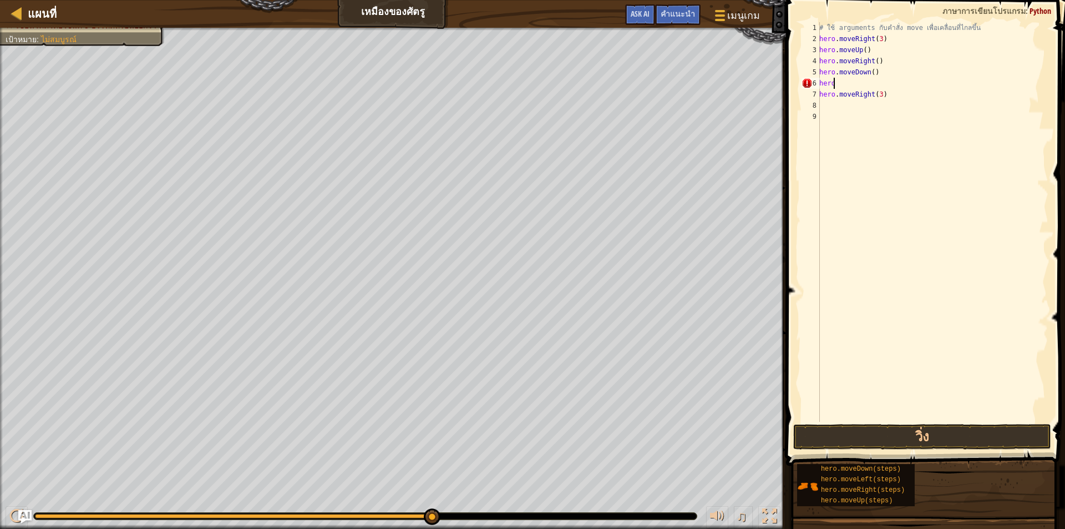
type textarea "h"
click at [868, 75] on div "# ใช้ arguments กับคำสั่ง move เพื่อเคลื่อนที่ไกลขึ้น hero . moveRight ( 3 ) he…" at bounding box center [932, 233] width 231 height 422
click at [871, 75] on div "# ใช้ arguments กับคำสั่ง move เพื่อเคลื่อนที่ไกลขึ้น hero . moveRight ( 3 ) he…" at bounding box center [932, 233] width 231 height 422
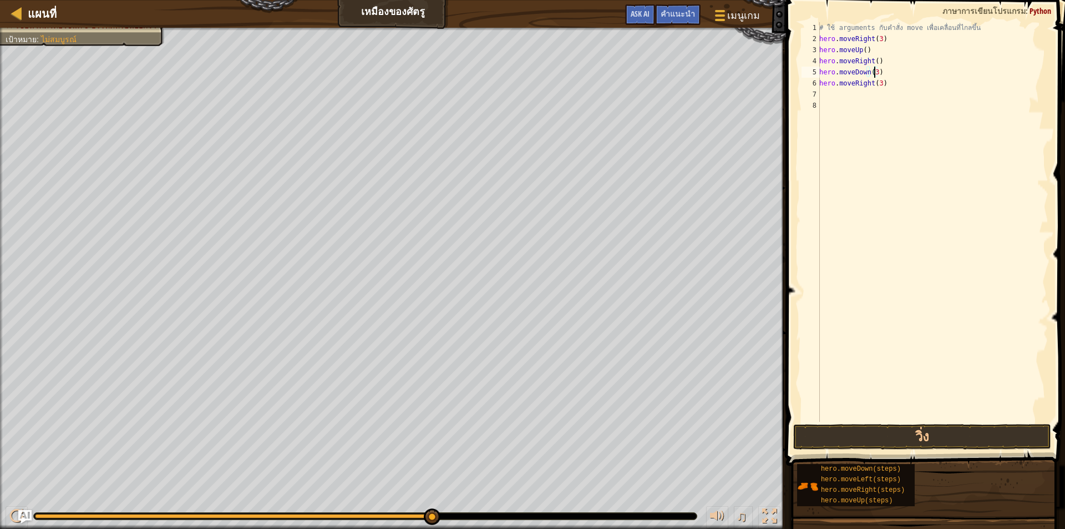
scroll to position [5, 4]
type textarea "hero.moveDown(3)"
click at [858, 424] on button "วิ่ง" at bounding box center [922, 437] width 258 height 26
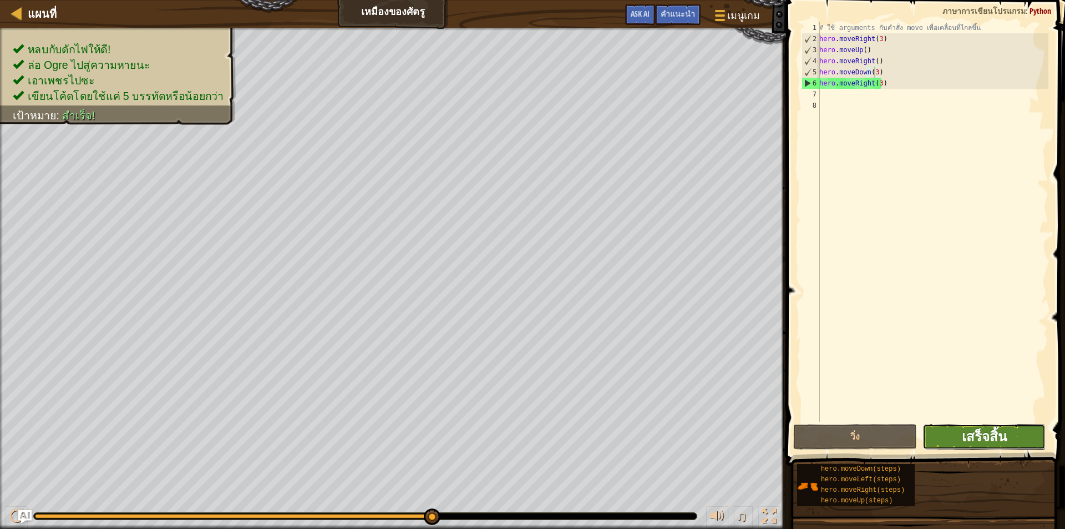
click at [993, 438] on span "เสร็จสิ้น" at bounding box center [984, 436] width 45 height 18
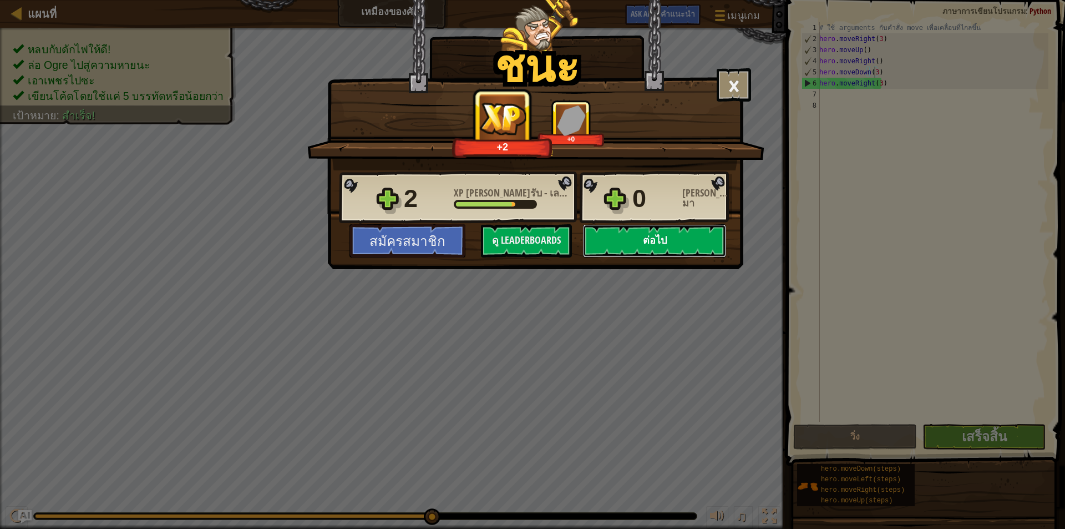
click at [666, 242] on button "ต่อไป" at bounding box center [654, 240] width 143 height 33
select select "th"
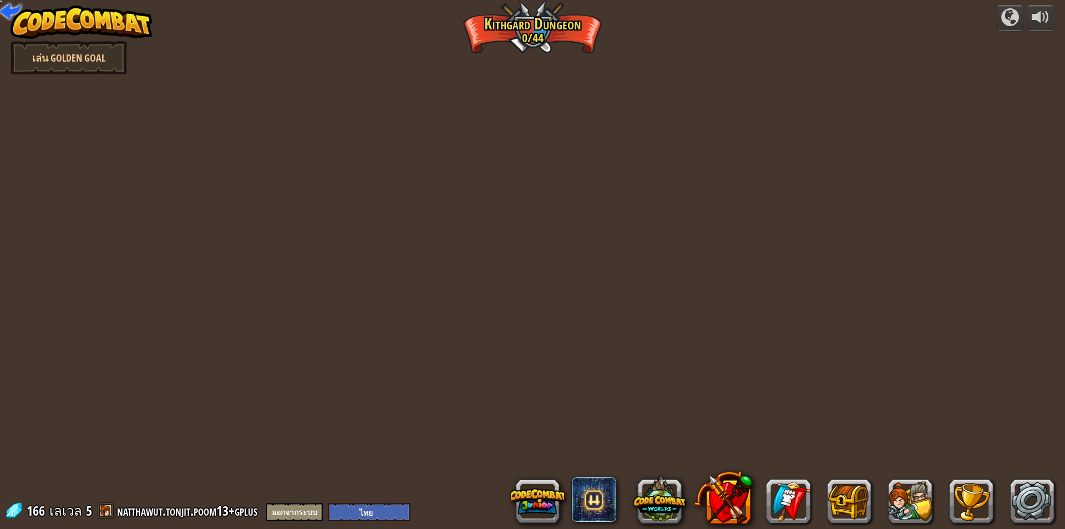
select select "th"
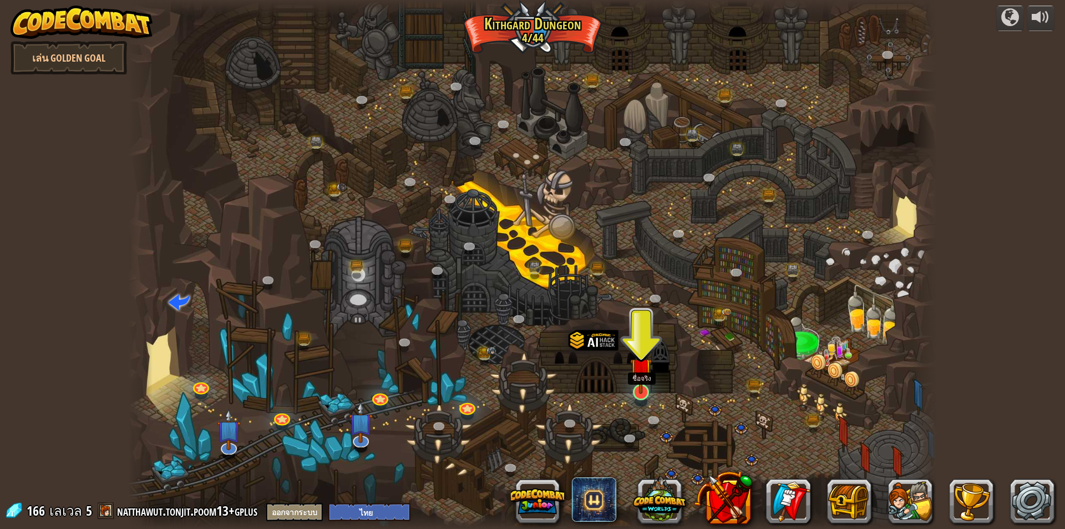
click at [645, 392] on img at bounding box center [641, 368] width 22 height 50
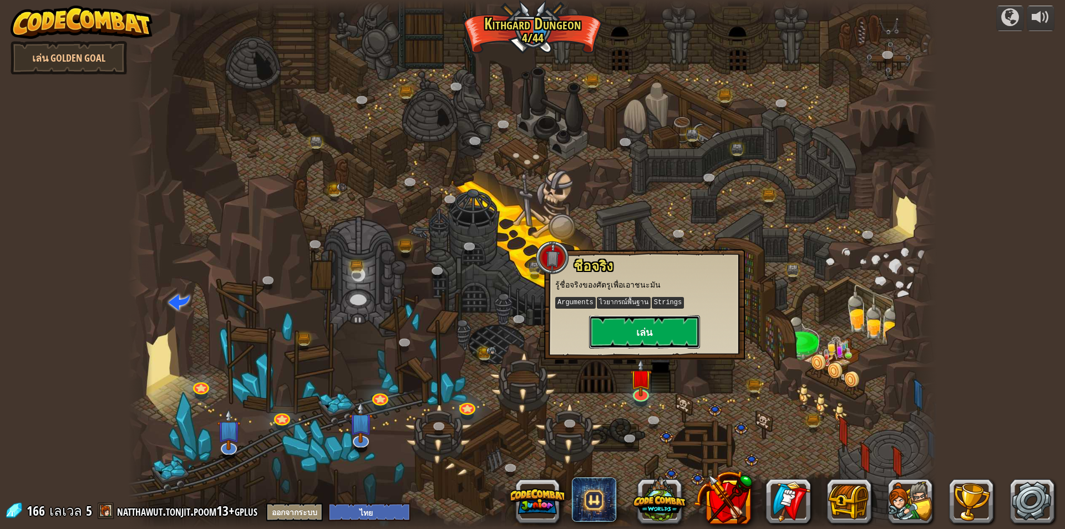
click at [640, 338] on button "เล่น" at bounding box center [644, 331] width 111 height 33
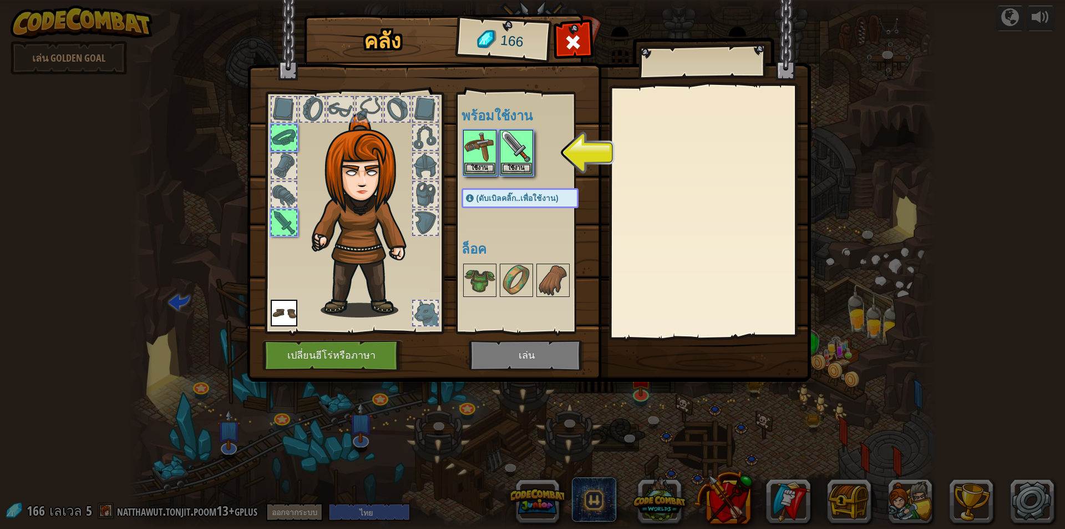
click at [503, 123] on h4 "พร้อมใช้งาน" at bounding box center [531, 115] width 139 height 14
click at [517, 136] on img at bounding box center [516, 146] width 31 height 31
click at [517, 156] on img at bounding box center [516, 146] width 31 height 31
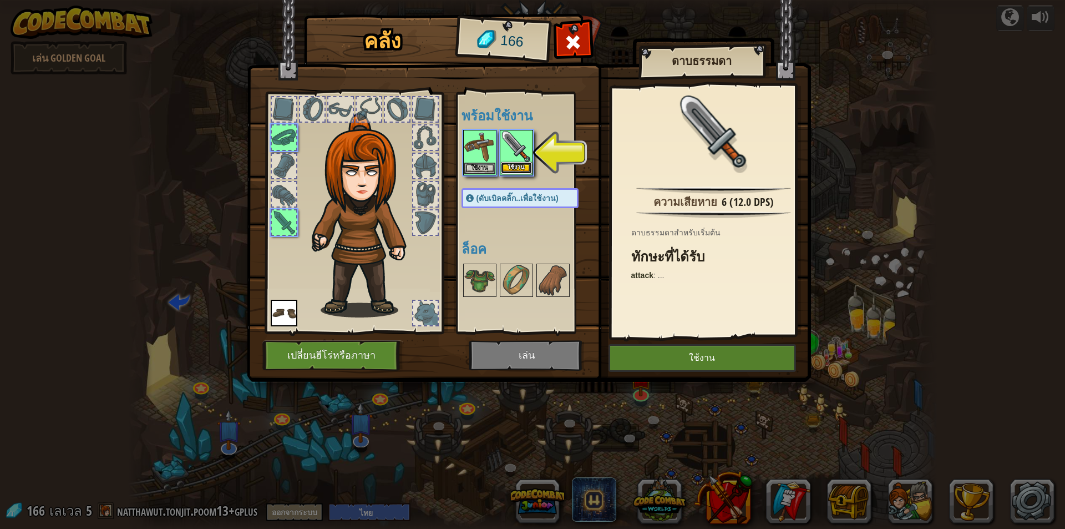
click at [517, 166] on button "ใช้งาน" at bounding box center [516, 168] width 31 height 12
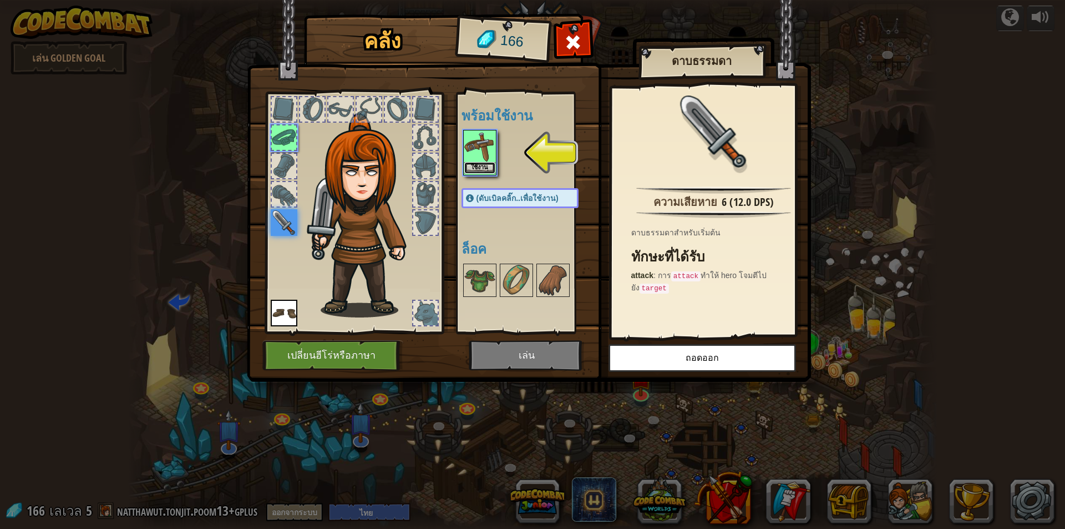
click at [486, 169] on button "ใช้งาน" at bounding box center [479, 168] width 31 height 12
click at [486, 169] on div "พร้อมใช้งาน ใช้งาน ใช้งาน ใช้งาน (ดับเบิลคลิ๊ก..เพื่อใช้งาน) ล็อค" at bounding box center [531, 212] width 139 height 231
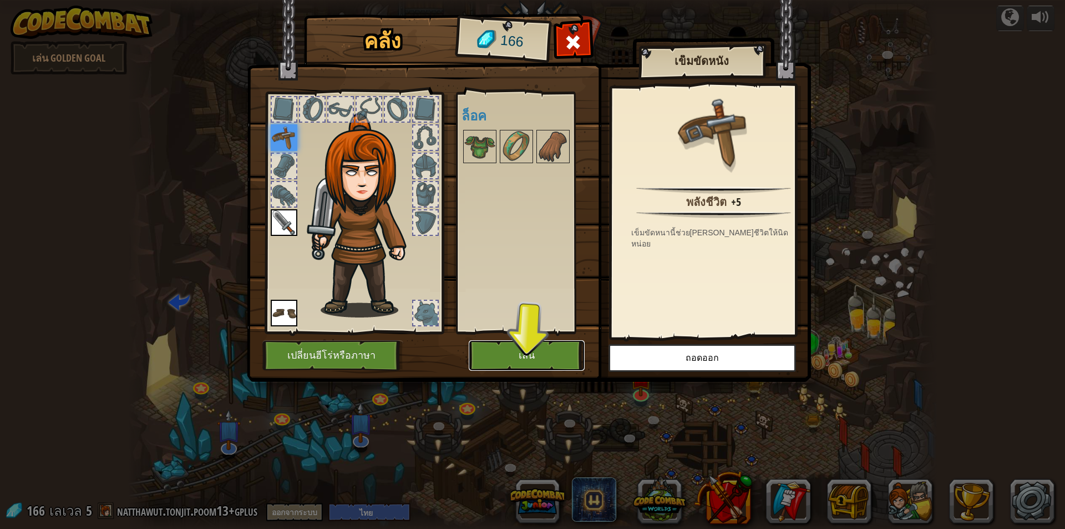
click at [537, 360] on button "เล่น" at bounding box center [527, 355] width 116 height 31
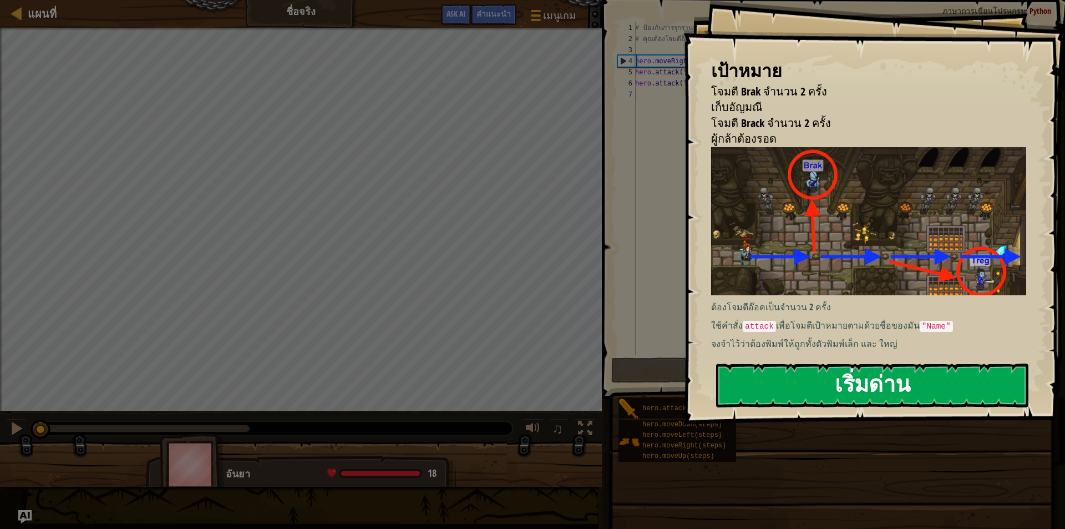
click at [843, 379] on button "เริ่มด่าน" at bounding box center [872, 385] width 312 height 44
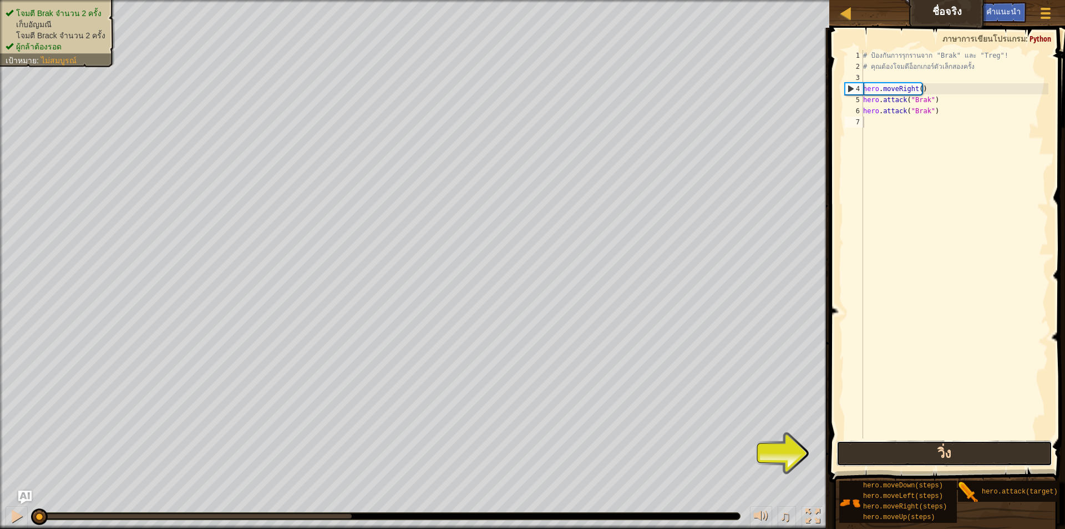
click at [920, 451] on button "วิ่ง" at bounding box center [945, 454] width 216 height 26
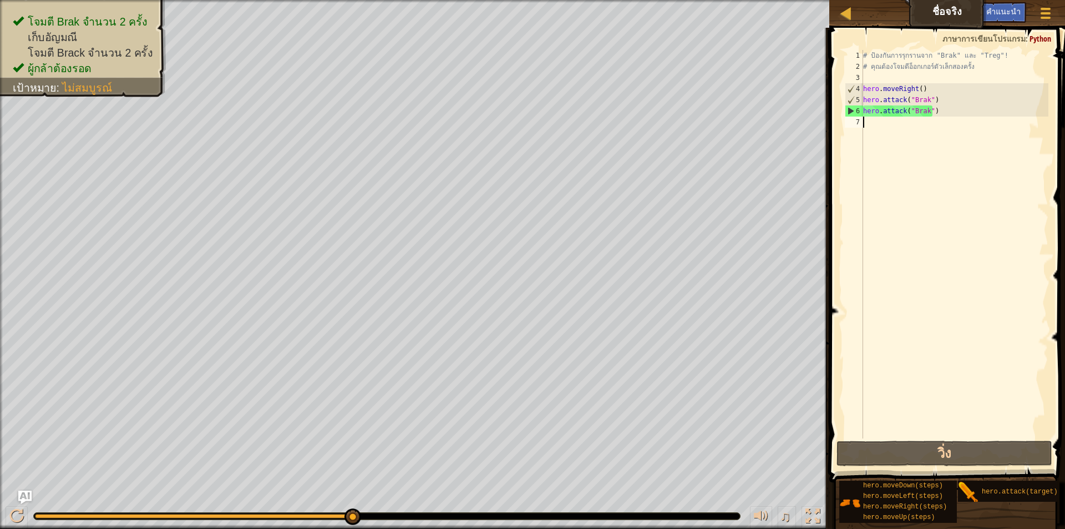
scroll to position [5, 0]
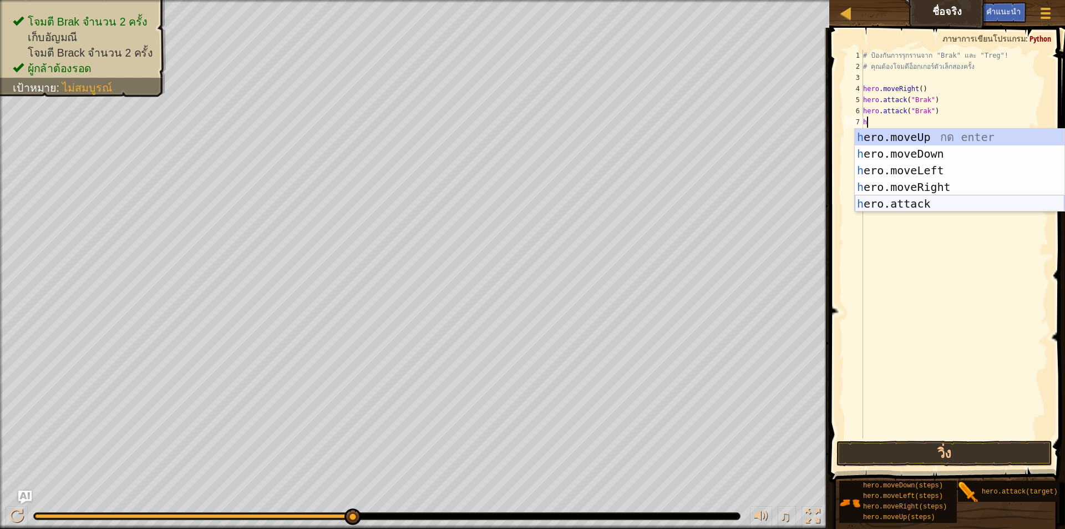
click at [919, 204] on div "h ero.moveUp กด enter h ero.moveDown กด enter h ero.moveLeft กด enter h ero.mov…" at bounding box center [960, 187] width 210 height 117
type textarea "hero.attack("Enemy Name")"
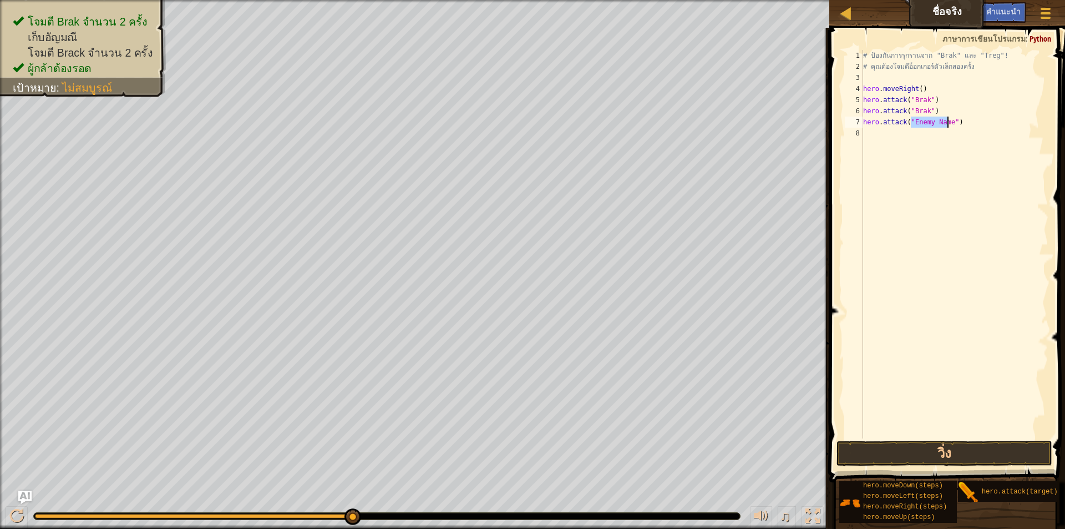
click at [982, 129] on div "# ป้องกันการรุกรานจาก "Brak" และ "Treg"! # คุณต้องโจมตีอ็อกเกอร์ตัวเล็กสองครั้ง…" at bounding box center [955, 255] width 188 height 411
type textarea "h"
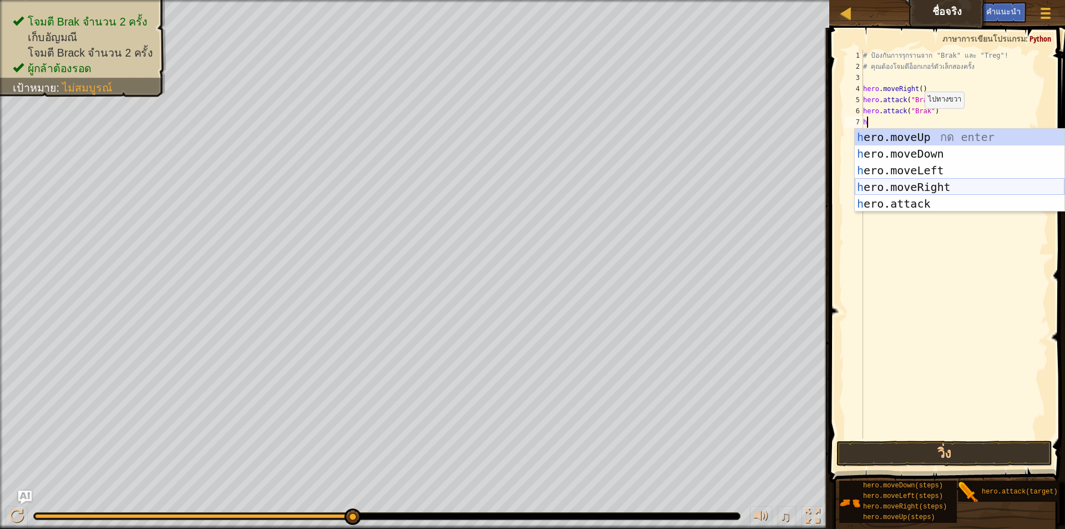
click at [932, 179] on div "h ero.moveUp กด enter h ero.moveDown กด enter h ero.moveLeft กด enter h ero.mov…" at bounding box center [960, 187] width 210 height 117
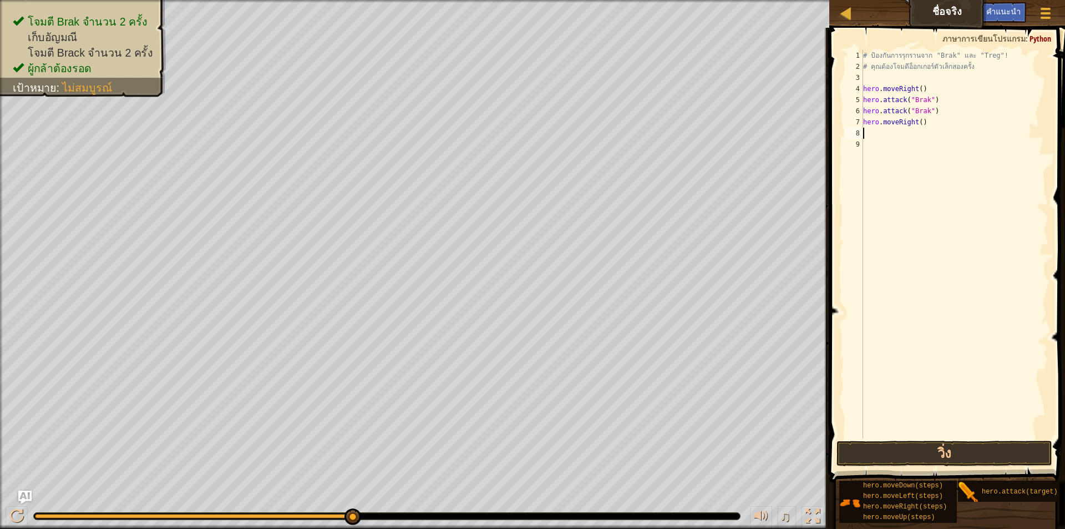
click at [920, 125] on div "# ป้องกันการรุกรานจาก "Brak" และ "Treg"! # คุณต้องโจมตีอ็อกเกอร์ตัวเล็กสองครั้ง…" at bounding box center [955, 255] width 188 height 411
click at [917, 125] on div "# ป้องกันการรุกรานจาก "Brak" และ "Treg"! # คุณต้องโจมตีอ็อกเกอร์ตัวเล็กสองครั้ง…" at bounding box center [955, 255] width 188 height 411
click at [919, 453] on button "วิ่ง" at bounding box center [945, 454] width 216 height 26
type textarea "hero.moveRight(1)"
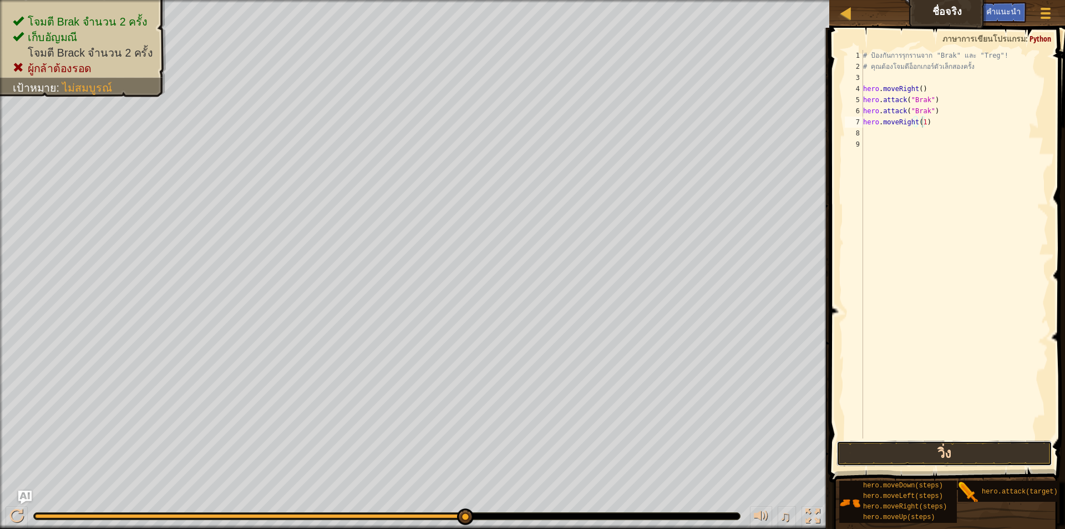
click at [918, 443] on button "วิ่ง" at bounding box center [945, 454] width 216 height 26
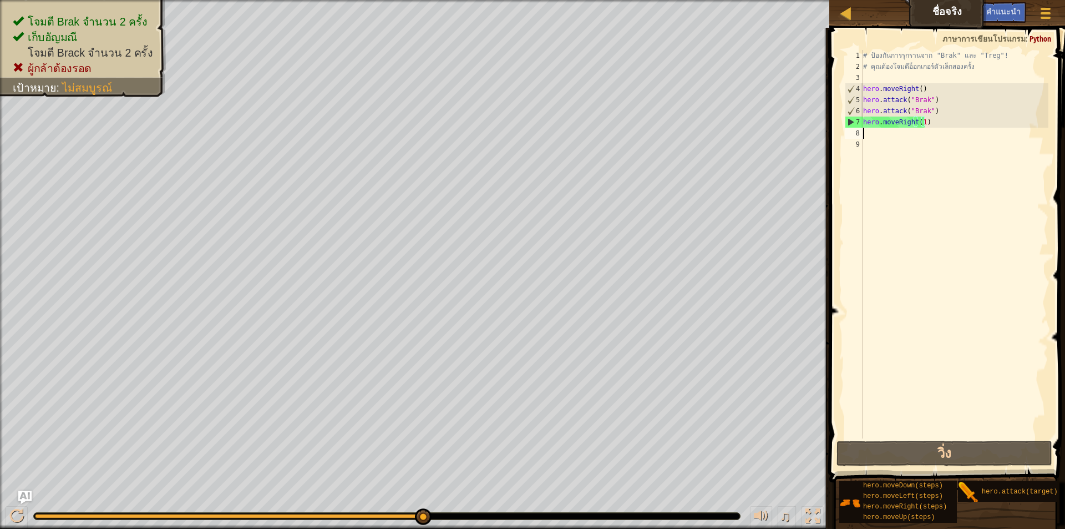
click at [889, 138] on div "# ป้องกันการรุกรานจาก "Brak" และ "Treg"! # คุณต้องโจมตีอ็อกเกอร์ตัวเล็กสองครั้ง…" at bounding box center [955, 255] width 188 height 411
type textarea "h"
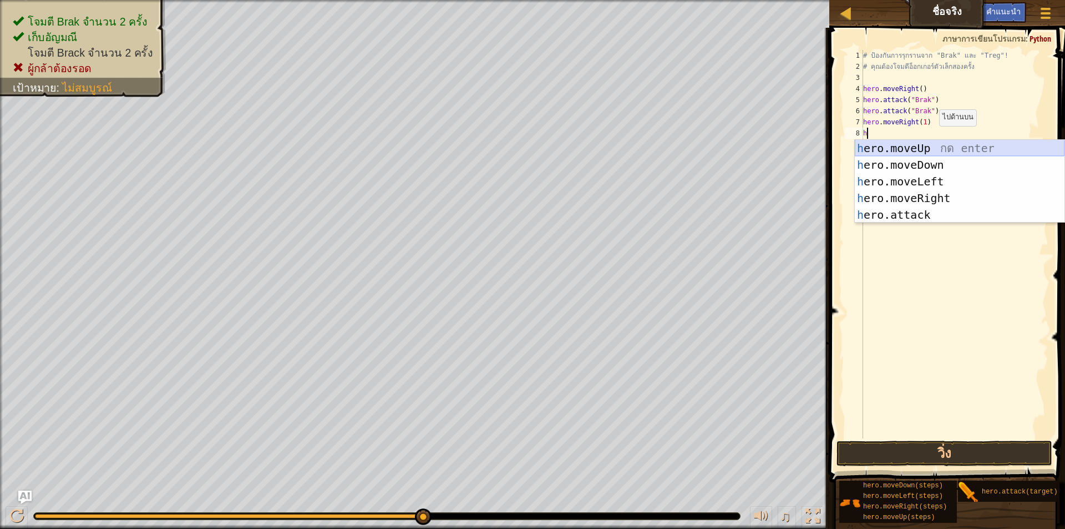
click at [934, 149] on div "h ero.moveUp กด enter h ero.moveDown กด enter h ero.moveLeft กด enter h ero.mov…" at bounding box center [960, 198] width 210 height 117
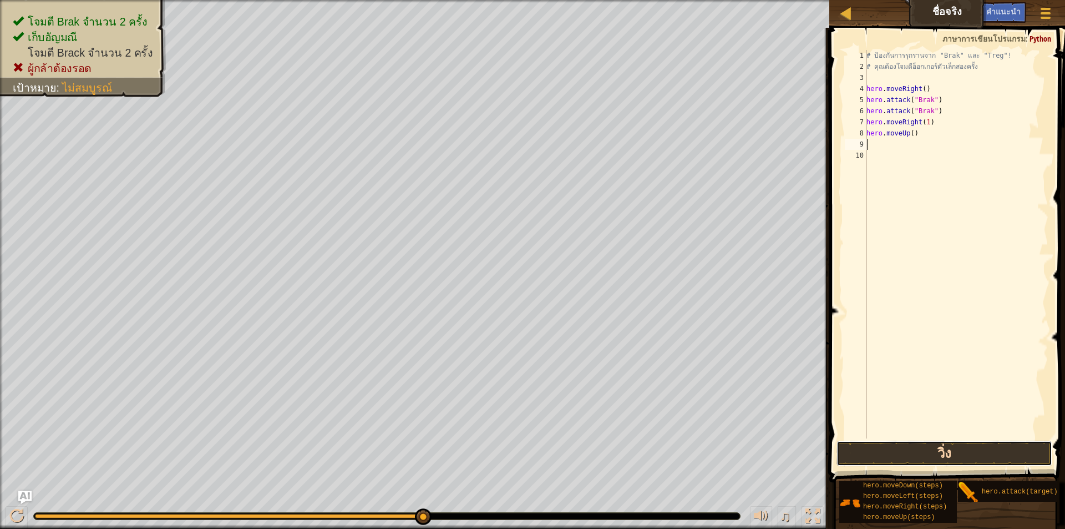
click at [921, 453] on button "วิ่ง" at bounding box center [945, 454] width 216 height 26
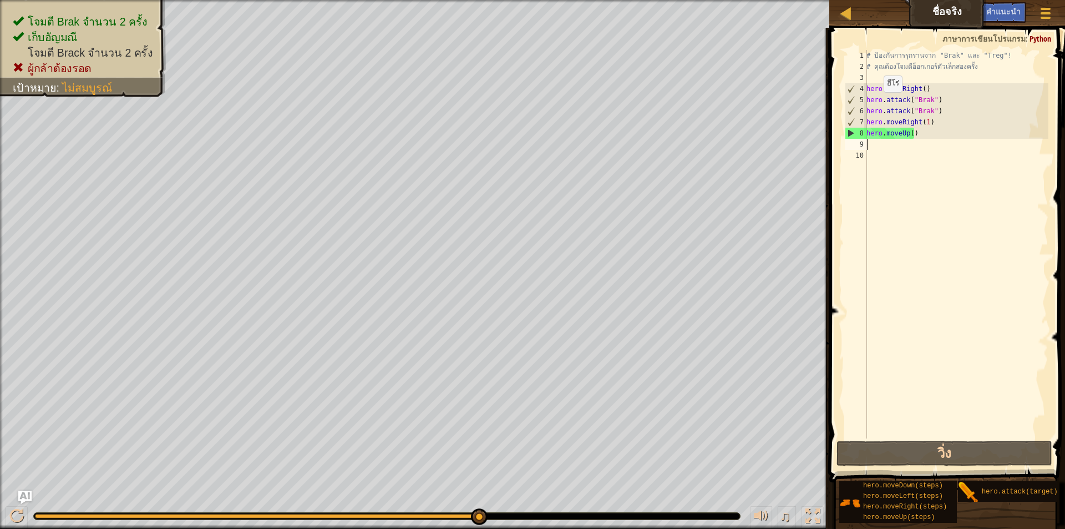
type textarea "h"
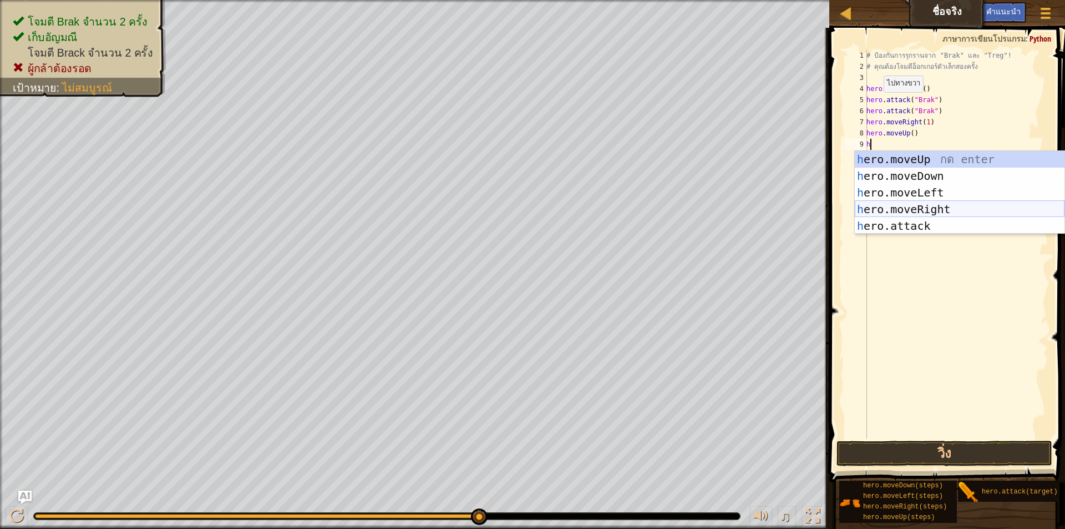
click at [885, 205] on div "h ero.moveUp กด enter h ero.moveDown กด enter h ero.moveLeft กด enter h ero.mov…" at bounding box center [960, 209] width 210 height 117
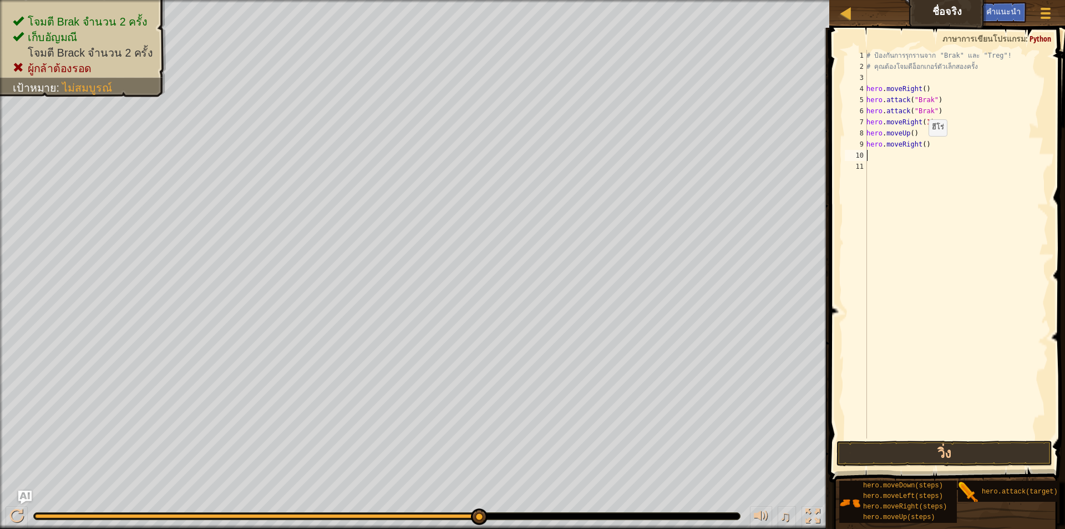
click at [923, 147] on div "# ป้องกันการรุกรานจาก "Brak" และ "Treg"! # คุณต้องโจมตีอ็อกเกอร์ตัวเล็กสองครั้ง…" at bounding box center [956, 255] width 184 height 411
click at [949, 457] on button "วิ่ง" at bounding box center [945, 454] width 216 height 26
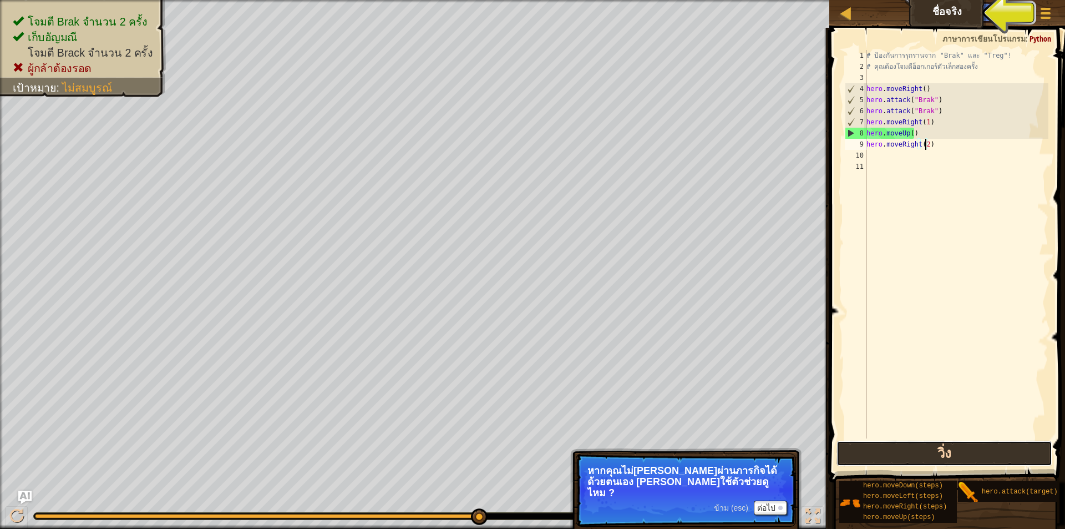
click at [851, 453] on button "วิ่ง" at bounding box center [945, 454] width 216 height 26
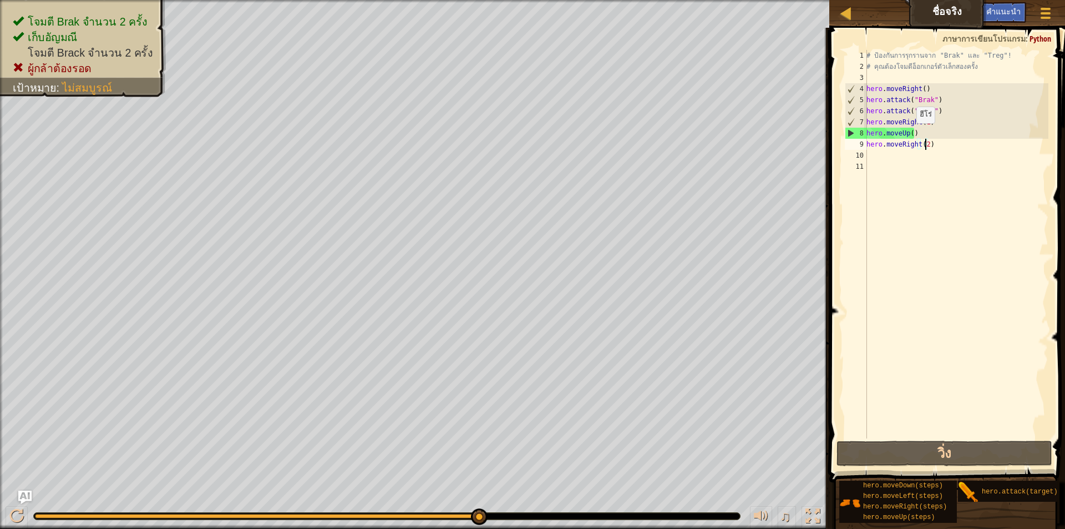
click at [910, 134] on div "# ป้องกันการรุกรานจาก "Brak" และ "Treg"! # คุณต้องโจมตีอ็อกเกอร์ตัวเล็กสองครั้ง…" at bounding box center [956, 255] width 184 height 411
click at [947, 442] on button "วิ่ง" at bounding box center [945, 454] width 216 height 26
drag, startPoint x: 949, startPoint y: 109, endPoint x: 851, endPoint y: 109, distance: 97.6
click at [851, 109] on div "hero.moveUp() 1 2 3 4 5 6 7 8 9 10 11 # ป้องกันการรุกรานจาก "Brak" และ "Treg"! …" at bounding box center [946, 244] width 206 height 388
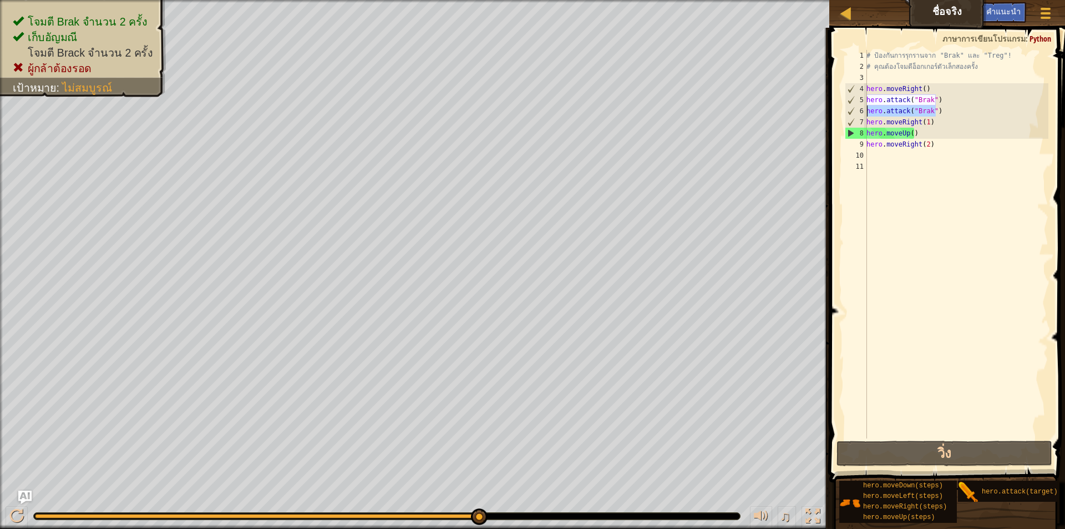
click at [924, 133] on div "# ป้องกันการรุกรานจาก "Brak" และ "Treg"! # คุณต้องโจมตีอ็อกเกอร์ตัวเล็กสองครั้ง…" at bounding box center [956, 255] width 184 height 411
type textarea "hero.moveUp()"
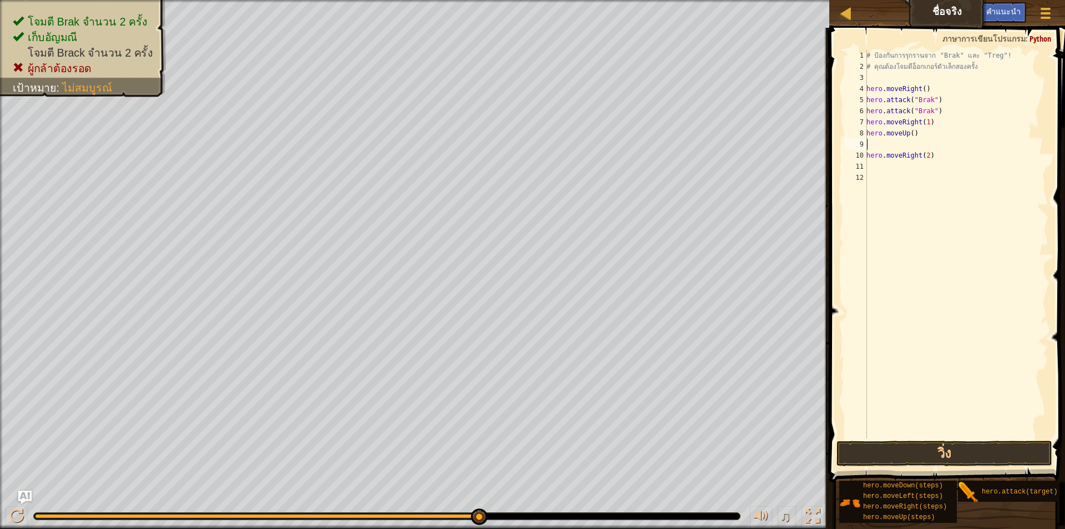
paste textarea "hero.attack("Brak")"
click at [950, 443] on button "วิ่ง" at bounding box center [945, 454] width 216 height 26
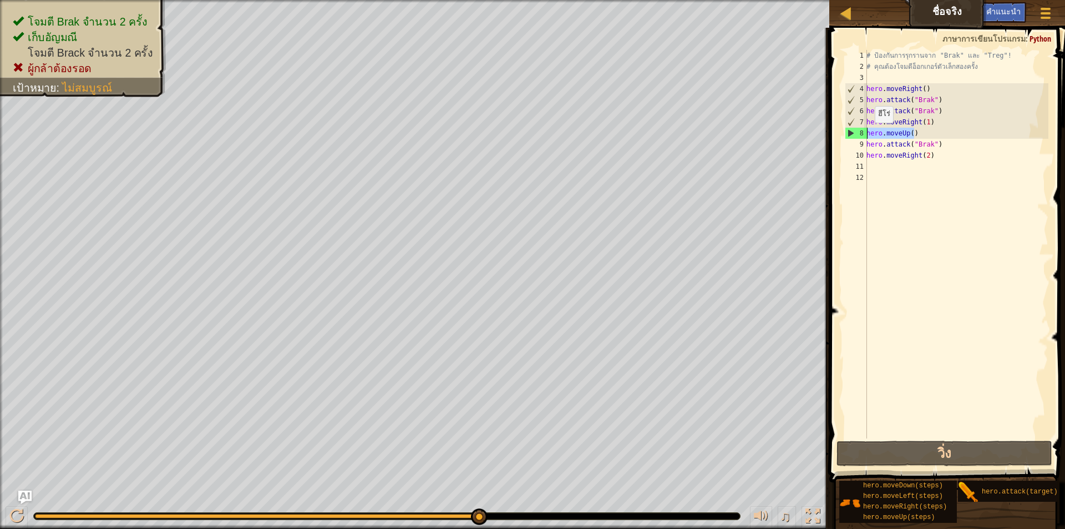
drag, startPoint x: 922, startPoint y: 134, endPoint x: 858, endPoint y: 134, distance: 64.4
click at [858, 134] on div "hero.attack("Brak") 1 2 3 4 5 6 7 8 9 10 11 12 # ป้องกันการรุกรานจาก "Brak" และ…" at bounding box center [946, 244] width 206 height 388
type textarea "hero.moveUp()"
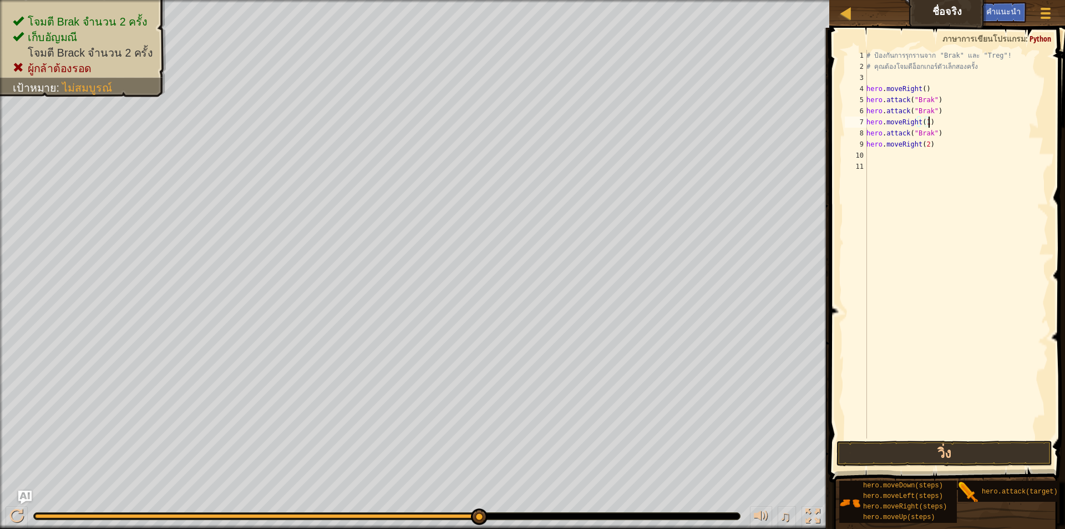
click at [935, 149] on div "# ป้องกันการรุกรานจาก "Brak" และ "Treg"! # คุณต้องโจมตีอ็อกเกอร์ตัวเล็กสองครั้ง…" at bounding box center [956, 255] width 184 height 411
type textarea "hero.moveRight(2)"
click at [937, 446] on button "วิ่ง" at bounding box center [945, 454] width 216 height 26
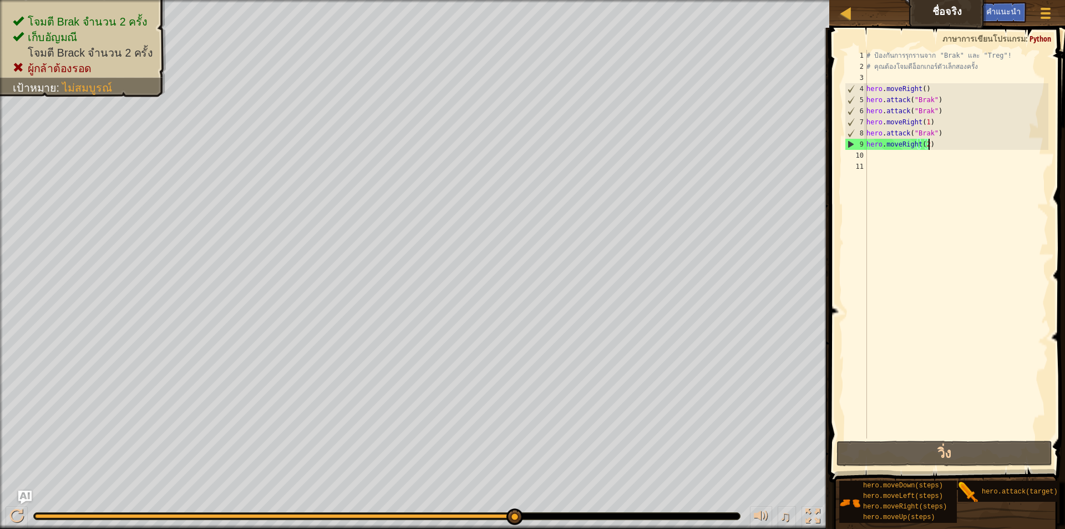
click at [936, 157] on div "# ป้องกันการรุกรานจาก "Brak" และ "Treg"! # คุณต้องโจมตีอ็อกเกอร์ตัวเล็กสองครั้ง…" at bounding box center [956, 255] width 184 height 411
paste textarea "hero.attack("Brak")"
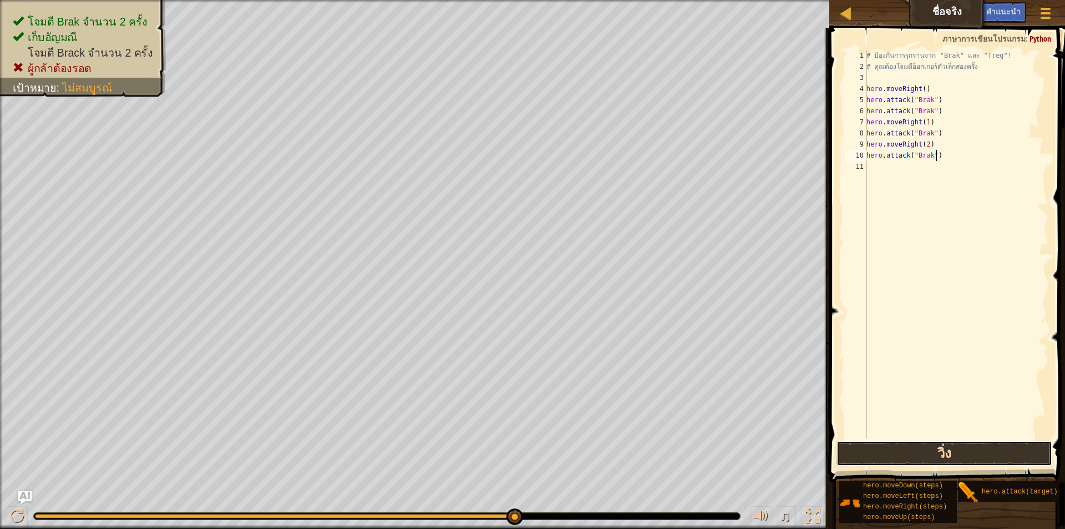
click at [965, 459] on button "วิ่ง" at bounding box center [945, 454] width 216 height 26
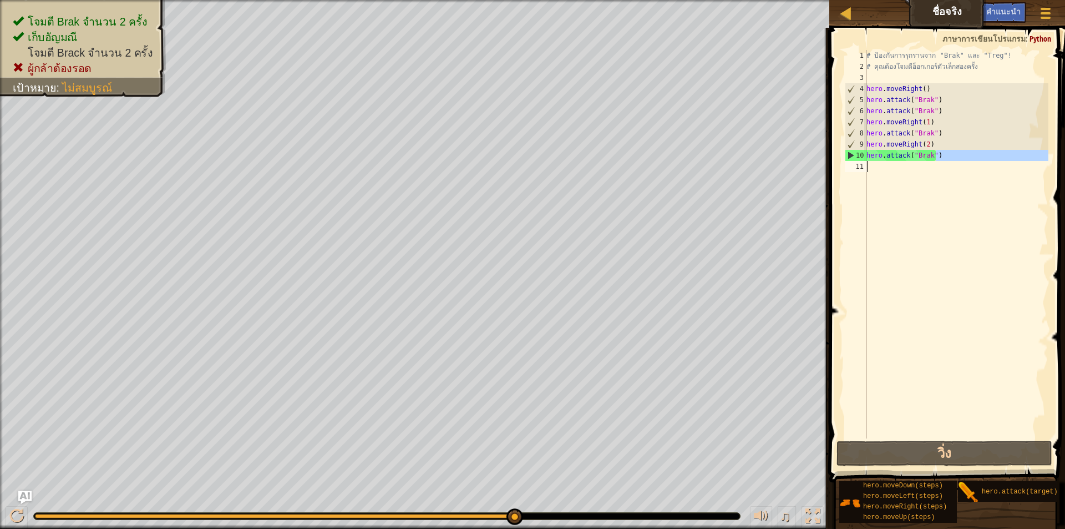
drag, startPoint x: 942, startPoint y: 157, endPoint x: 871, endPoint y: 163, distance: 71.3
click at [871, 163] on div "# ป้องกันการรุกรานจาก "Brak" และ "Treg"! # คุณต้องโจมตีอ็อกเกอร์ตัวเล็กสองครั้ง…" at bounding box center [956, 255] width 184 height 411
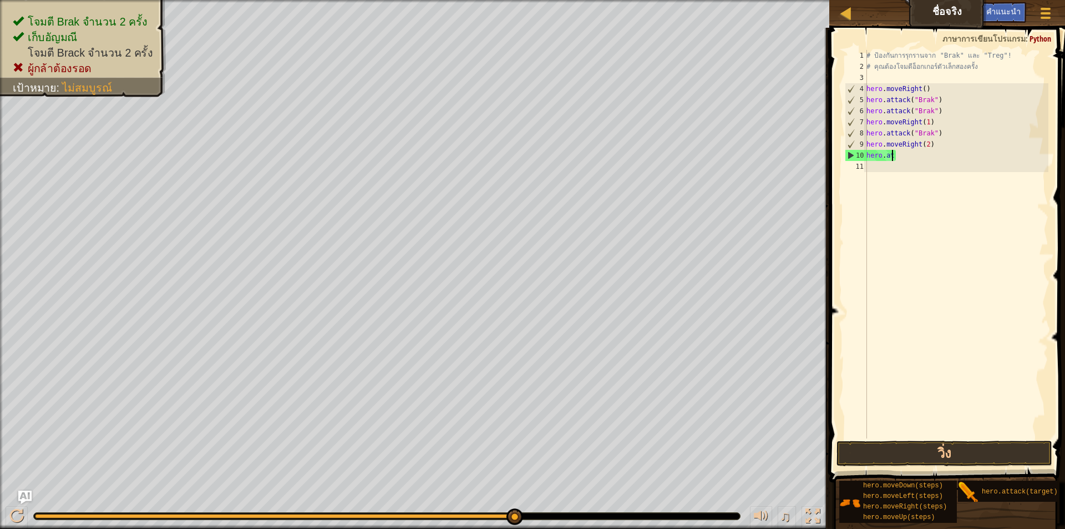
type textarea "h"
click at [947, 190] on div "# ป้องกันการรุกรานจาก "Brak" และ "Treg"! # คุณต้องโจมตีอ็อกเกอร์ตัวเล็กสองครั้ง…" at bounding box center [956, 255] width 184 height 411
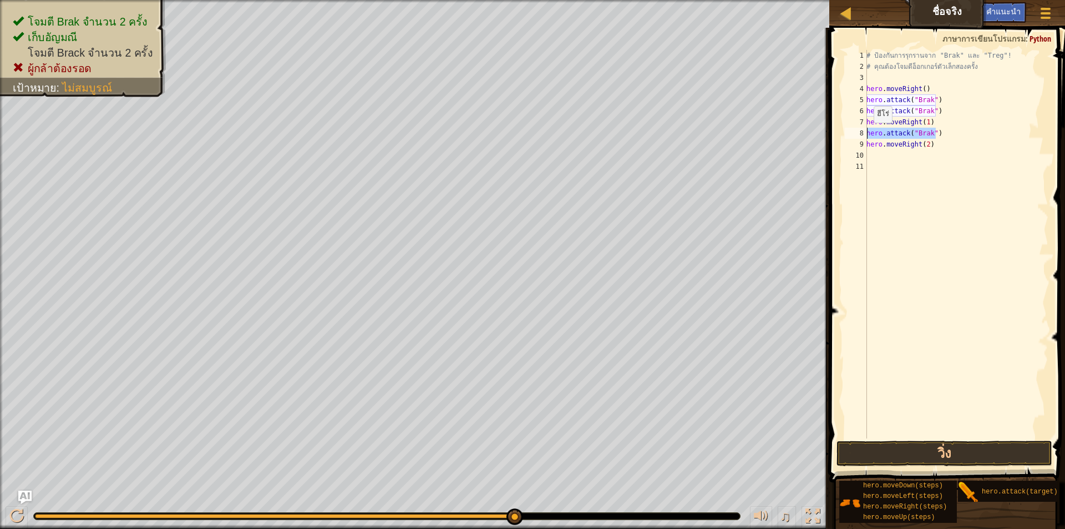
drag, startPoint x: 946, startPoint y: 135, endPoint x: 864, endPoint y: 137, distance: 82.1
click at [864, 137] on div "1 2 3 4 5 6 7 8 9 10 11 # ป้องกันการรุกรานจาก "Brak" และ "Treg"! # คุณต้องโจมตี…" at bounding box center [946, 244] width 206 height 388
type textarea "hero.attack("Brak")"
drag, startPoint x: 937, startPoint y: 131, endPoint x: 846, endPoint y: 135, distance: 90.5
click at [846, 135] on div "hero.moveRight(1) 1 2 3 4 5 6 7 8 9 10 # ป้องกันการรุกรานจาก "Brak" และ "Treg"!…" at bounding box center [946, 244] width 206 height 388
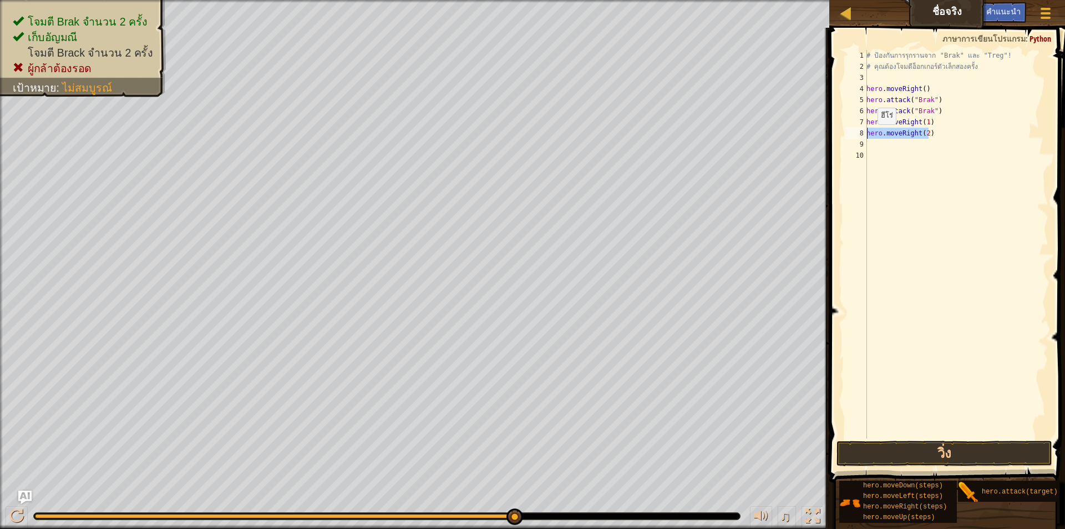
type textarea "hero.moveRight(2)"
click at [920, 453] on button "วิ่ง" at bounding box center [945, 454] width 216 height 26
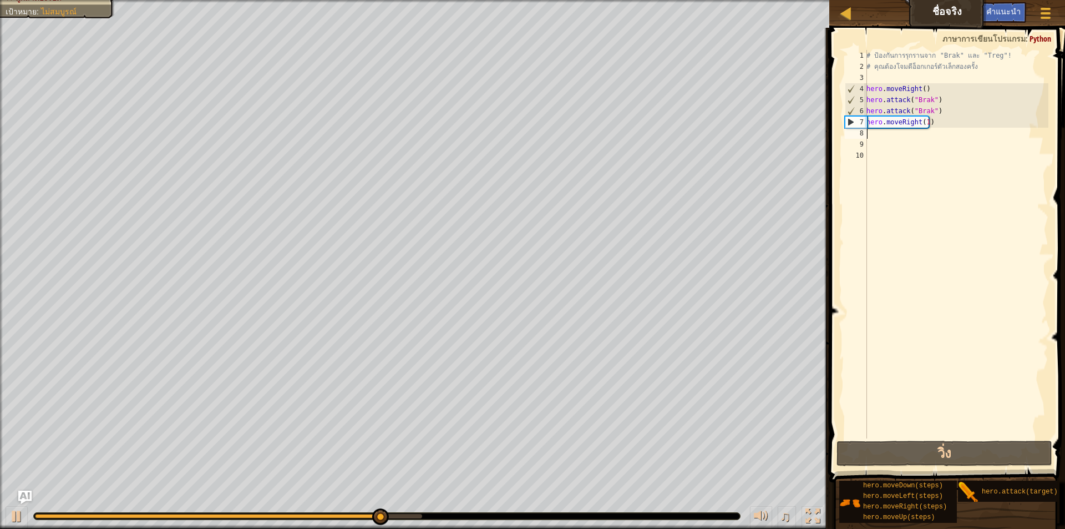
paste textarea "hero.attack("Brak")"
type textarea "hero.attack("Brak")"
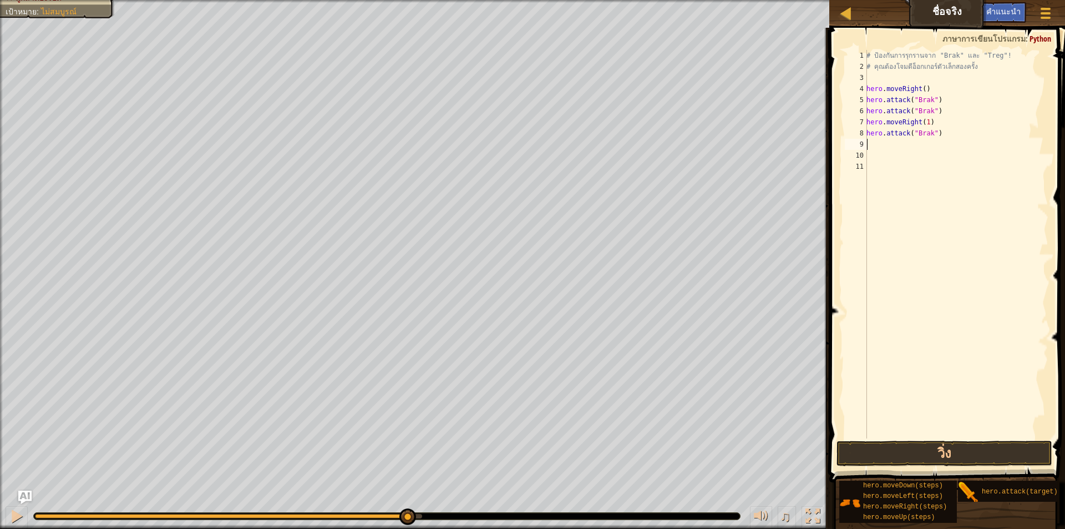
paste textarea "hero.attack("Brak")"
click at [924, 453] on button "วิ่ง" at bounding box center [945, 454] width 216 height 26
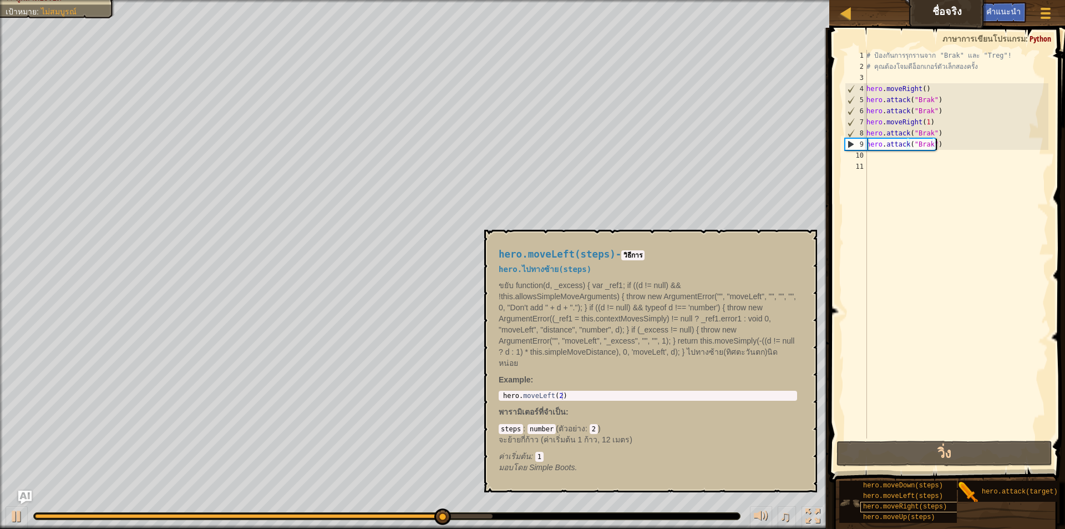
scroll to position [0, 0]
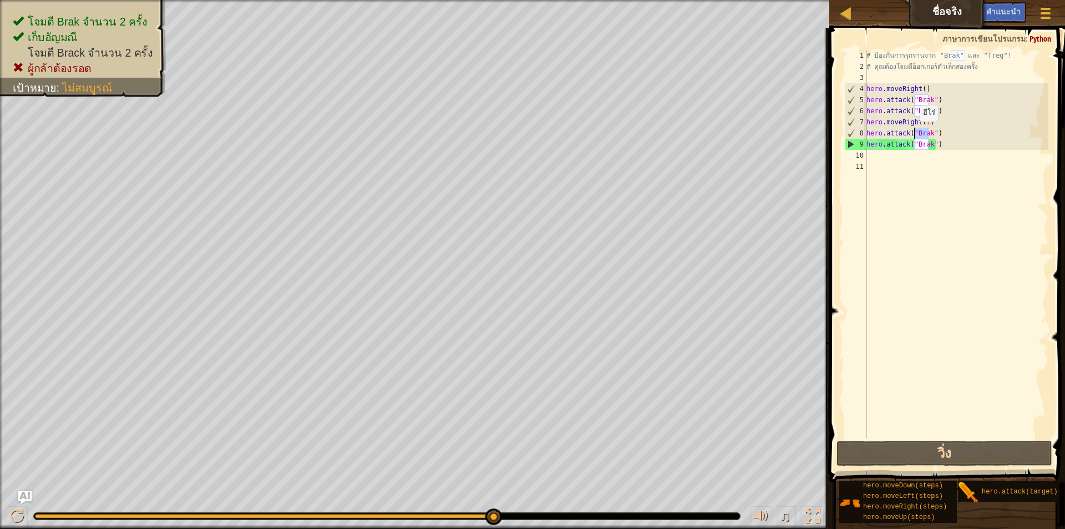
drag, startPoint x: 930, startPoint y: 132, endPoint x: 914, endPoint y: 133, distance: 16.7
click at [914, 133] on div "# ป้องกันการรุกรานจาก "Brak" และ "Treg"! # คุณต้องโจมตีอ็อกเกอร์ตัวเล็กสองครั้ง…" at bounding box center [956, 255] width 184 height 411
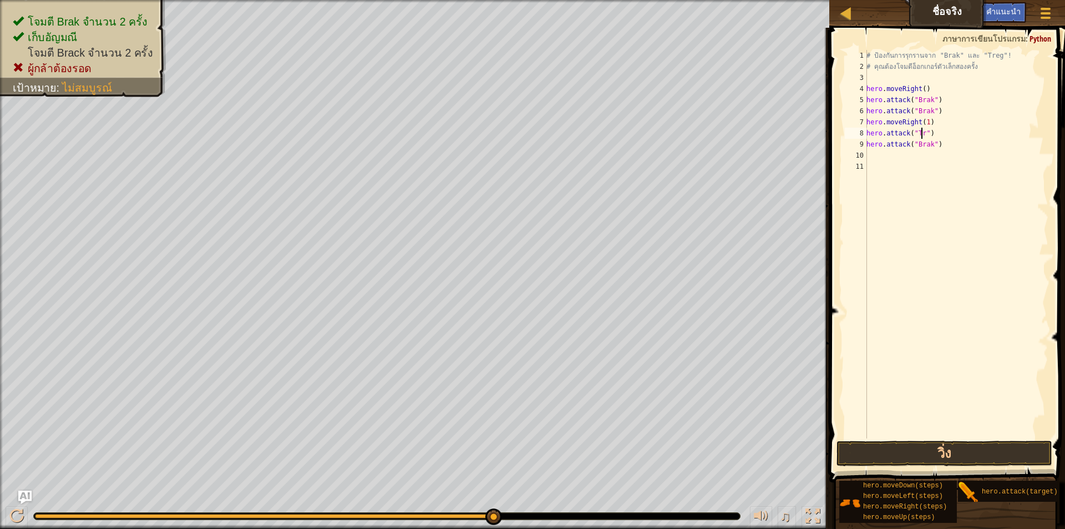
scroll to position [5, 5]
drag, startPoint x: 926, startPoint y: 134, endPoint x: 914, endPoint y: 134, distance: 11.7
click at [914, 134] on div "# ป้องกันการรุกรานจาก "Brak" และ "Treg"! # คุณต้องโจมตีอ็อกเกอร์ตัวเล็กสองครั้ง…" at bounding box center [956, 255] width 184 height 411
click at [914, 134] on div "# ป้องกันการรุกรานจาก "Brak" และ "Treg"! # คุณต้องโจมตีอ็อกเกอร์ตัวเล็กสองครั้ง…" at bounding box center [956, 244] width 184 height 388
drag, startPoint x: 914, startPoint y: 134, endPoint x: 929, endPoint y: 134, distance: 14.4
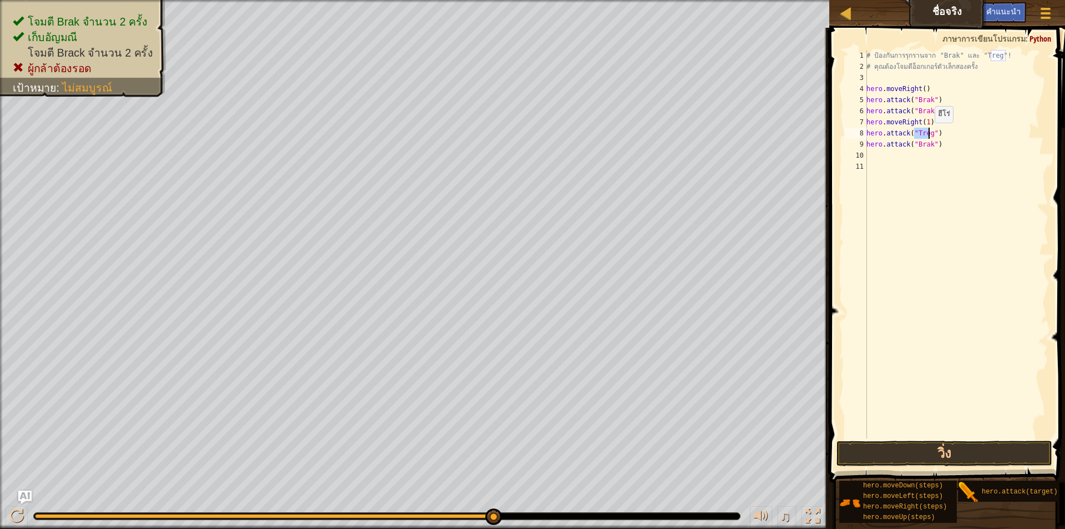
click at [929, 134] on div "# ป้องกันการรุกรานจาก "Brak" และ "Treg"! # คุณต้องโจมตีอ็อกเกอร์ตัวเล็กสองครั้ง…" at bounding box center [956, 255] width 184 height 411
click at [925, 144] on div "# ป้องกันการรุกรานจาก "Brak" และ "Treg"! # คุณต้องโจมตีอ็อกเกอร์ตัวเล็กสองครั้ง…" at bounding box center [956, 255] width 184 height 411
paste textarea "Treg"
type textarea "hero.attack("Treg")"
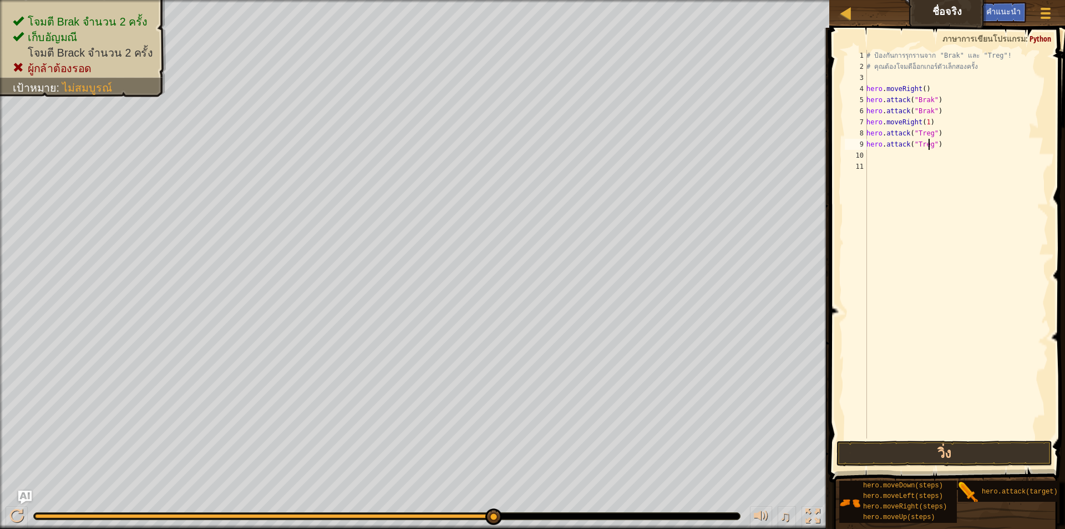
click at [986, 245] on div "# ป้องกันการรุกรานจาก "Brak" และ "Treg"! # คุณต้องโจมตีอ็อกเกอร์ตัวเล็กสองครั้ง…" at bounding box center [956, 255] width 184 height 411
click at [964, 458] on button "วิ่ง" at bounding box center [945, 454] width 216 height 26
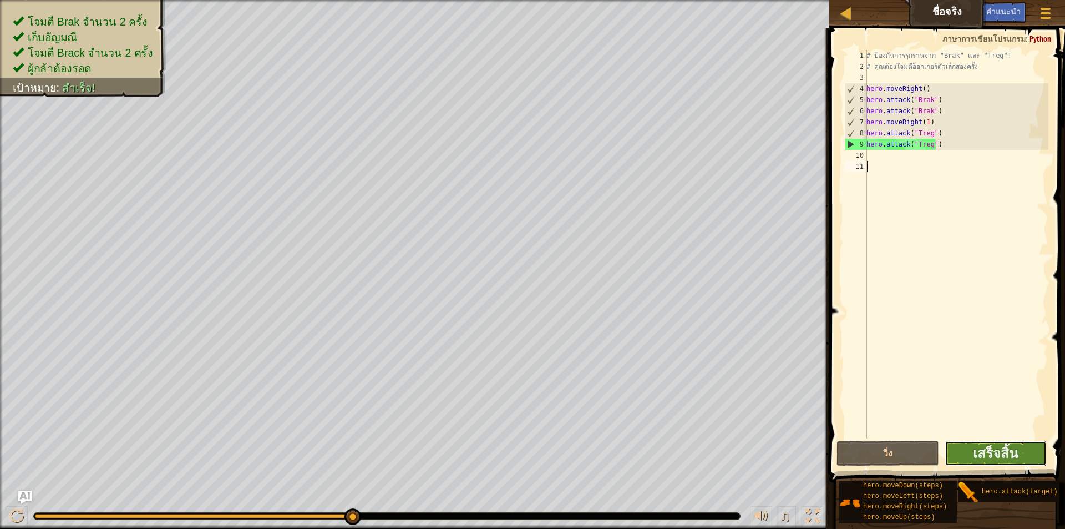
click at [1033, 447] on button "เสร็จสิ้น" at bounding box center [996, 454] width 102 height 26
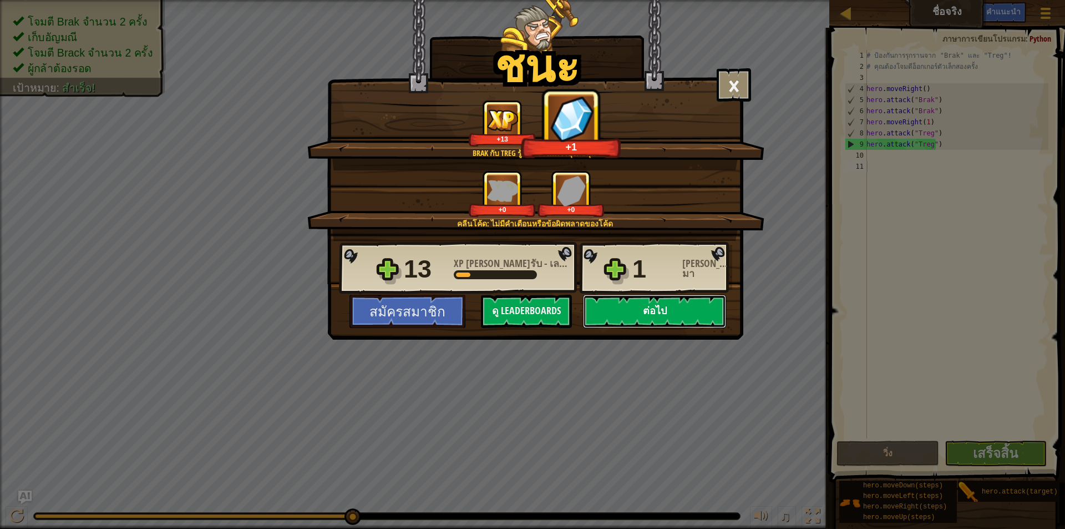
click at [667, 313] on button "ต่อไป" at bounding box center [654, 311] width 143 height 33
select select "th"
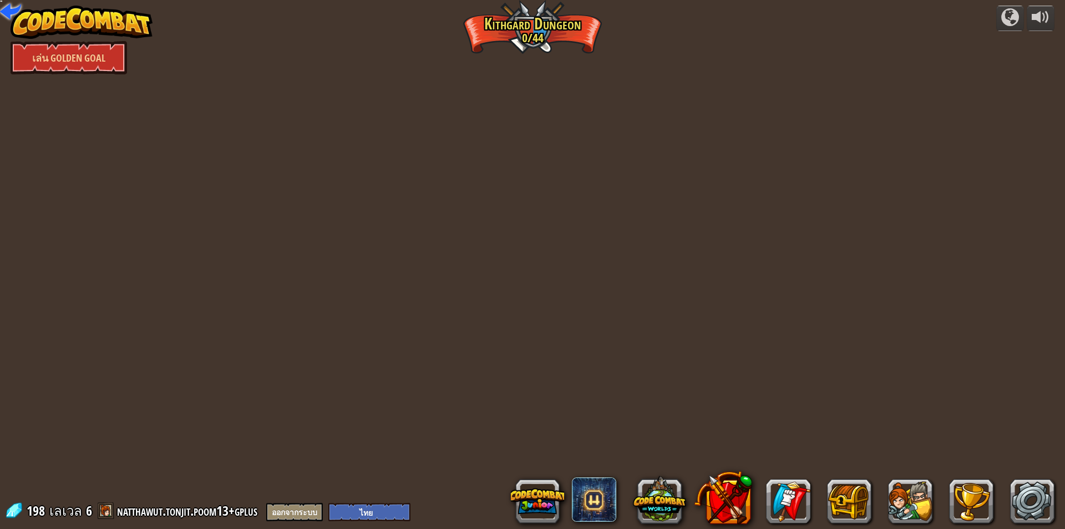
select select "th"
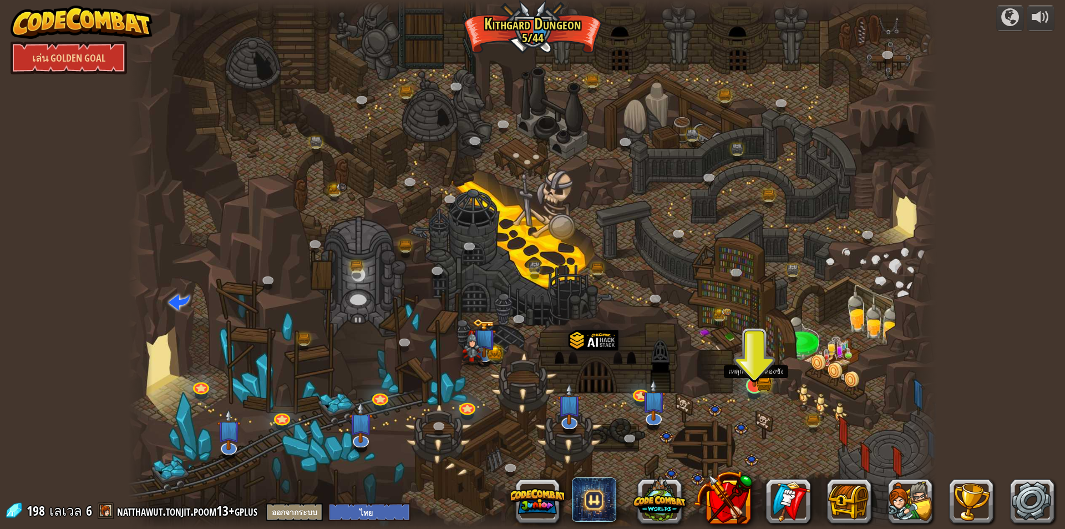
click at [748, 376] on img at bounding box center [754, 362] width 22 height 48
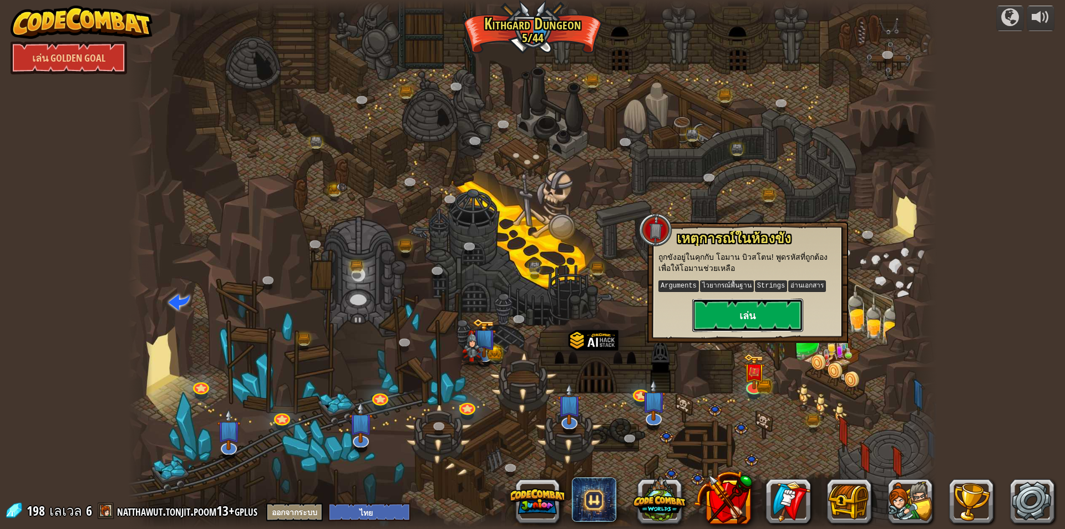
click at [743, 318] on button "เล่น" at bounding box center [747, 314] width 111 height 33
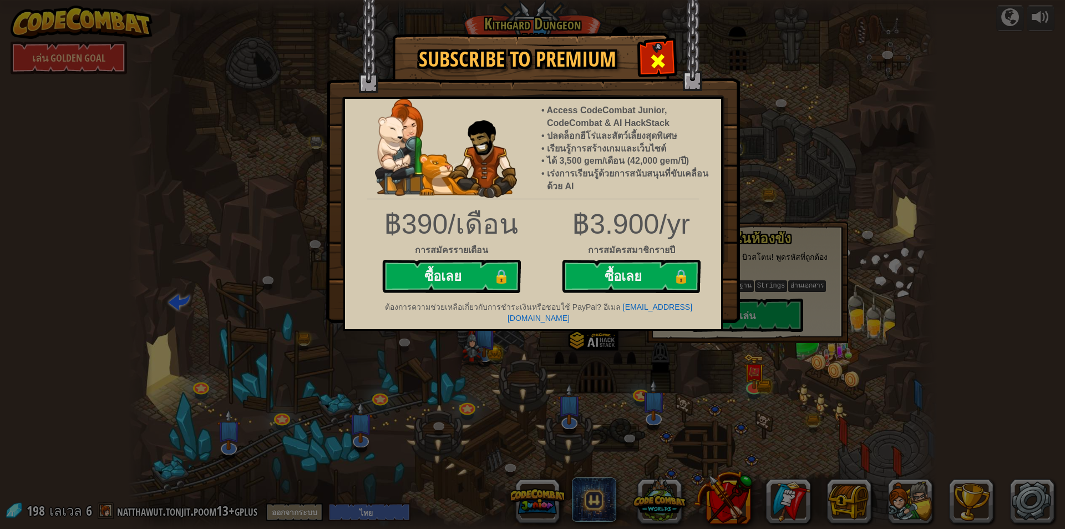
click at [672, 66] on div at bounding box center [657, 59] width 35 height 35
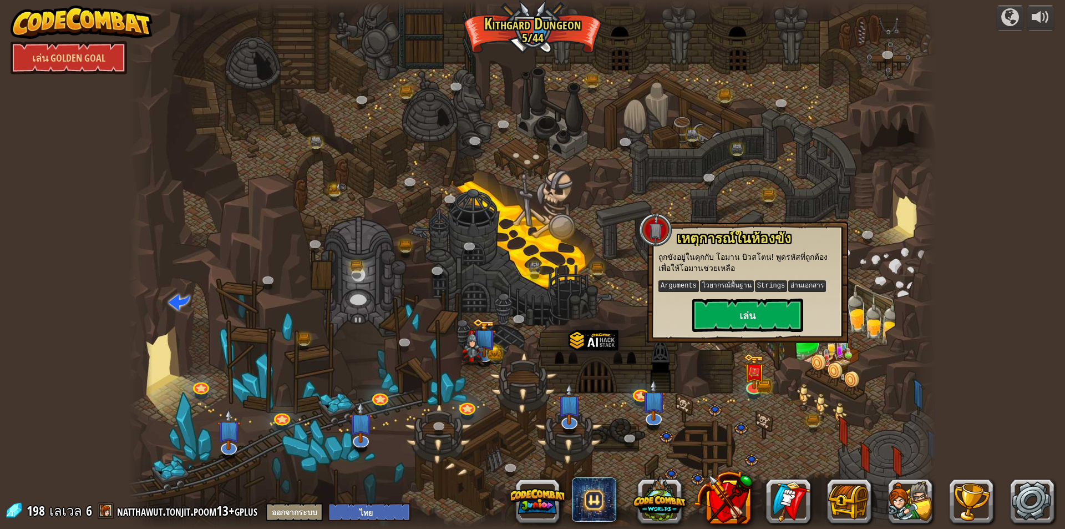
click at [963, 258] on div "powered by [PERSON_NAME] Golden Goal [PERSON_NAME] (ล็อค) ความท้าทาย: เก็บทองให…" at bounding box center [532, 264] width 1065 height 529
